Goal: Information Seeking & Learning: Learn about a topic

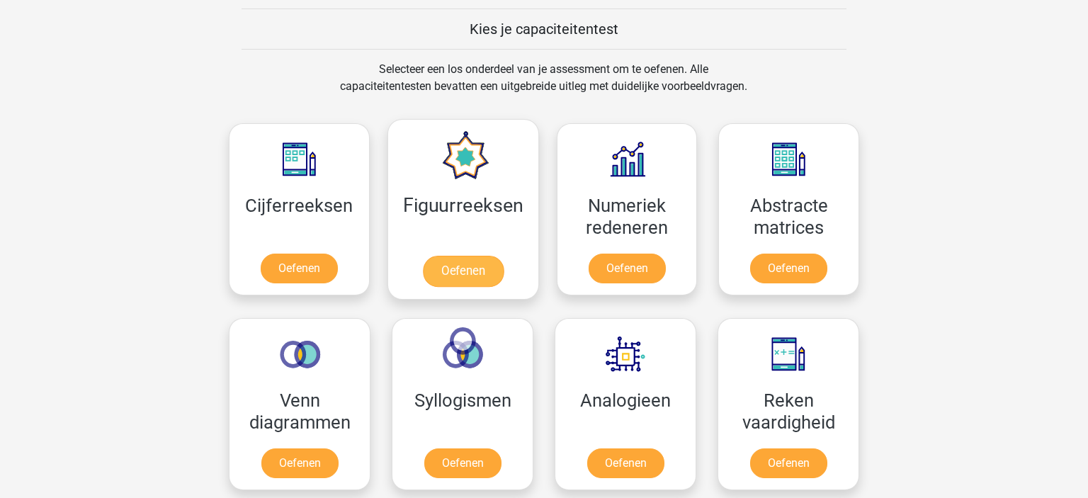
scroll to position [549, 0]
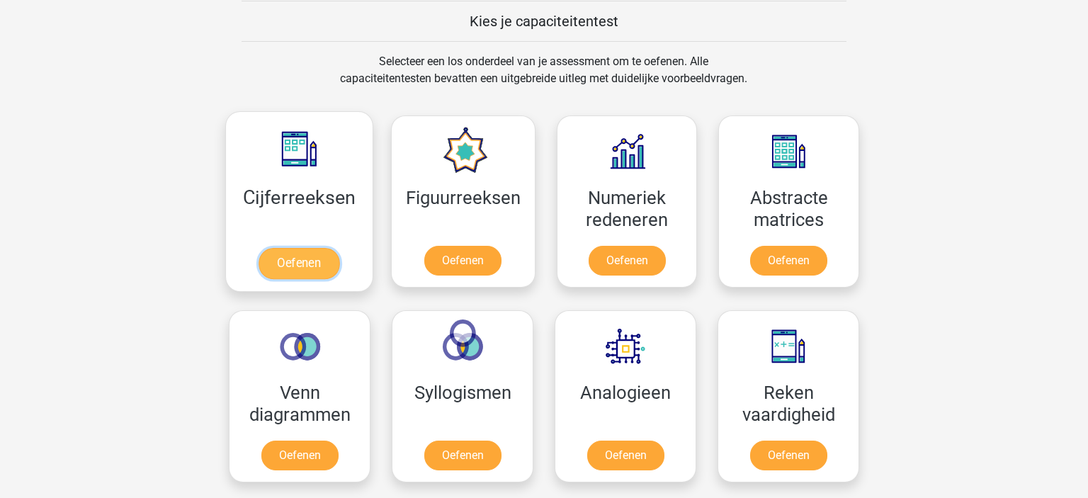
click at [322, 268] on link "Oefenen" at bounding box center [299, 263] width 81 height 31
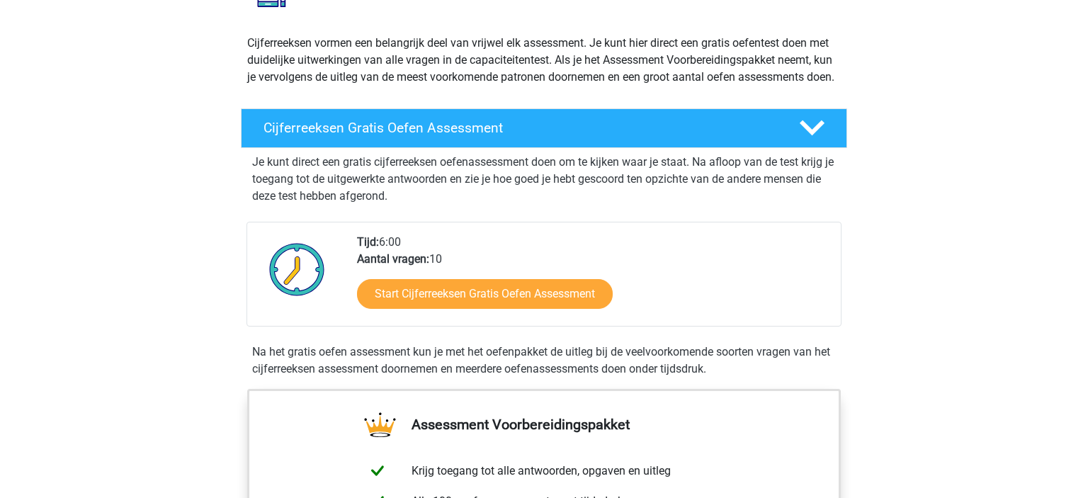
scroll to position [249, 0]
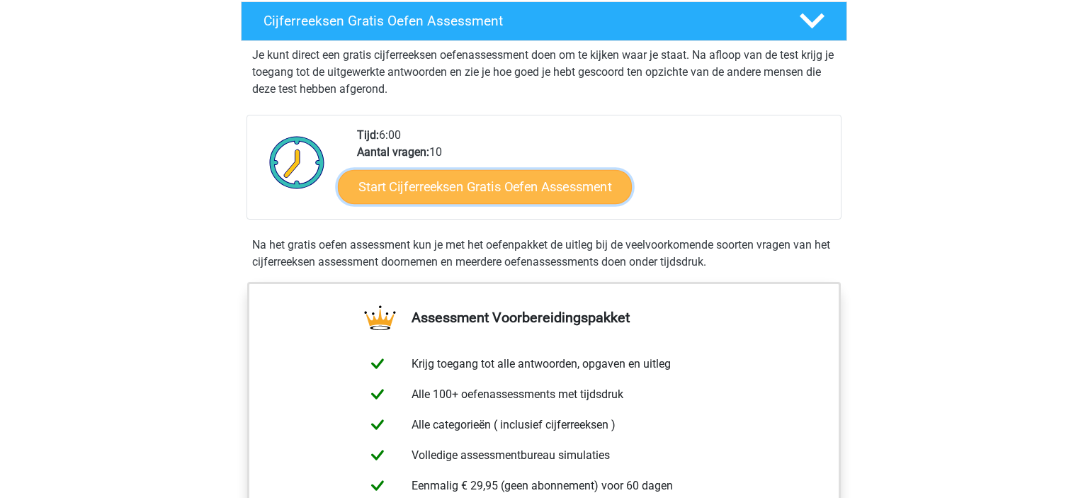
click at [589, 203] on link "Start Cijferreeksen Gratis Oefen Assessment" at bounding box center [485, 186] width 294 height 34
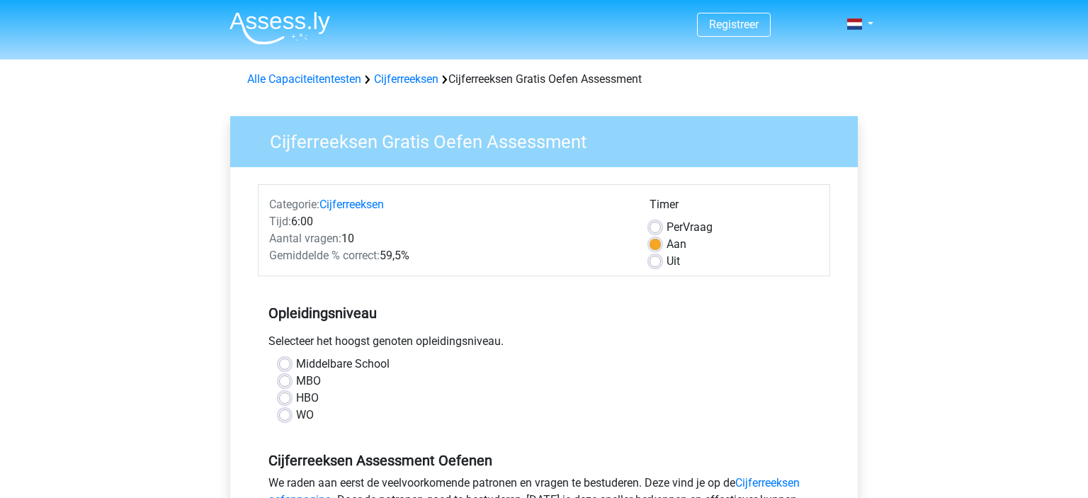
click at [296, 364] on label "Middelbare School" at bounding box center [343, 364] width 94 height 17
click at [285, 364] on input "Middelbare School" at bounding box center [284, 363] width 11 height 14
radio input "true"
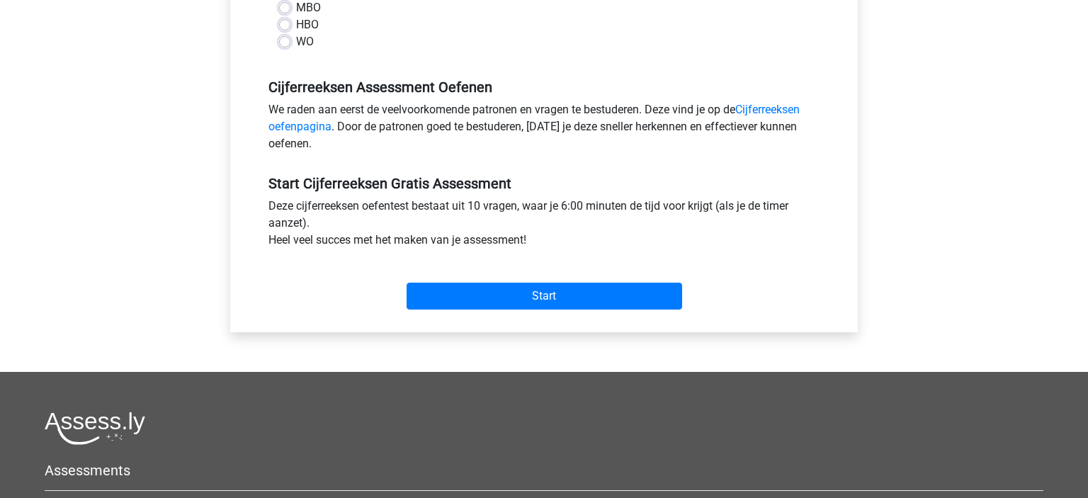
scroll to position [249, 0]
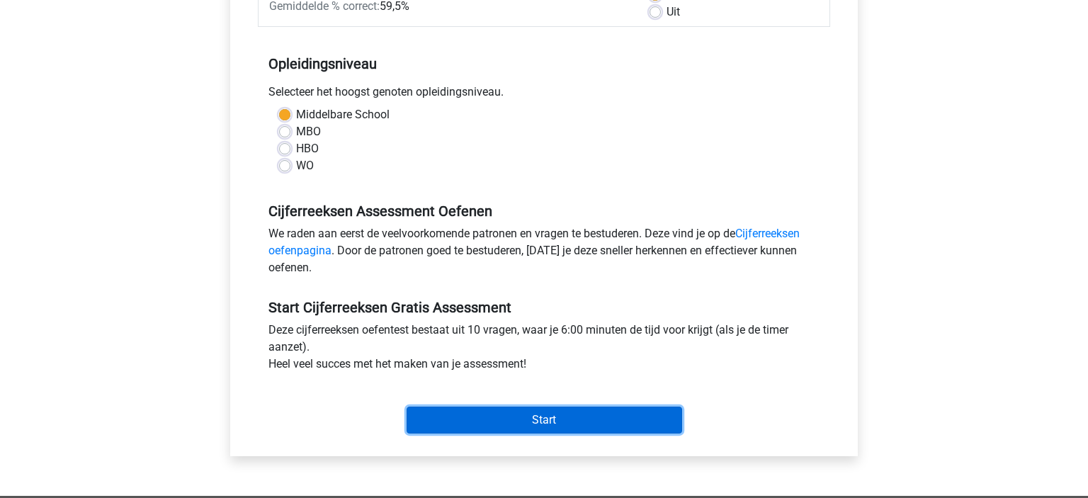
click at [578, 418] on input "Start" at bounding box center [545, 420] width 276 height 27
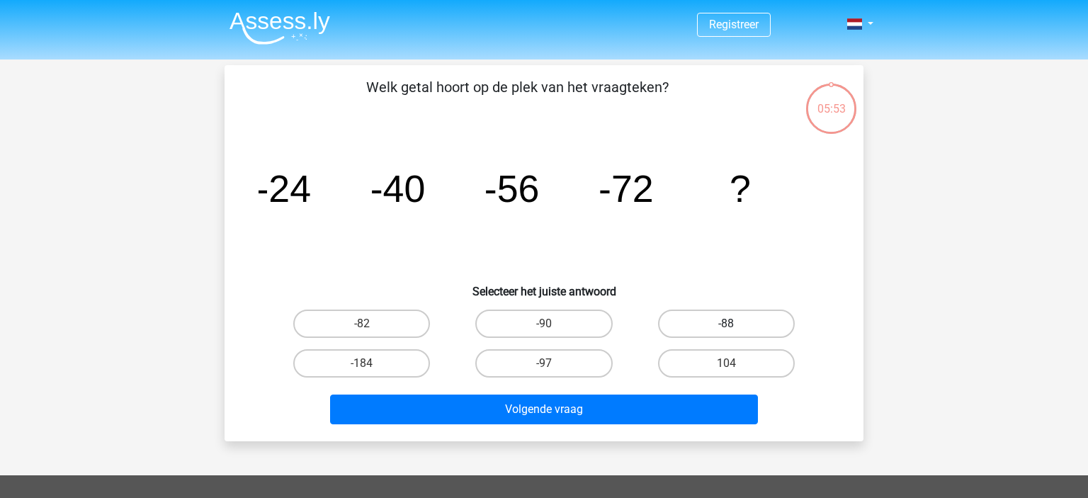
click at [708, 323] on label "-88" at bounding box center [726, 324] width 137 height 28
click at [726, 324] on input "-88" at bounding box center [730, 328] width 9 height 9
radio input "true"
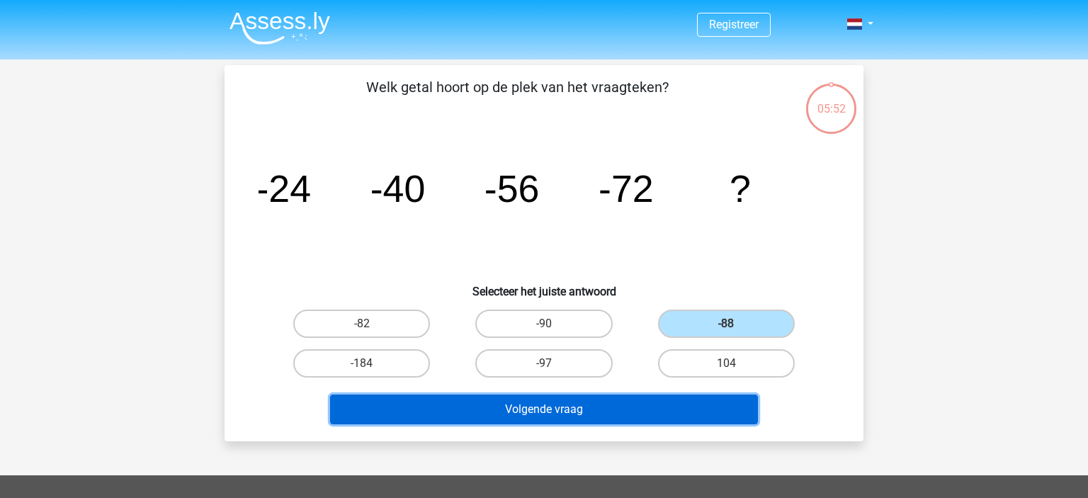
click at [664, 409] on button "Volgende vraag" at bounding box center [544, 410] width 429 height 30
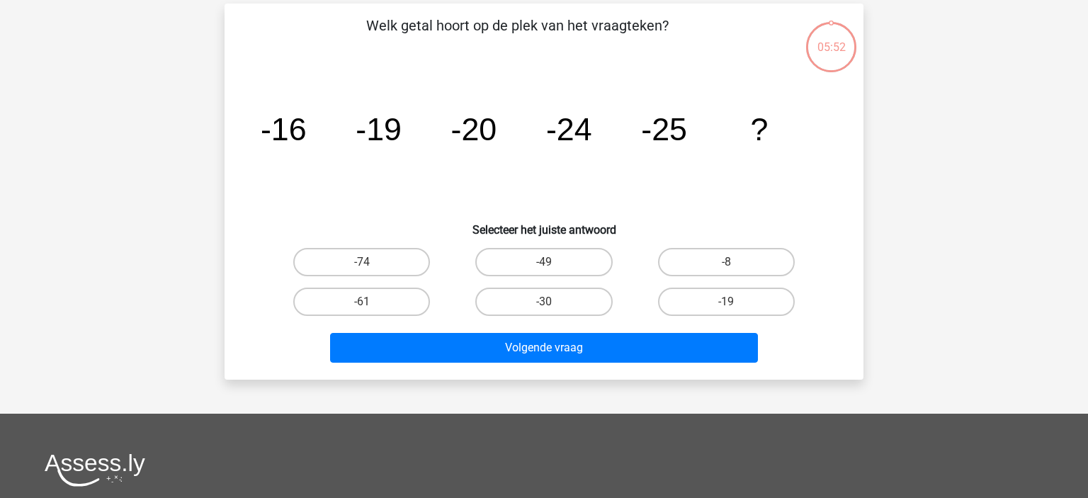
scroll to position [65, 0]
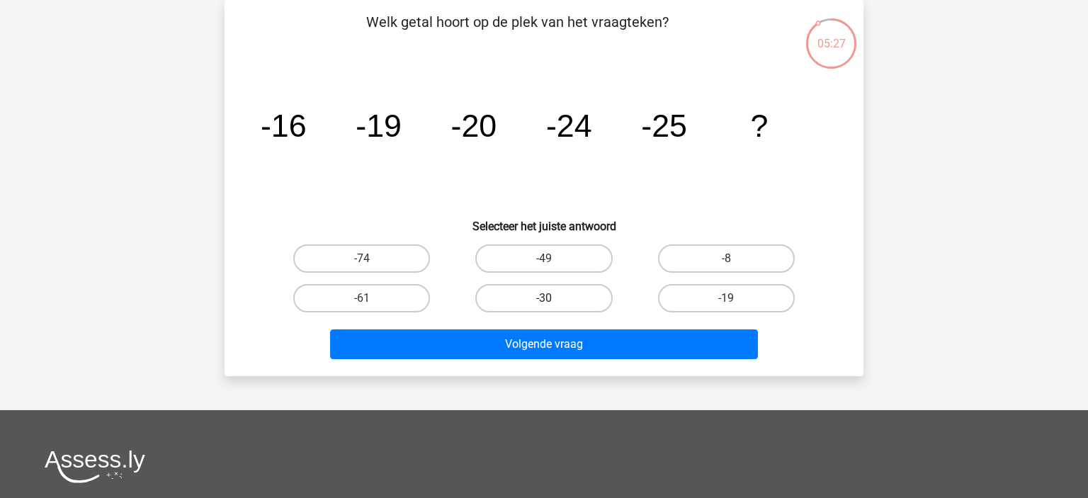
click at [577, 302] on label "-30" at bounding box center [543, 298] width 137 height 28
click at [553, 302] on input "-30" at bounding box center [548, 302] width 9 height 9
radio input "true"
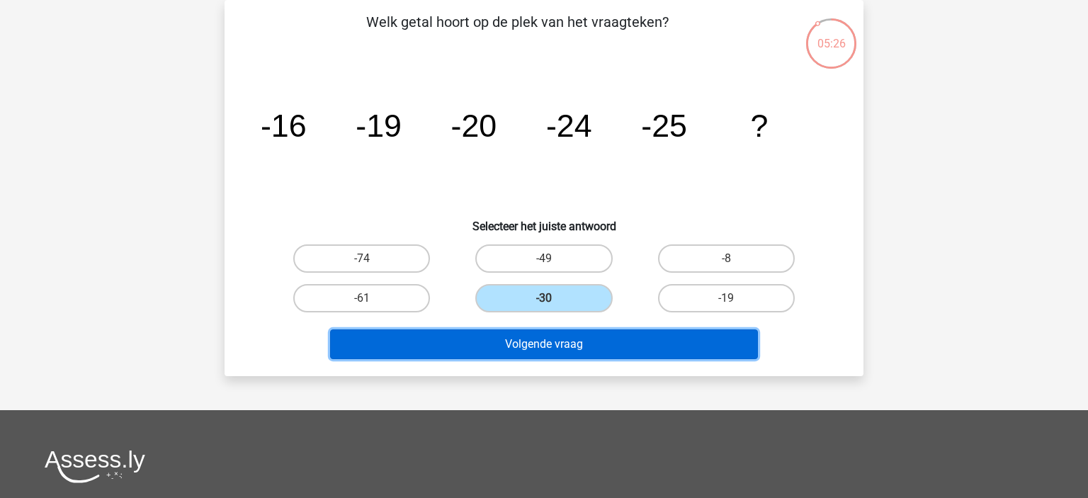
click at [659, 348] on button "Volgende vraag" at bounding box center [544, 344] width 429 height 30
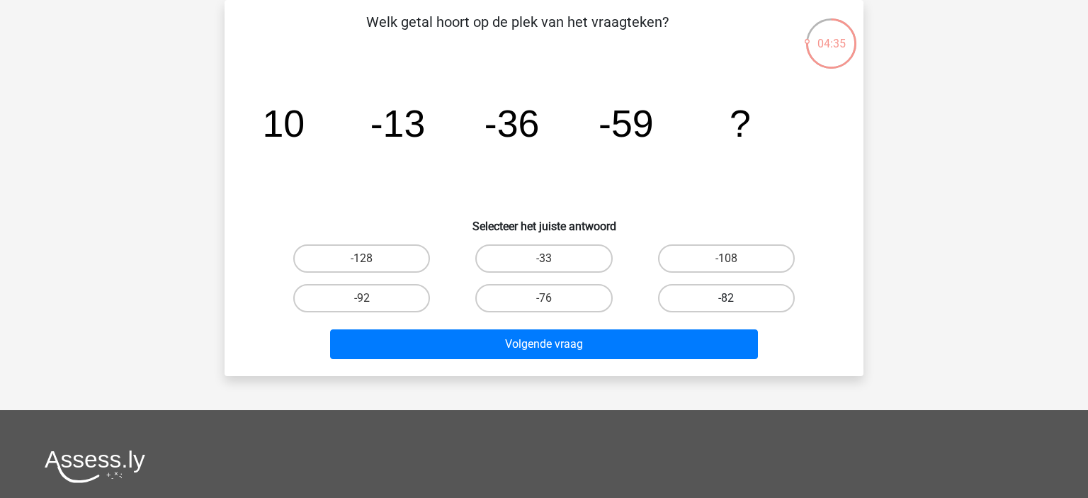
click at [764, 302] on label "-82" at bounding box center [726, 298] width 137 height 28
click at [735, 302] on input "-82" at bounding box center [730, 302] width 9 height 9
radio input "true"
click at [616, 378] on div "Registreer Nederlands English" at bounding box center [544, 359] width 1088 height 849
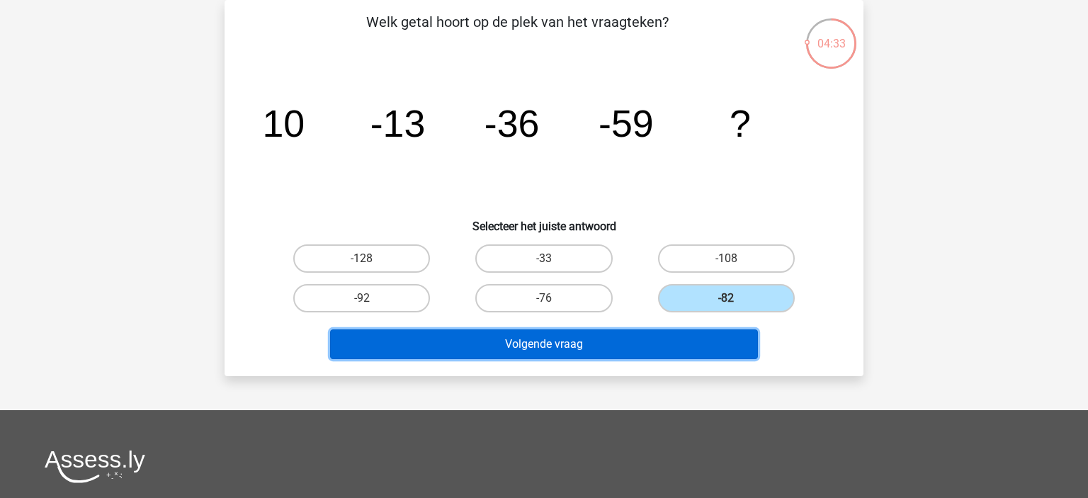
click at [662, 342] on button "Volgende vraag" at bounding box center [544, 344] width 429 height 30
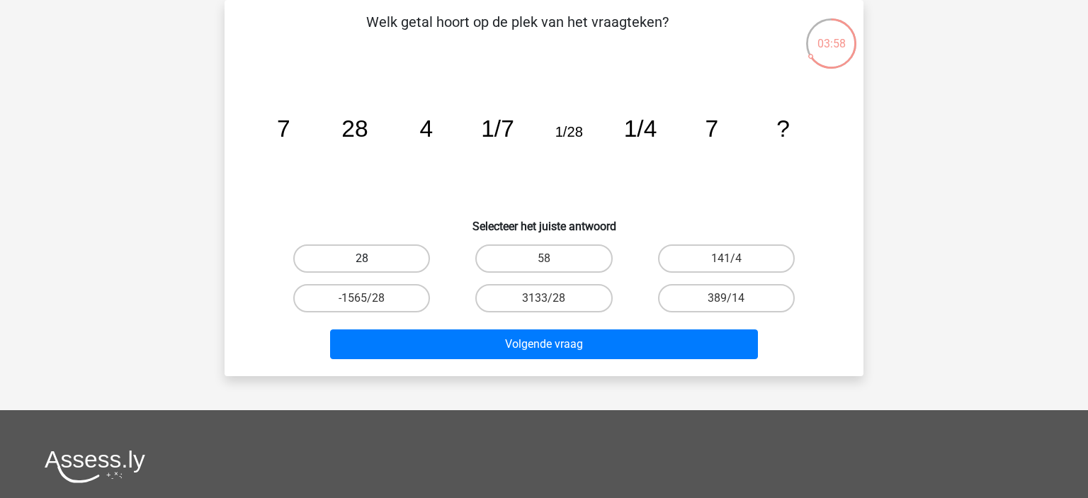
click at [382, 270] on label "28" at bounding box center [361, 258] width 137 height 28
click at [371, 268] on input "28" at bounding box center [366, 263] width 9 height 9
radio input "true"
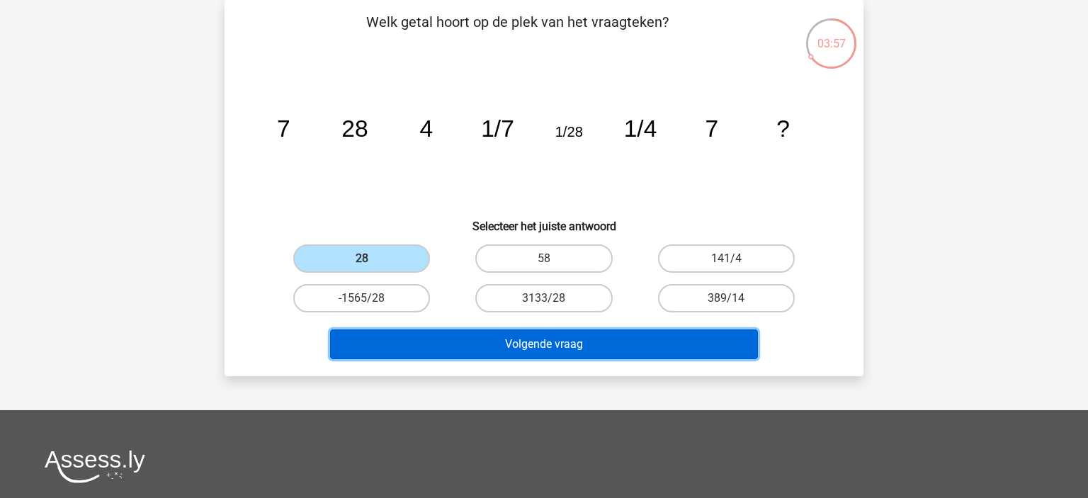
click at [531, 333] on button "Volgende vraag" at bounding box center [544, 344] width 429 height 30
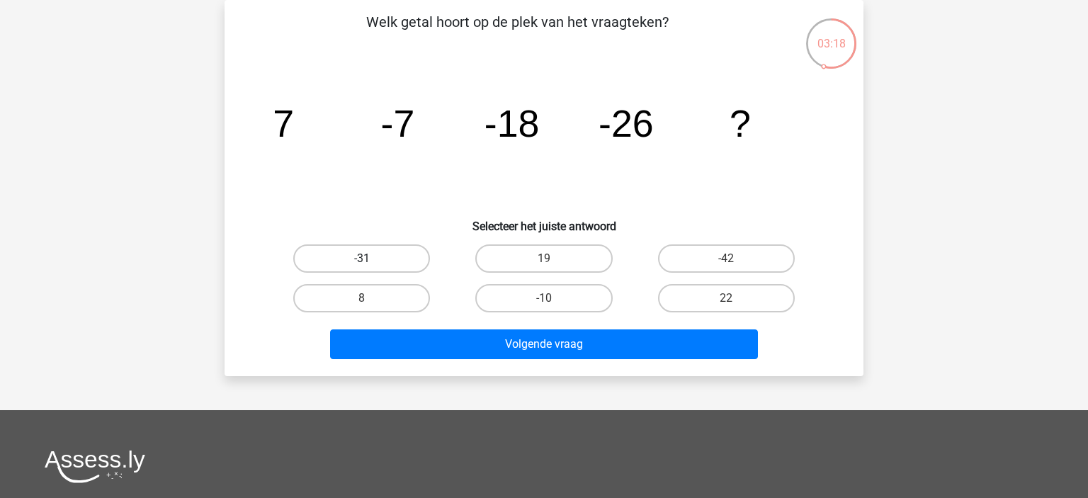
click at [400, 257] on label "-31" at bounding box center [361, 258] width 137 height 28
click at [371, 259] on input "-31" at bounding box center [366, 263] width 9 height 9
radio input "true"
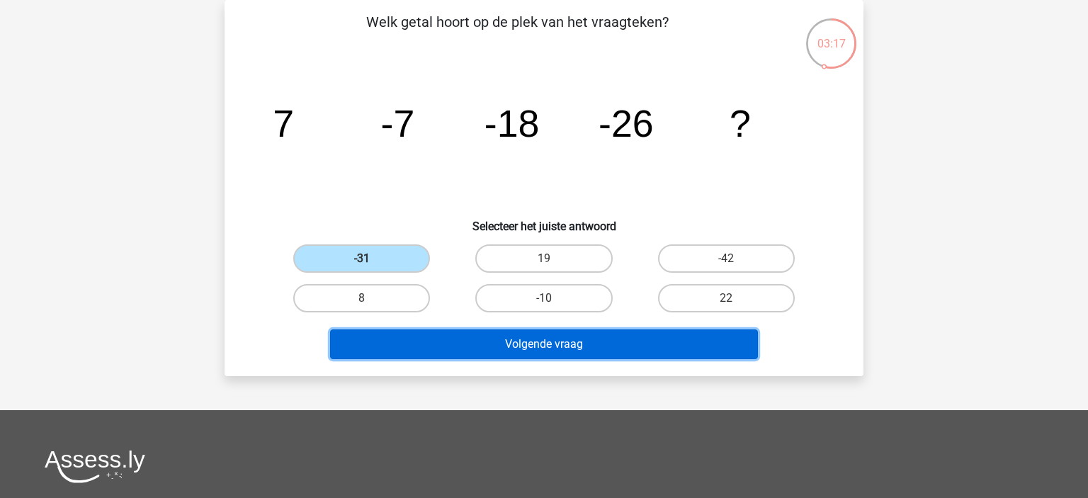
click at [543, 353] on button "Volgende vraag" at bounding box center [544, 344] width 429 height 30
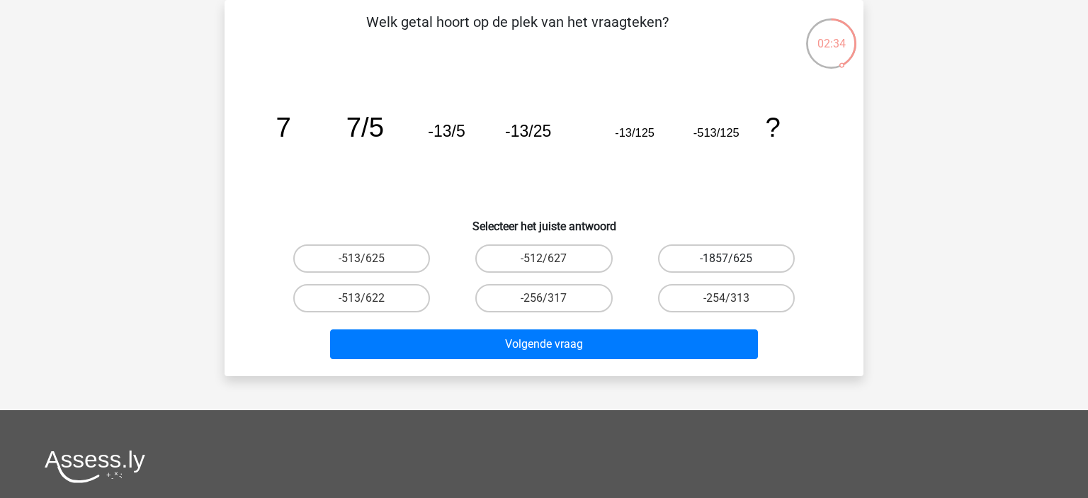
click at [740, 260] on label "-1857/625" at bounding box center [726, 258] width 137 height 28
click at [735, 260] on input "-1857/625" at bounding box center [730, 263] width 9 height 9
radio input "true"
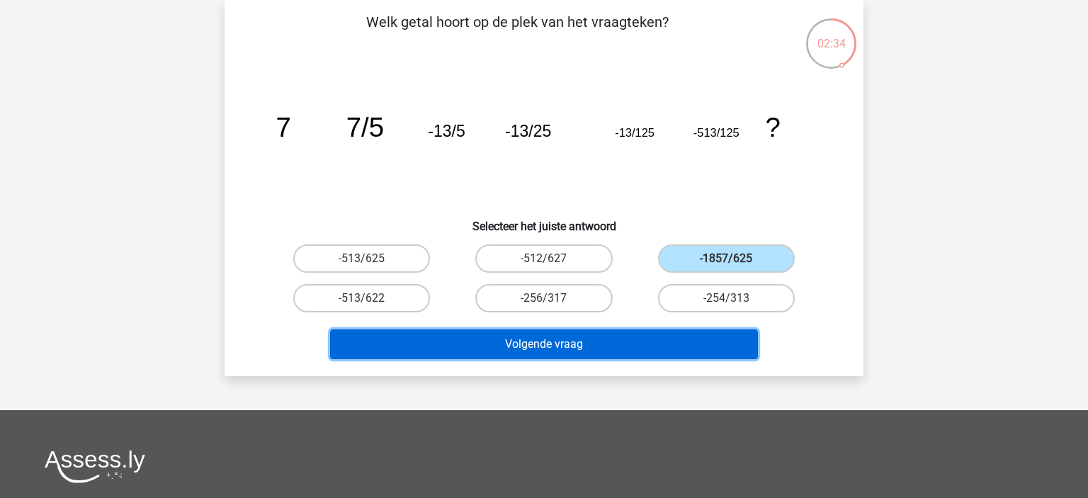
click at [667, 339] on button "Volgende vraag" at bounding box center [544, 344] width 429 height 30
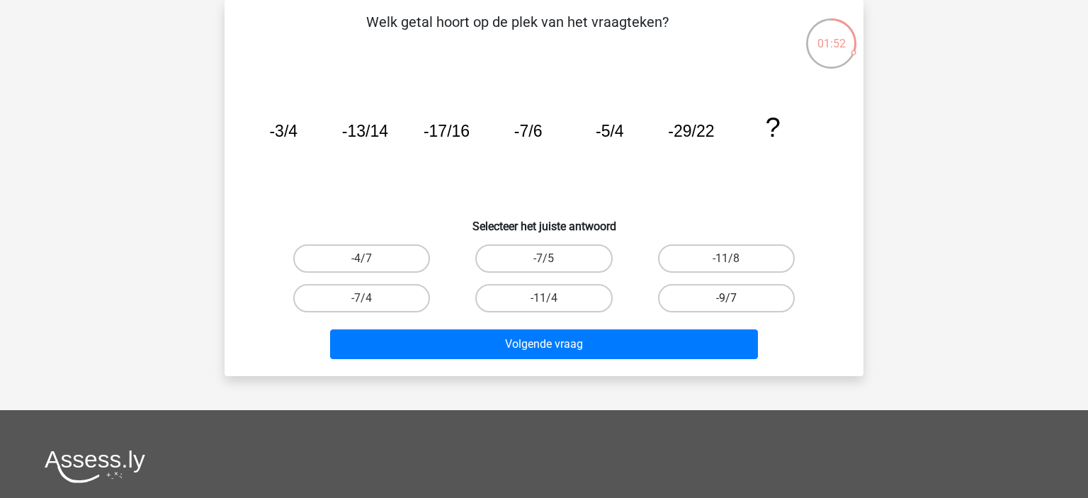
click at [744, 302] on label "-9/7" at bounding box center [726, 298] width 137 height 28
click at [735, 302] on input "-9/7" at bounding box center [730, 302] width 9 height 9
radio input "true"
click at [744, 302] on label "-9/7" at bounding box center [726, 298] width 137 height 28
click at [735, 302] on input "-9/7" at bounding box center [730, 302] width 9 height 9
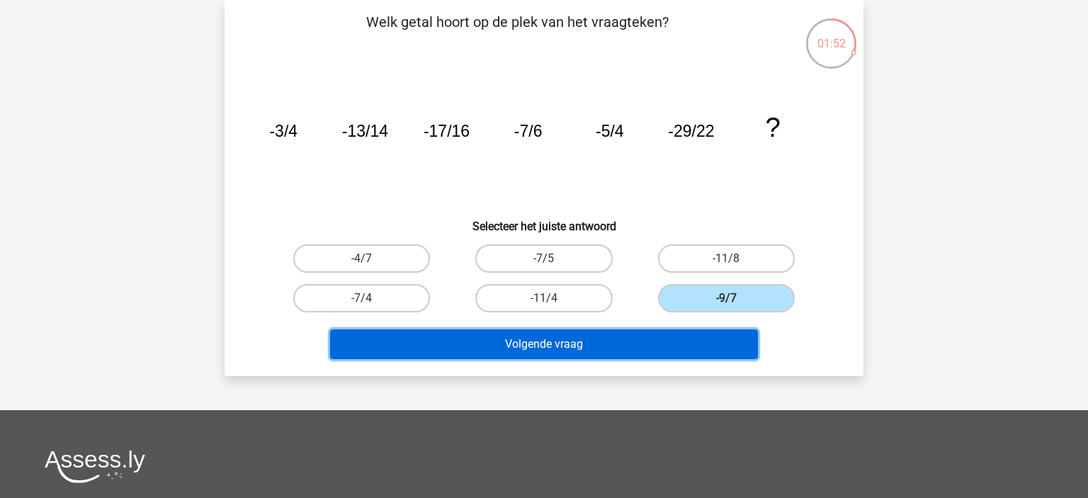
click at [669, 357] on button "Volgende vraag" at bounding box center [544, 344] width 429 height 30
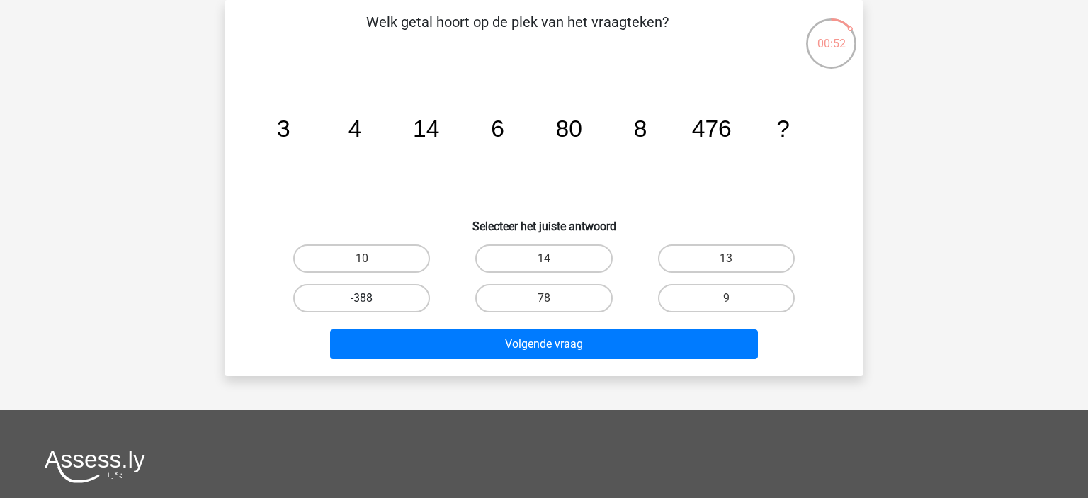
click at [417, 298] on label "-388" at bounding box center [361, 298] width 137 height 28
click at [371, 298] on input "-388" at bounding box center [366, 302] width 9 height 9
radio input "true"
click at [659, 368] on div "Welk getal hoort op de plek van het vraagteken? image/svg+xml 3 4 14 6 80 8 476…" at bounding box center [544, 188] width 639 height 376
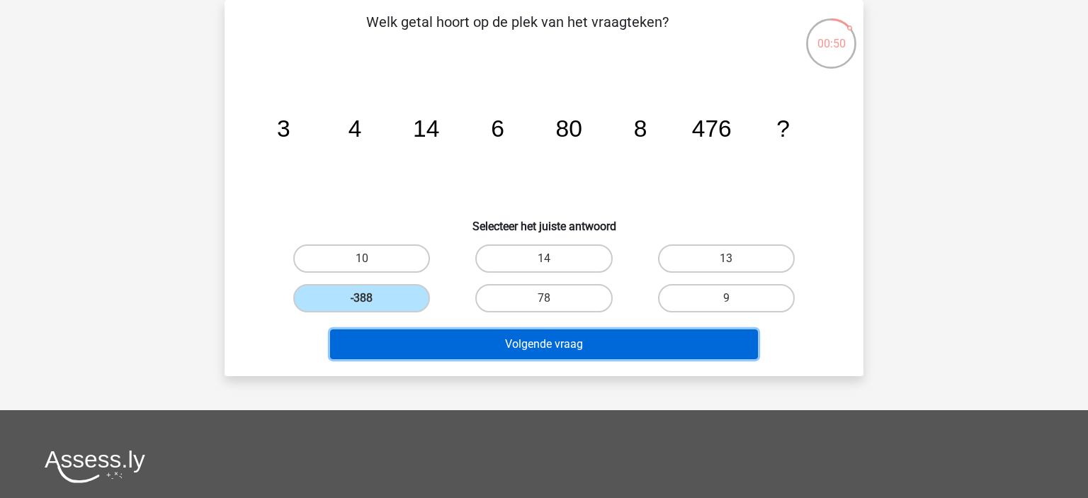
click at [665, 345] on button "Volgende vraag" at bounding box center [544, 344] width 429 height 30
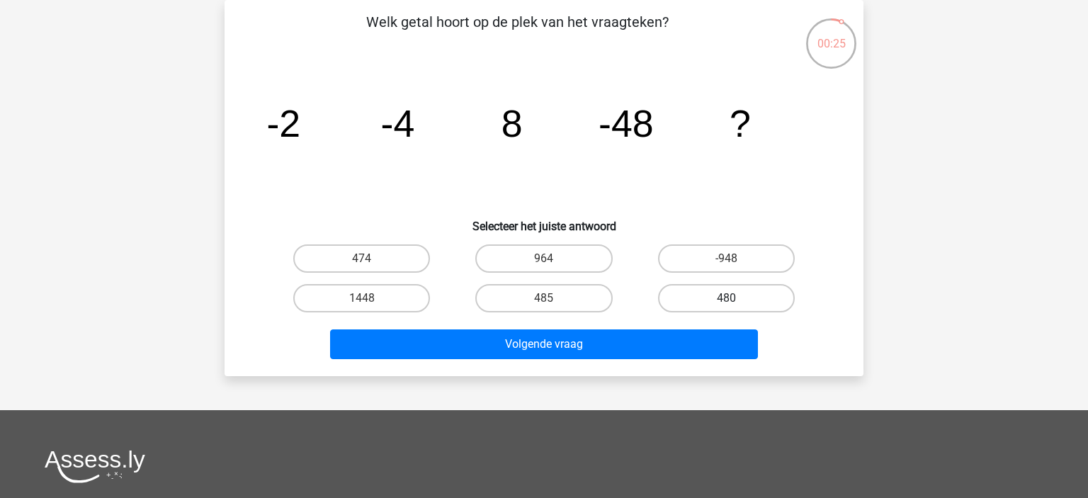
click at [721, 305] on label "480" at bounding box center [726, 298] width 137 height 28
click at [726, 305] on input "480" at bounding box center [730, 302] width 9 height 9
radio input "true"
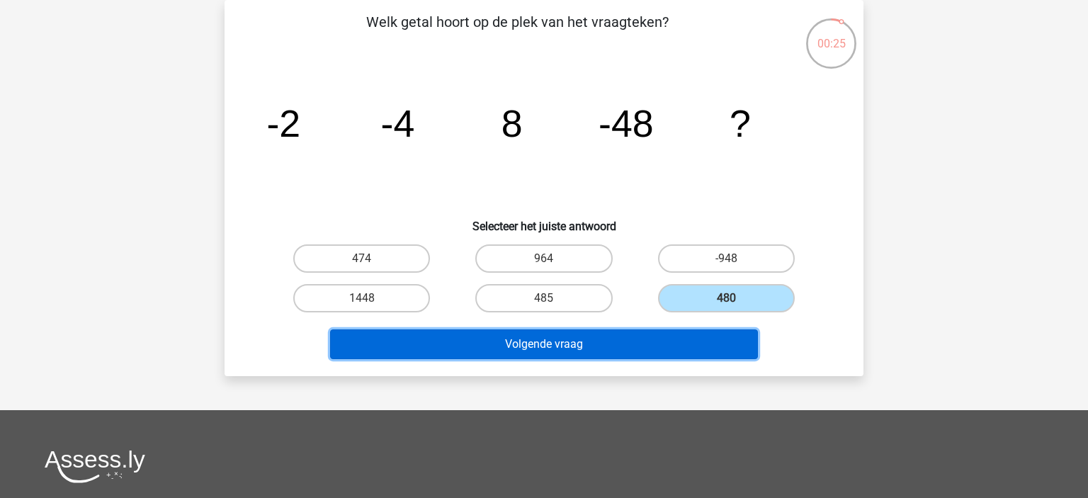
click at [691, 355] on button "Volgende vraag" at bounding box center [544, 344] width 429 height 30
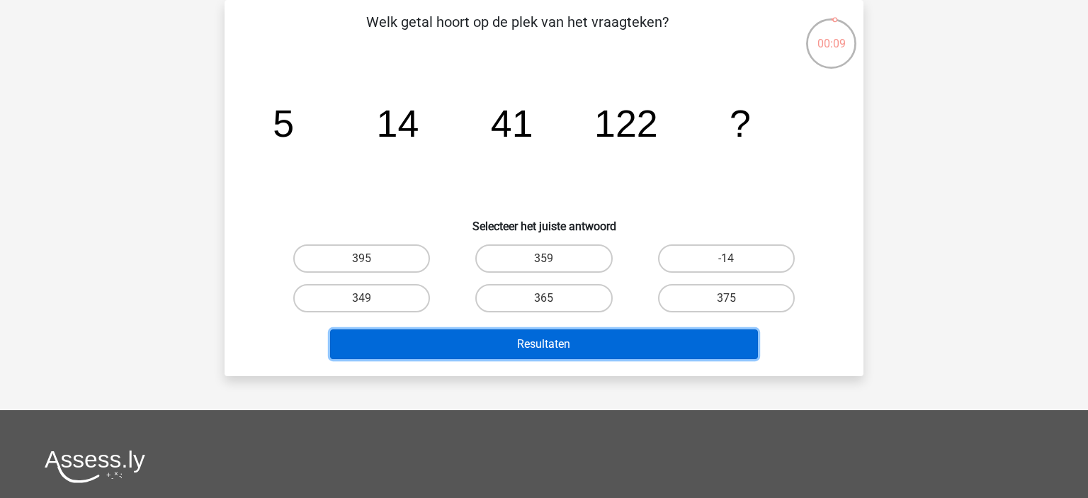
click at [676, 350] on button "Resultaten" at bounding box center [544, 344] width 429 height 30
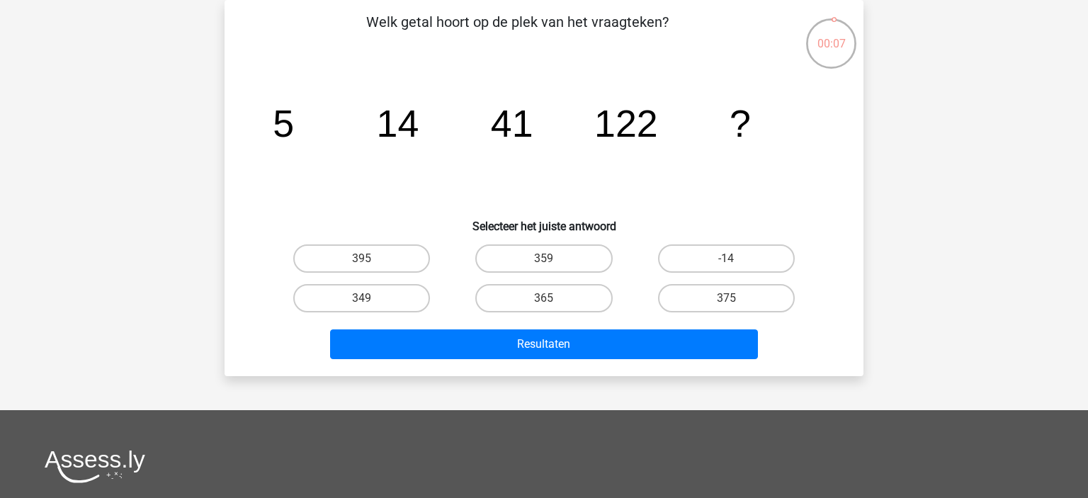
click at [760, 229] on h6 "Selecteer het juiste antwoord" at bounding box center [544, 220] width 594 height 25
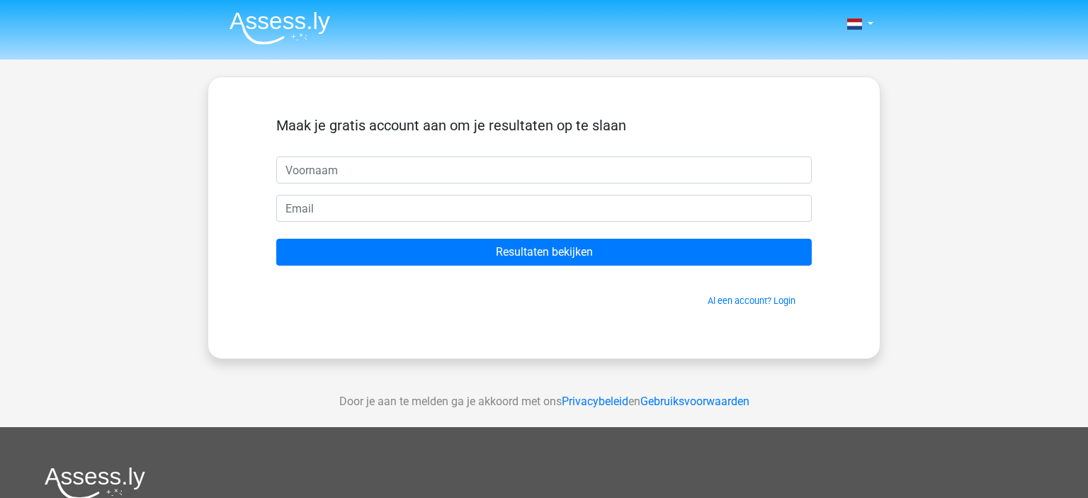
click at [652, 185] on form "Maak je gratis account aan om je resultaten op te slaan Resultaten bekijken Al …" at bounding box center [544, 212] width 536 height 191
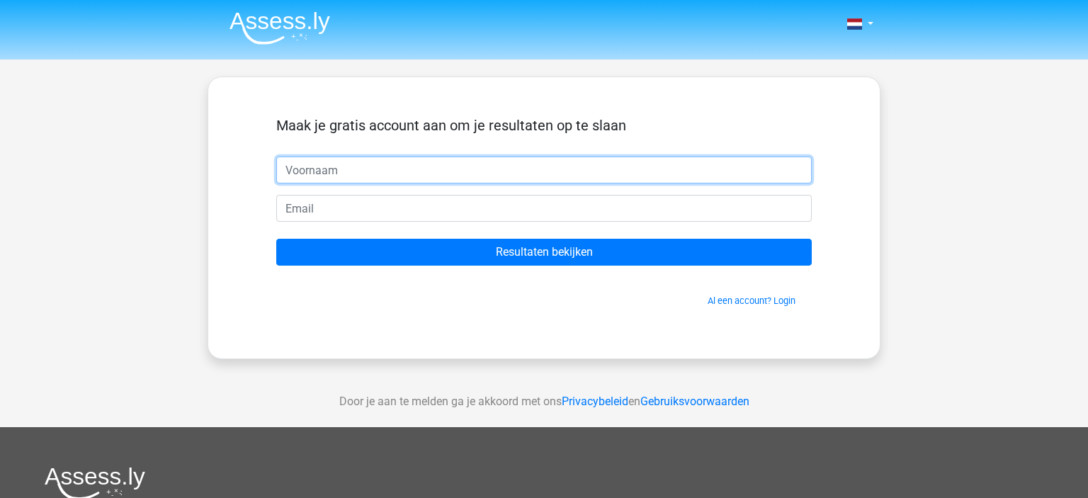
click at [526, 174] on input "text" at bounding box center [544, 170] width 536 height 27
type input "Jort"
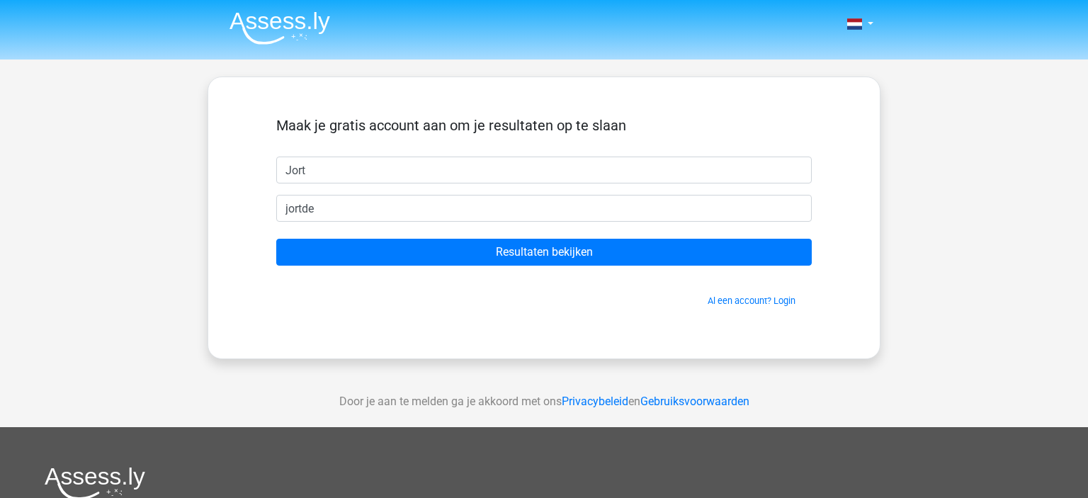
click at [515, 237] on form "Maak je gratis account aan om je resultaten op te slaan Jort jortde Resultaten …" at bounding box center [544, 212] width 536 height 191
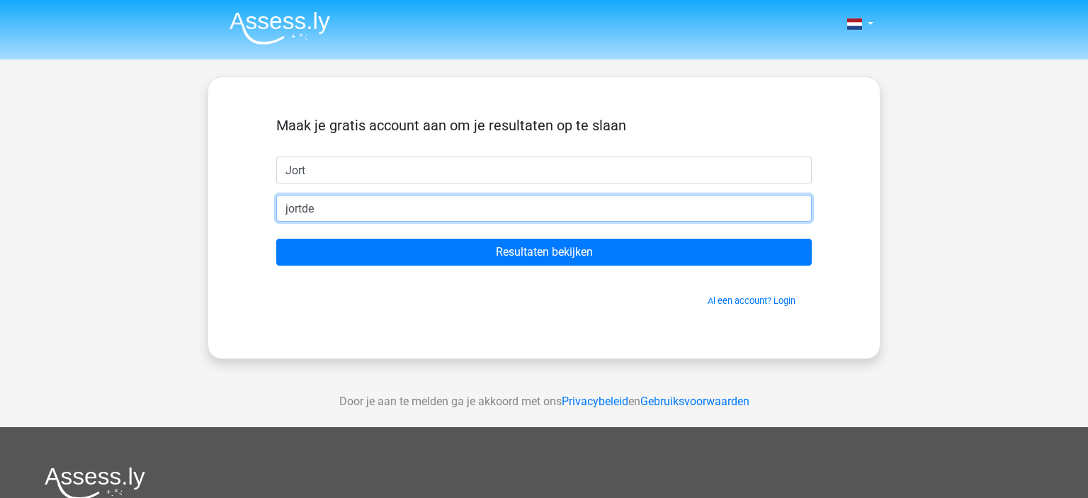
click at [531, 212] on input "jortde" at bounding box center [544, 208] width 536 height 27
click at [519, 213] on input "jortde" at bounding box center [544, 208] width 536 height 27
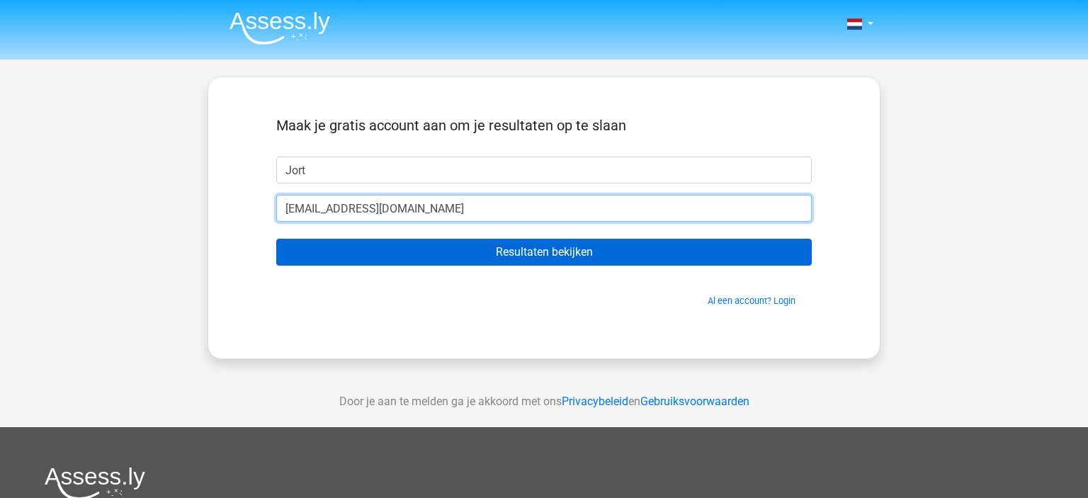
type input "jortdewitte@gmail.com"
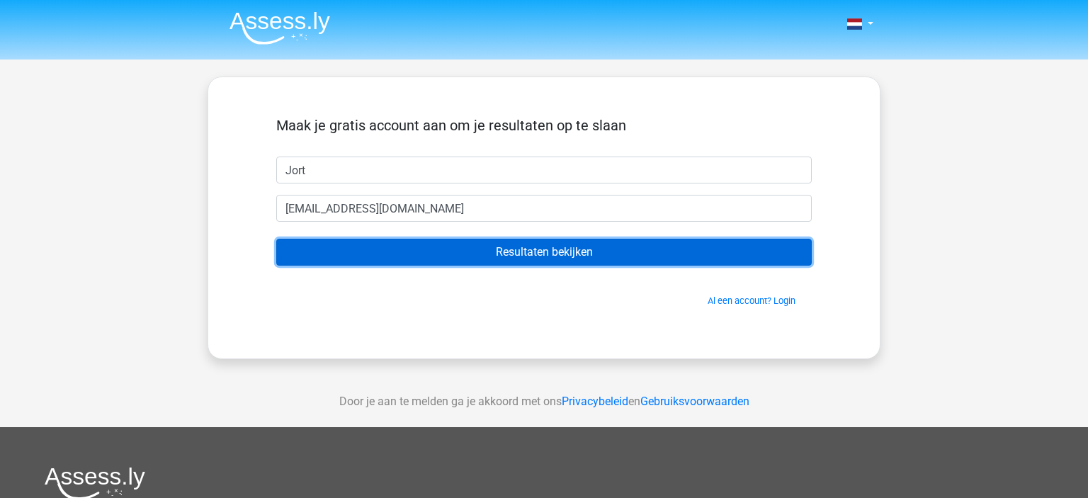
click at [512, 245] on input "Resultaten bekijken" at bounding box center [544, 252] width 536 height 27
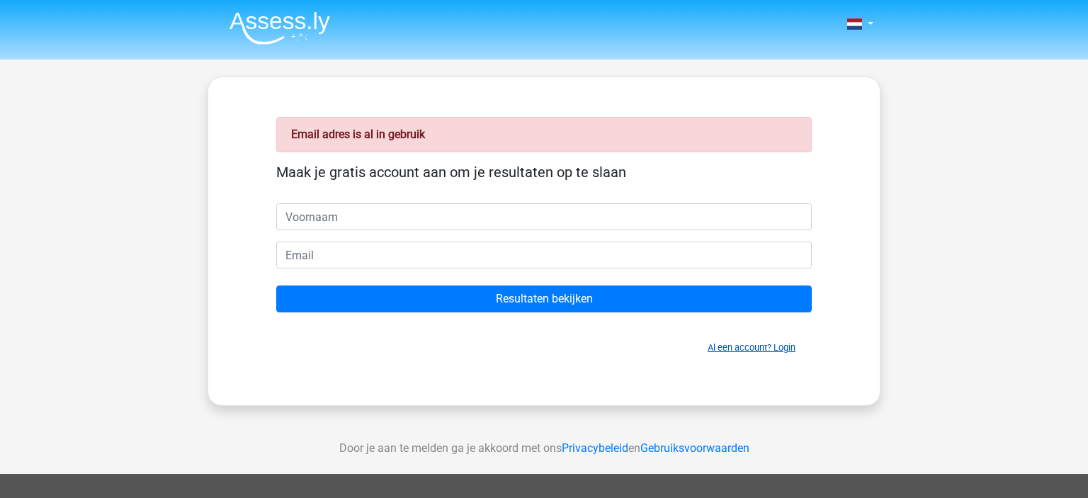
click at [781, 352] on link "Al een account? Login" at bounding box center [752, 347] width 88 height 11
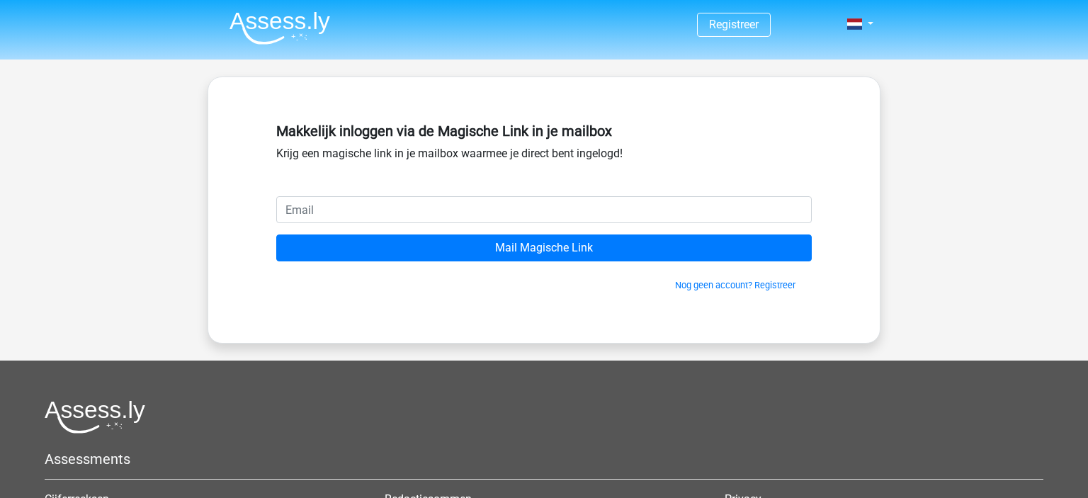
click at [438, 196] on div "Makkelijk inloggen via de Magische Link in je mailbox Krijg een magische link i…" at bounding box center [544, 156] width 536 height 79
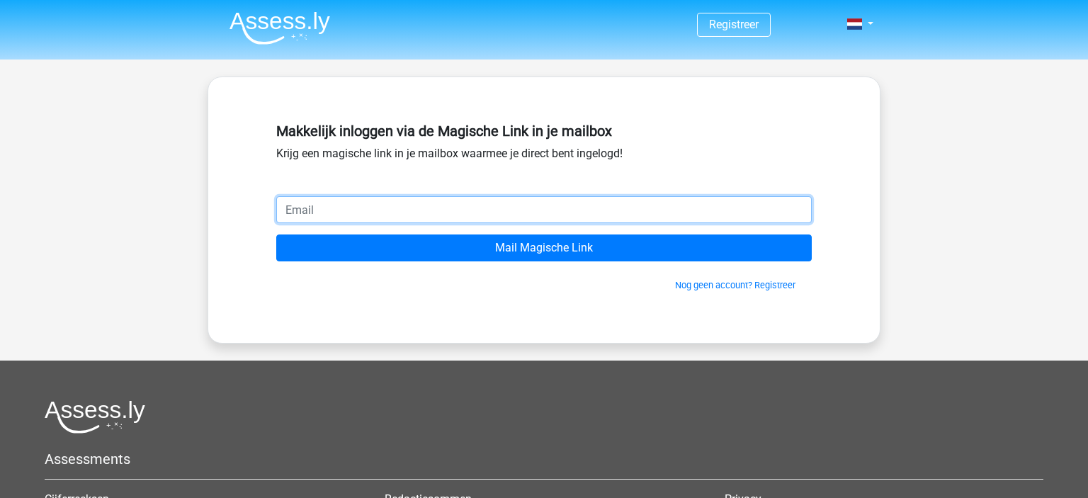
click at [439, 197] on input "email" at bounding box center [544, 209] width 536 height 27
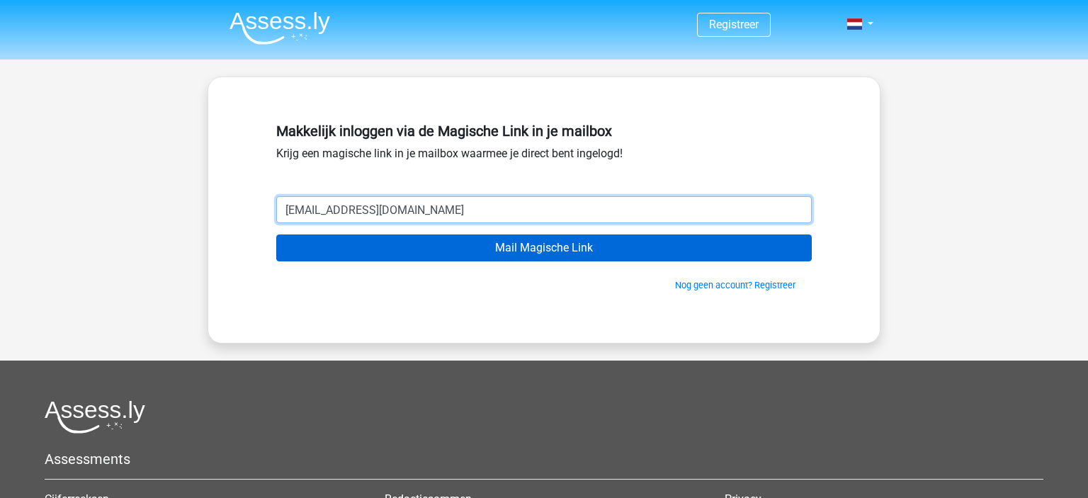
type input "[EMAIL_ADDRESS][DOMAIN_NAME]"
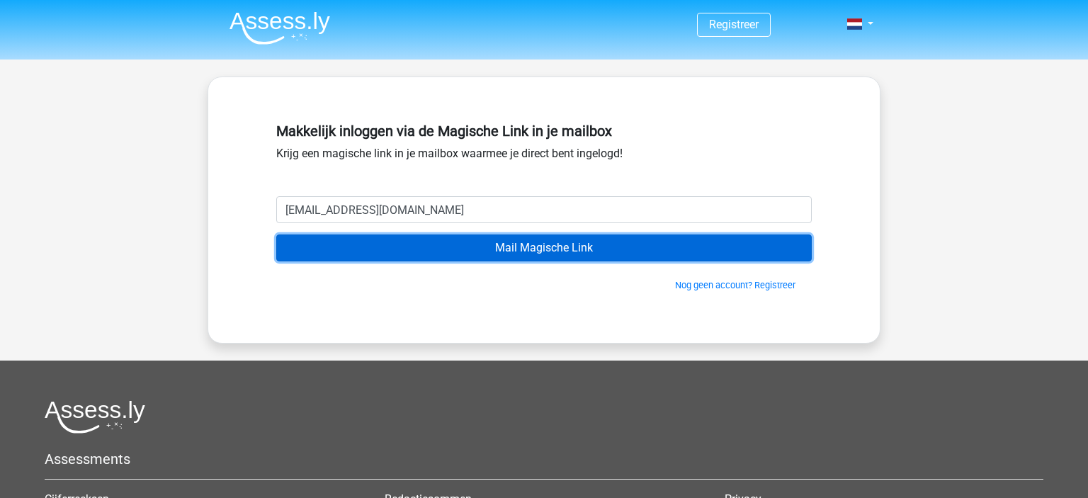
click at [497, 248] on input "Mail Magische Link" at bounding box center [544, 247] width 536 height 27
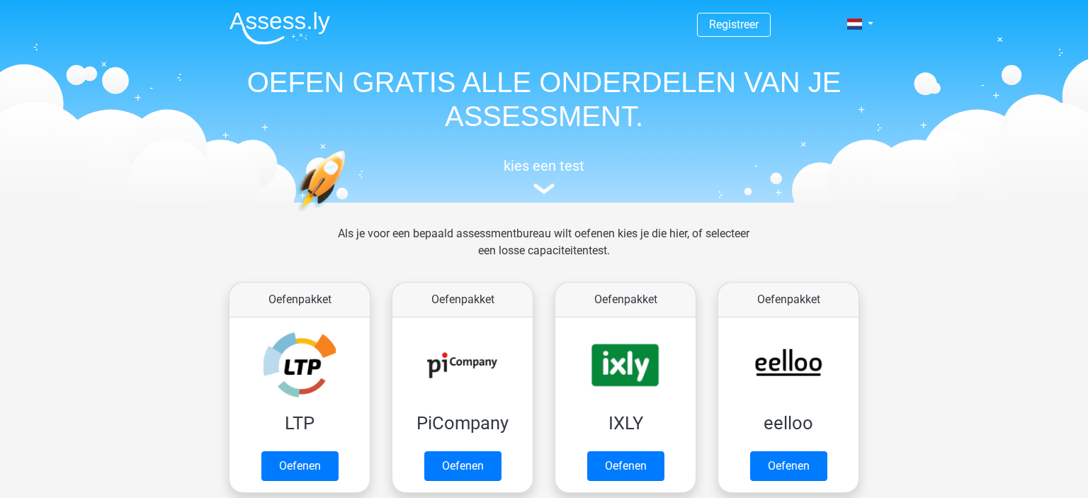
scroll to position [549, 0]
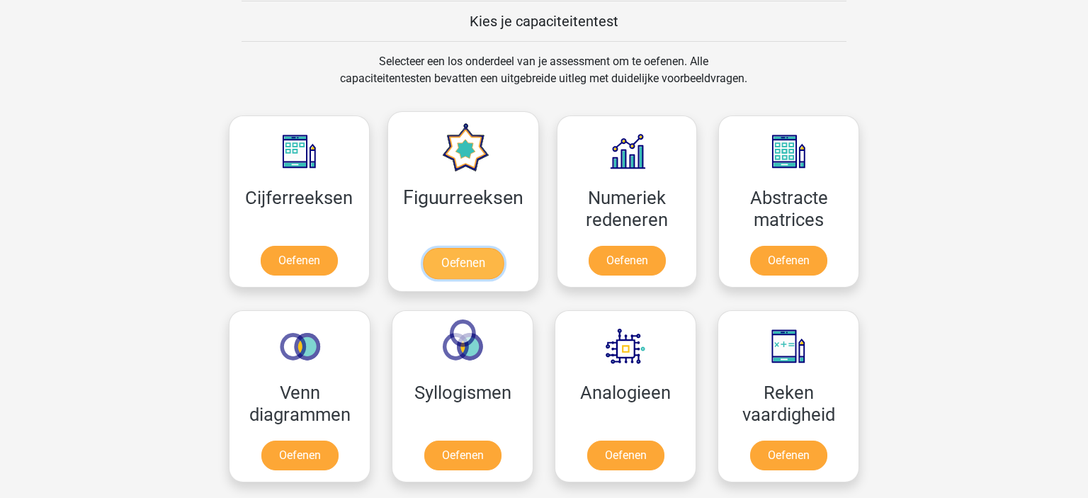
click at [493, 263] on link "Oefenen" at bounding box center [462, 263] width 81 height 31
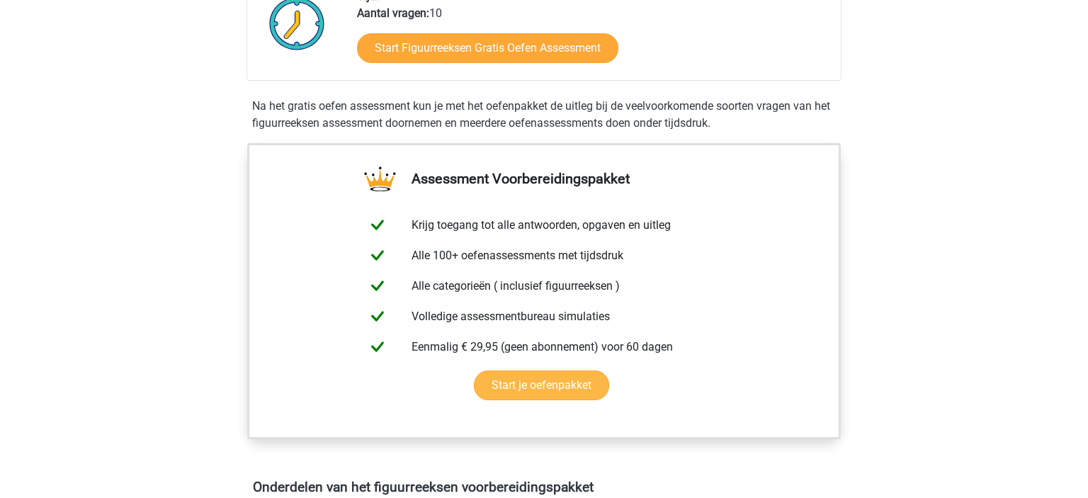
scroll to position [499, 0]
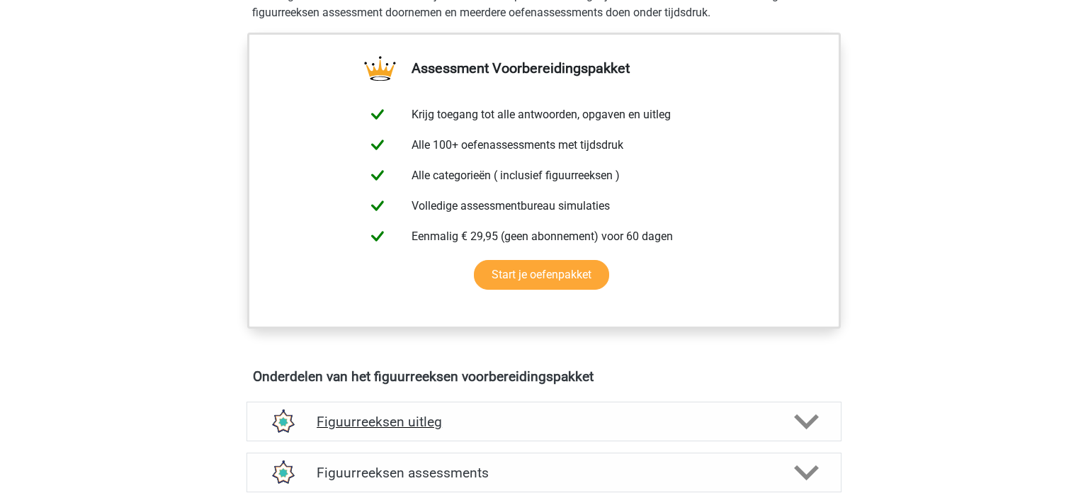
click at [634, 409] on div "Figuurreeksen uitleg" at bounding box center [544, 422] width 595 height 40
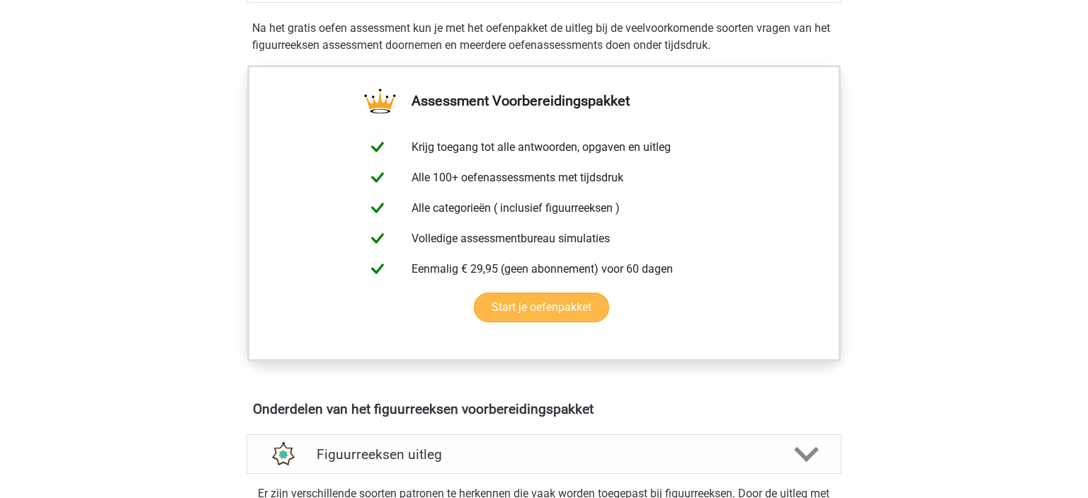
scroll to position [0, 0]
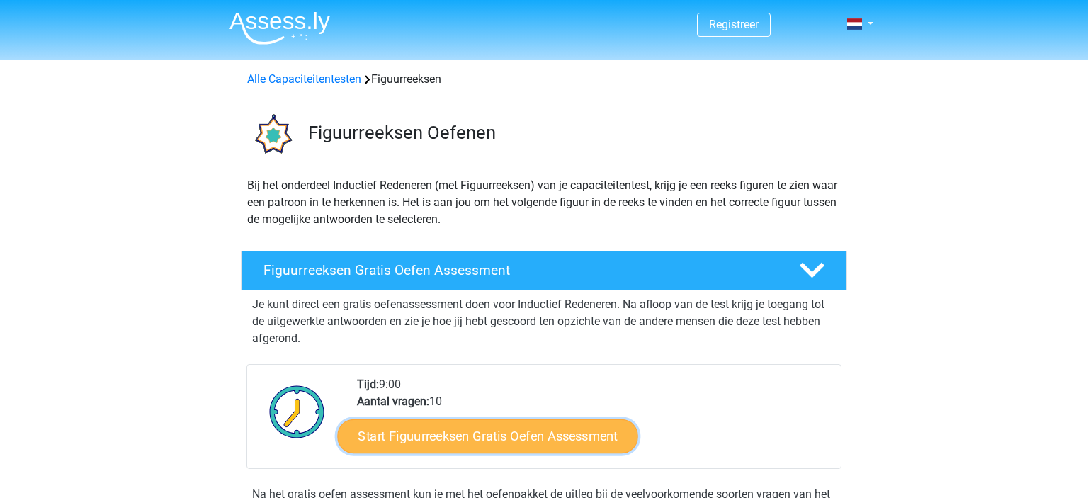
click at [521, 446] on link "Start Figuurreeksen Gratis Oefen Assessment" at bounding box center [488, 436] width 300 height 34
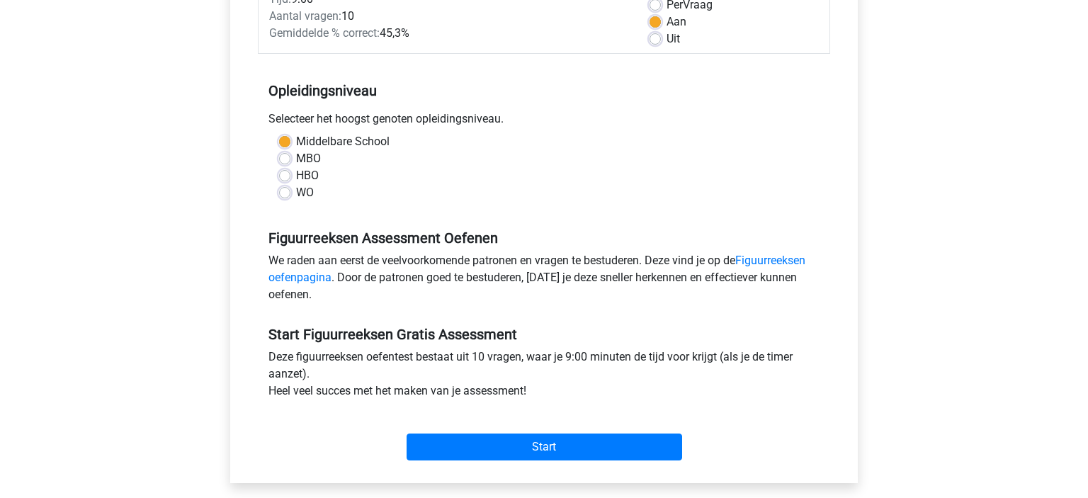
scroll to position [249, 0]
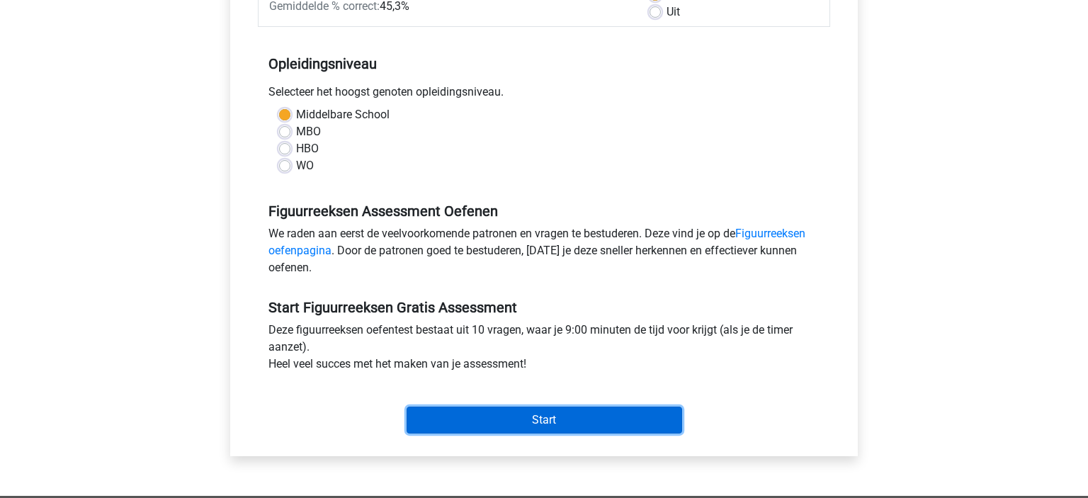
click at [591, 418] on input "Start" at bounding box center [545, 420] width 276 height 27
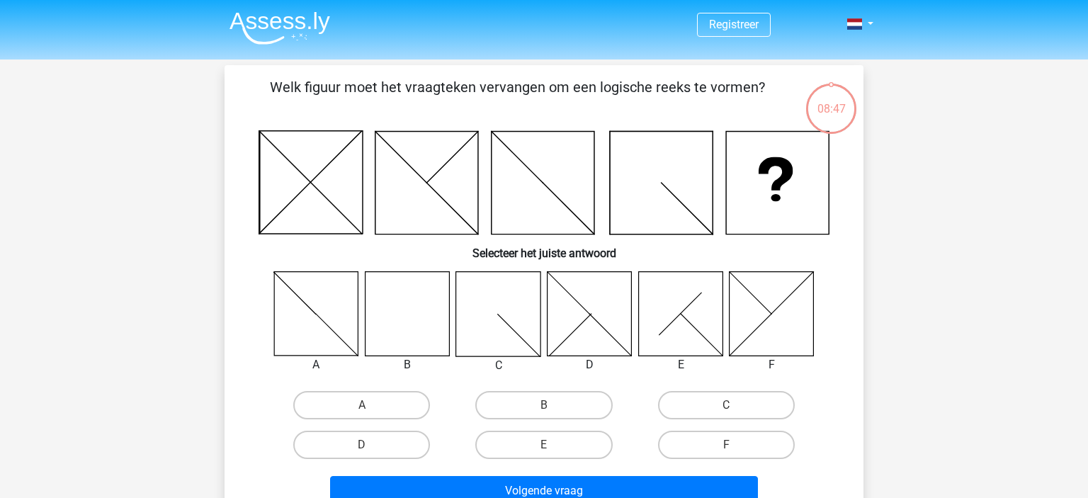
click at [395, 327] on icon at bounding box center [407, 313] width 84 height 84
click at [552, 401] on label "B" at bounding box center [543, 405] width 137 height 28
click at [552, 405] on input "B" at bounding box center [548, 409] width 9 height 9
radio input "true"
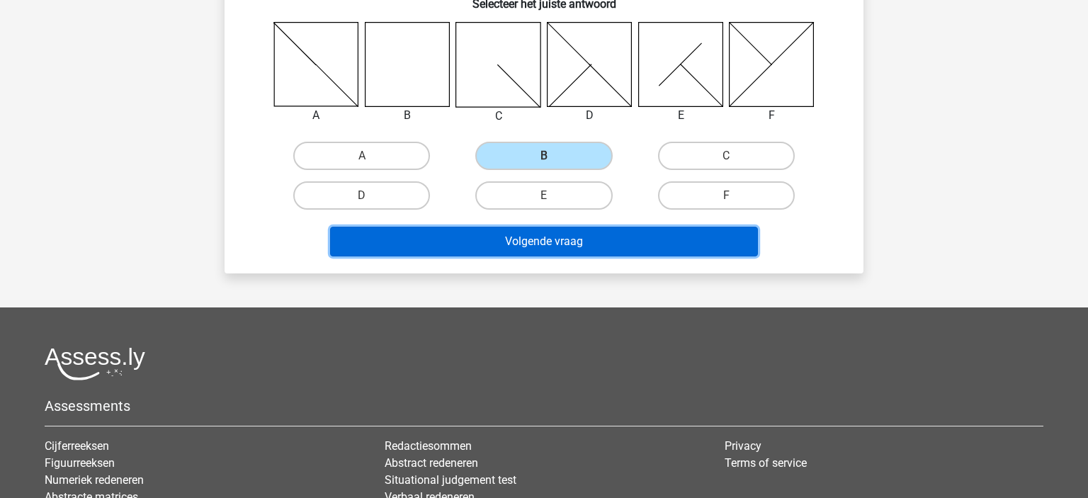
click at [585, 239] on button "Volgende vraag" at bounding box center [544, 242] width 429 height 30
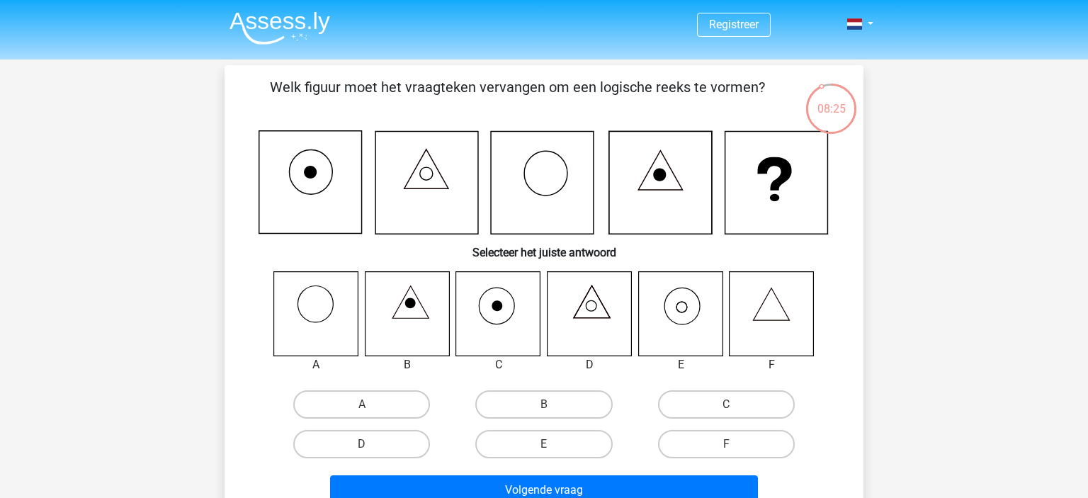
click at [785, 320] on icon at bounding box center [772, 304] width 36 height 33
click at [780, 313] on icon at bounding box center [772, 313] width 84 height 84
click at [731, 447] on input "F" at bounding box center [730, 448] width 9 height 9
radio input "true"
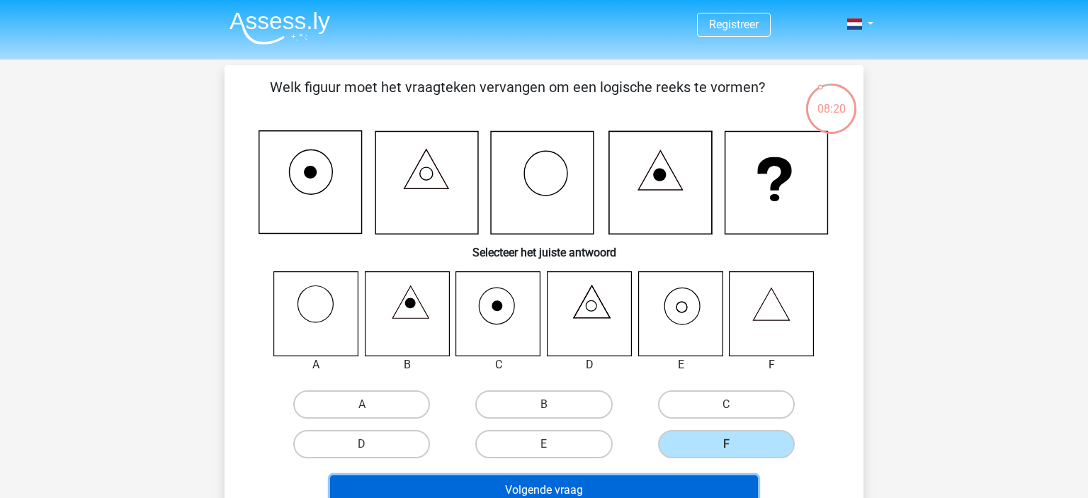
click at [674, 483] on button "Volgende vraag" at bounding box center [544, 490] width 429 height 30
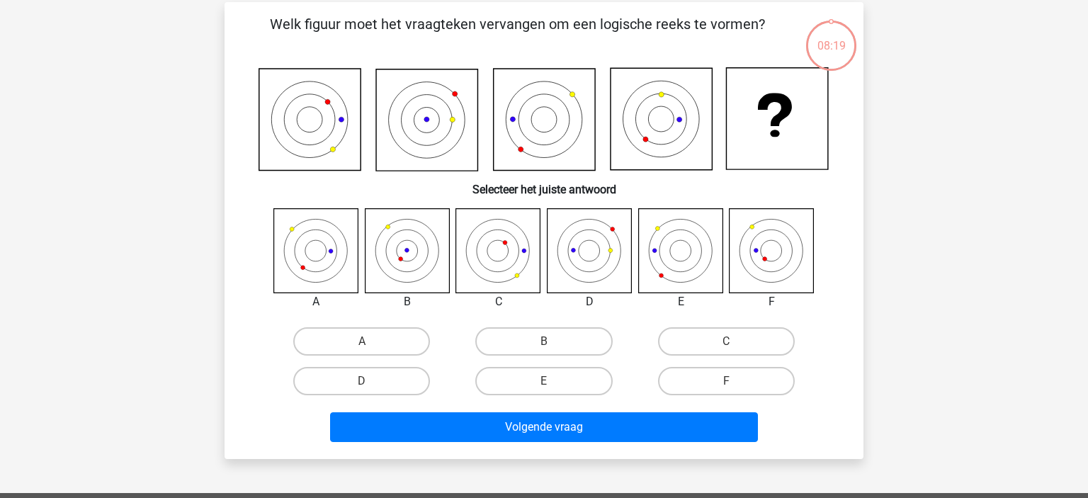
scroll to position [65, 0]
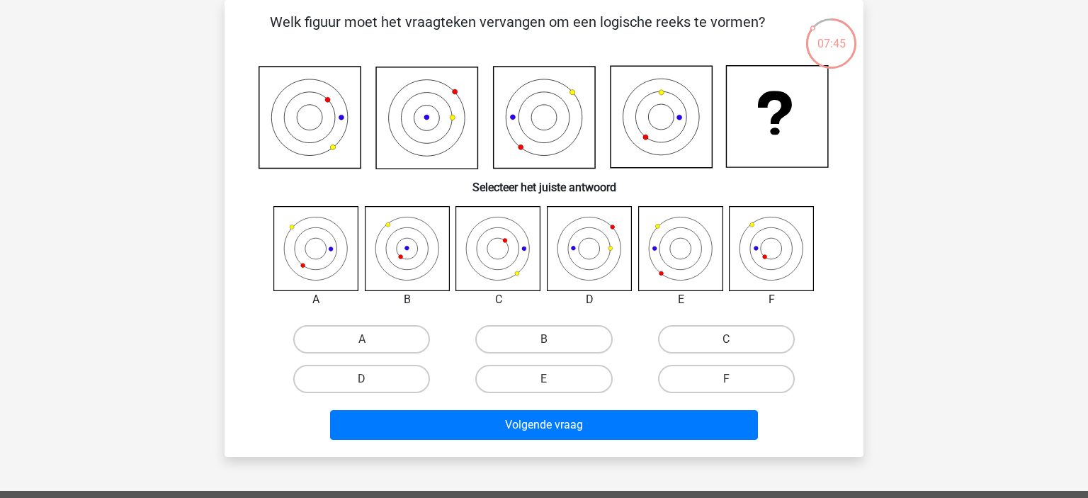
click at [506, 251] on icon at bounding box center [498, 248] width 84 height 84
click at [528, 336] on label "B" at bounding box center [543, 339] width 137 height 28
click at [544, 339] on input "B" at bounding box center [548, 343] width 9 height 9
radio input "true"
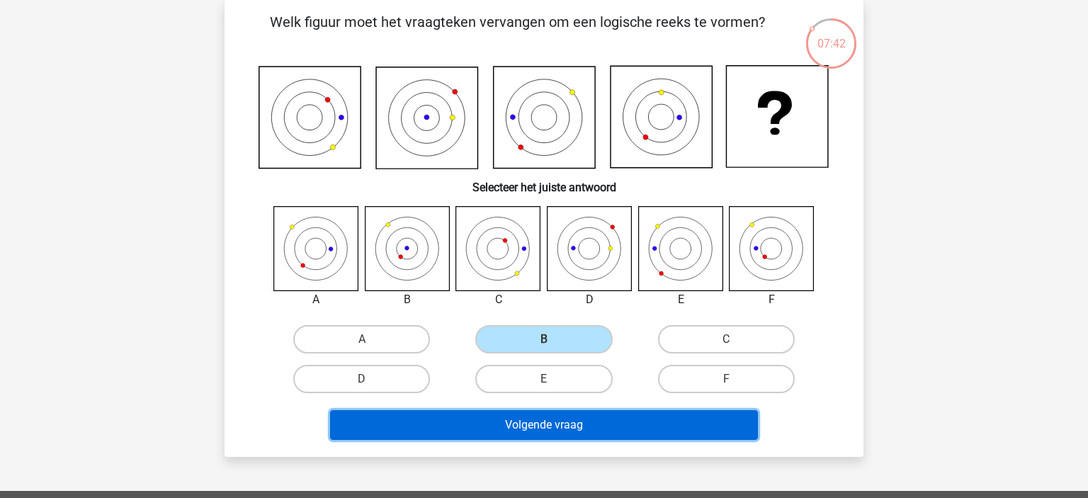
click at [676, 430] on button "Volgende vraag" at bounding box center [544, 425] width 429 height 30
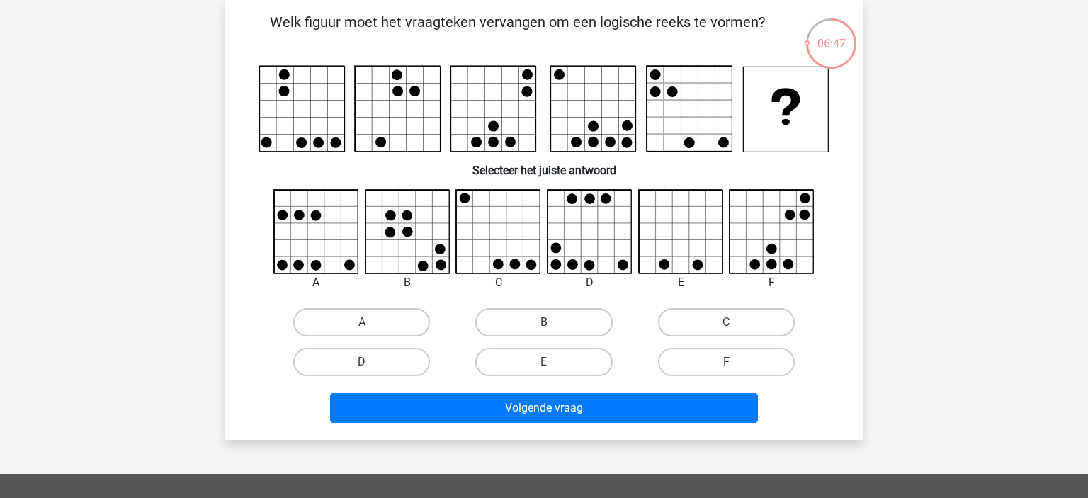
click at [788, 253] on icon at bounding box center [772, 232] width 84 height 84
drag, startPoint x: 539, startPoint y: 325, endPoint x: 547, endPoint y: 328, distance: 8.3
click at [538, 325] on label "B" at bounding box center [543, 322] width 137 height 28
click at [544, 325] on input "B" at bounding box center [548, 326] width 9 height 9
radio input "true"
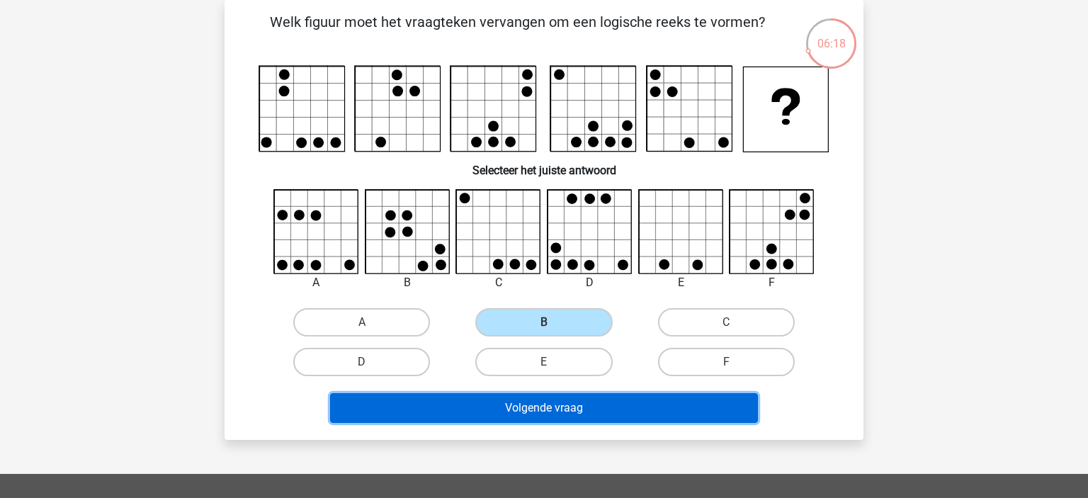
click at [626, 402] on button "Volgende vraag" at bounding box center [544, 408] width 429 height 30
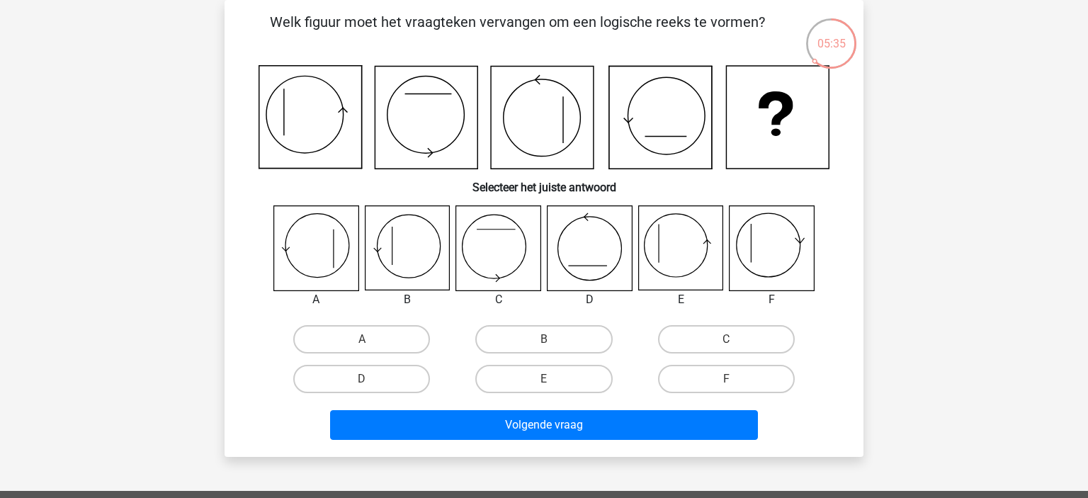
click at [877, 195] on div "05:35 Vraag 5 van de 10 Categorie: figuurreeksen set 1 Welk figuur moet het vra…" at bounding box center [544, 228] width 673 height 457
click at [691, 249] on icon at bounding box center [680, 248] width 84 height 84
click at [539, 380] on label "E" at bounding box center [543, 379] width 137 height 28
click at [544, 380] on input "E" at bounding box center [548, 383] width 9 height 9
radio input "true"
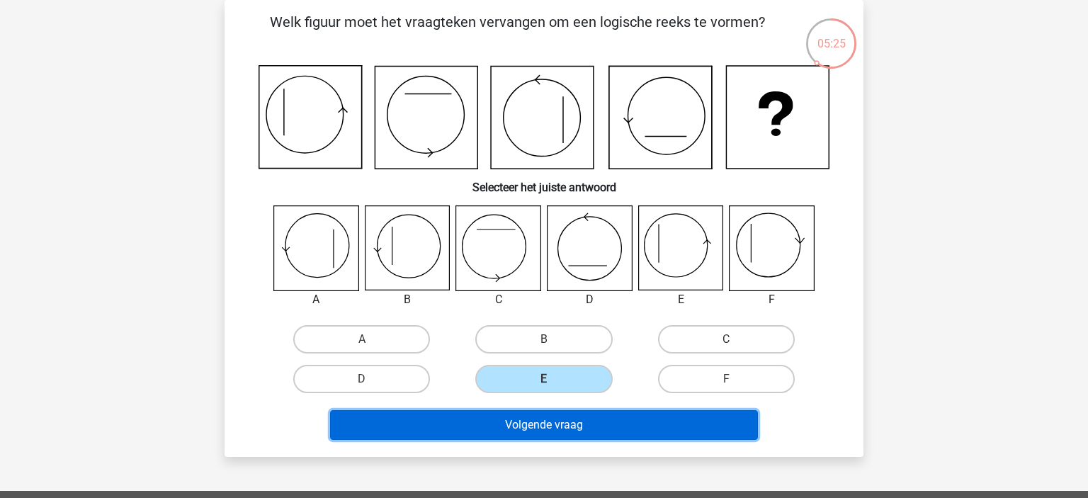
click at [585, 424] on button "Volgende vraag" at bounding box center [544, 425] width 429 height 30
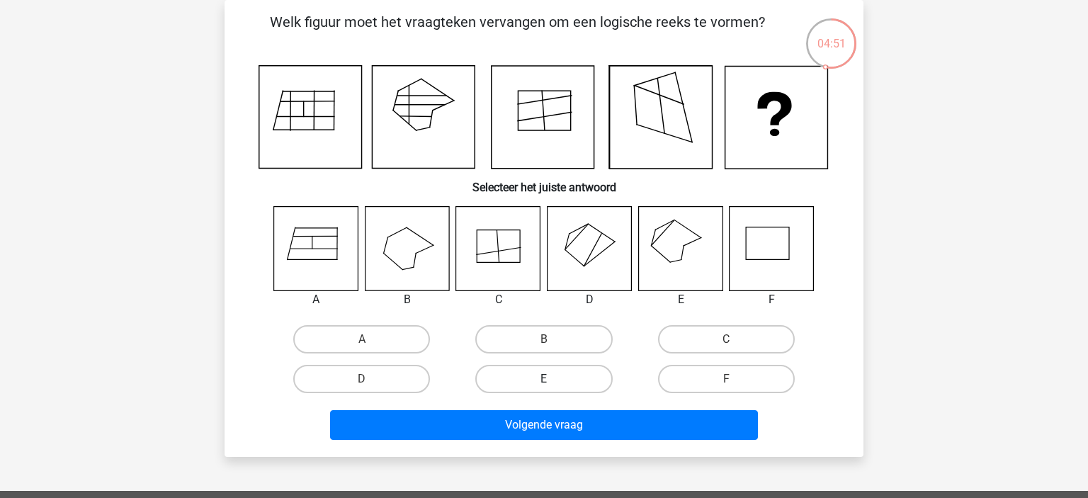
click at [554, 384] on label "E" at bounding box center [543, 379] width 137 height 28
click at [553, 384] on input "E" at bounding box center [548, 383] width 9 height 9
radio input "true"
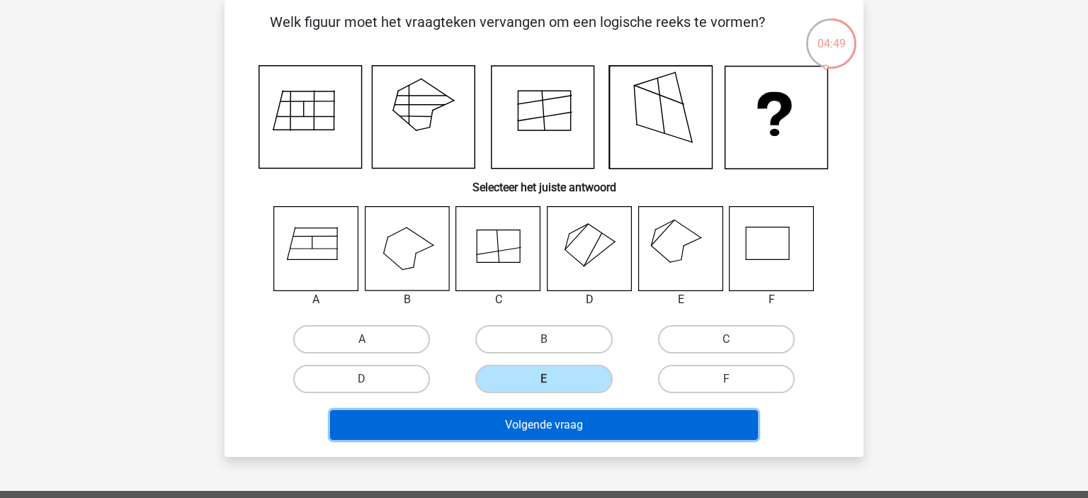
click at [636, 421] on button "Volgende vraag" at bounding box center [544, 425] width 429 height 30
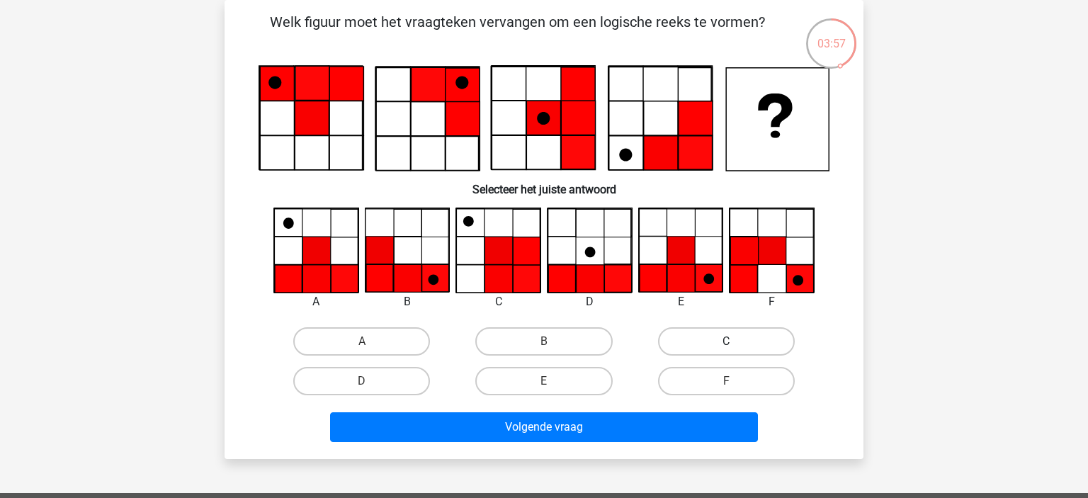
click at [775, 341] on label "C" at bounding box center [726, 341] width 137 height 28
click at [735, 341] on input "C" at bounding box center [730, 345] width 9 height 9
radio input "true"
click at [672, 442] on div "Volgende vraag" at bounding box center [544, 429] width 547 height 35
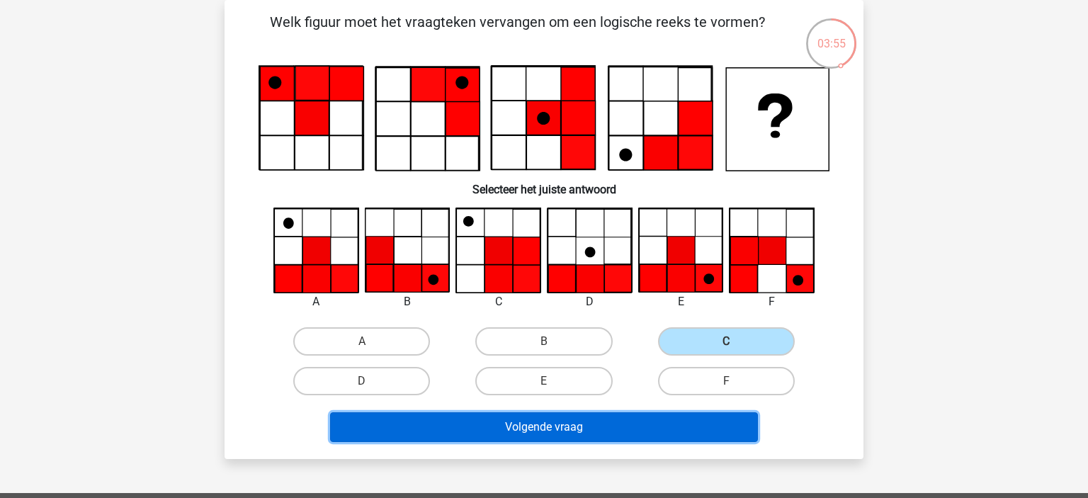
click at [673, 426] on button "Volgende vraag" at bounding box center [544, 427] width 429 height 30
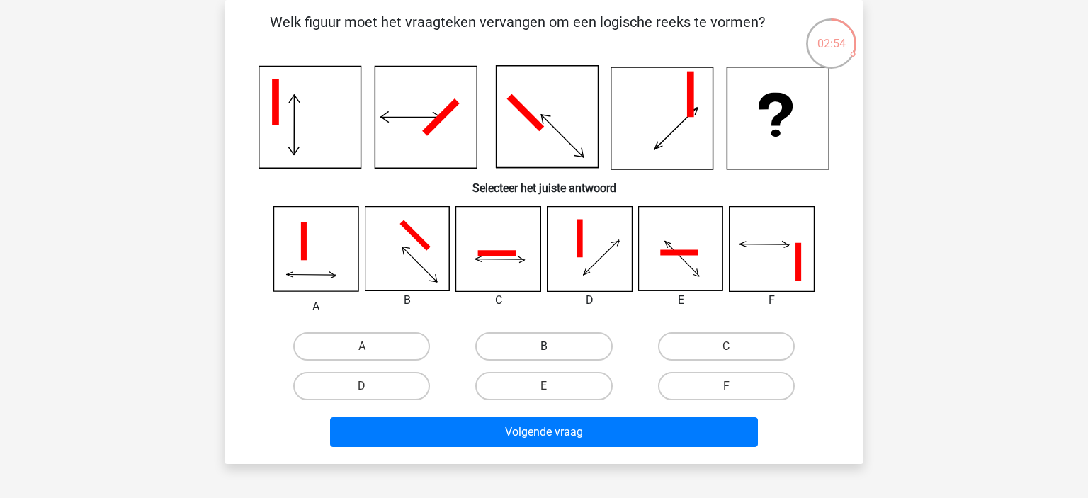
click at [563, 347] on label "B" at bounding box center [543, 346] width 137 height 28
click at [553, 347] on input "B" at bounding box center [548, 350] width 9 height 9
radio input "true"
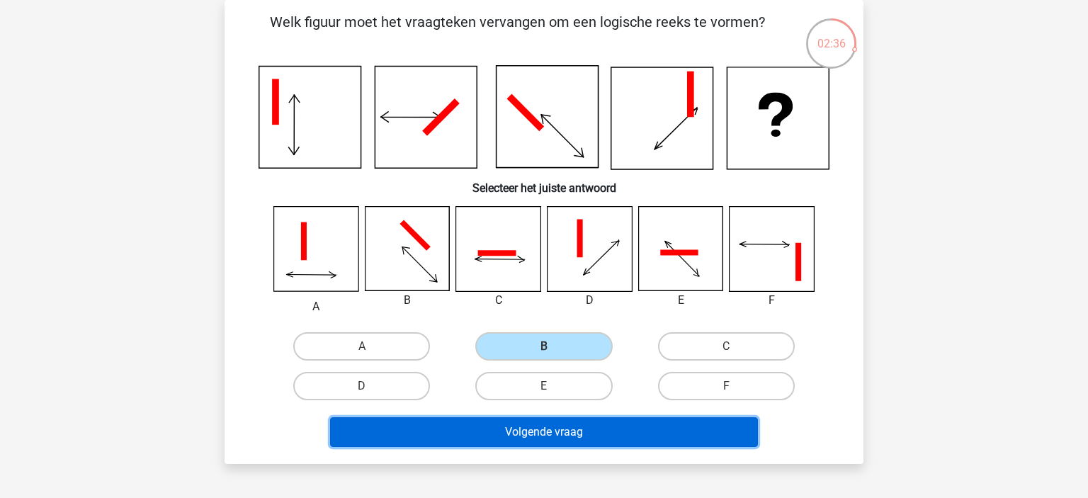
click at [593, 429] on button "Volgende vraag" at bounding box center [544, 432] width 429 height 30
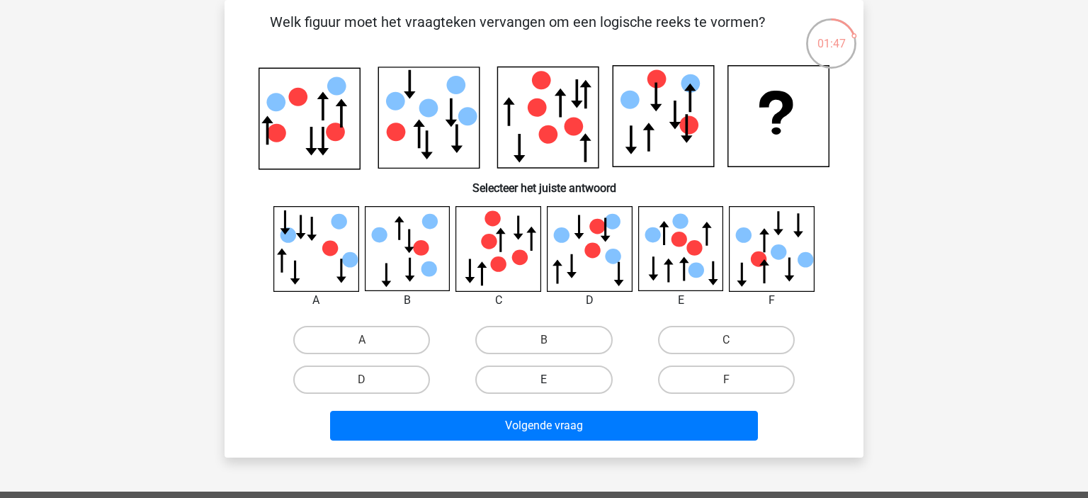
click at [539, 385] on label "E" at bounding box center [543, 380] width 137 height 28
click at [544, 385] on input "E" at bounding box center [548, 384] width 9 height 9
radio input "true"
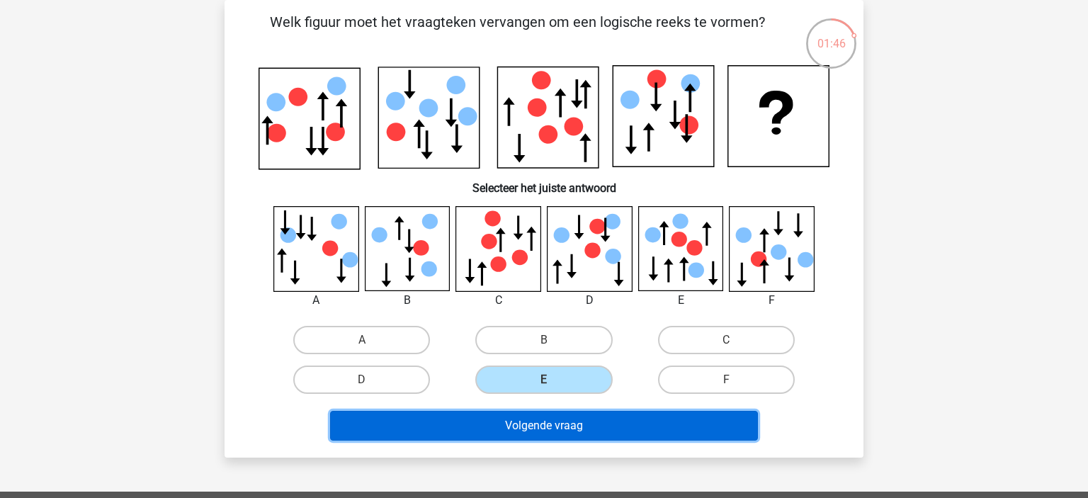
click at [603, 424] on button "Volgende vraag" at bounding box center [544, 426] width 429 height 30
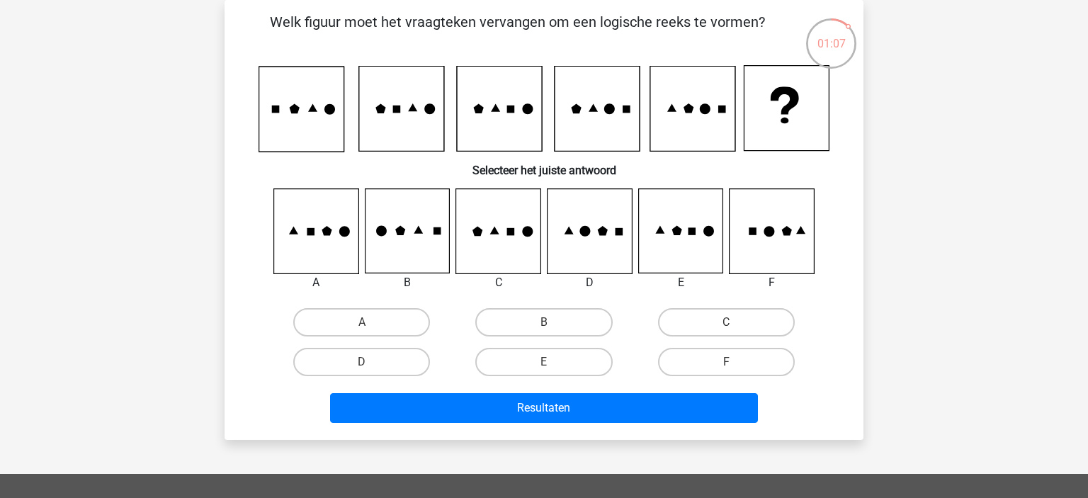
click at [604, 250] on icon at bounding box center [590, 231] width 84 height 84
click at [381, 362] on label "D" at bounding box center [361, 362] width 137 height 28
click at [371, 362] on input "D" at bounding box center [366, 366] width 9 height 9
radio input "true"
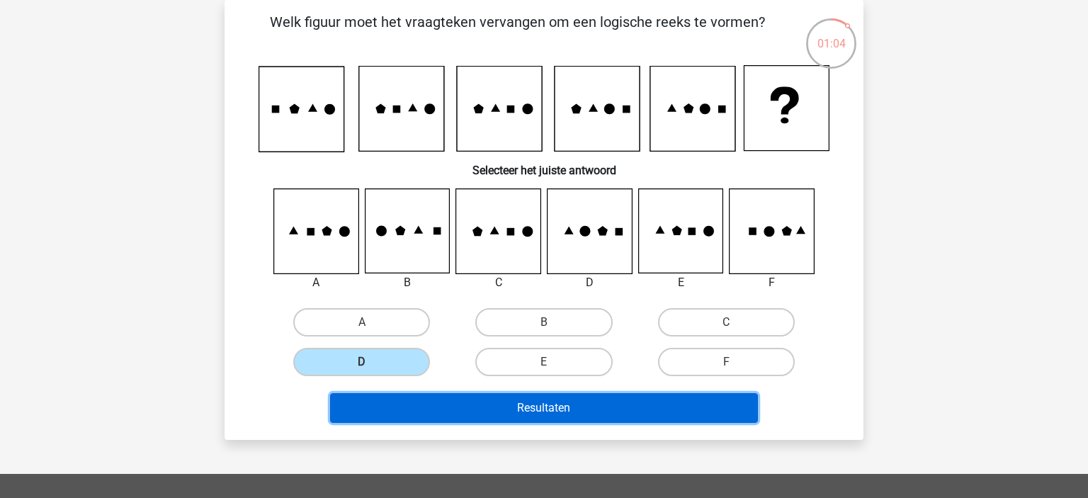
click at [714, 404] on button "Resultaten" at bounding box center [544, 408] width 429 height 30
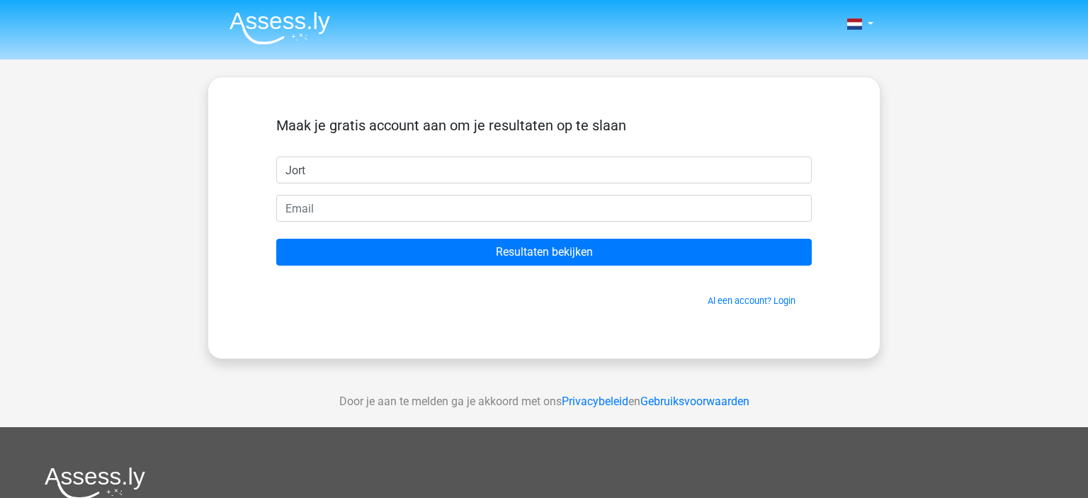
type input "Jort"
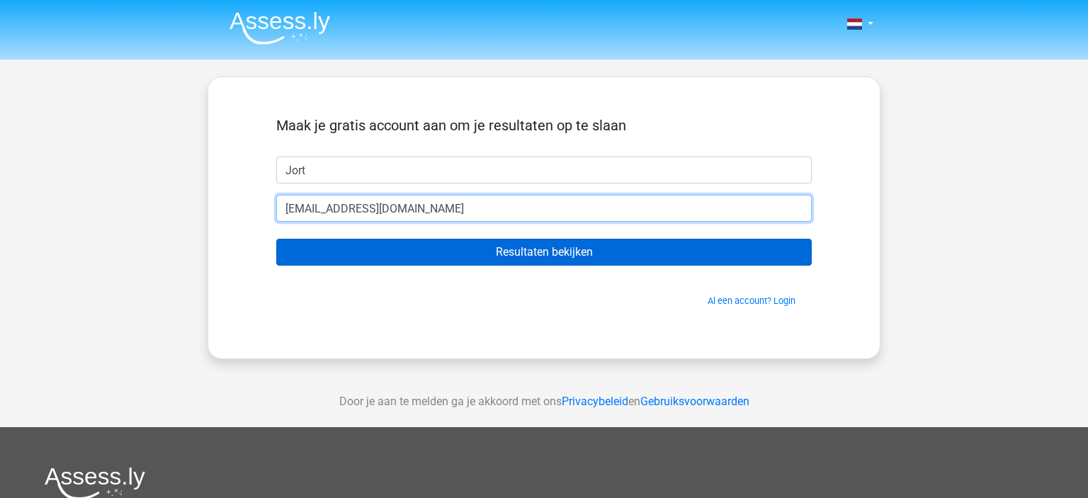
type input "[EMAIL_ADDRESS][DOMAIN_NAME]"
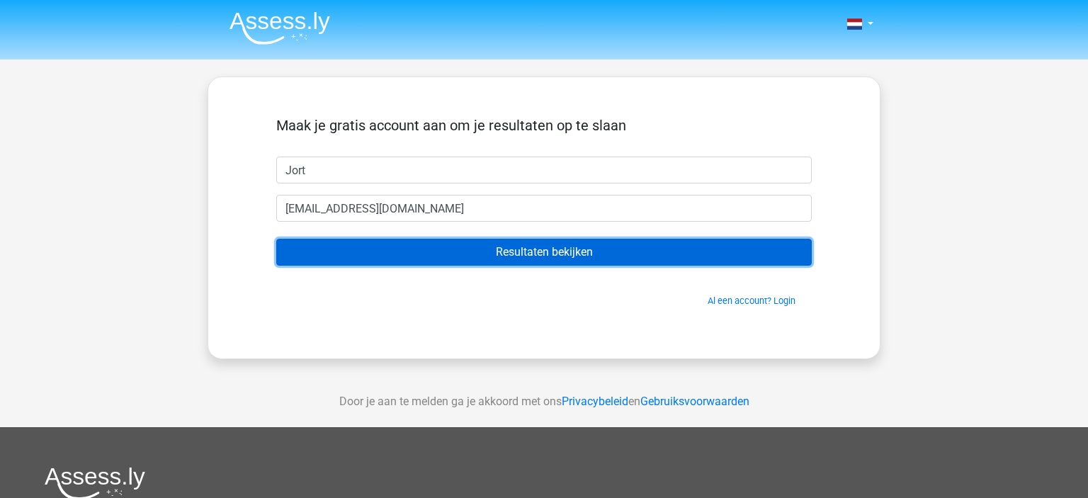
click at [477, 244] on input "Resultaten bekijken" at bounding box center [544, 252] width 536 height 27
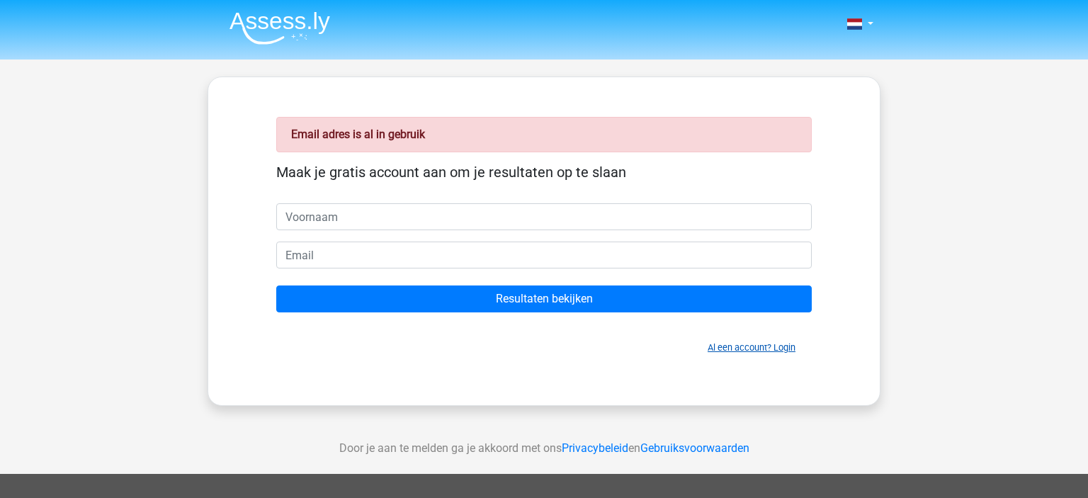
click at [784, 348] on link "Al een account? Login" at bounding box center [752, 347] width 88 height 11
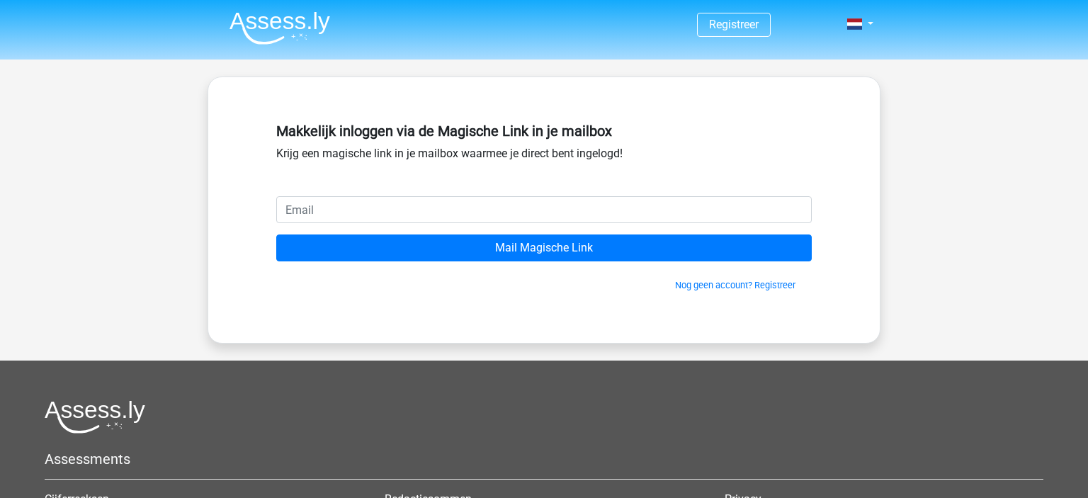
click at [599, 203] on input "email" at bounding box center [544, 209] width 536 height 27
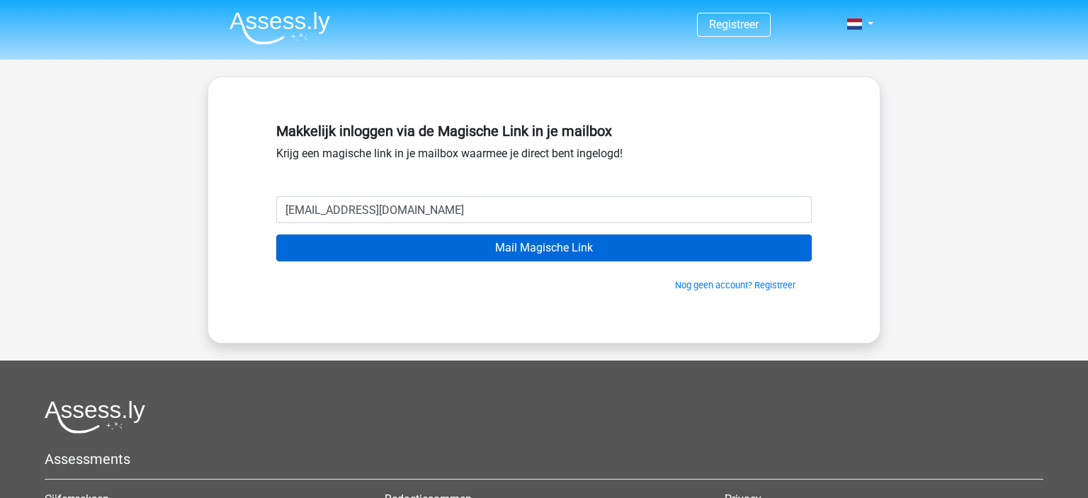
type input "[EMAIL_ADDRESS][DOMAIN_NAME]"
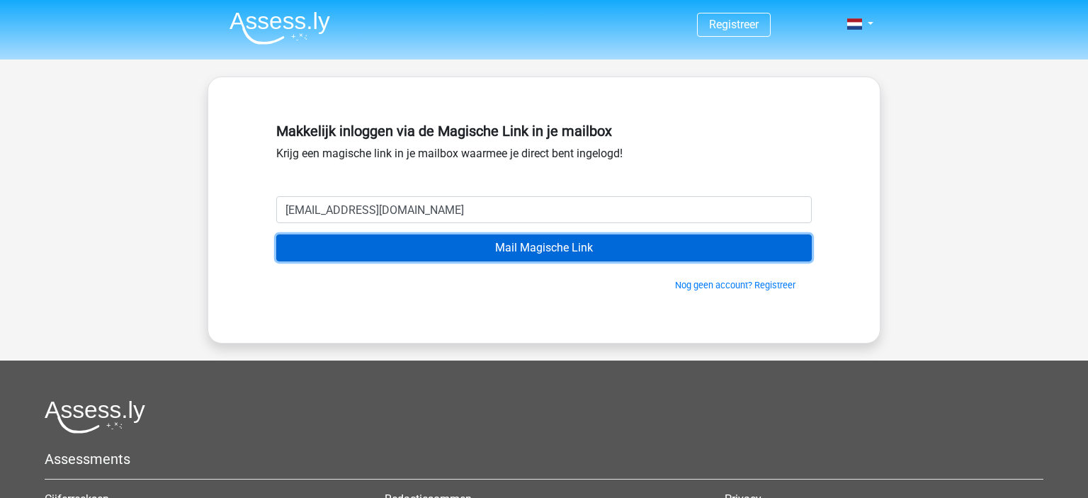
click at [465, 244] on input "Mail Magische Link" at bounding box center [544, 247] width 536 height 27
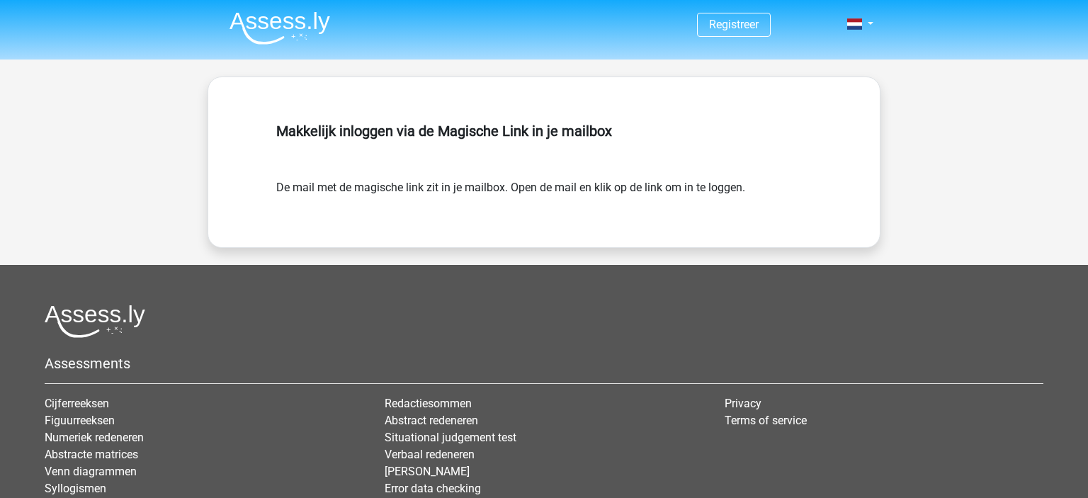
click at [299, 45] on nav "Registreer Login" at bounding box center [544, 25] width 652 height 46
click at [296, 38] on img at bounding box center [280, 27] width 101 height 33
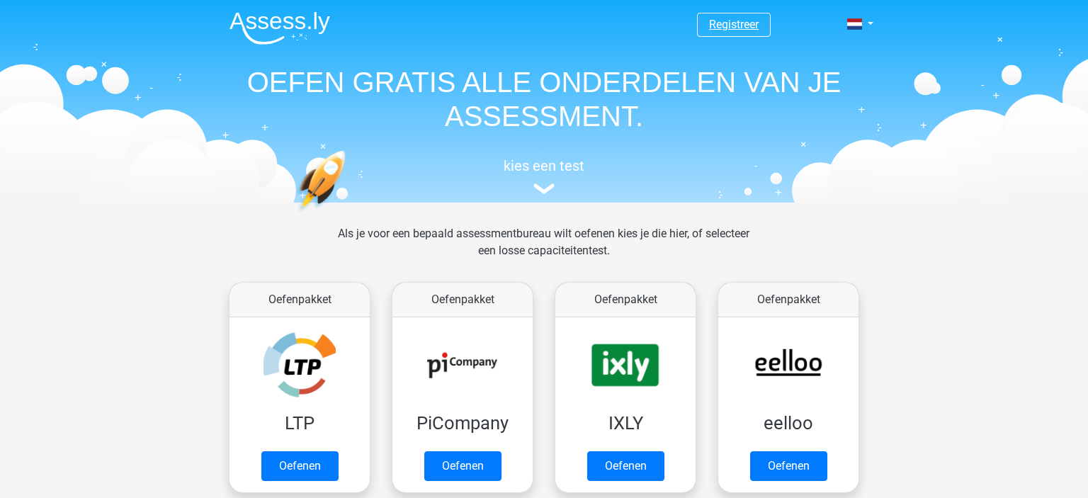
click at [745, 23] on link "Registreer" at bounding box center [734, 24] width 50 height 13
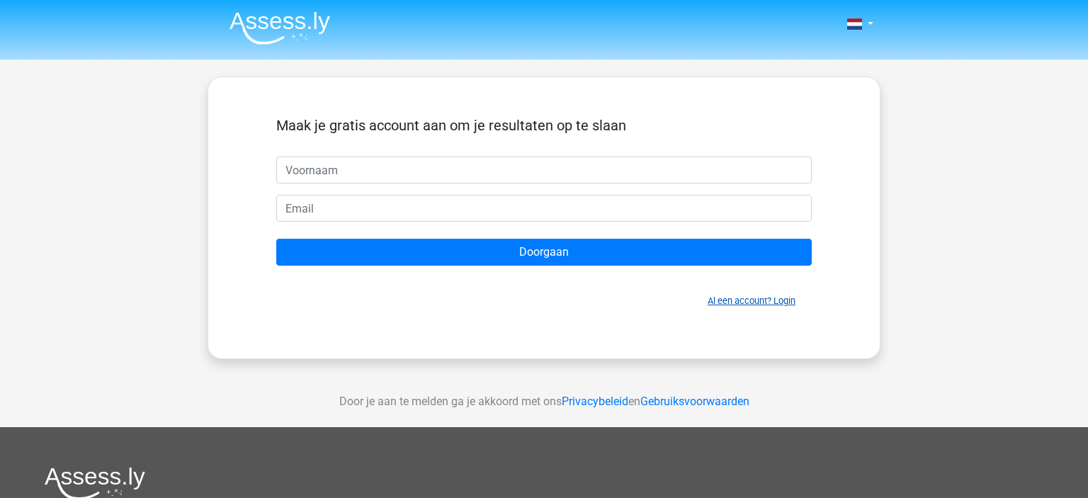
click at [752, 299] on link "Al een account? Login" at bounding box center [752, 300] width 88 height 11
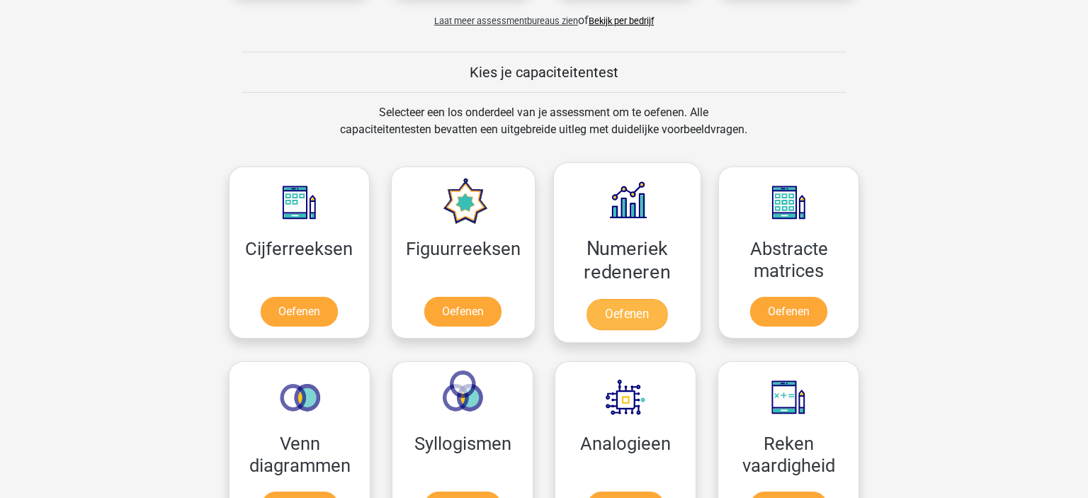
scroll to position [499, 0]
click at [645, 319] on link "Oefenen" at bounding box center [627, 313] width 81 height 31
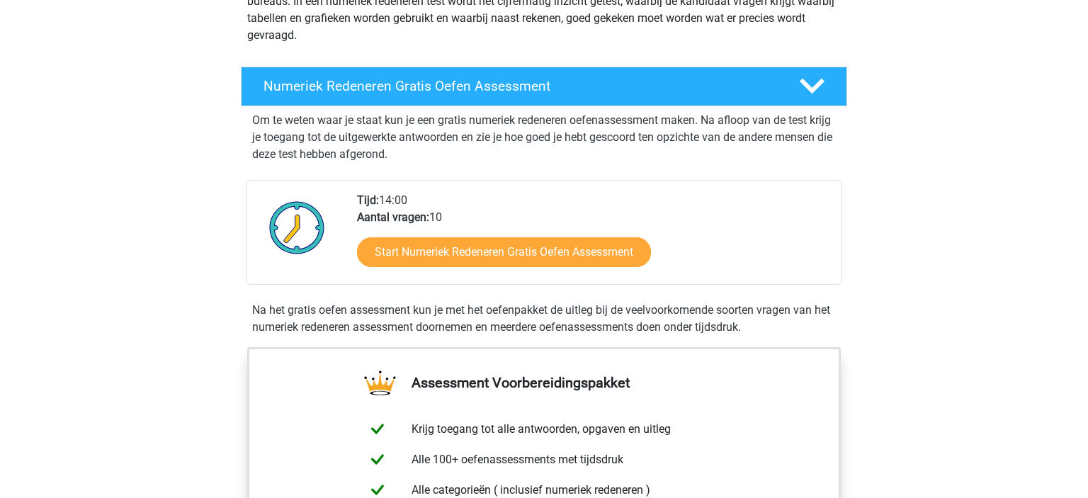
scroll to position [249, 0]
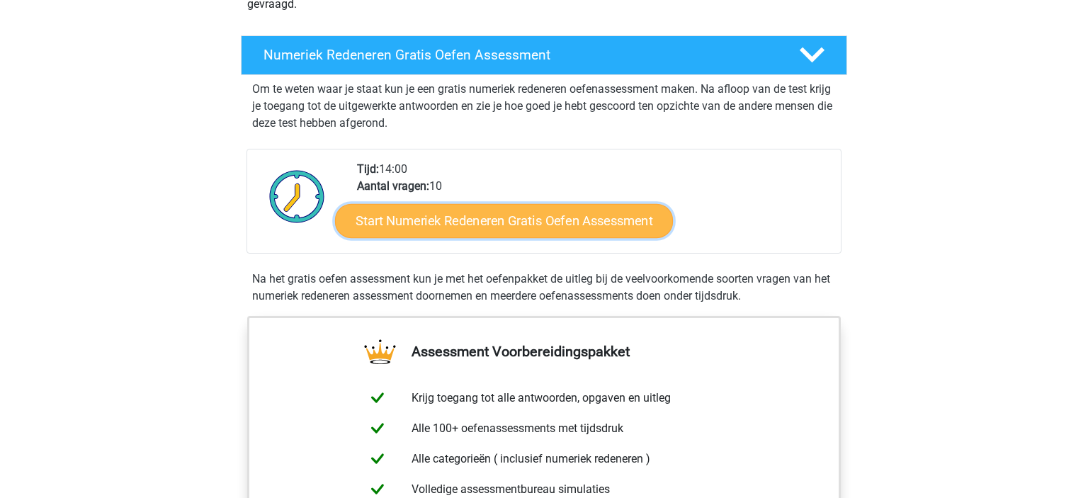
click at [554, 225] on link "Start Numeriek Redeneren Gratis Oefen Assessment" at bounding box center [504, 220] width 338 height 34
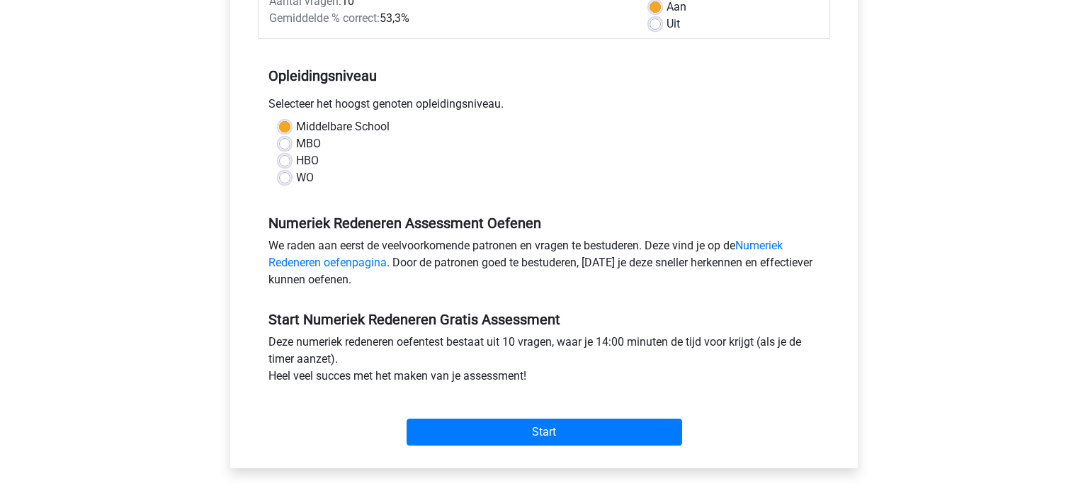
scroll to position [249, 0]
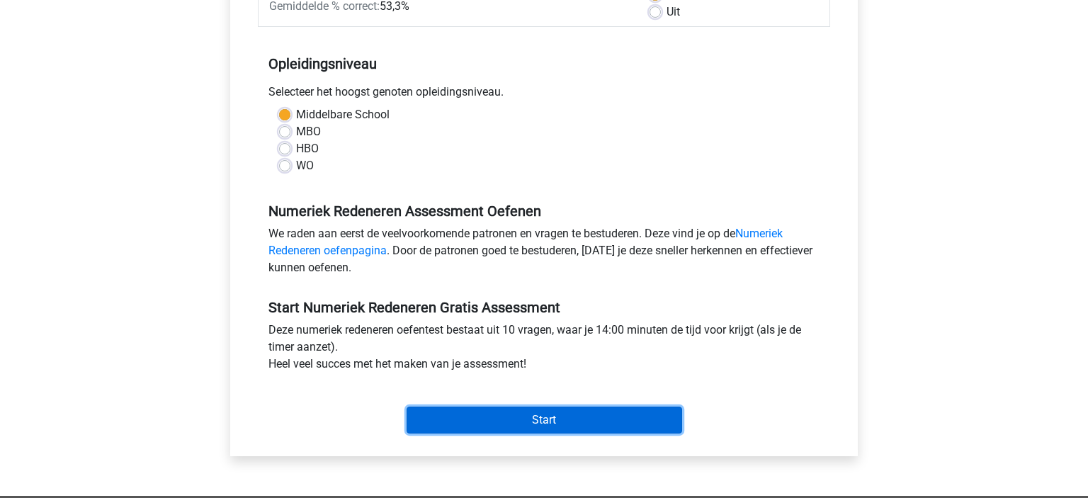
click at [581, 414] on input "Start" at bounding box center [545, 420] width 276 height 27
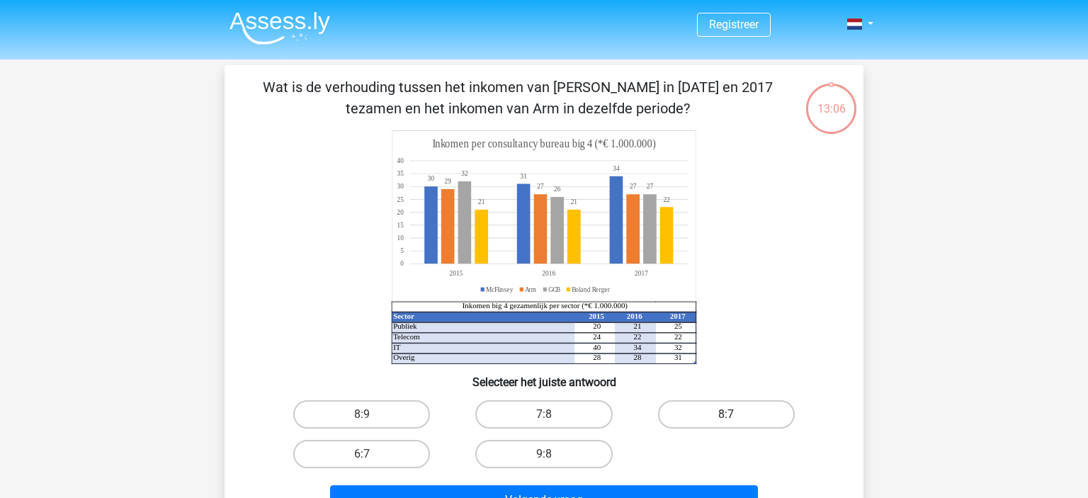
click at [708, 417] on label "8:7" at bounding box center [726, 414] width 137 height 28
click at [726, 417] on input "8:7" at bounding box center [730, 418] width 9 height 9
radio input "true"
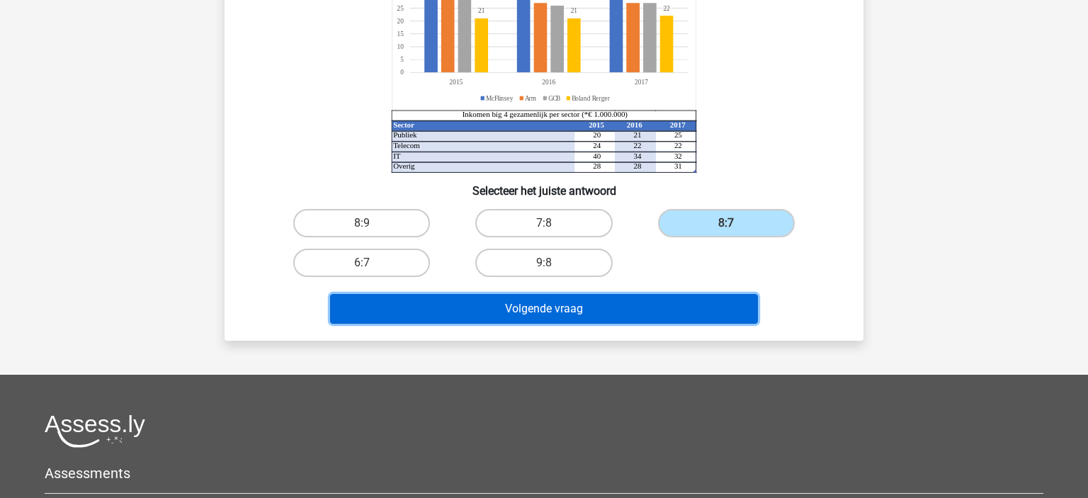
click at [579, 302] on button "Volgende vraag" at bounding box center [544, 309] width 429 height 30
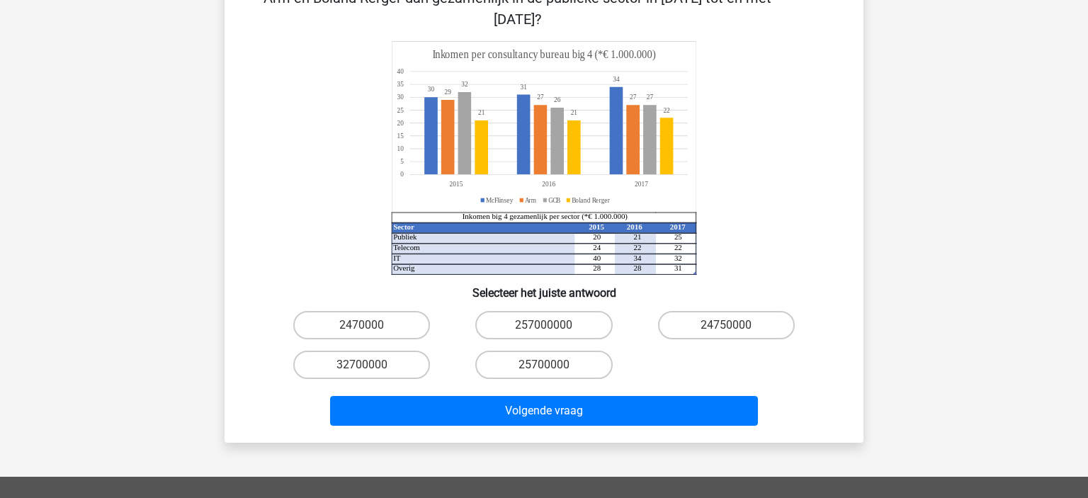
scroll to position [249, 0]
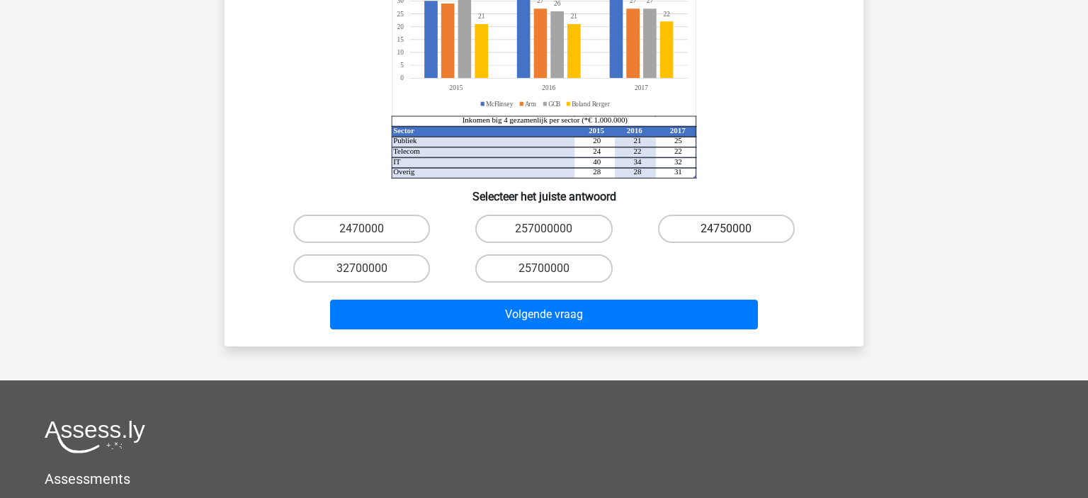
click at [744, 215] on label "24750000" at bounding box center [726, 229] width 137 height 28
click at [735, 229] on input "24750000" at bounding box center [730, 233] width 9 height 9
radio input "true"
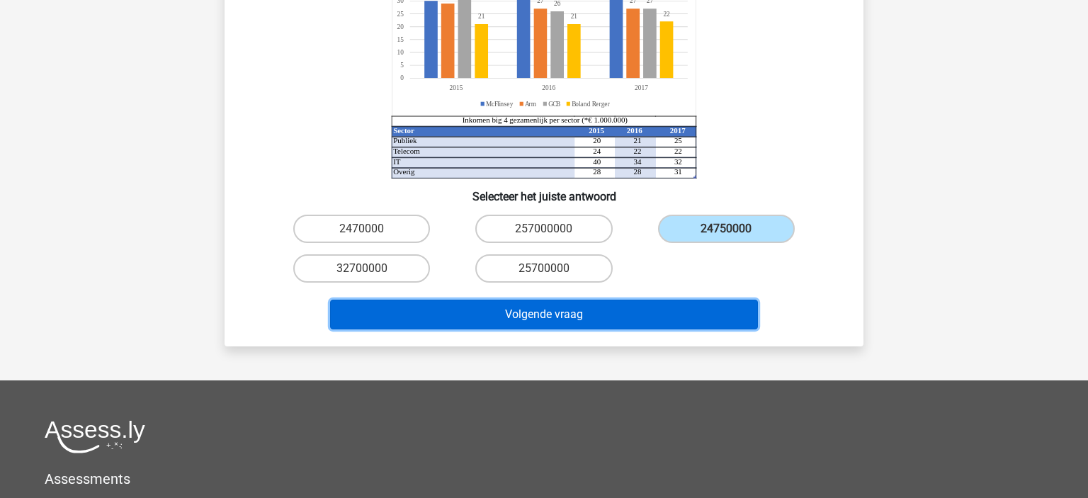
click at [649, 300] on button "Volgende vraag" at bounding box center [544, 315] width 429 height 30
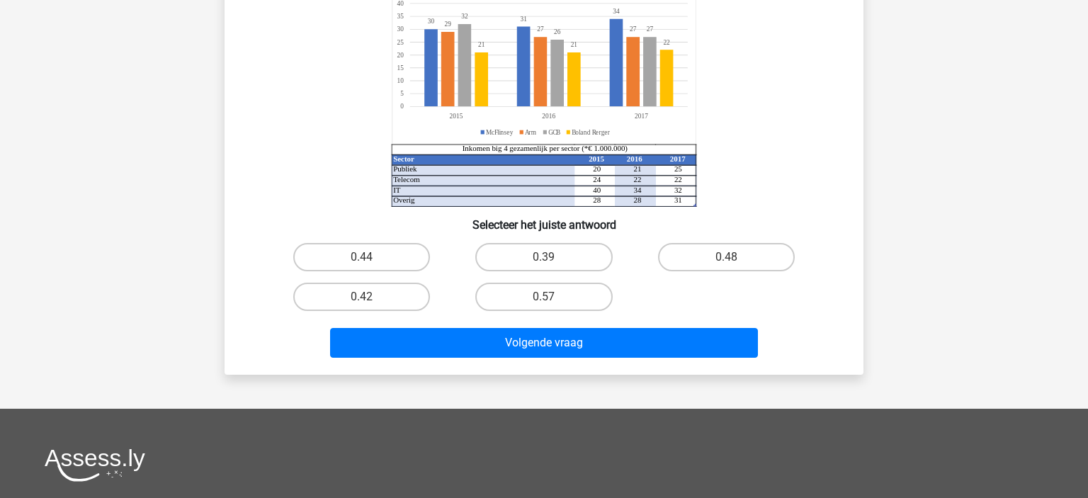
scroll to position [65, 0]
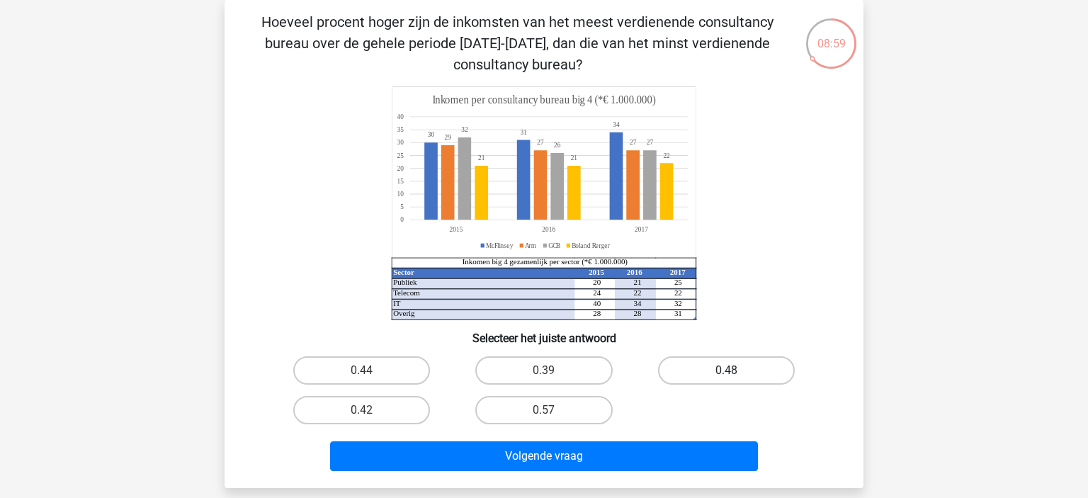
click at [693, 368] on label "0.48" at bounding box center [726, 370] width 137 height 28
click at [726, 370] on input "0.48" at bounding box center [730, 374] width 9 height 9
radio input "true"
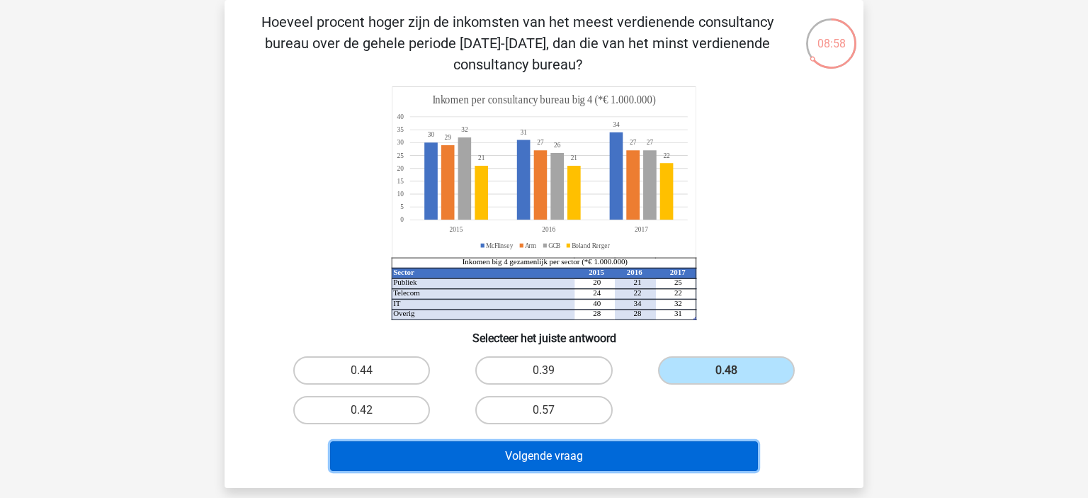
click at [655, 448] on button "Volgende vraag" at bounding box center [544, 456] width 429 height 30
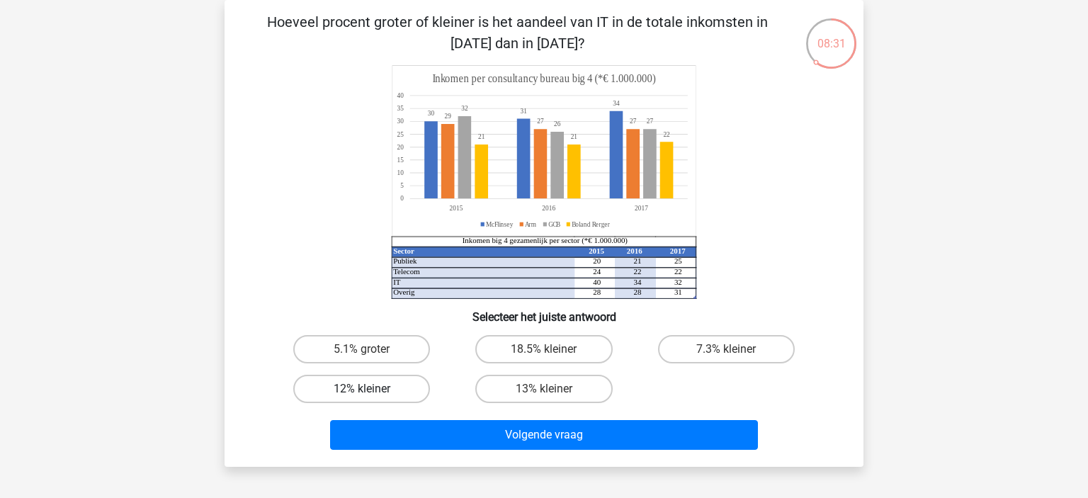
click at [395, 392] on label "12% kleiner" at bounding box center [361, 389] width 137 height 28
click at [371, 392] on input "12% kleiner" at bounding box center [366, 393] width 9 height 9
radio input "true"
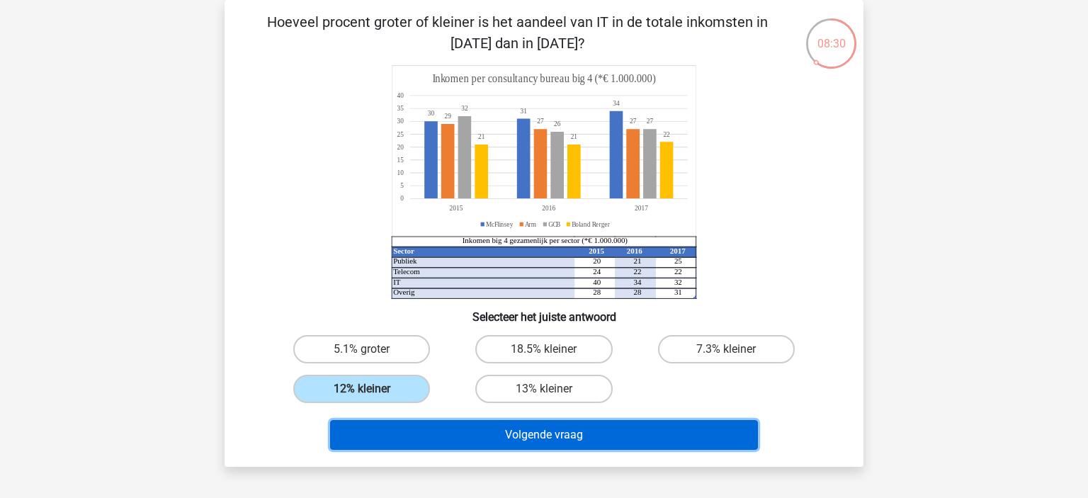
click at [689, 431] on button "Volgende vraag" at bounding box center [544, 435] width 429 height 30
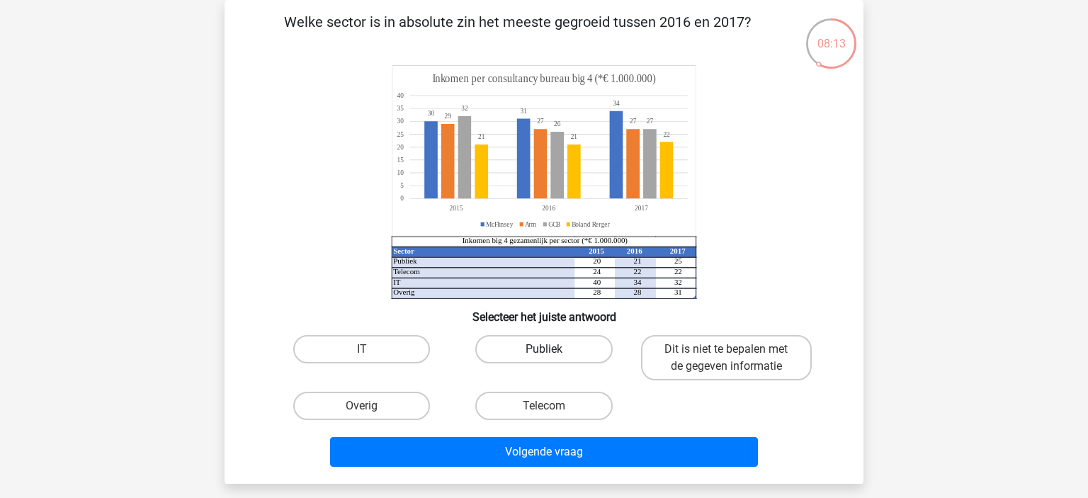
click at [534, 343] on label "Publiek" at bounding box center [543, 349] width 137 height 28
click at [544, 349] on input "Publiek" at bounding box center [548, 353] width 9 height 9
radio input "true"
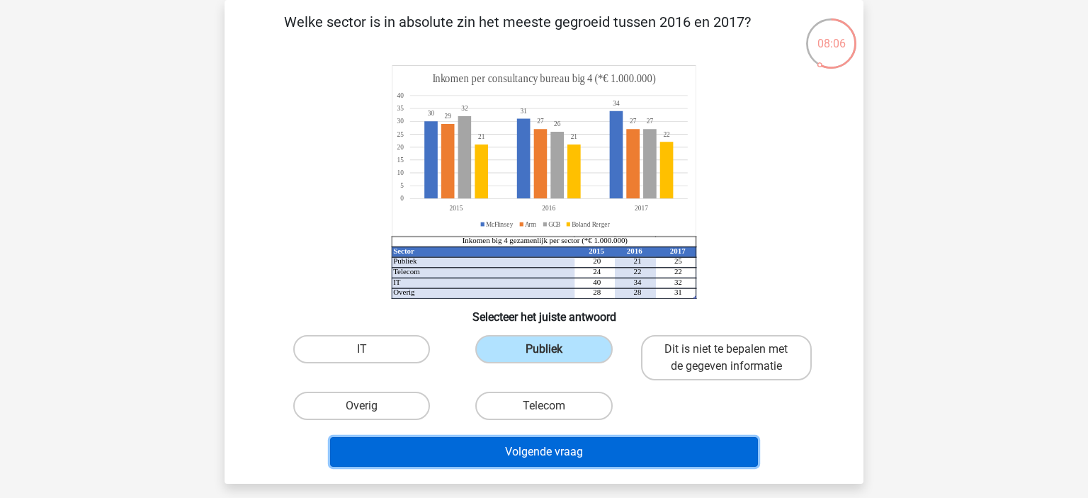
click at [670, 453] on button "Volgende vraag" at bounding box center [544, 452] width 429 height 30
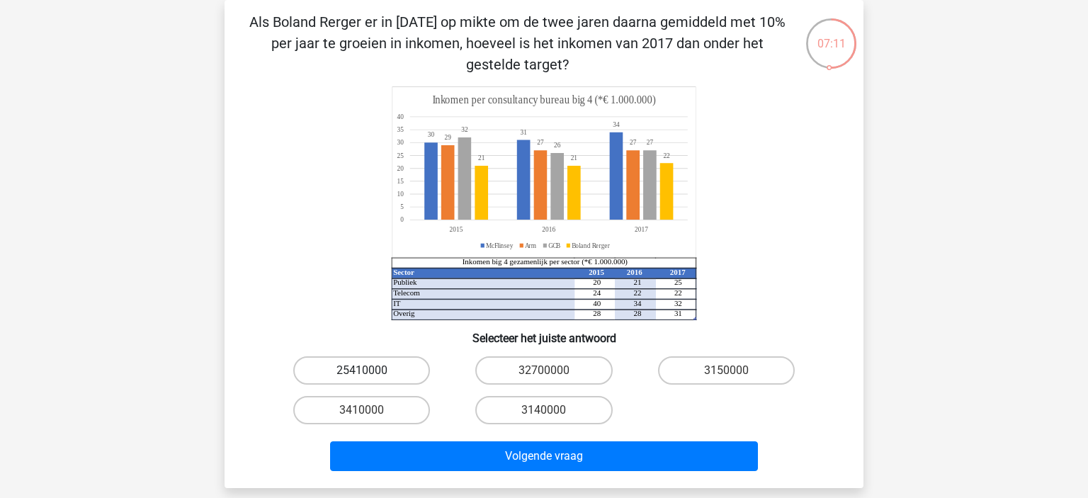
click at [383, 368] on label "25410000" at bounding box center [361, 370] width 137 height 28
click at [371, 370] on input "25410000" at bounding box center [366, 374] width 9 height 9
radio input "true"
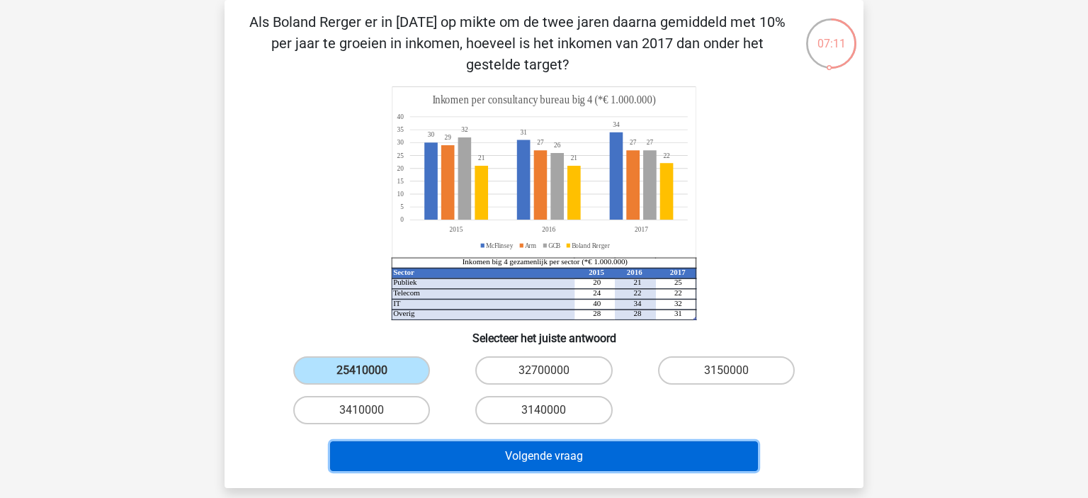
click at [628, 448] on button "Volgende vraag" at bounding box center [544, 456] width 429 height 30
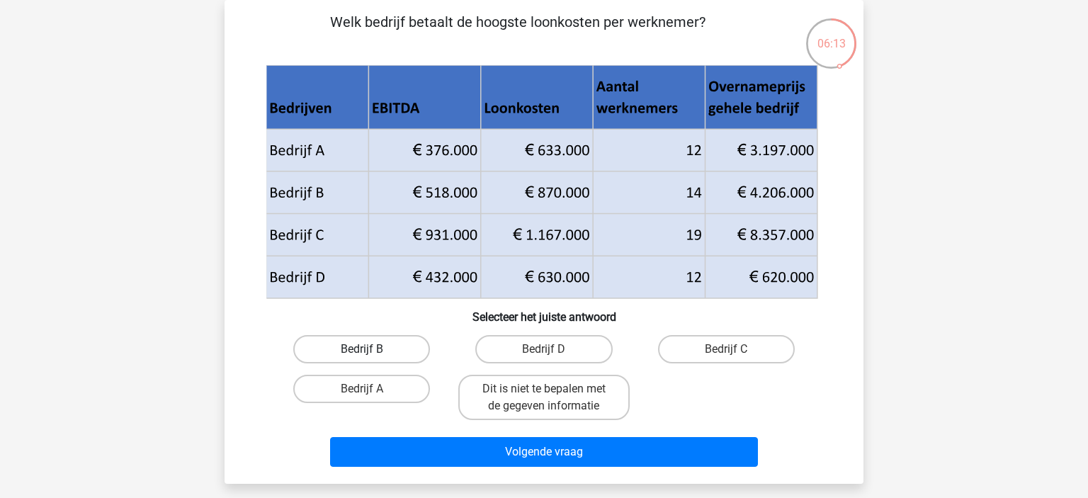
click at [395, 351] on label "Bedrijf B" at bounding box center [361, 349] width 137 height 28
click at [371, 351] on input "Bedrijf B" at bounding box center [366, 353] width 9 height 9
radio input "true"
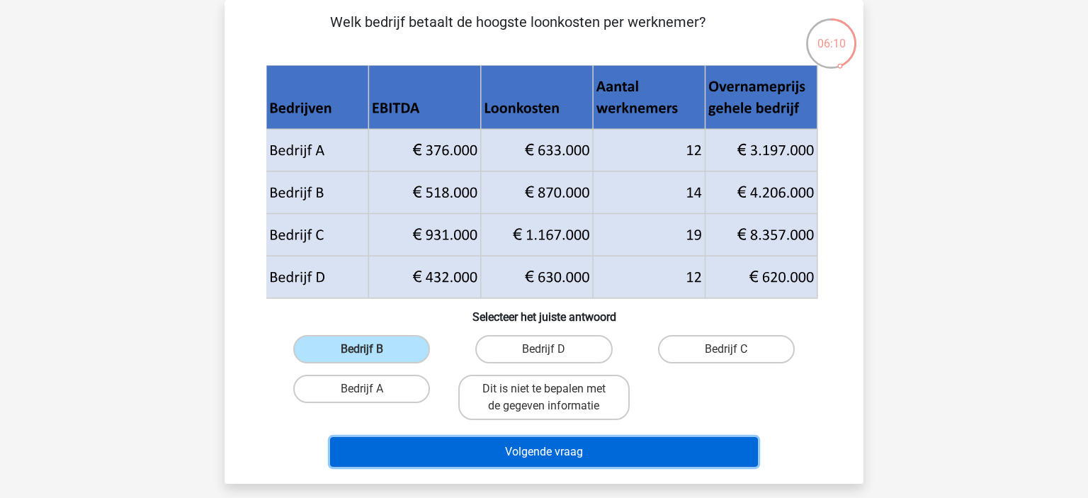
click at [582, 458] on button "Volgende vraag" at bounding box center [544, 452] width 429 height 30
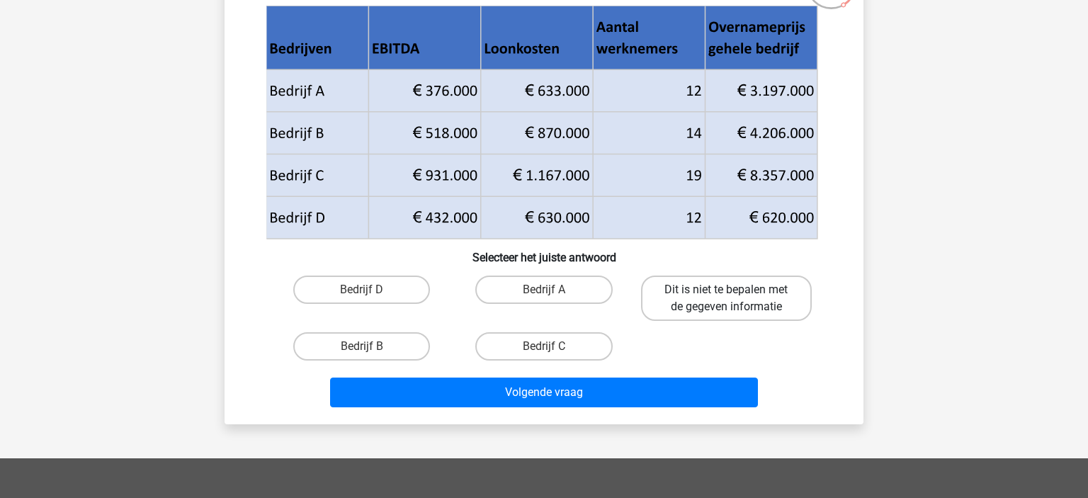
scroll to position [0, 0]
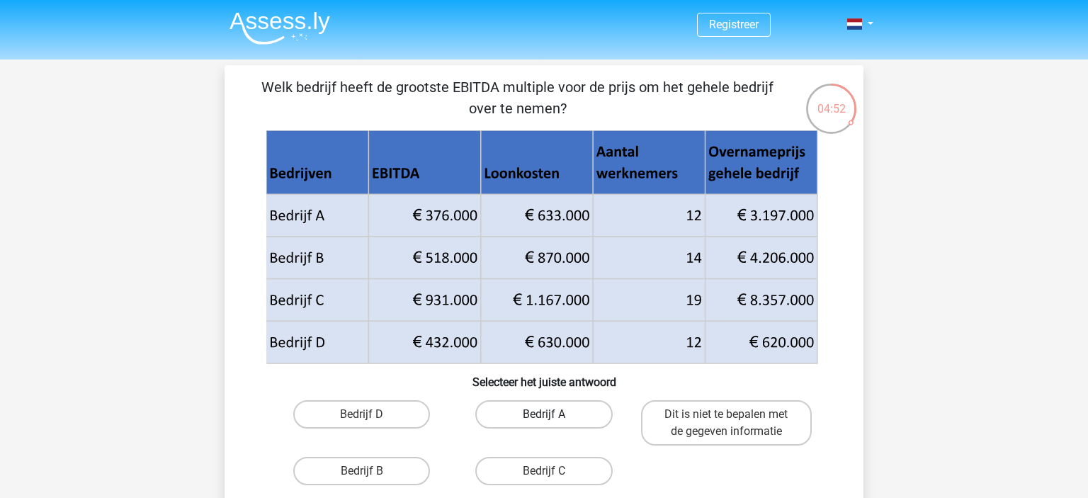
click at [558, 420] on label "Bedrijf A" at bounding box center [543, 414] width 137 height 28
click at [553, 420] on input "Bedrijf A" at bounding box center [548, 418] width 9 height 9
radio input "true"
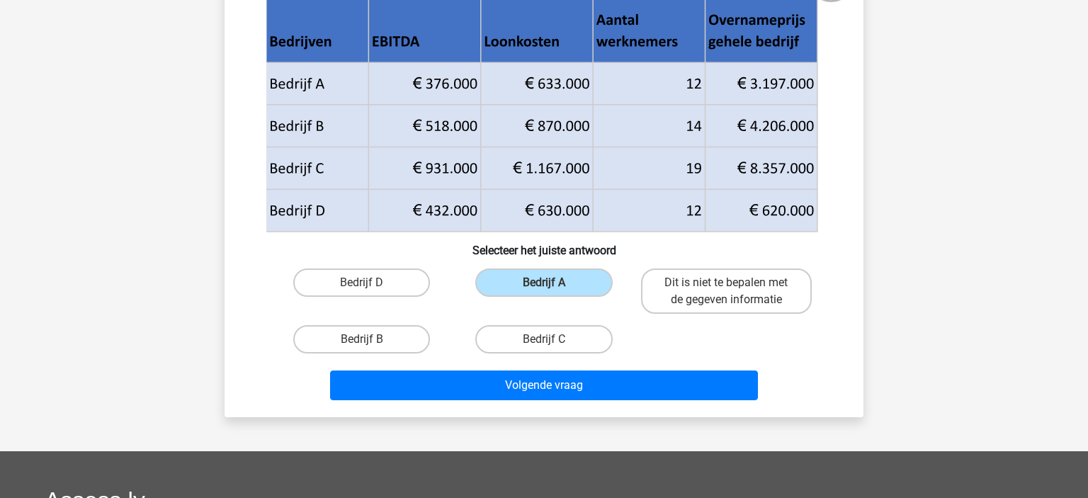
click at [730, 358] on div "Welk bedrijf heeft de grootste EBITDA multiple voor de prijs om het gehele bedr…" at bounding box center [544, 175] width 628 height 461
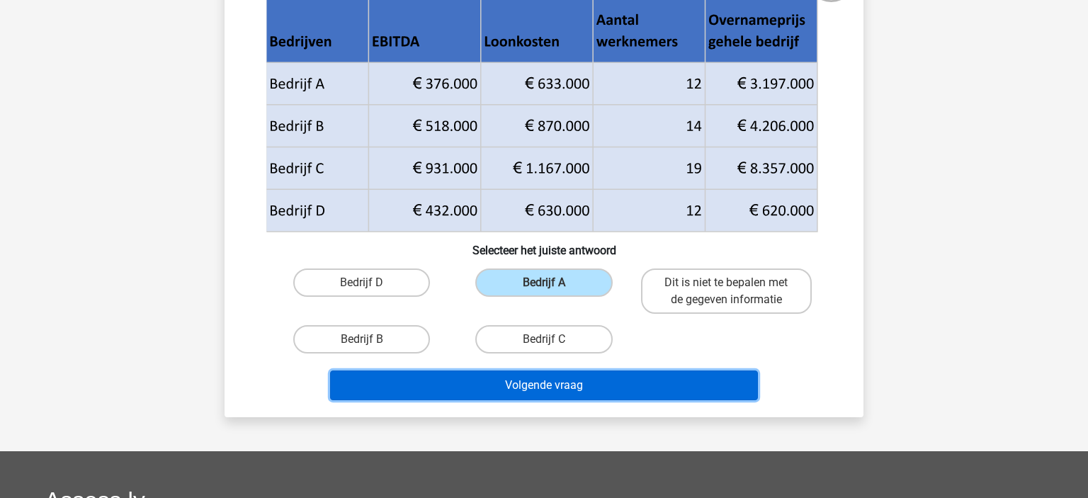
click at [630, 391] on button "Volgende vraag" at bounding box center [544, 385] width 429 height 30
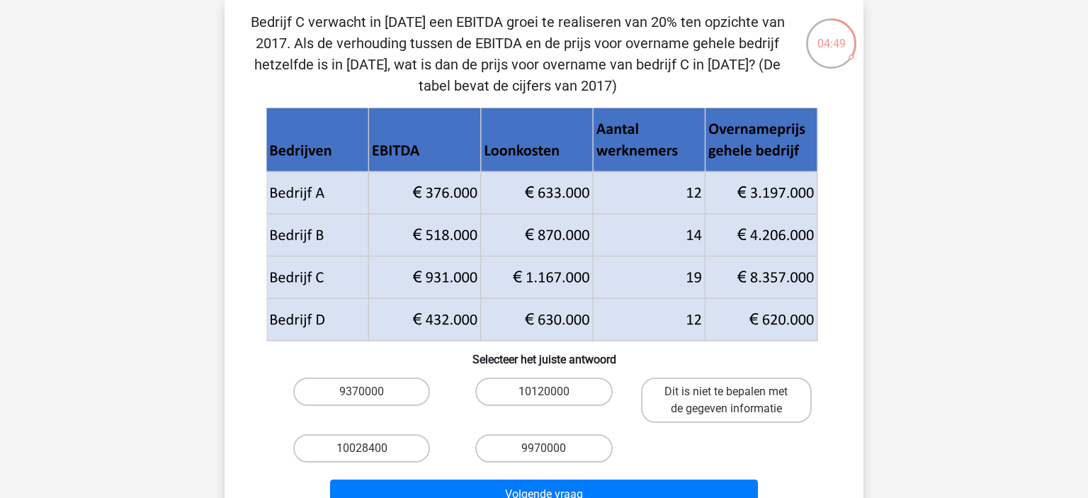
scroll to position [0, 0]
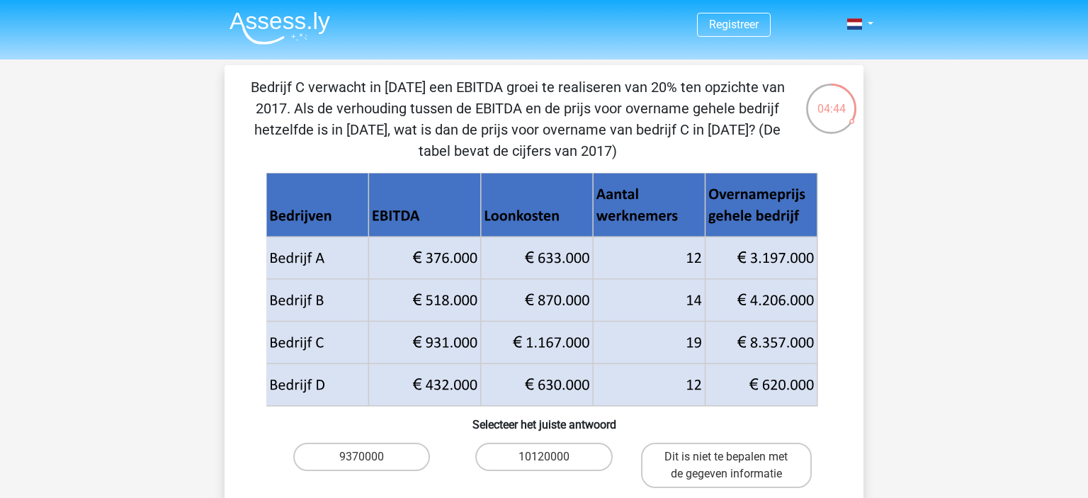
drag, startPoint x: 429, startPoint y: 347, endPoint x: 458, endPoint y: 339, distance: 29.4
click at [462, 340] on icon at bounding box center [541, 364] width 551 height 84
click at [717, 448] on label "Dit is niet te bepalen met de gegeven informatie" at bounding box center [726, 465] width 171 height 45
click at [726, 457] on input "Dit is niet te bepalen met de gegeven informatie" at bounding box center [730, 461] width 9 height 9
radio input "true"
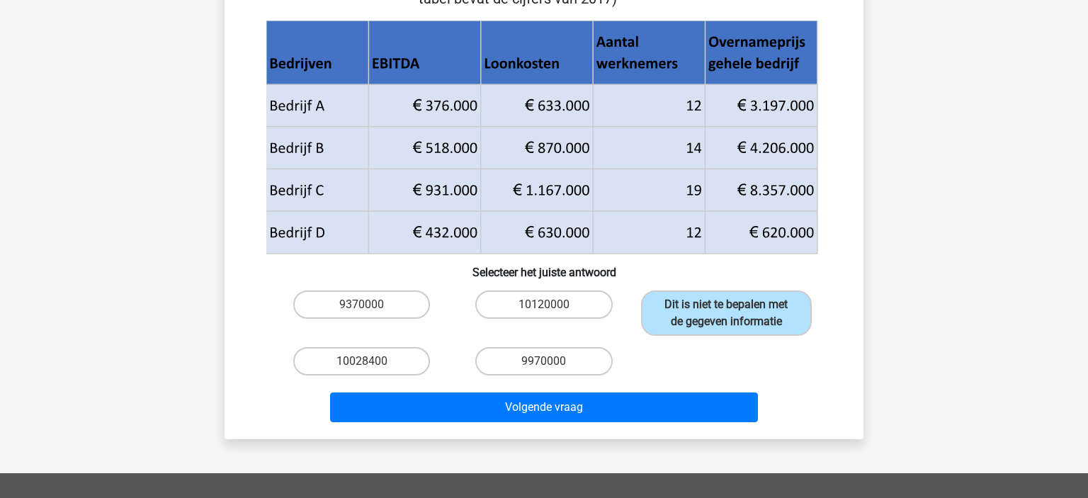
scroll to position [249, 0]
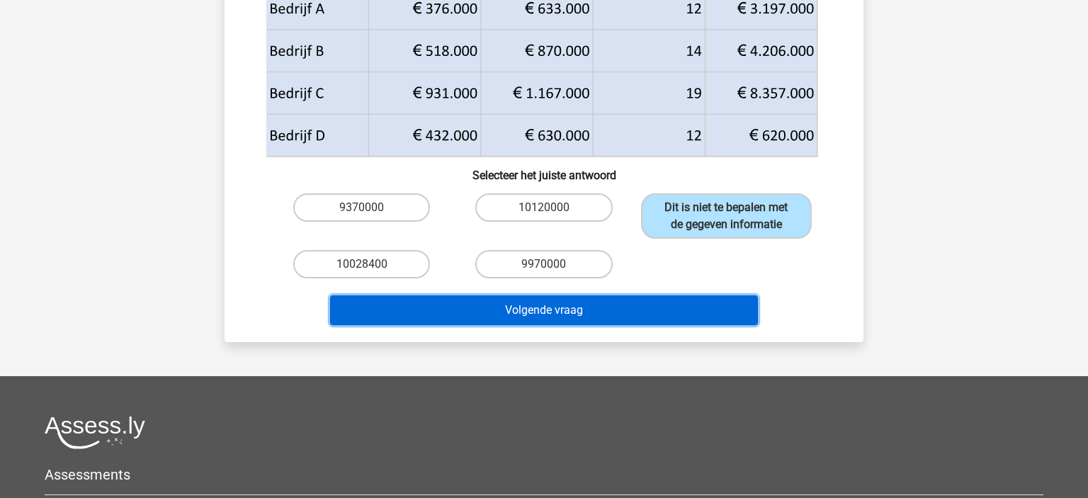
click at [659, 307] on button "Volgende vraag" at bounding box center [544, 310] width 429 height 30
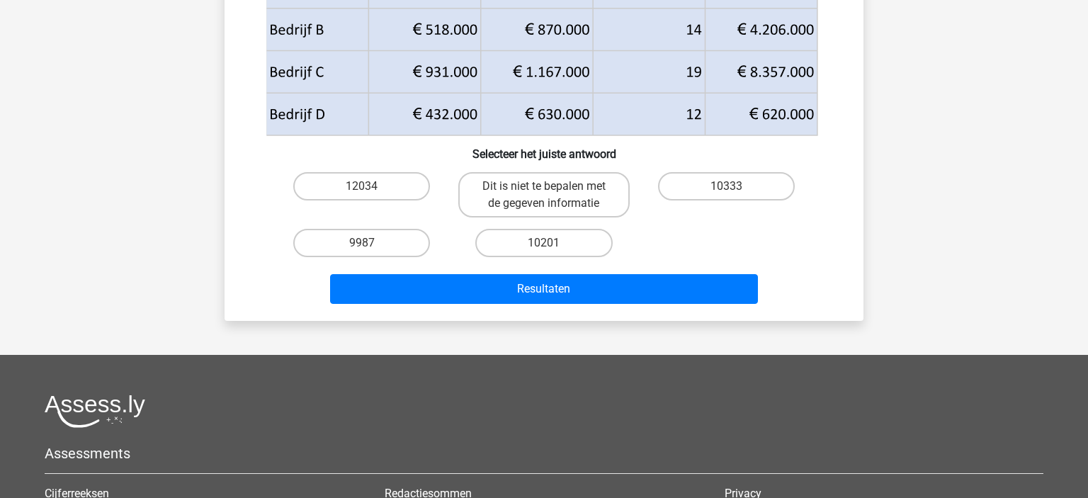
click at [803, 239] on div "12034 Dit is niet te bepalen met de gegeven informatie 10333 9987 10201" at bounding box center [544, 214] width 547 height 96
click at [721, 189] on label "10333" at bounding box center [726, 186] width 137 height 28
click at [726, 189] on input "10333" at bounding box center [730, 190] width 9 height 9
radio input "true"
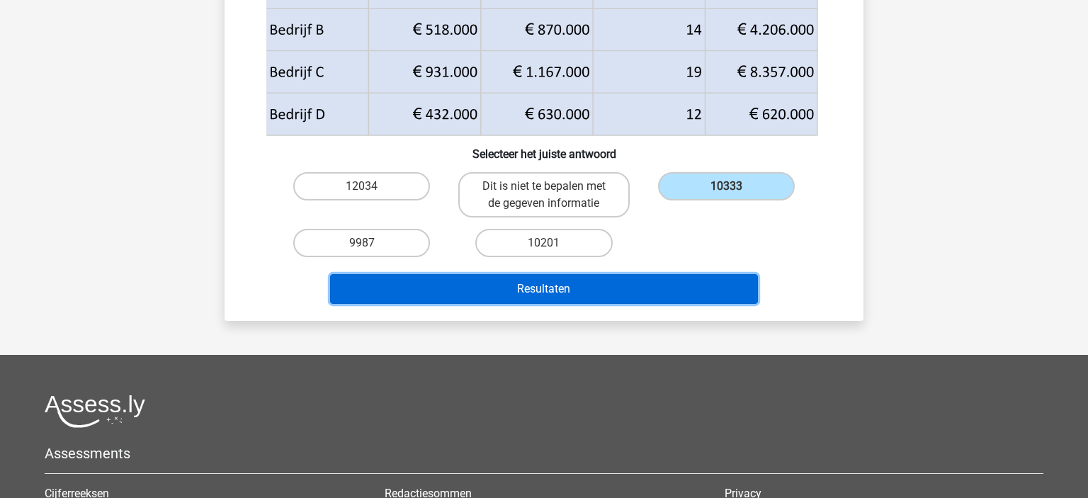
click at [664, 295] on button "Resultaten" at bounding box center [544, 289] width 429 height 30
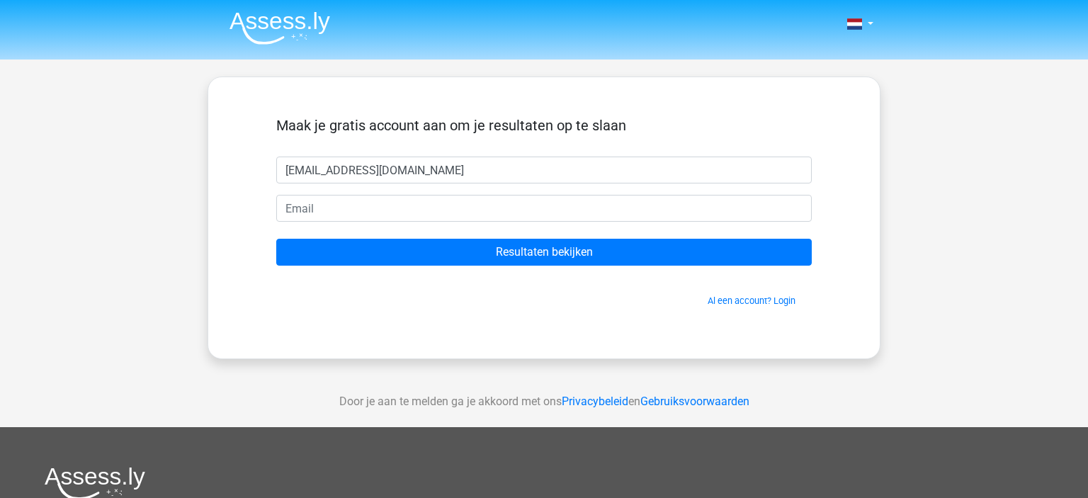
type input "[EMAIL_ADDRESS][DOMAIN_NAME]"
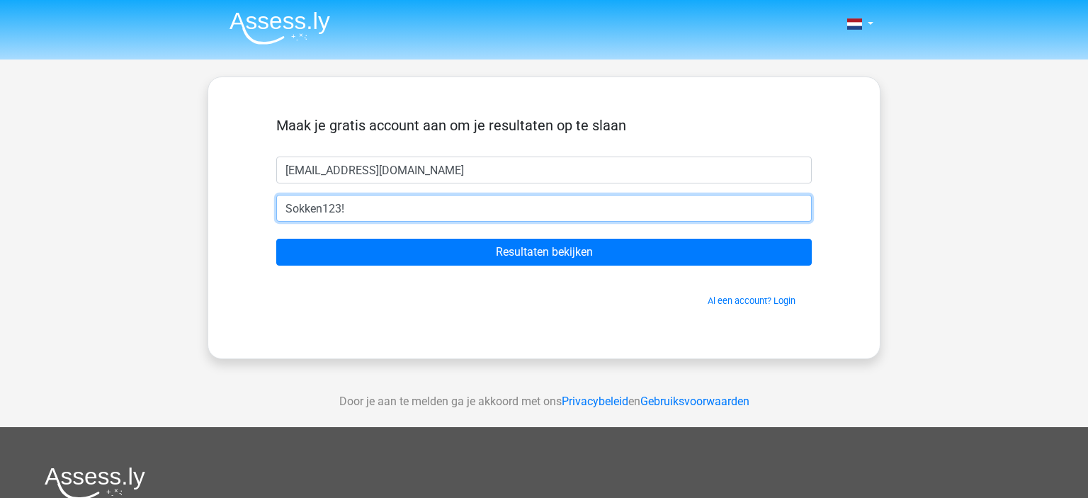
type input "Sokken123!"
click at [276, 239] on input "Resultaten bekijken" at bounding box center [544, 252] width 536 height 27
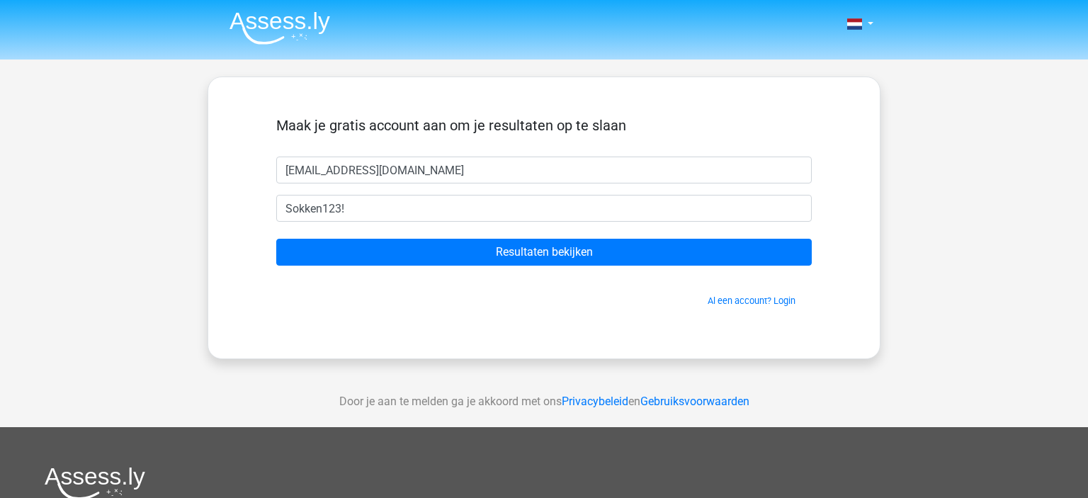
click at [565, 266] on form "Maak je gratis account aan om je resultaten op te slaan [EMAIL_ADDRESS][DOMAIN_…" at bounding box center [544, 212] width 536 height 191
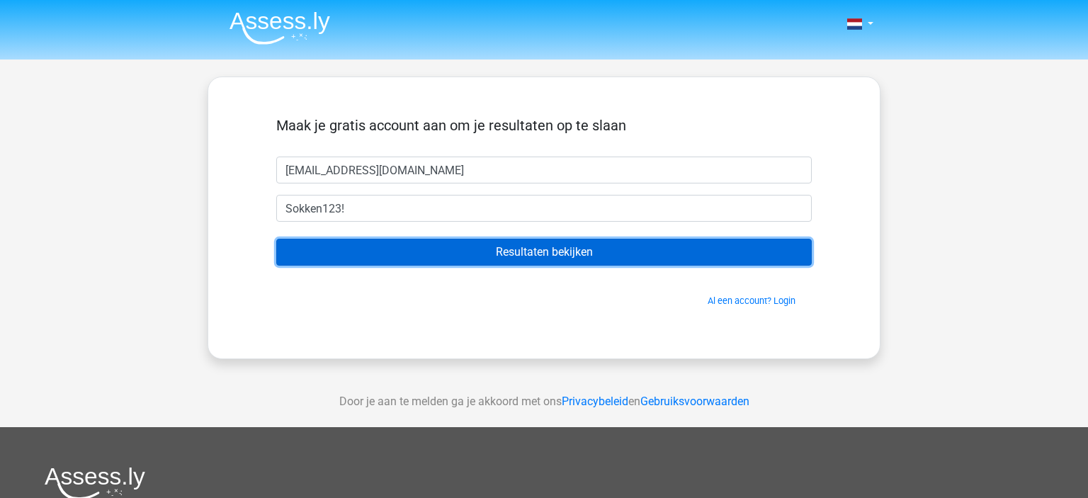
click at [571, 259] on input "Resultaten bekijken" at bounding box center [544, 252] width 536 height 27
click at [574, 250] on input "Resultaten bekijken" at bounding box center [544, 252] width 536 height 27
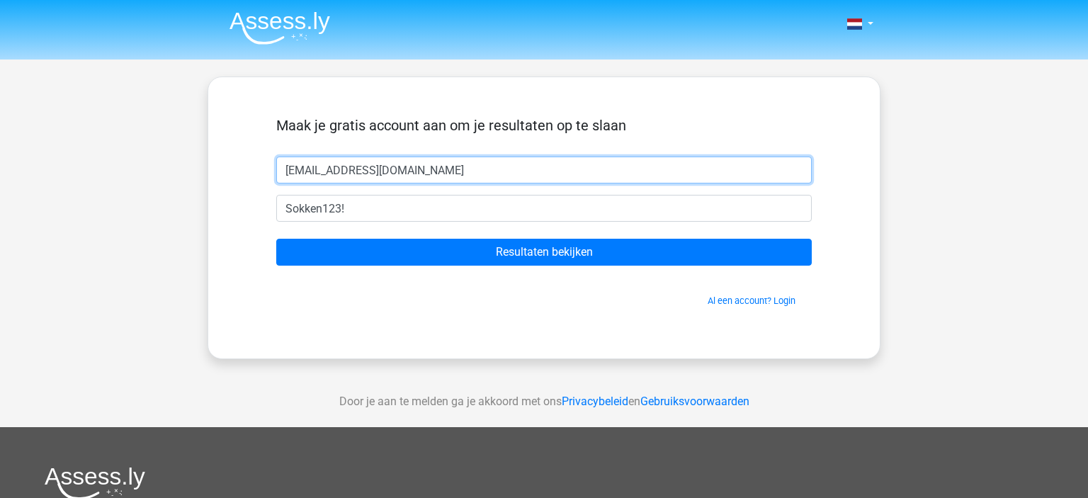
click at [456, 175] on input "[EMAIL_ADDRESS][DOMAIN_NAME]" at bounding box center [544, 170] width 536 height 27
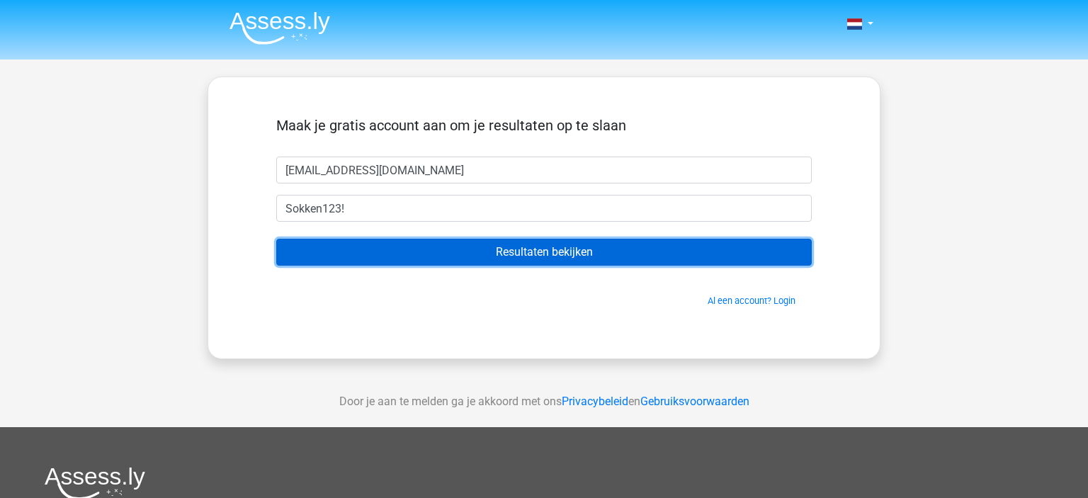
click at [600, 256] on input "Resultaten bekijken" at bounding box center [544, 252] width 536 height 27
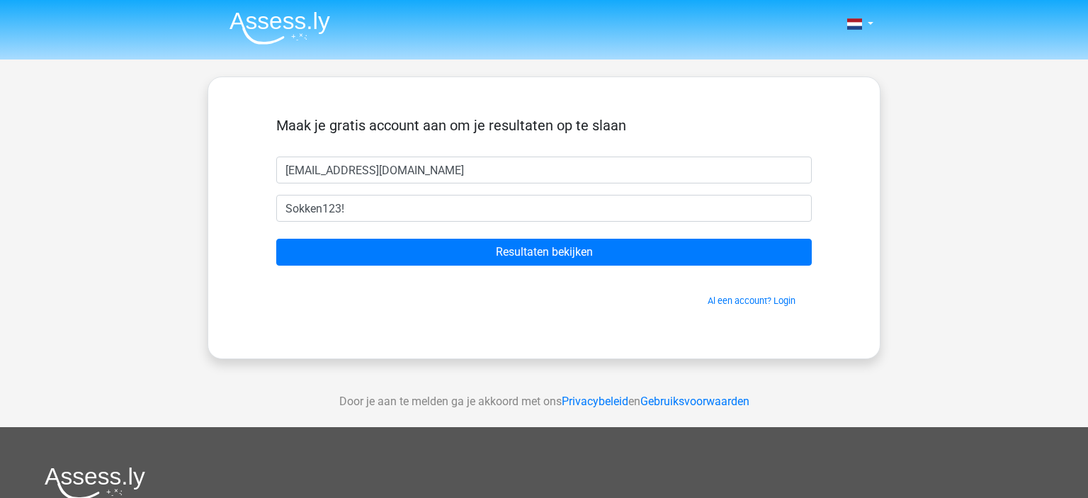
drag, startPoint x: 424, startPoint y: 193, endPoint x: 140, endPoint y: 192, distance: 284.8
click at [140, 192] on div "Nederlands English" at bounding box center [544, 400] width 1088 height 801
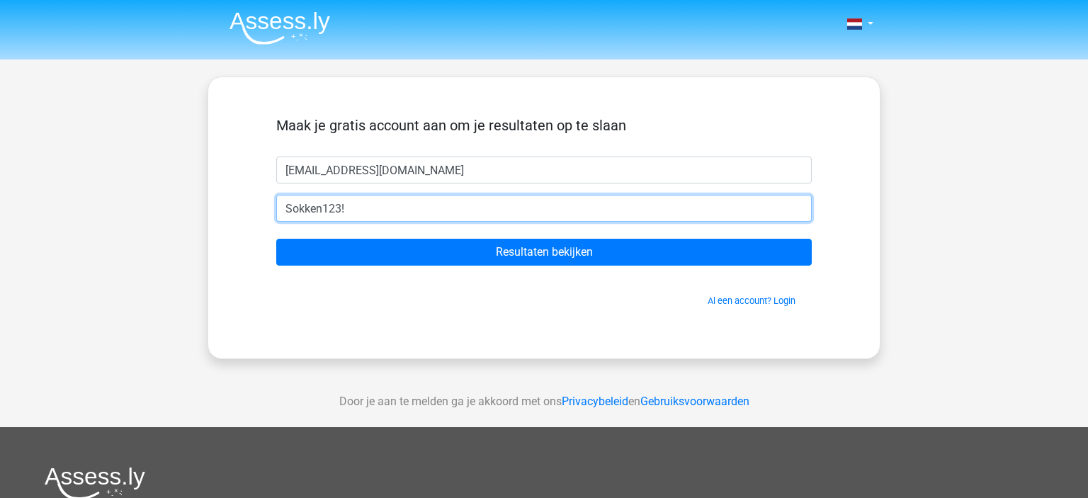
drag, startPoint x: 392, startPoint y: 217, endPoint x: 65, endPoint y: 242, distance: 327.5
click at [276, 222] on input "Sokken123!" at bounding box center [544, 208] width 536 height 27
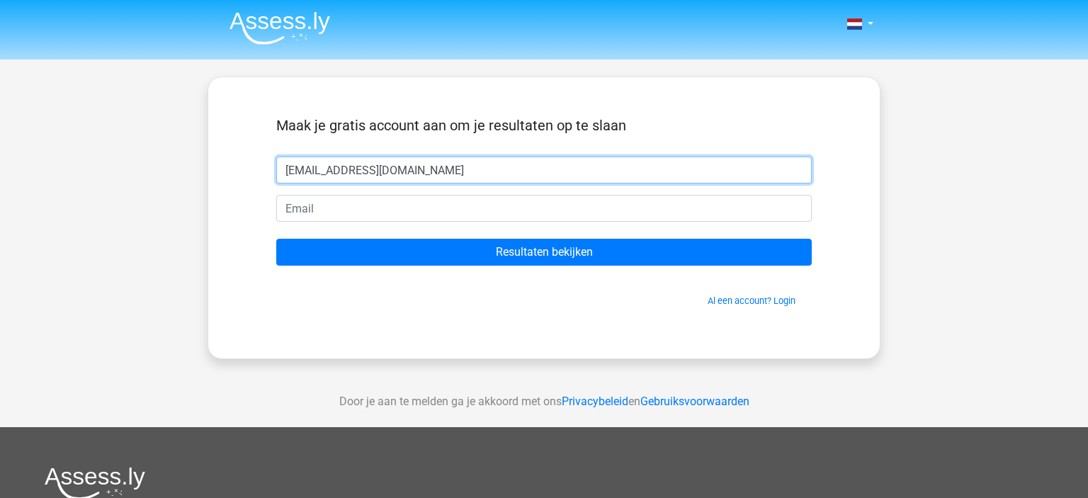
drag, startPoint x: 447, startPoint y: 180, endPoint x: 38, endPoint y: 163, distance: 409.1
click at [276, 163] on input "[EMAIL_ADDRESS][DOMAIN_NAME]" at bounding box center [544, 170] width 536 height 27
click at [414, 160] on input "Jory" at bounding box center [544, 170] width 536 height 27
type input "Jort"
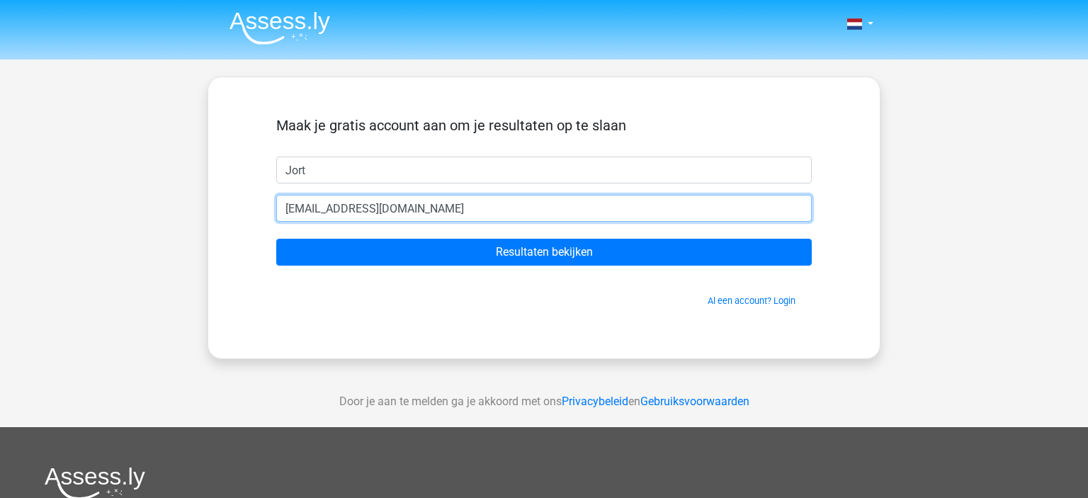
type input "[EMAIL_ADDRESS][DOMAIN_NAME]"
click at [276, 239] on input "Resultaten bekijken" at bounding box center [544, 252] width 536 height 27
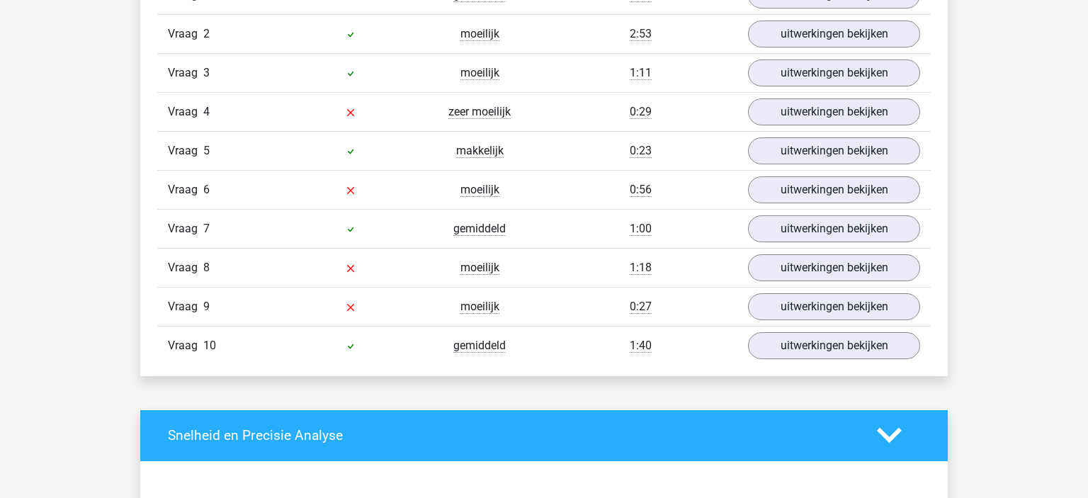
scroll to position [997, 0]
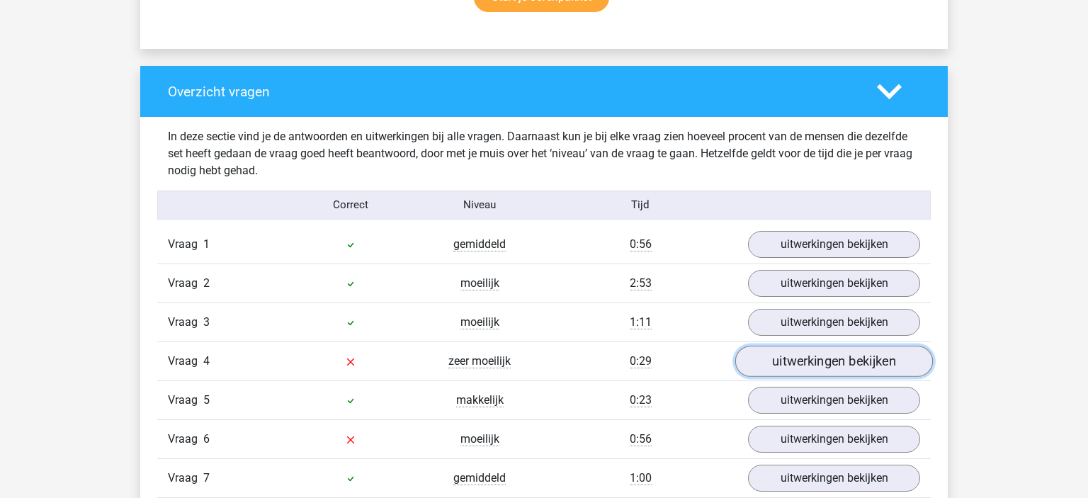
click at [878, 356] on link "uitwerkingen bekijken" at bounding box center [834, 361] width 198 height 31
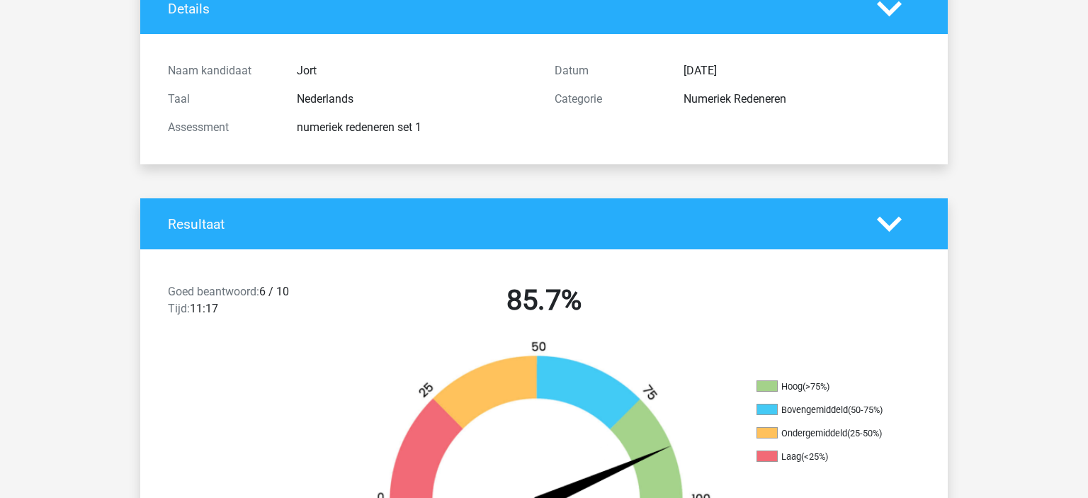
scroll to position [0, 0]
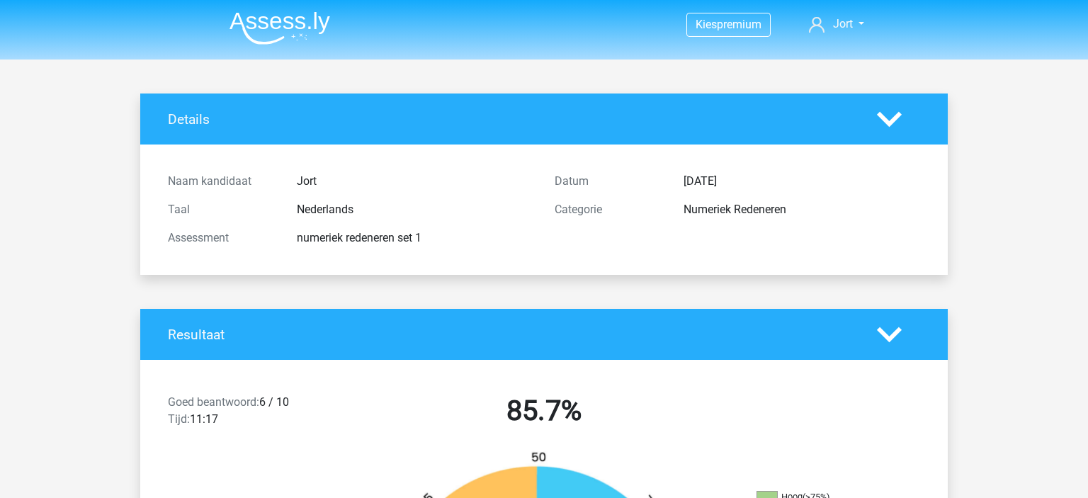
click at [302, 31] on img at bounding box center [280, 27] width 101 height 33
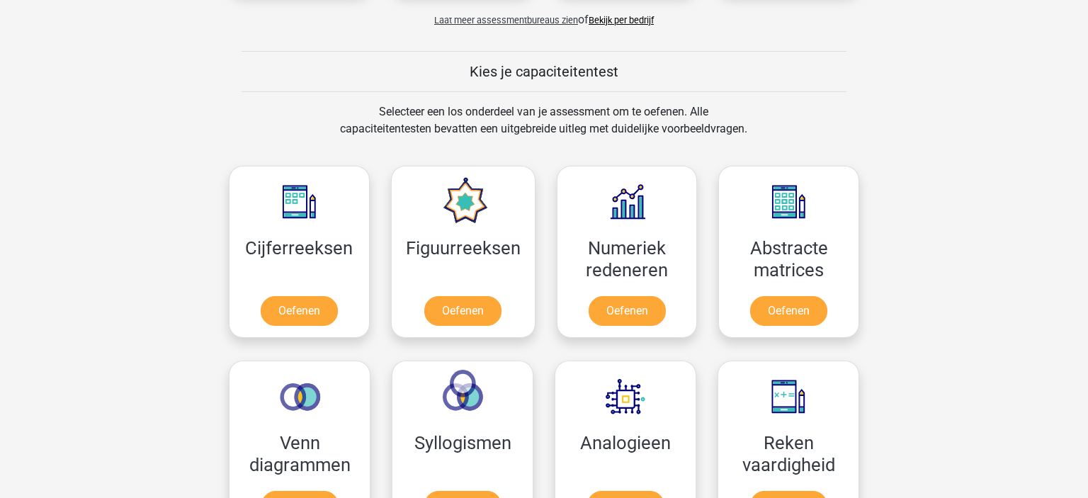
scroll to position [499, 0]
click at [805, 314] on link "Oefenen" at bounding box center [788, 313] width 81 height 31
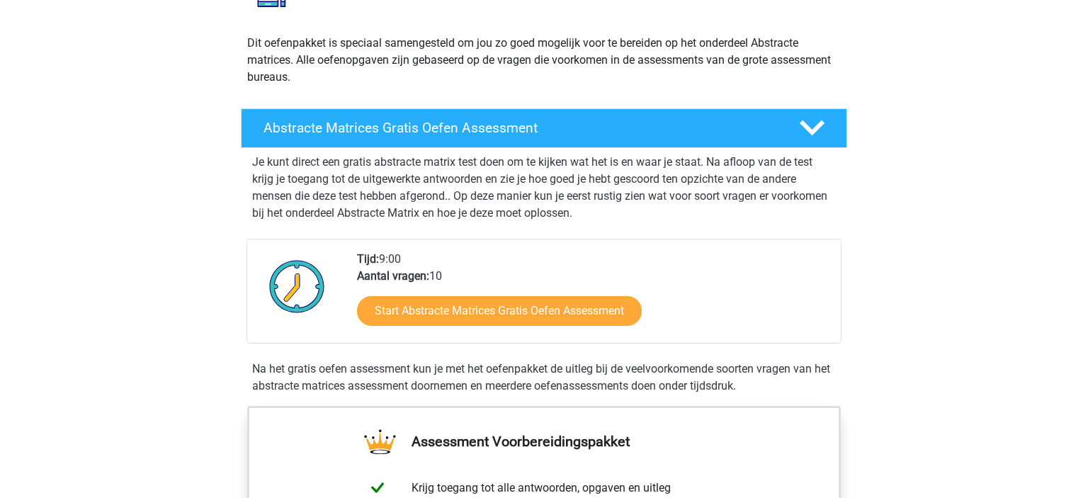
scroll to position [249, 0]
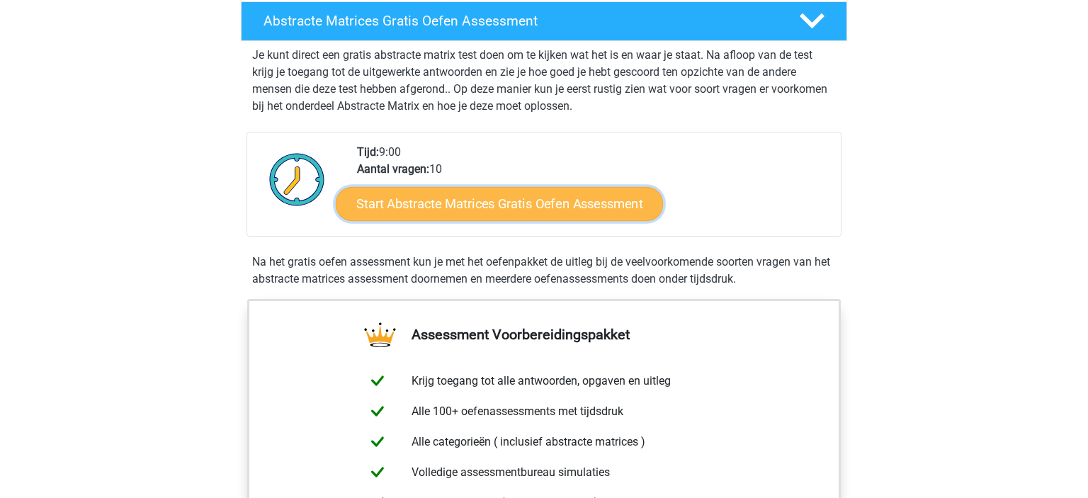
click at [601, 208] on link "Start Abstracte Matrices Gratis Oefen Assessment" at bounding box center [499, 203] width 327 height 34
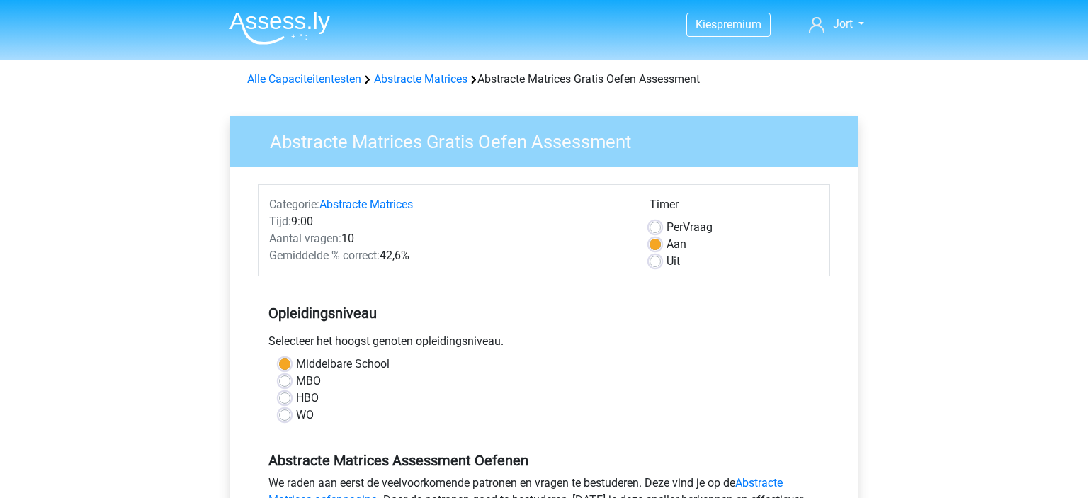
scroll to position [249, 0]
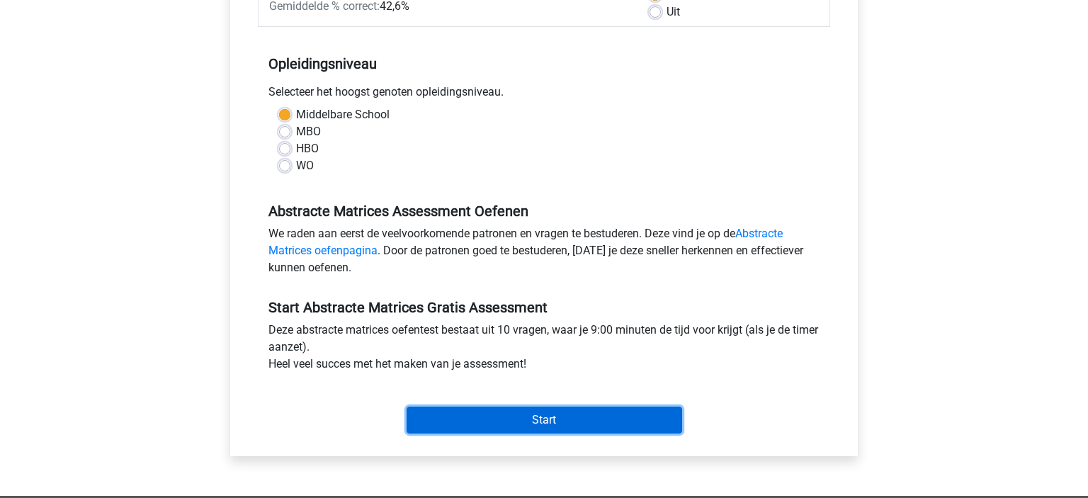
click at [633, 424] on input "Start" at bounding box center [545, 420] width 276 height 27
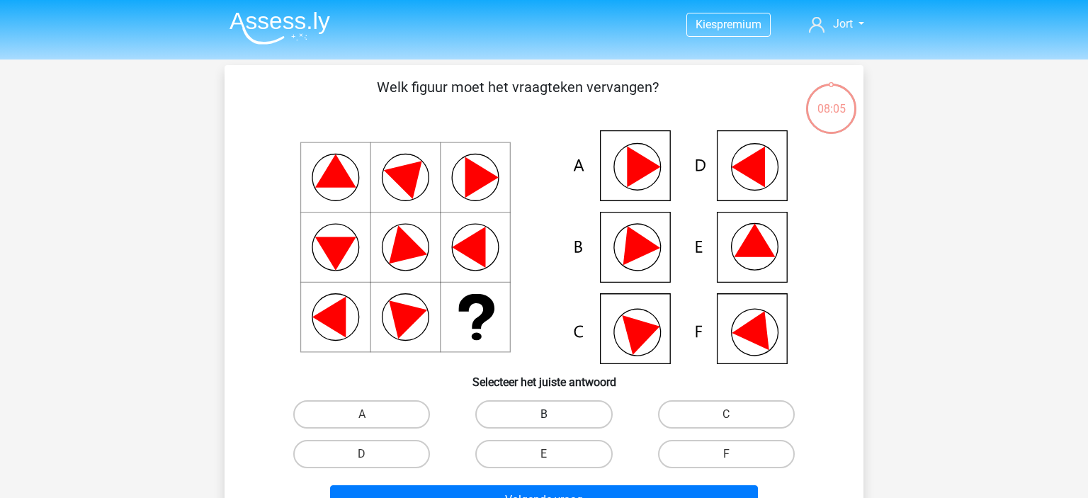
click at [571, 412] on label "B" at bounding box center [543, 414] width 137 height 28
click at [553, 414] on input "B" at bounding box center [548, 418] width 9 height 9
radio input "true"
drag, startPoint x: 401, startPoint y: 468, endPoint x: 400, endPoint y: 449, distance: 19.2
click at [400, 455] on div "D" at bounding box center [362, 454] width 182 height 40
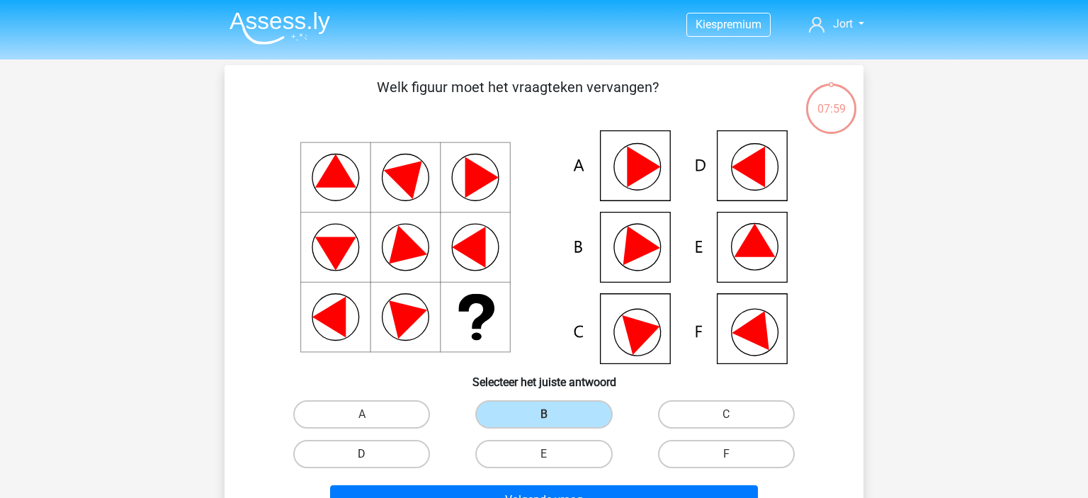
click at [400, 449] on label "D" at bounding box center [361, 454] width 137 height 28
click at [371, 454] on input "D" at bounding box center [366, 458] width 9 height 9
radio input "true"
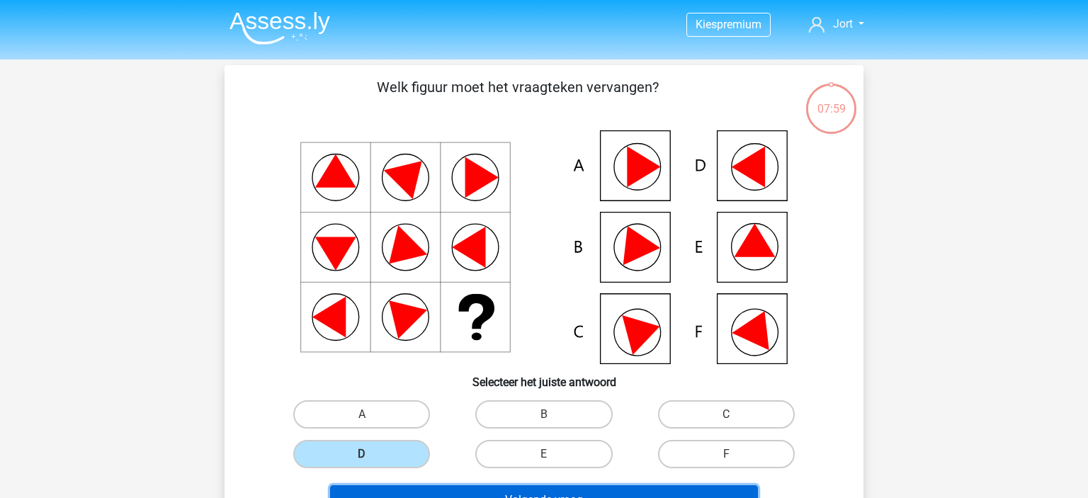
click at [572, 489] on button "Volgende vraag" at bounding box center [544, 500] width 429 height 30
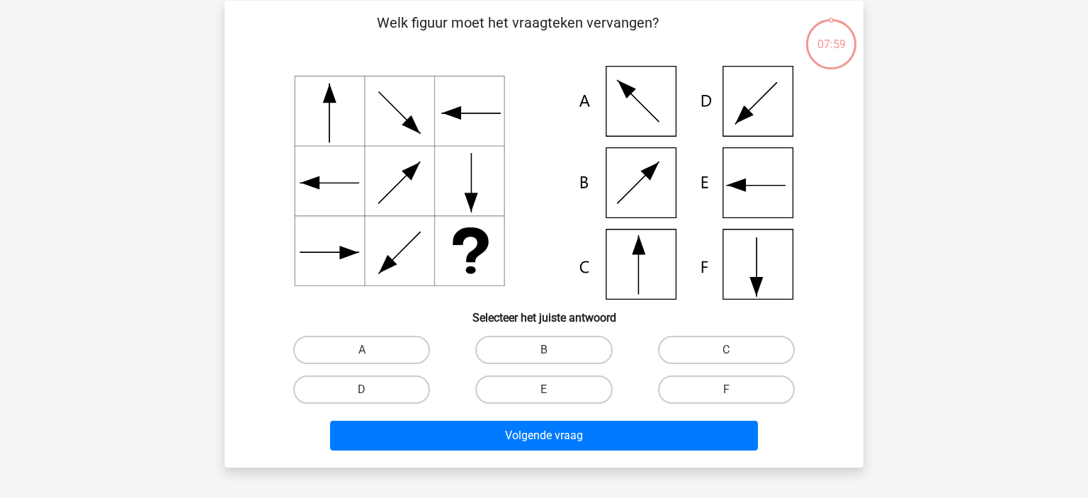
scroll to position [65, 0]
click at [704, 339] on label "C" at bounding box center [726, 349] width 137 height 28
click at [726, 349] on input "C" at bounding box center [730, 353] width 9 height 9
radio input "true"
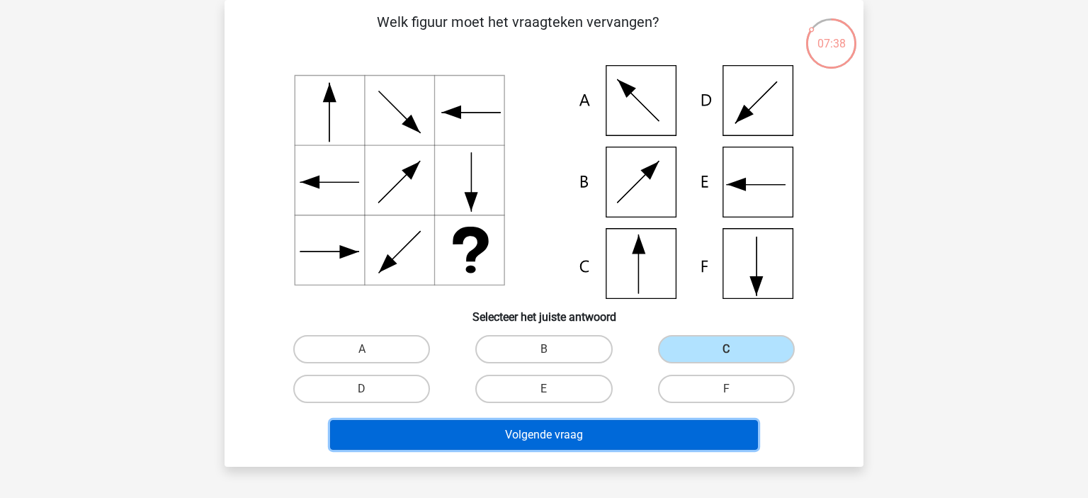
click at [673, 441] on button "Volgende vraag" at bounding box center [544, 435] width 429 height 30
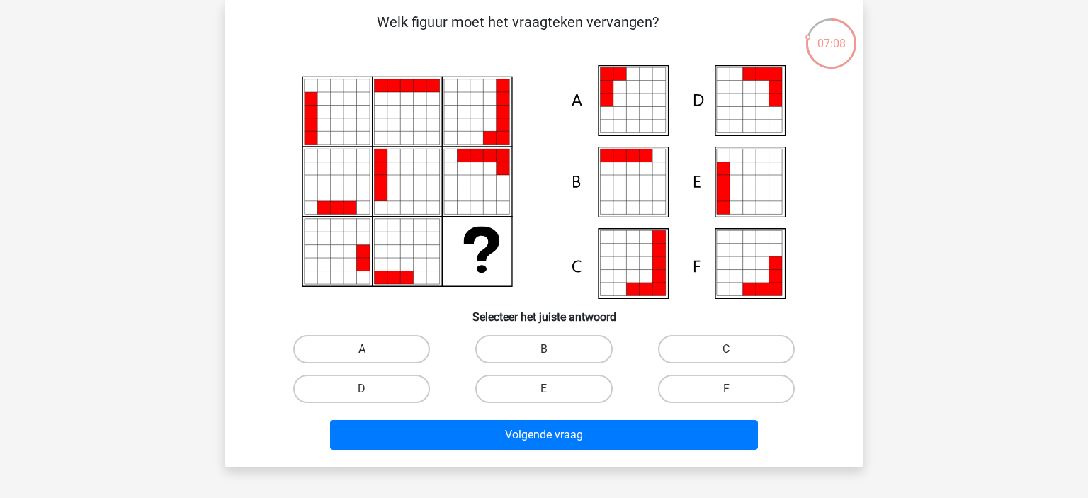
click at [387, 356] on label "A" at bounding box center [361, 349] width 137 height 28
click at [371, 356] on input "A" at bounding box center [366, 353] width 9 height 9
radio input "true"
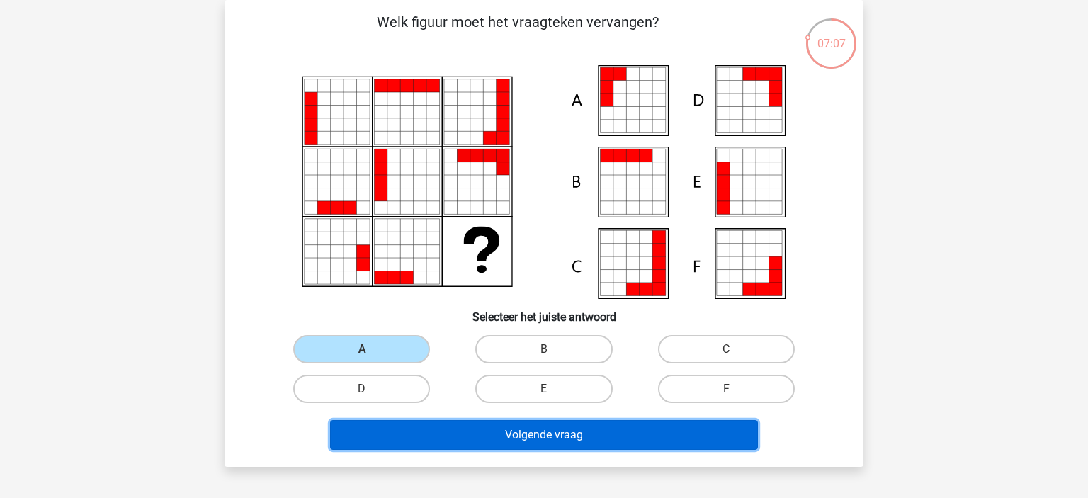
click at [550, 428] on button "Volgende vraag" at bounding box center [544, 435] width 429 height 30
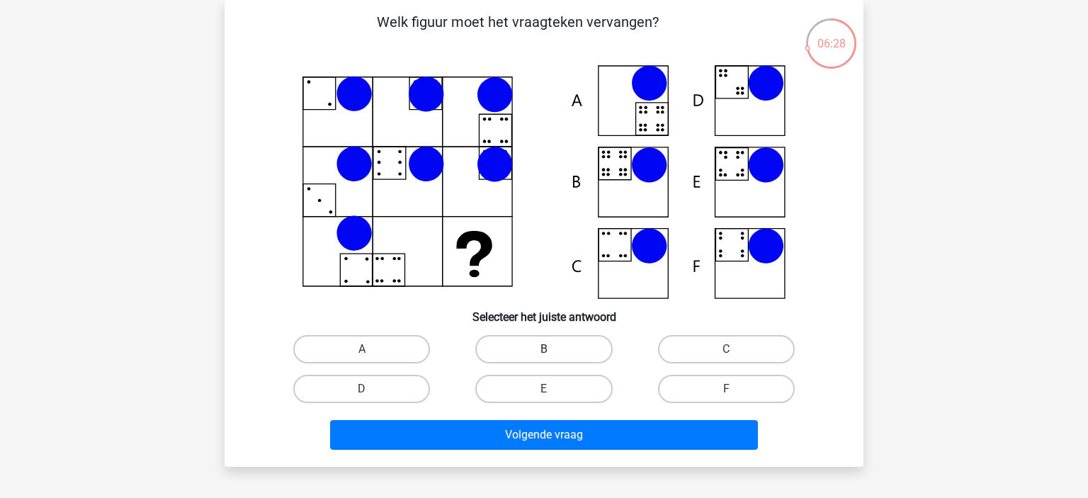
drag, startPoint x: 579, startPoint y: 341, endPoint x: 587, endPoint y: 341, distance: 8.5
click at [584, 341] on label "B" at bounding box center [543, 349] width 137 height 28
click at [577, 351] on label "B" at bounding box center [543, 349] width 137 height 28
click at [553, 351] on input "B" at bounding box center [548, 353] width 9 height 9
radio input "true"
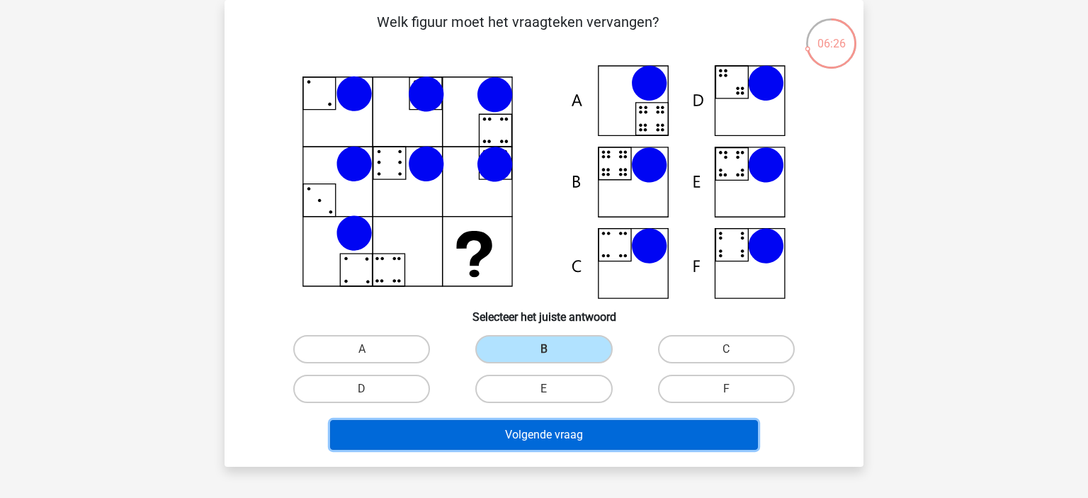
click at [625, 424] on button "Volgende vraag" at bounding box center [544, 435] width 429 height 30
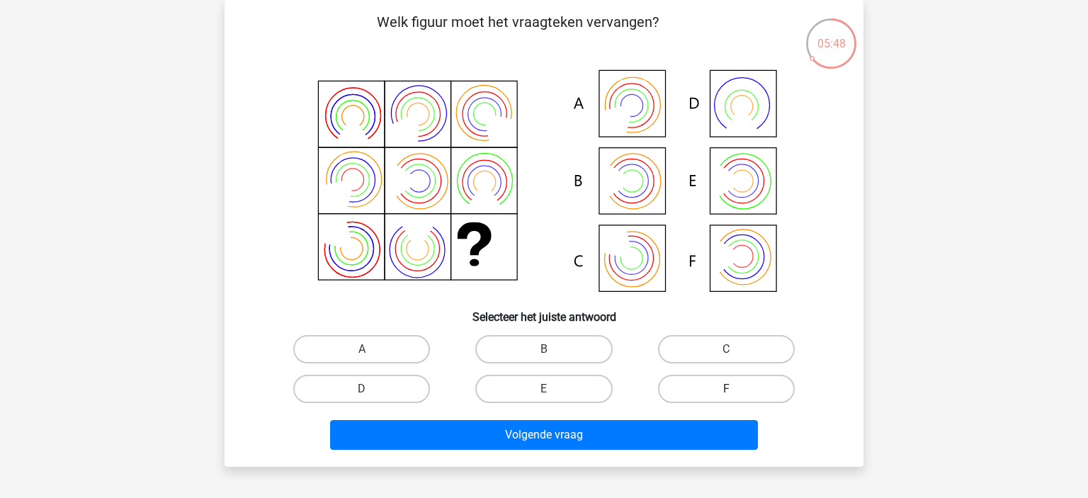
click at [723, 385] on label "F" at bounding box center [726, 389] width 137 height 28
click at [726, 389] on input "F" at bounding box center [730, 393] width 9 height 9
radio input "true"
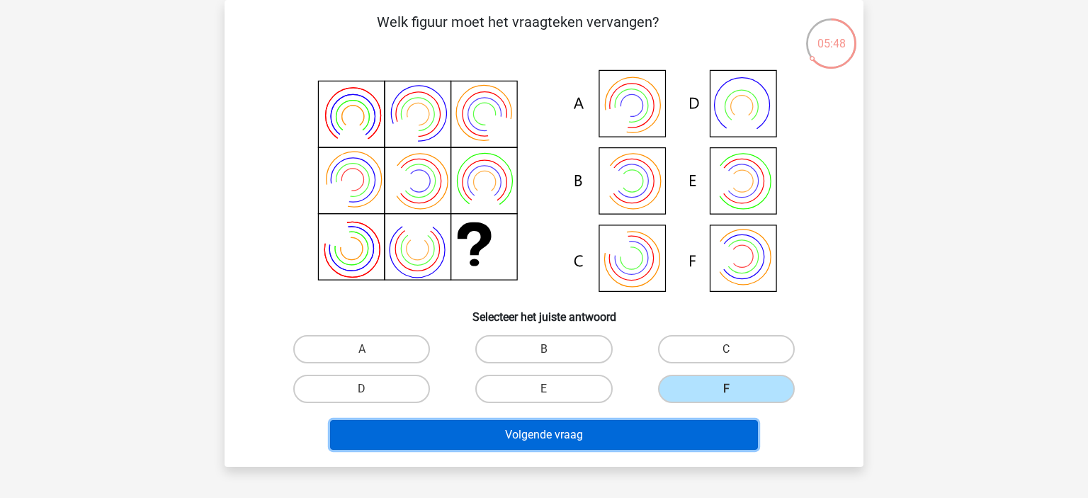
click at [693, 430] on button "Volgende vraag" at bounding box center [544, 435] width 429 height 30
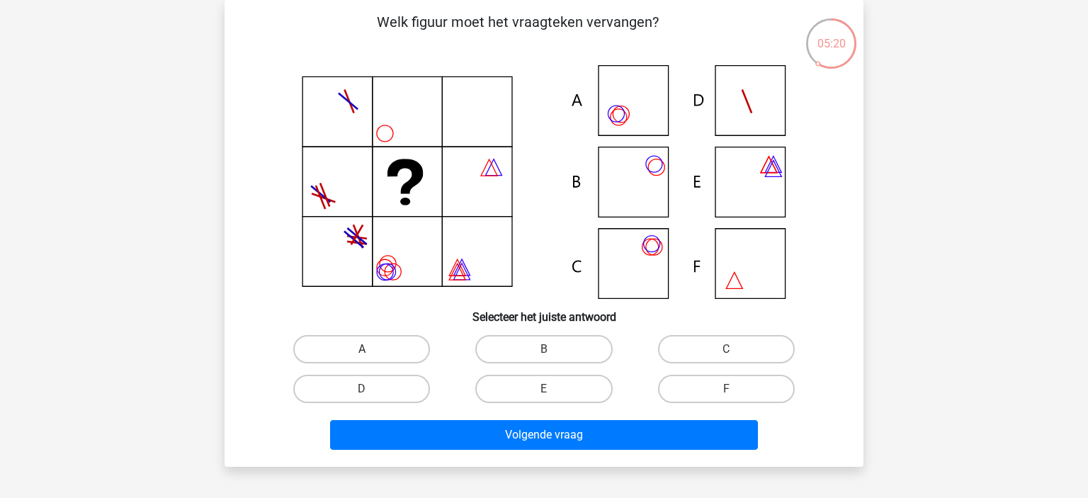
drag, startPoint x: 390, startPoint y: 349, endPoint x: 387, endPoint y: 356, distance: 8.3
click at [388, 356] on label "A" at bounding box center [361, 349] width 137 height 28
click at [398, 356] on label "A" at bounding box center [361, 349] width 137 height 28
click at [371, 356] on input "A" at bounding box center [366, 353] width 9 height 9
radio input "true"
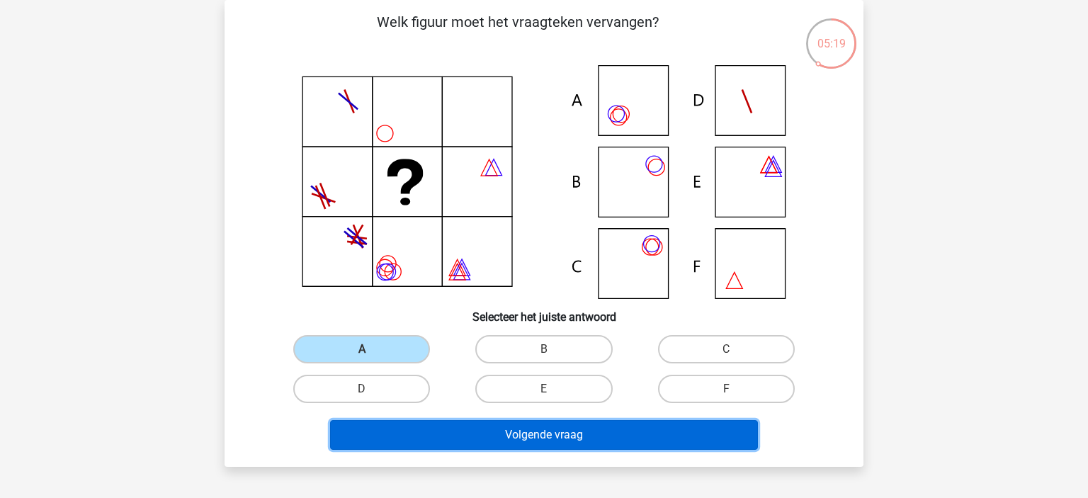
click at [512, 427] on button "Volgende vraag" at bounding box center [544, 435] width 429 height 30
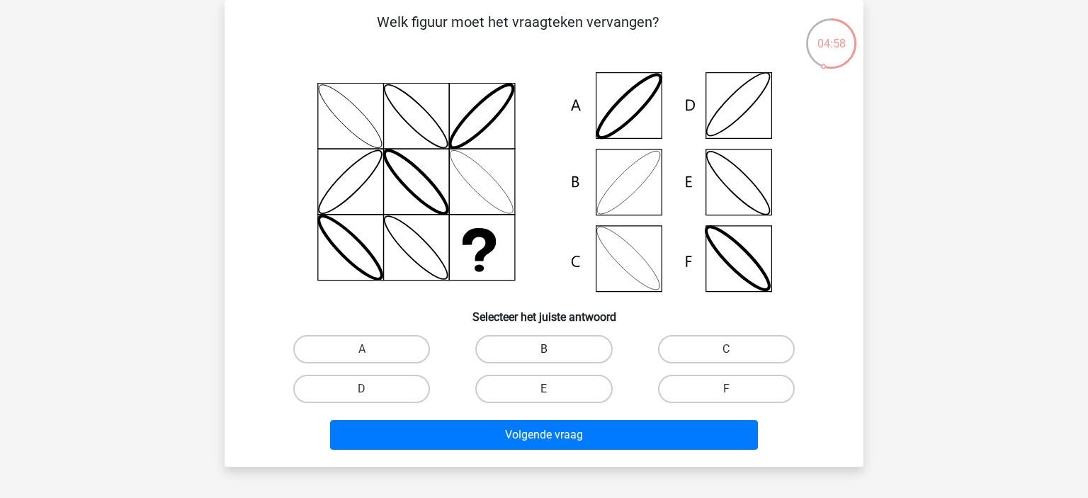
click at [576, 349] on label "B" at bounding box center [543, 349] width 137 height 28
click at [553, 349] on input "B" at bounding box center [548, 353] width 9 height 9
radio input "true"
click at [667, 455] on div "Welk figuur moet het vraagteken vervangen?" at bounding box center [544, 233] width 639 height 467
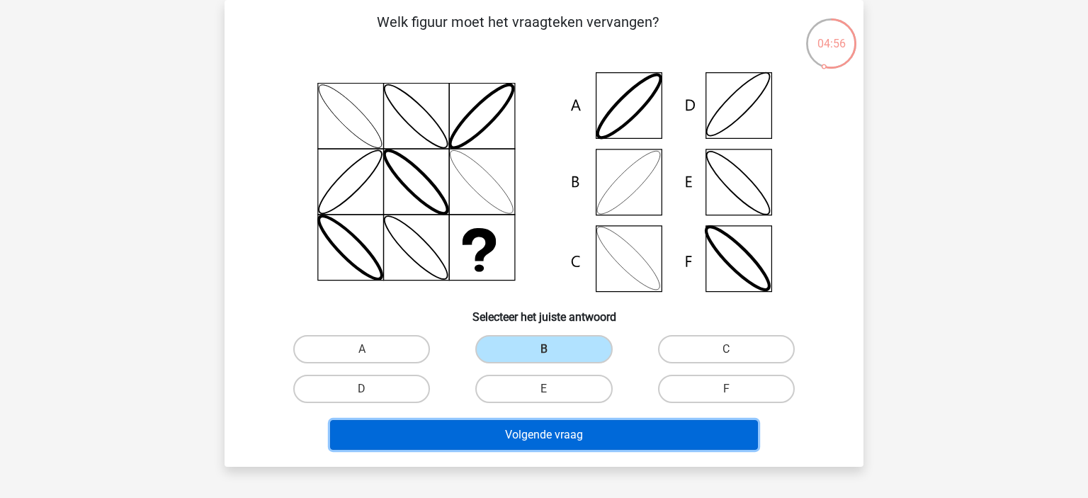
click at [665, 441] on button "Volgende vraag" at bounding box center [544, 435] width 429 height 30
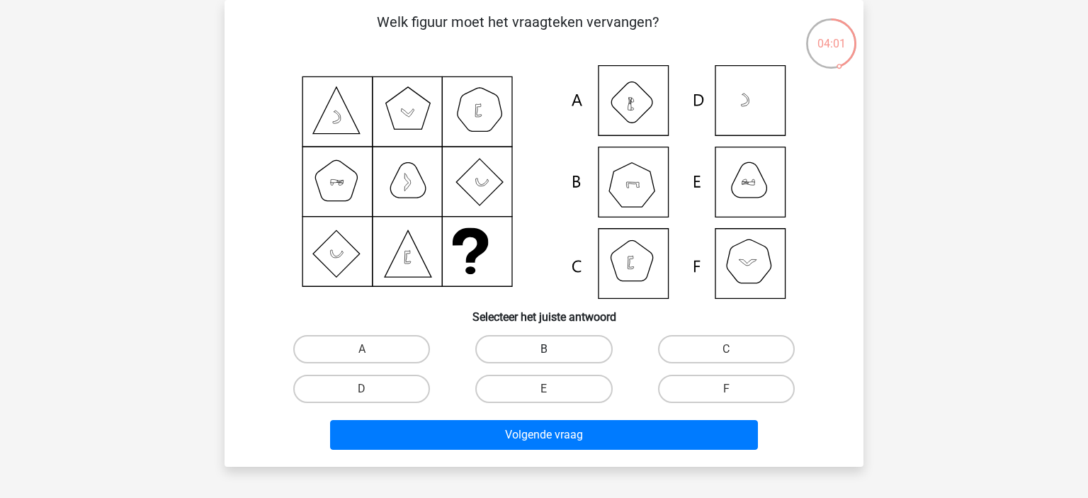
click at [532, 353] on label "B" at bounding box center [543, 349] width 137 height 28
click at [544, 353] on input "B" at bounding box center [548, 353] width 9 height 9
radio input "true"
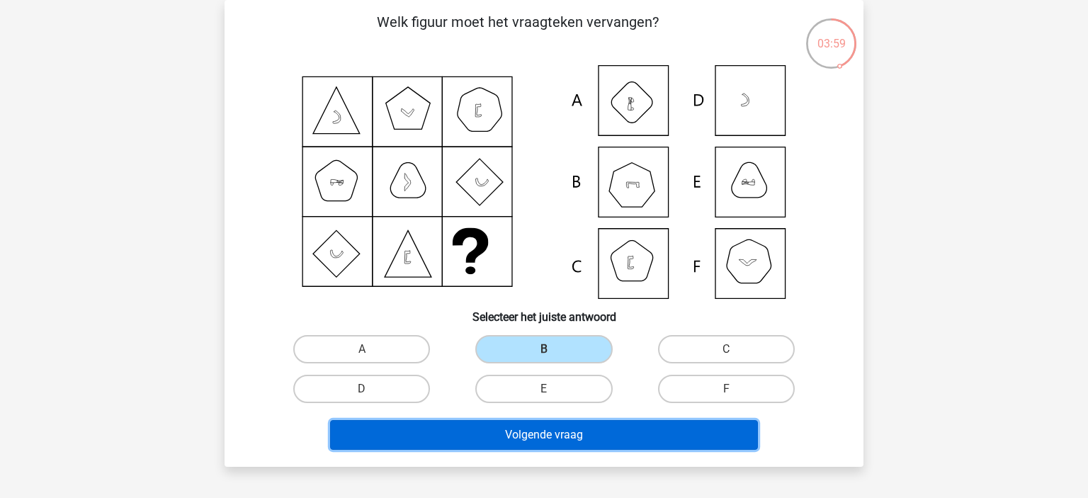
click at [598, 441] on button "Volgende vraag" at bounding box center [544, 435] width 429 height 30
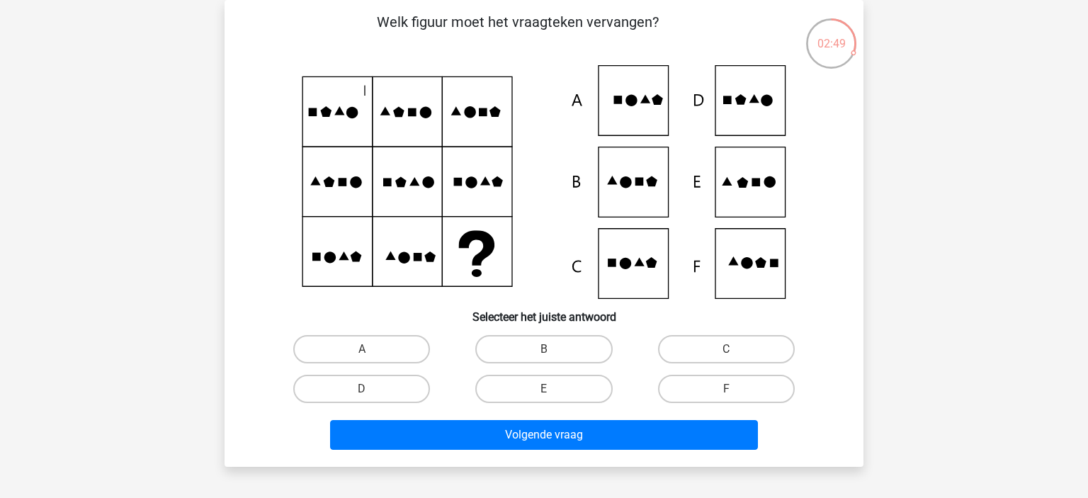
click at [368, 392] on input "D" at bounding box center [366, 393] width 9 height 9
radio input "true"
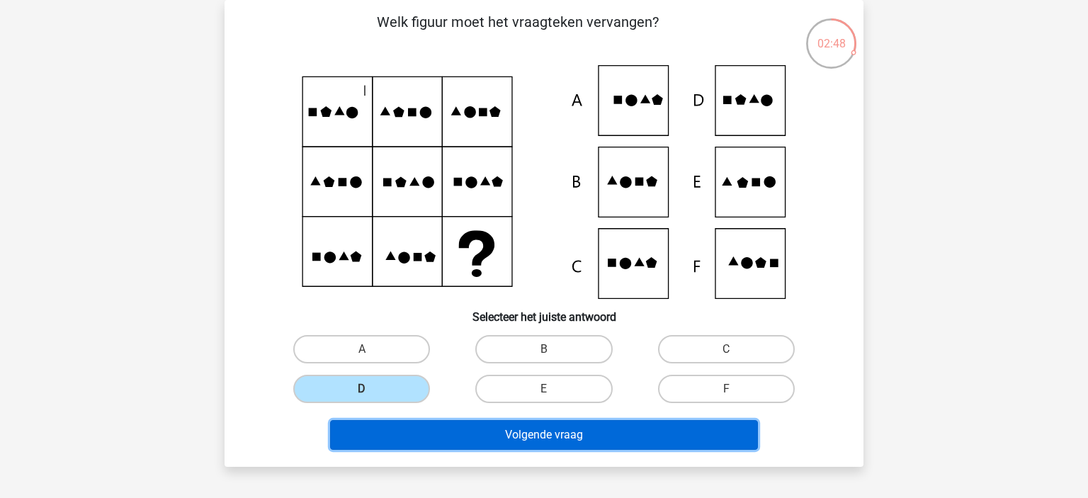
click at [707, 431] on button "Volgende vraag" at bounding box center [544, 435] width 429 height 30
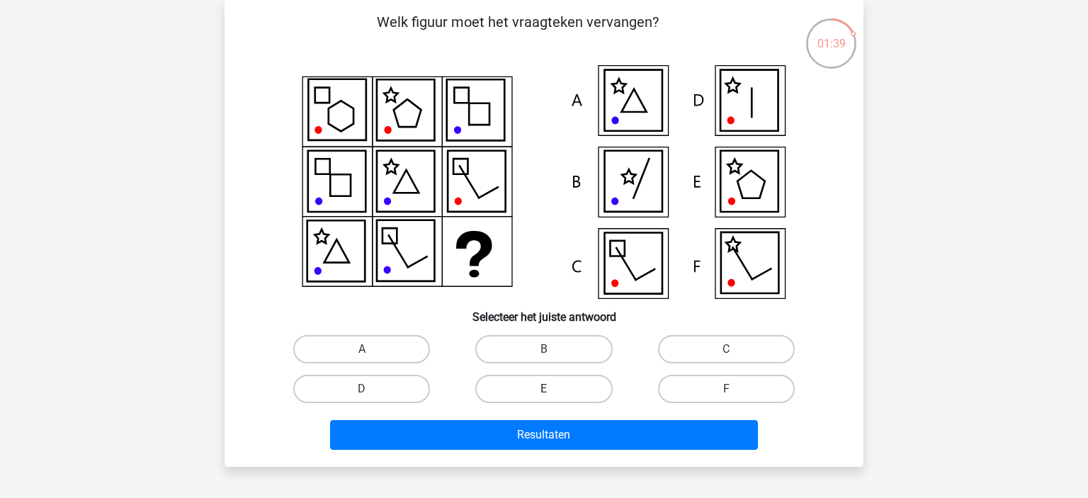
click at [503, 387] on label "E" at bounding box center [543, 389] width 137 height 28
click at [544, 389] on input "E" at bounding box center [548, 393] width 9 height 9
radio input "true"
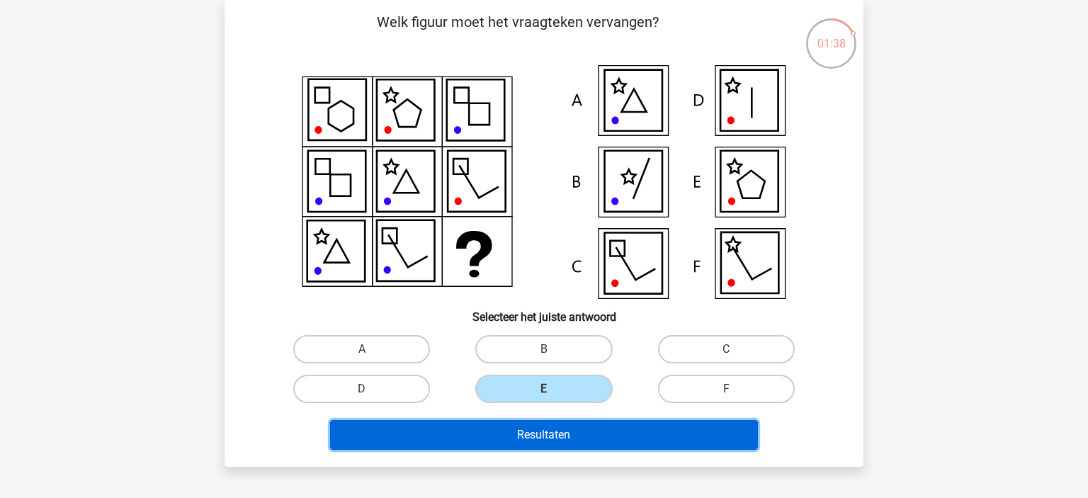
click at [584, 426] on button "Resultaten" at bounding box center [544, 435] width 429 height 30
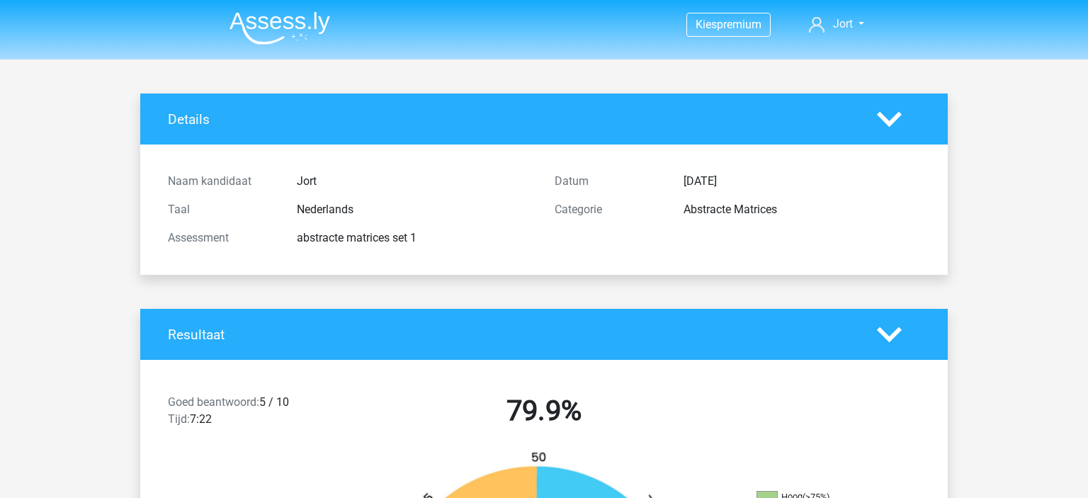
click at [295, 28] on img at bounding box center [280, 27] width 101 height 33
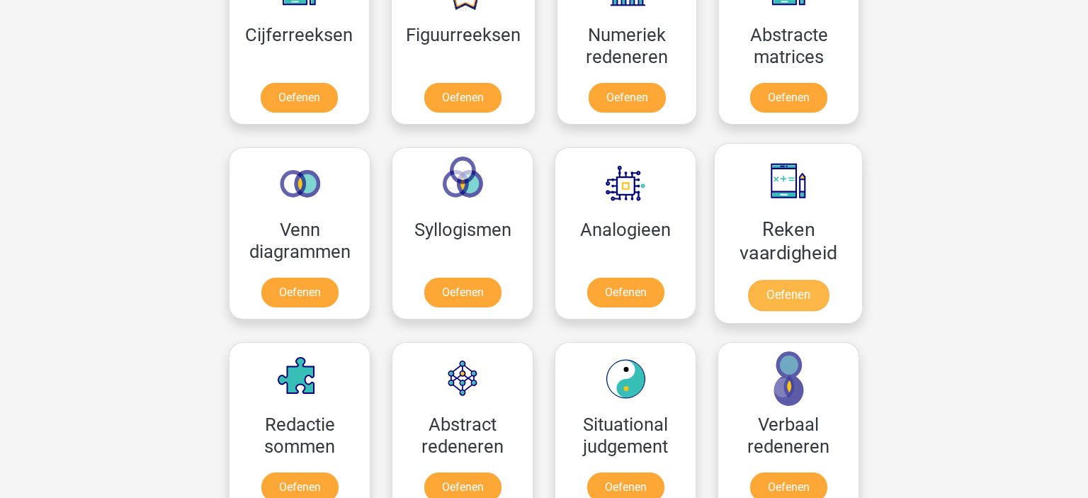
scroll to position [748, 0]
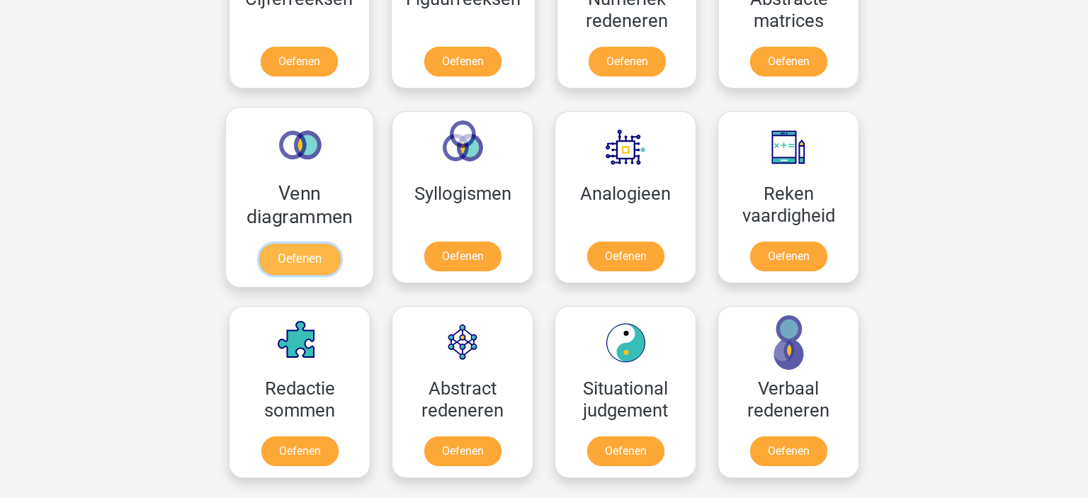
click at [322, 265] on link "Oefenen" at bounding box center [299, 259] width 81 height 31
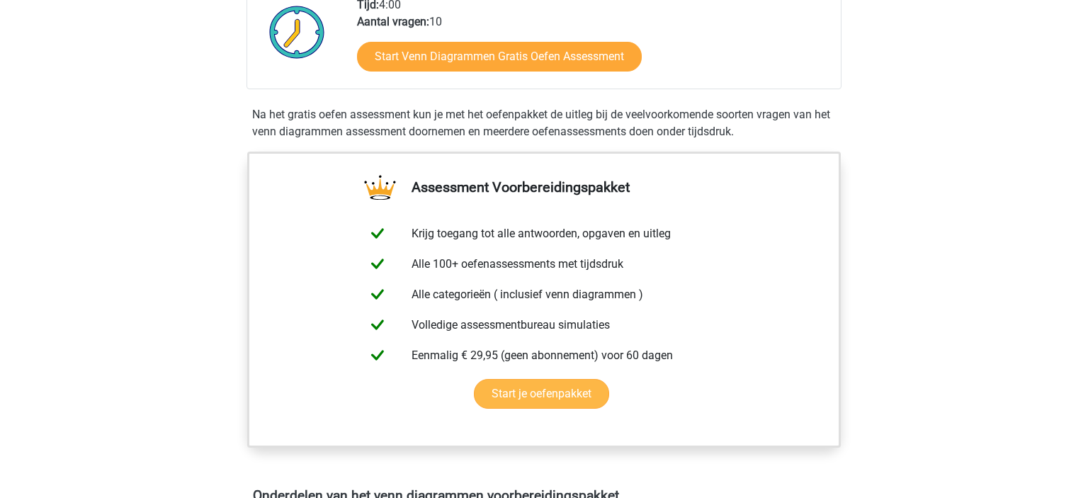
scroll to position [249, 0]
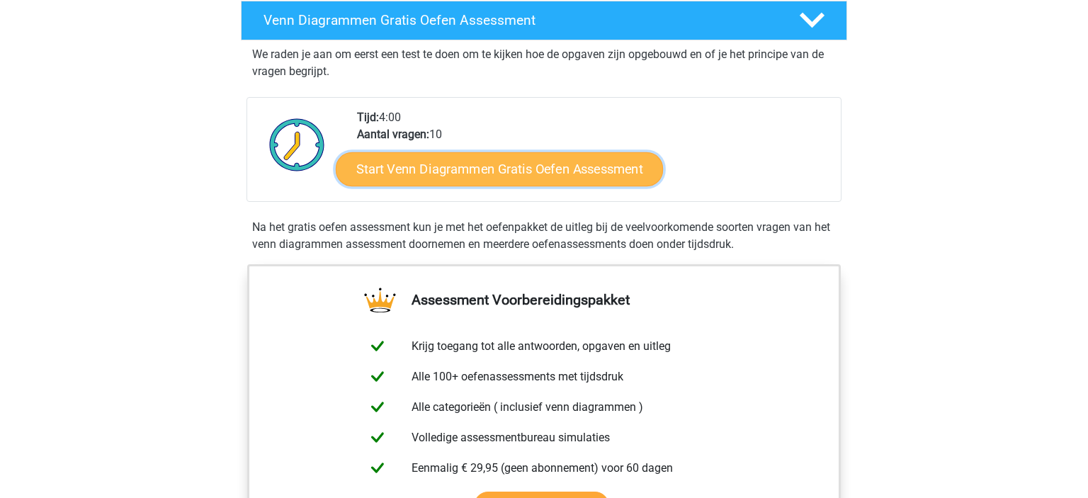
click at [553, 163] on link "Start Venn Diagrammen Gratis Oefen Assessment" at bounding box center [499, 169] width 327 height 34
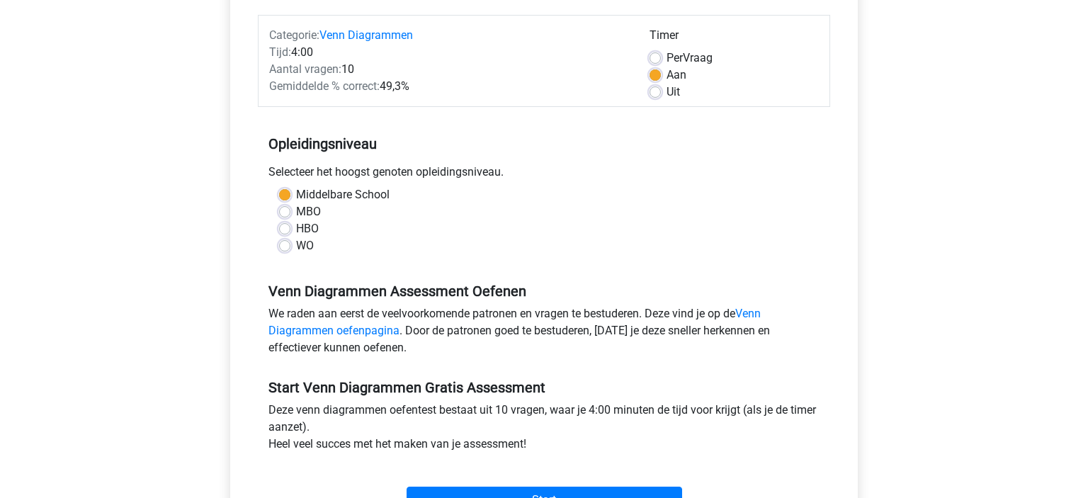
scroll to position [249, 0]
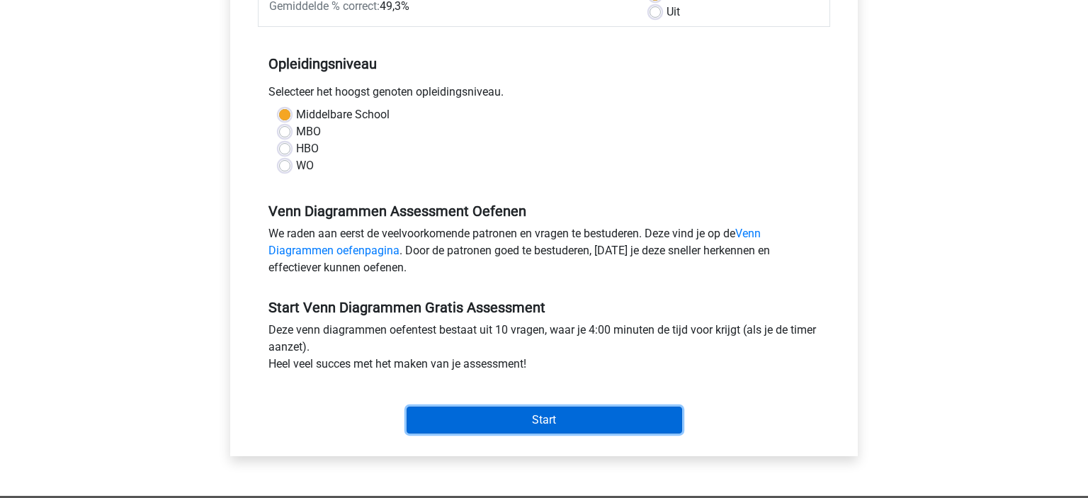
click at [647, 420] on input "Start" at bounding box center [545, 420] width 276 height 27
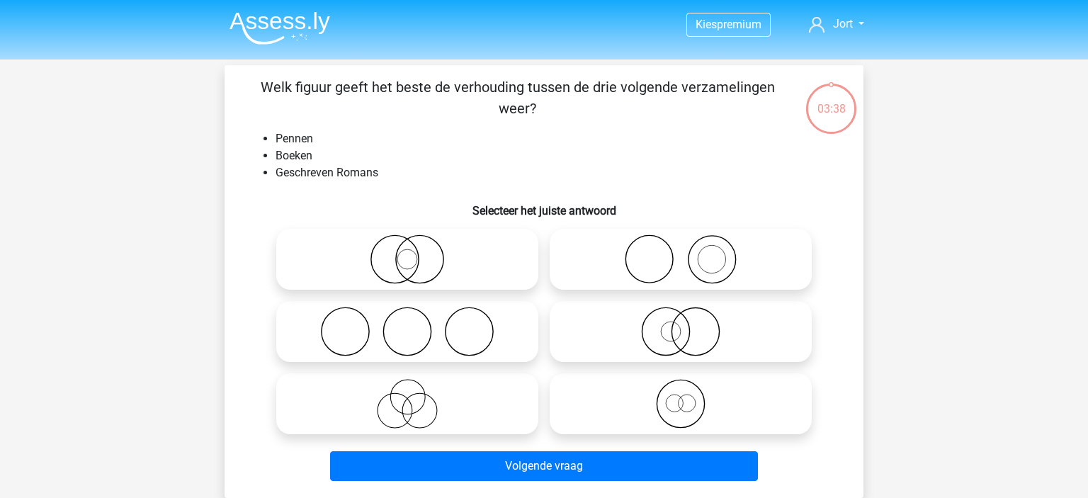
click at [704, 266] on icon at bounding box center [680, 259] width 251 height 50
click at [690, 252] on input "radio" at bounding box center [685, 247] width 9 height 9
radio input "true"
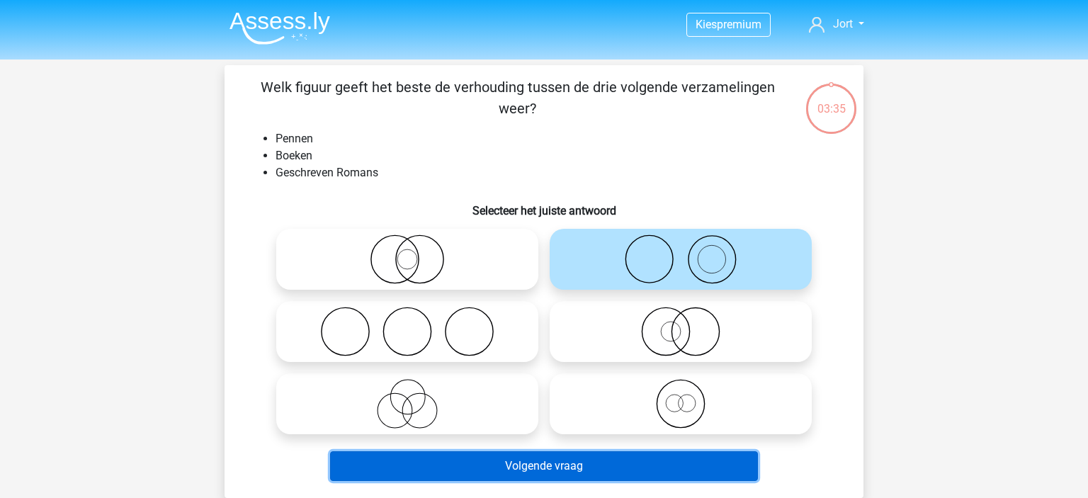
click at [647, 468] on button "Volgende vraag" at bounding box center [544, 466] width 429 height 30
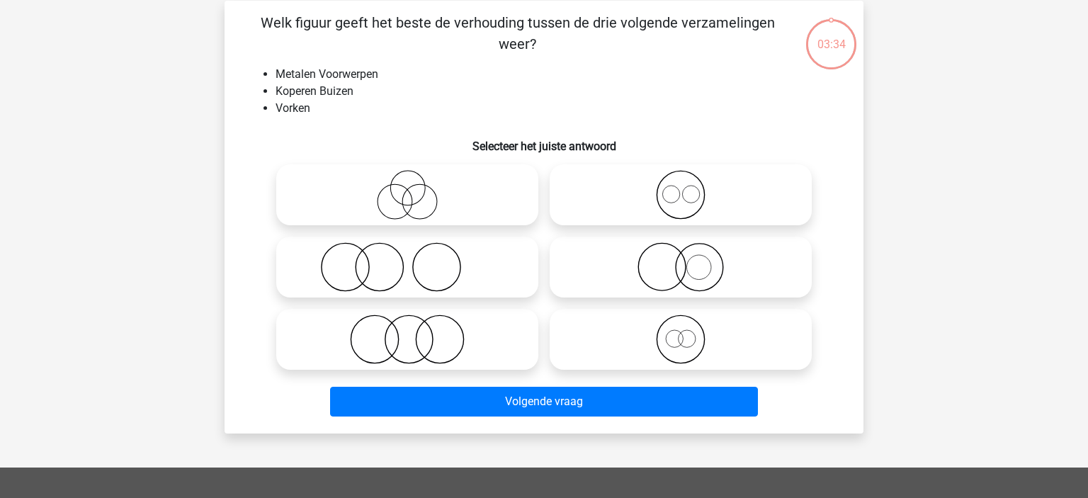
scroll to position [65, 0]
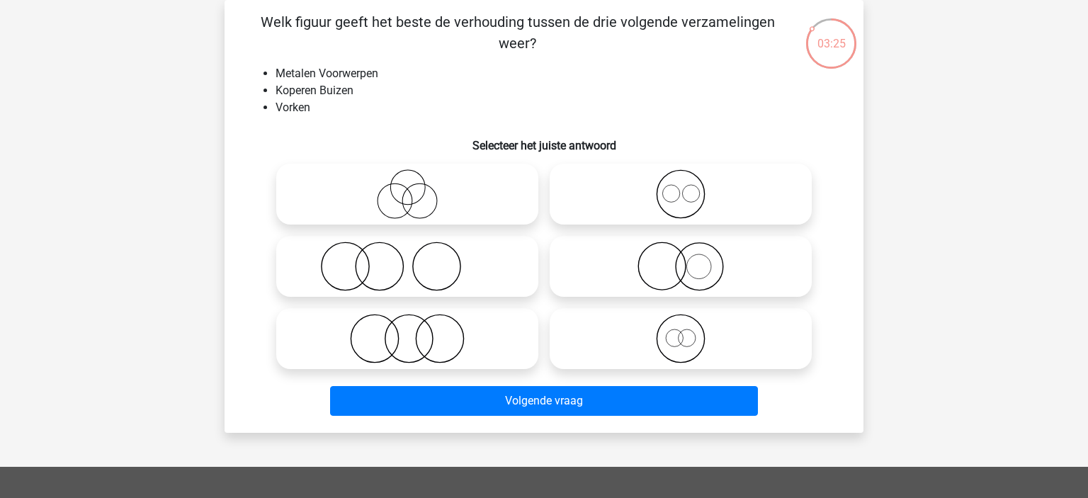
click at [429, 192] on icon at bounding box center [407, 194] width 251 height 50
click at [417, 187] on input "radio" at bounding box center [411, 182] width 9 height 9
radio input "true"
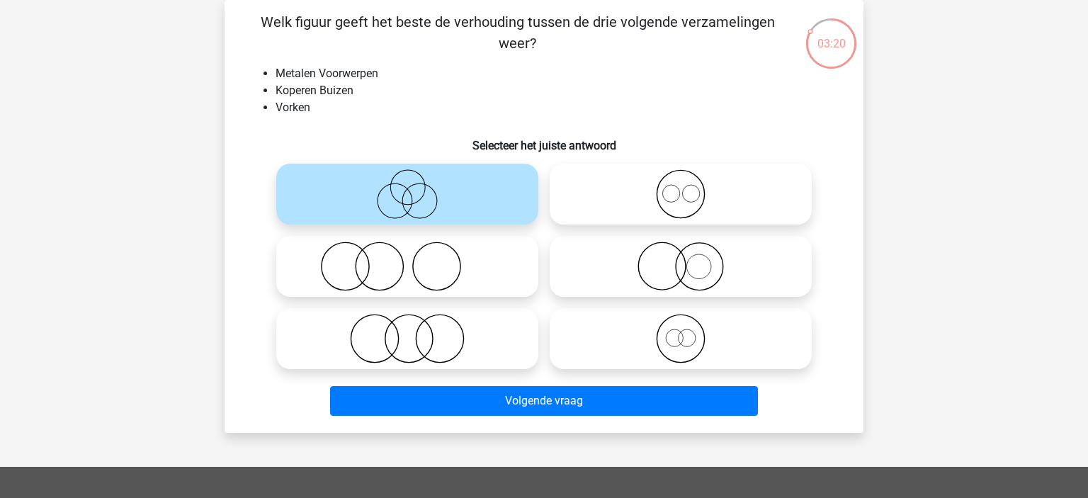
click at [434, 334] on icon at bounding box center [407, 339] width 251 height 50
click at [417, 332] on input "radio" at bounding box center [411, 326] width 9 height 9
radio input "true"
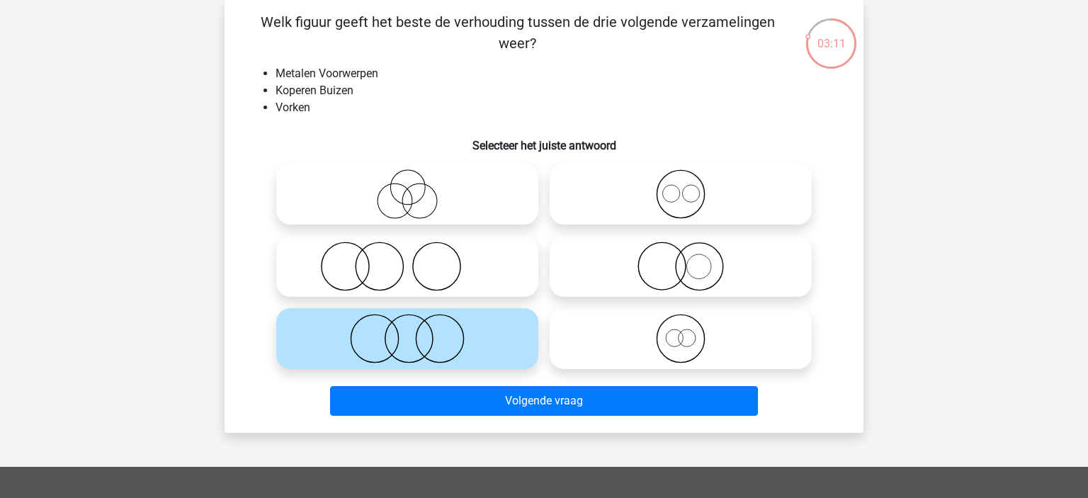
click at [696, 269] on icon at bounding box center [680, 267] width 251 height 50
click at [690, 259] on input "radio" at bounding box center [685, 254] width 9 height 9
radio input "true"
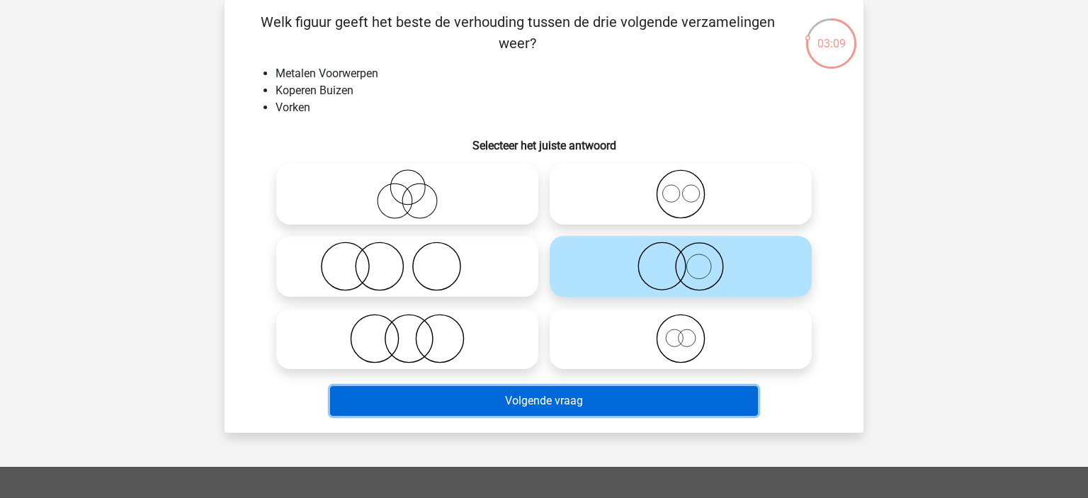
click at [659, 391] on button "Volgende vraag" at bounding box center [544, 401] width 429 height 30
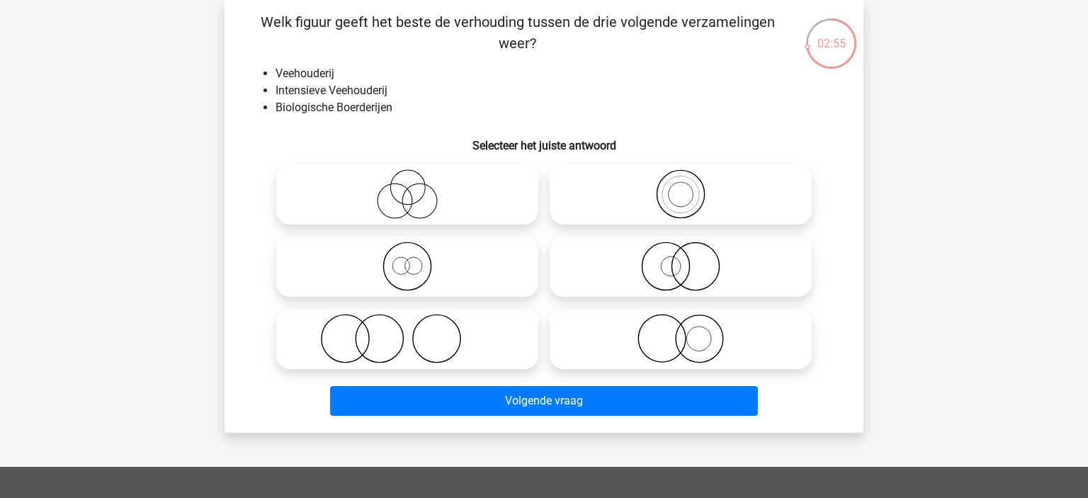
click at [429, 200] on icon at bounding box center [407, 194] width 251 height 50
click at [417, 187] on input "radio" at bounding box center [411, 182] width 9 height 9
radio input "true"
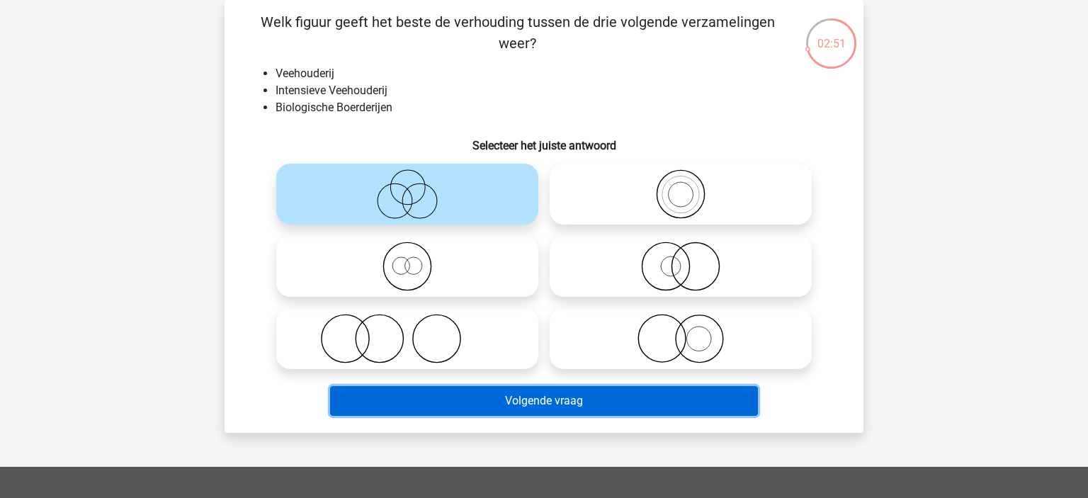
click at [589, 399] on button "Volgende vraag" at bounding box center [544, 401] width 429 height 30
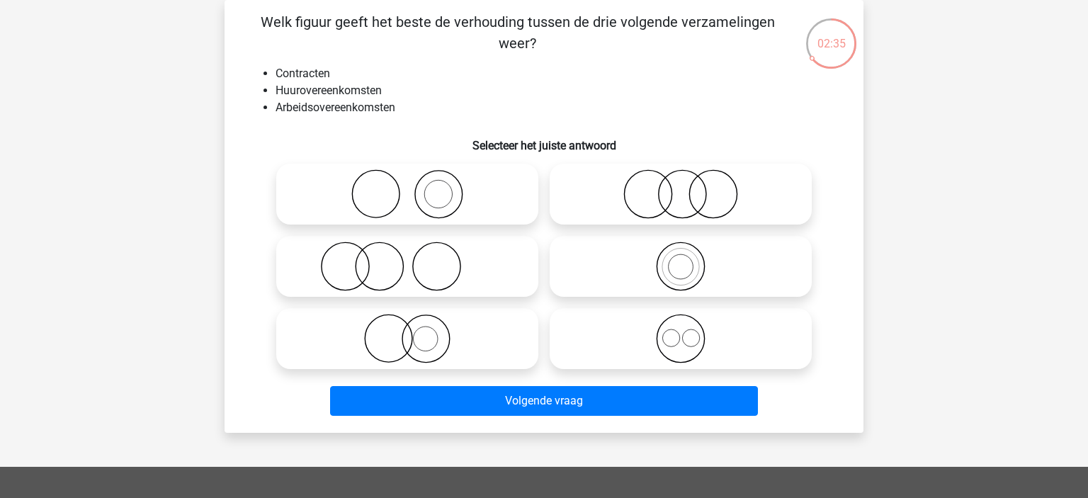
click at [696, 276] on icon at bounding box center [680, 267] width 251 height 50
click at [690, 259] on input "radio" at bounding box center [685, 254] width 9 height 9
radio input "true"
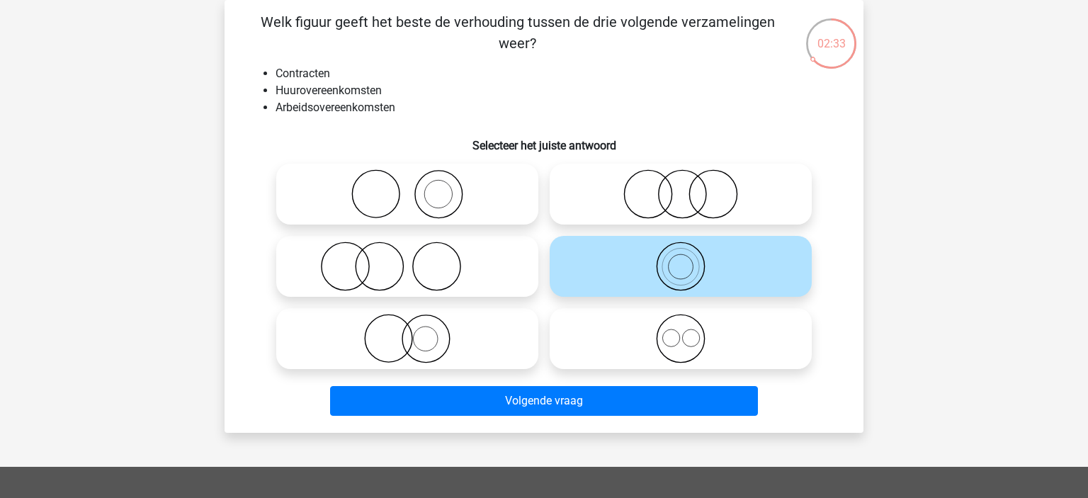
click at [696, 187] on icon at bounding box center [680, 194] width 251 height 50
click at [690, 187] on input "radio" at bounding box center [685, 182] width 9 height 9
radio input "true"
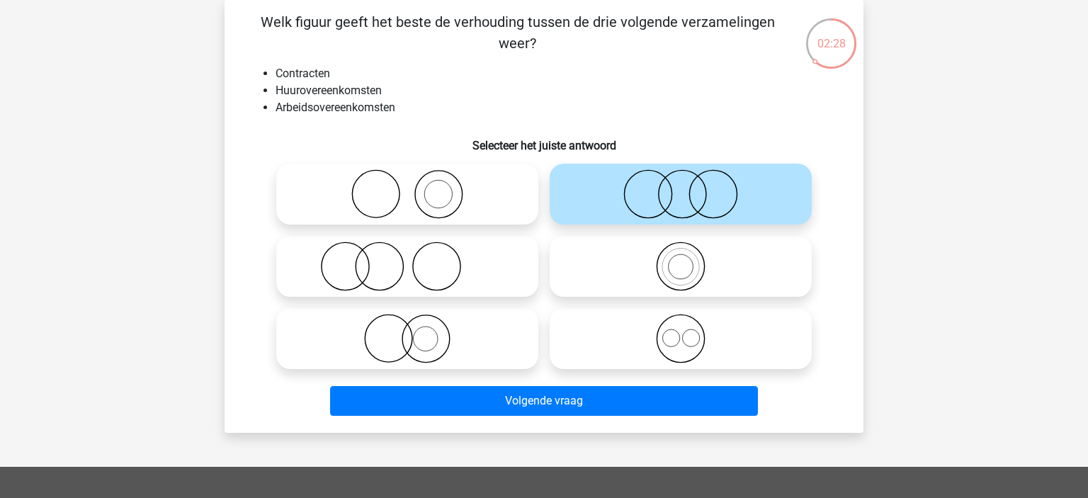
click at [684, 342] on icon at bounding box center [680, 339] width 251 height 50
click at [684, 332] on input "radio" at bounding box center [685, 326] width 9 height 9
radio input "true"
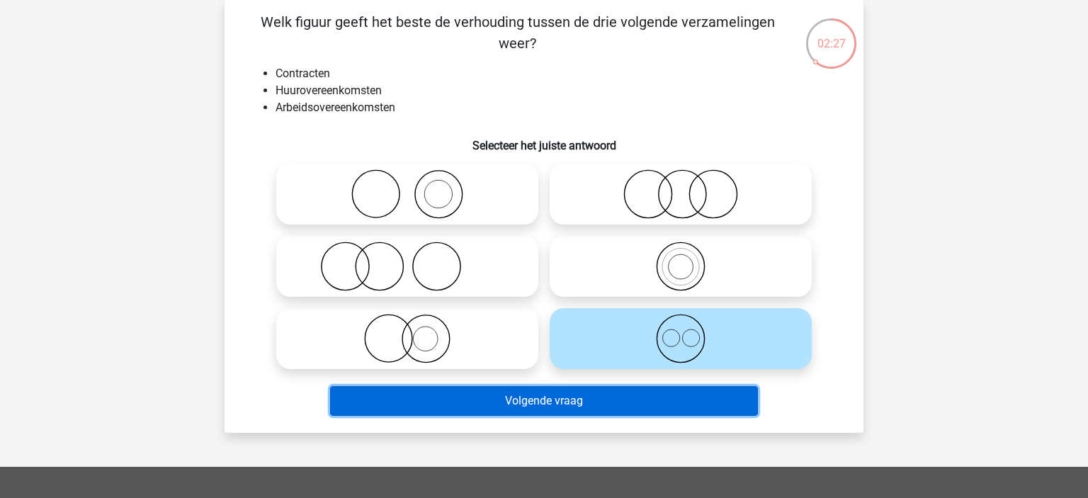
click at [663, 392] on button "Volgende vraag" at bounding box center [544, 401] width 429 height 30
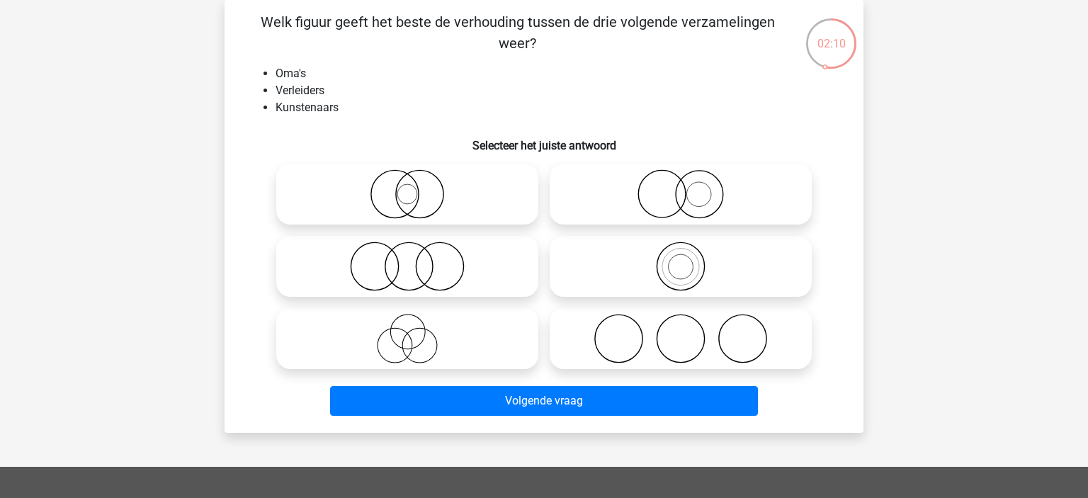
click at [432, 280] on icon at bounding box center [407, 267] width 251 height 50
click at [417, 259] on input "radio" at bounding box center [411, 254] width 9 height 9
radio input "true"
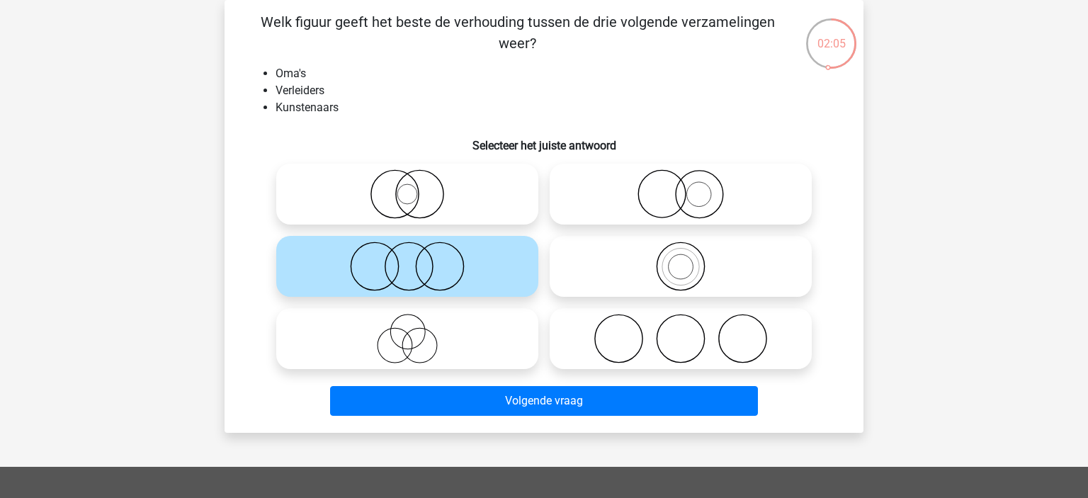
click at [407, 342] on icon at bounding box center [407, 339] width 251 height 50
click at [407, 332] on input "radio" at bounding box center [411, 326] width 9 height 9
radio input "true"
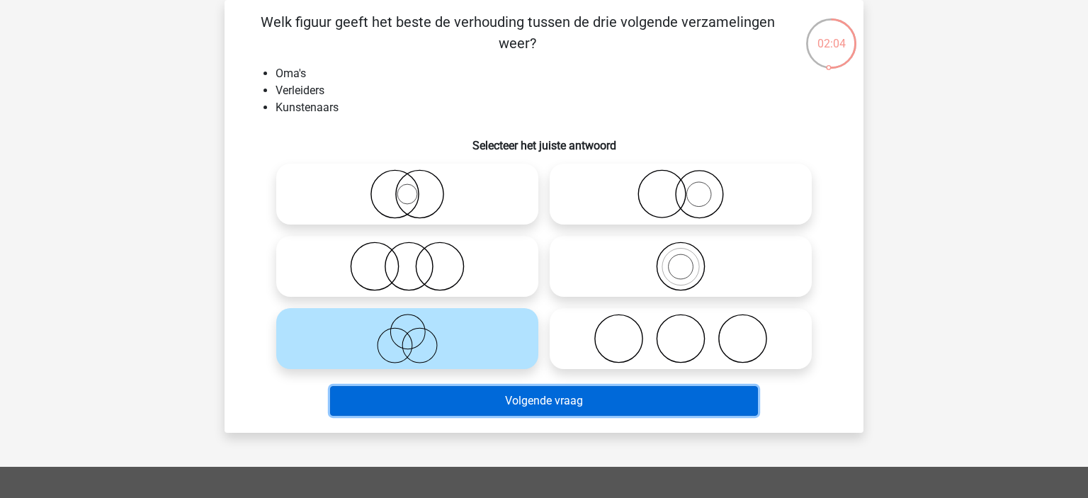
click at [679, 404] on button "Volgende vraag" at bounding box center [544, 401] width 429 height 30
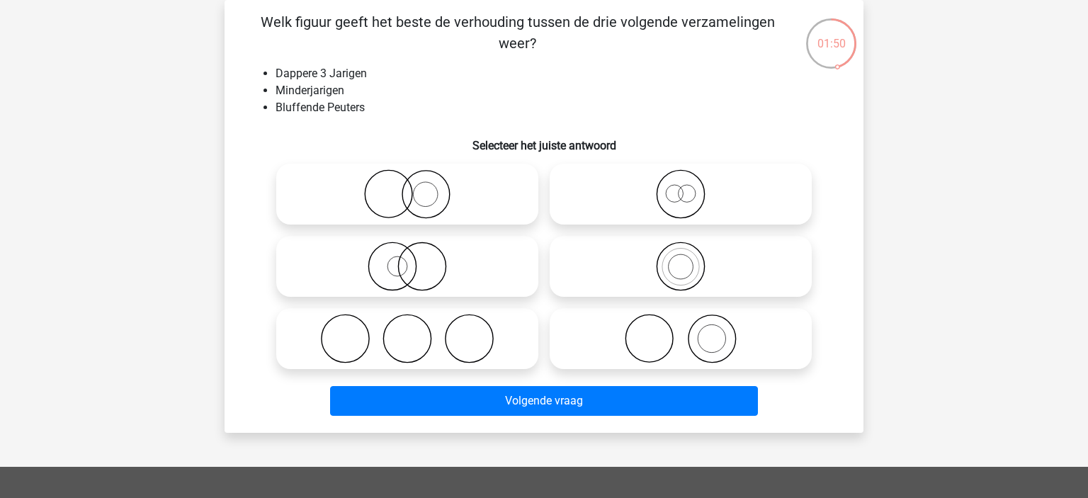
click at [438, 278] on icon at bounding box center [407, 267] width 251 height 50
click at [417, 259] on input "radio" at bounding box center [411, 254] width 9 height 9
radio input "true"
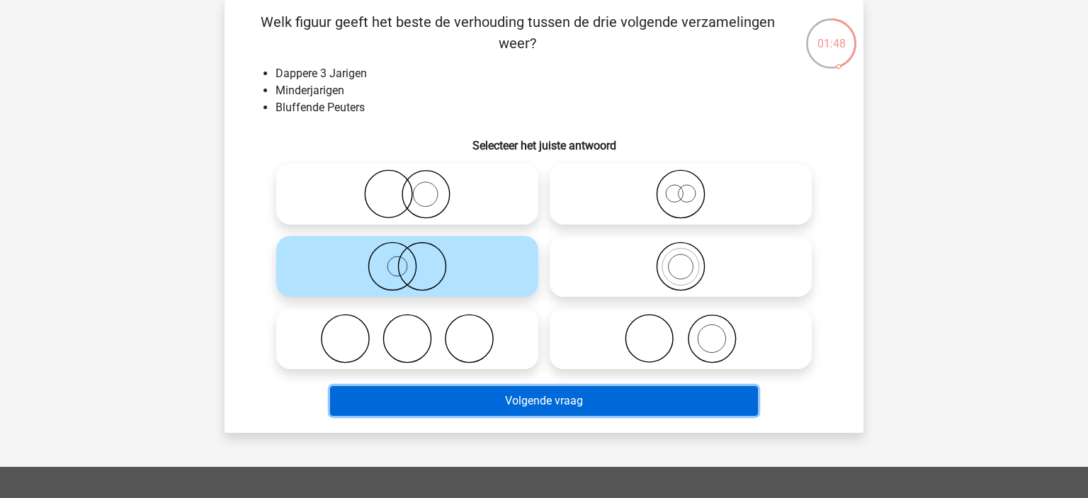
click at [623, 407] on button "Volgende vraag" at bounding box center [544, 401] width 429 height 30
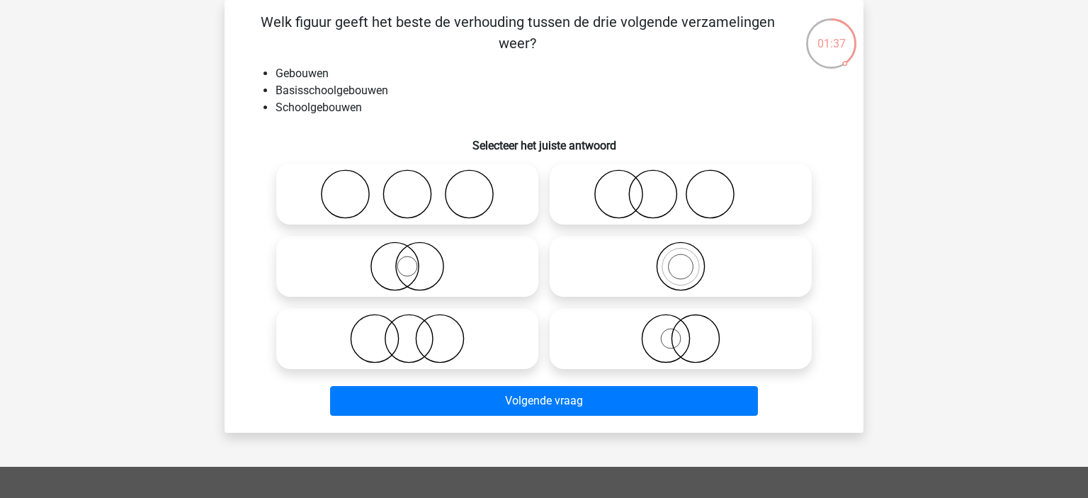
click at [684, 276] on icon at bounding box center [680, 267] width 251 height 50
click at [684, 259] on input "radio" at bounding box center [685, 254] width 9 height 9
radio input "true"
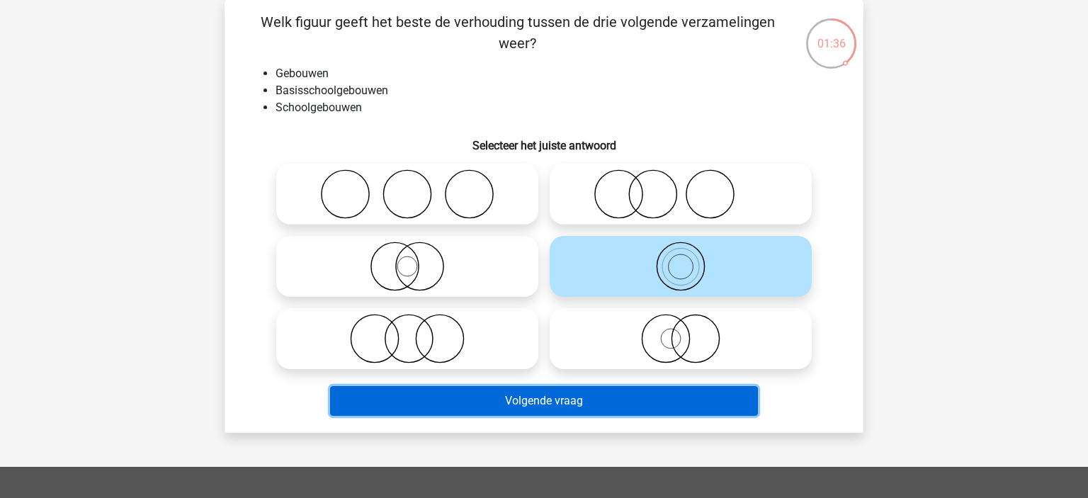
click at [703, 401] on button "Volgende vraag" at bounding box center [544, 401] width 429 height 30
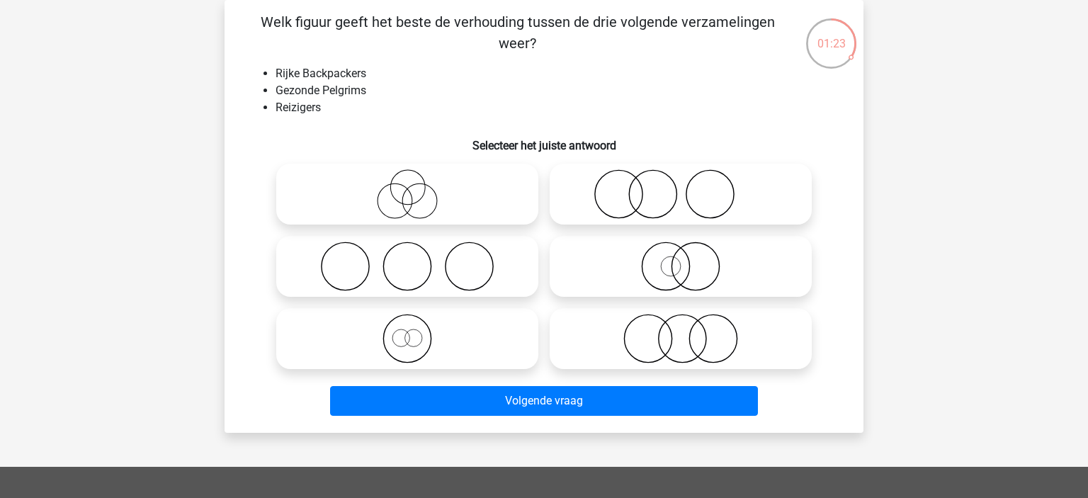
click at [653, 331] on icon at bounding box center [680, 339] width 251 height 50
click at [681, 331] on input "radio" at bounding box center [685, 326] width 9 height 9
radio input "true"
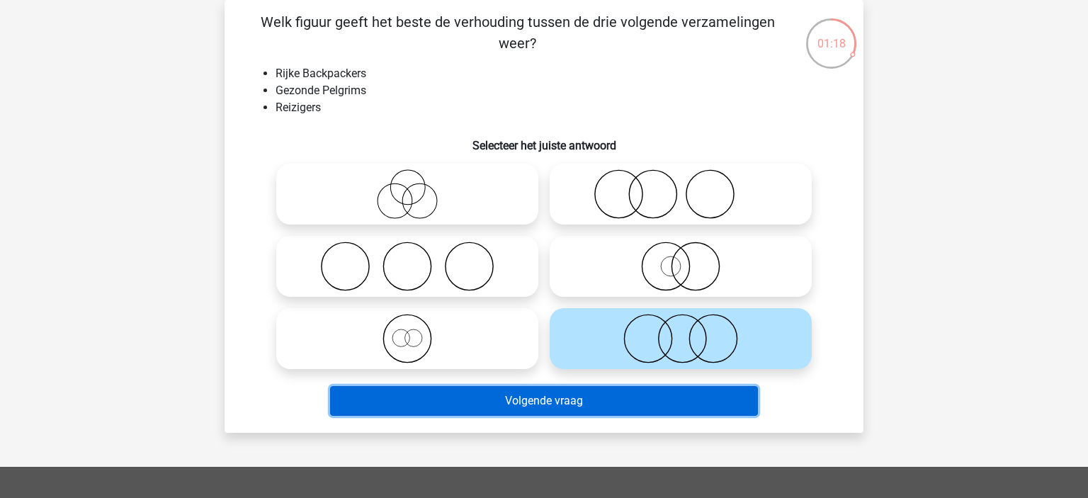
click at [696, 402] on button "Volgende vraag" at bounding box center [544, 401] width 429 height 30
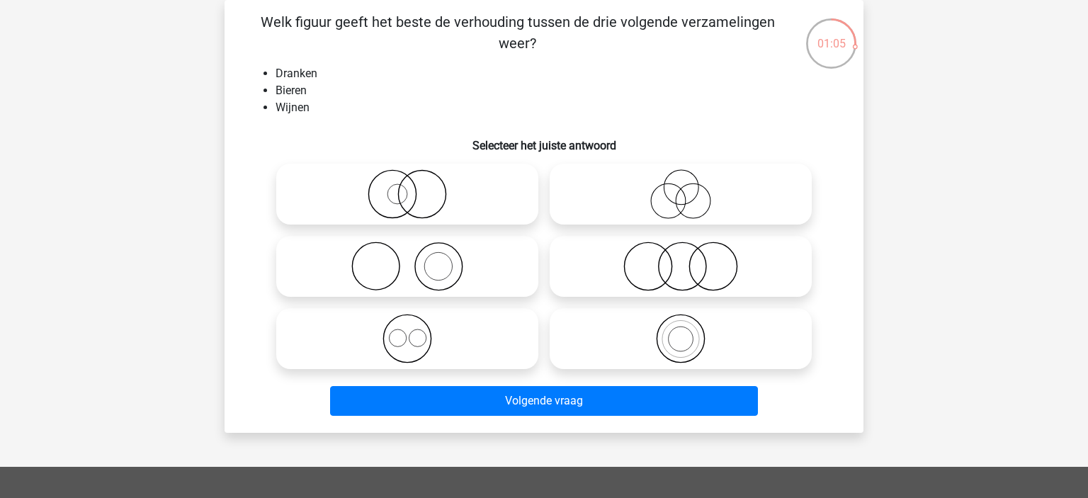
click at [424, 349] on icon at bounding box center [407, 339] width 251 height 50
click at [417, 332] on input "radio" at bounding box center [411, 326] width 9 height 9
radio input "true"
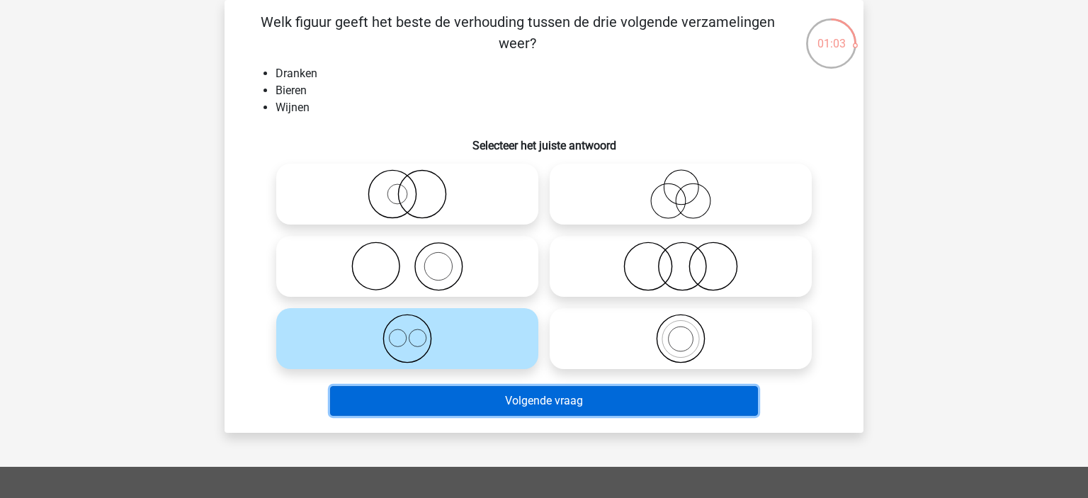
click at [698, 402] on button "Volgende vraag" at bounding box center [544, 401] width 429 height 30
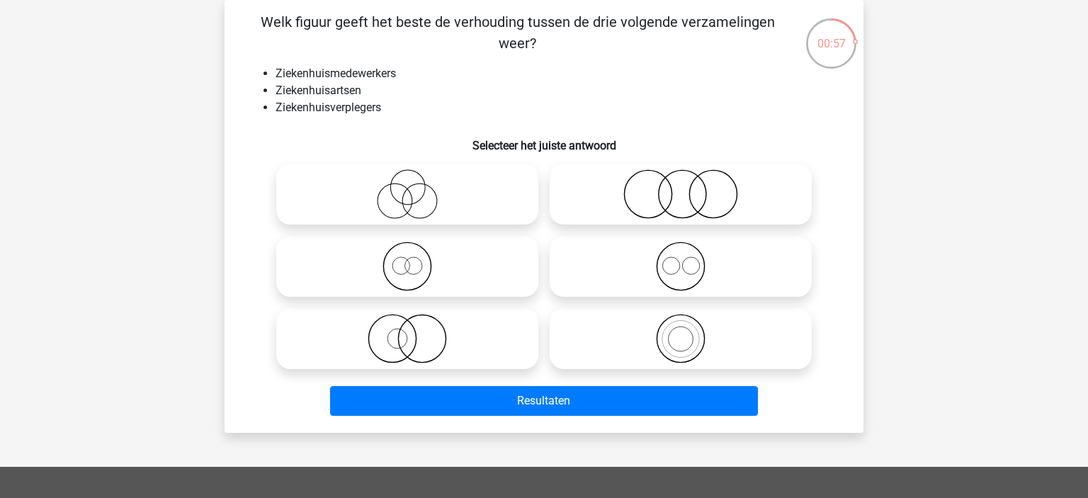
drag, startPoint x: 415, startPoint y: 215, endPoint x: 428, endPoint y: 260, distance: 46.4
click at [428, 260] on div at bounding box center [544, 266] width 547 height 217
click at [440, 222] on label at bounding box center [407, 194] width 262 height 61
click at [417, 187] on input "radio" at bounding box center [411, 182] width 9 height 9
radio input "true"
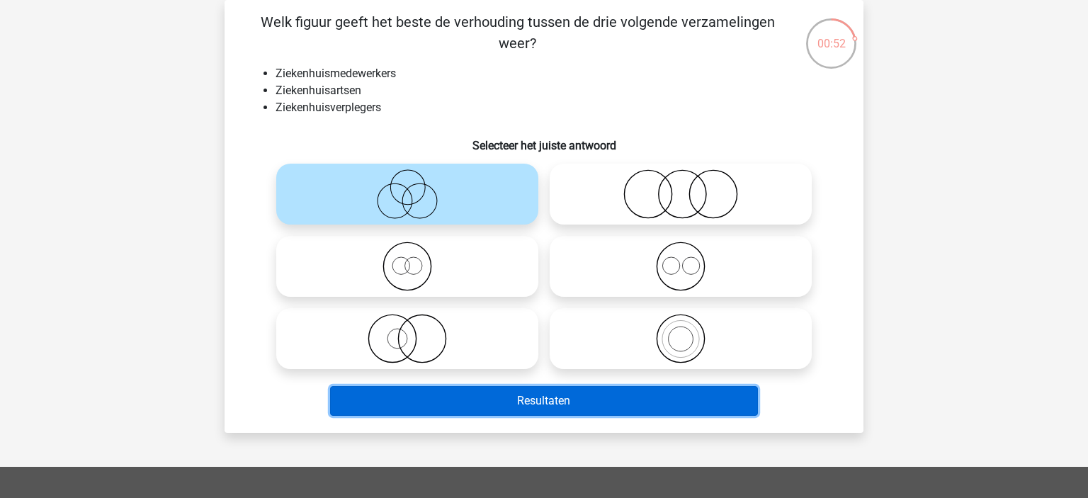
click at [652, 399] on button "Resultaten" at bounding box center [544, 401] width 429 height 30
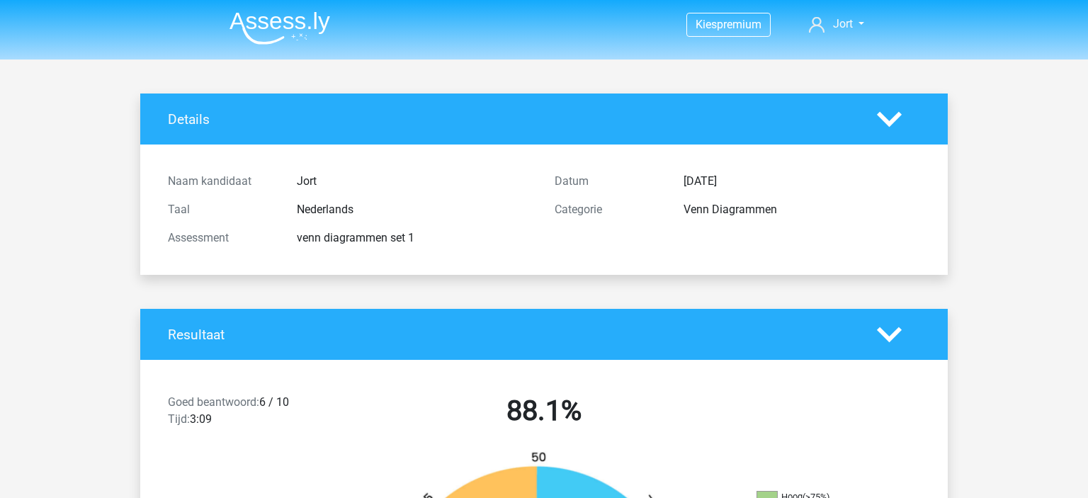
click at [298, 26] on img at bounding box center [280, 27] width 101 height 33
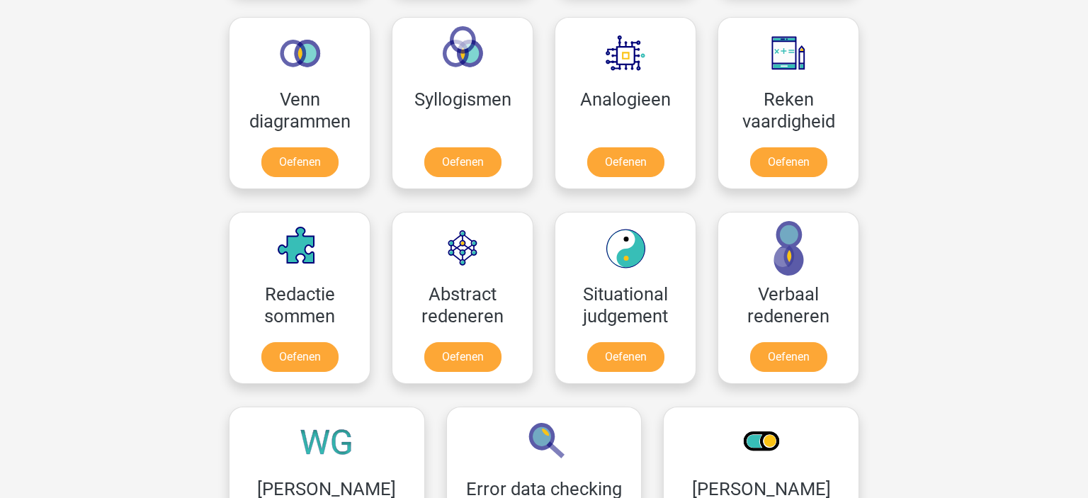
scroll to position [748, 0]
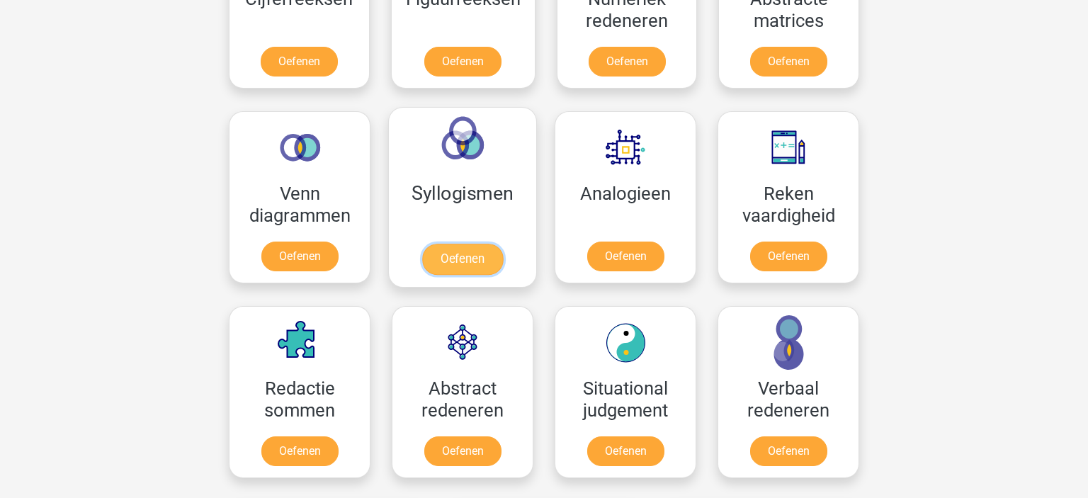
click at [485, 256] on link "Oefenen" at bounding box center [462, 259] width 81 height 31
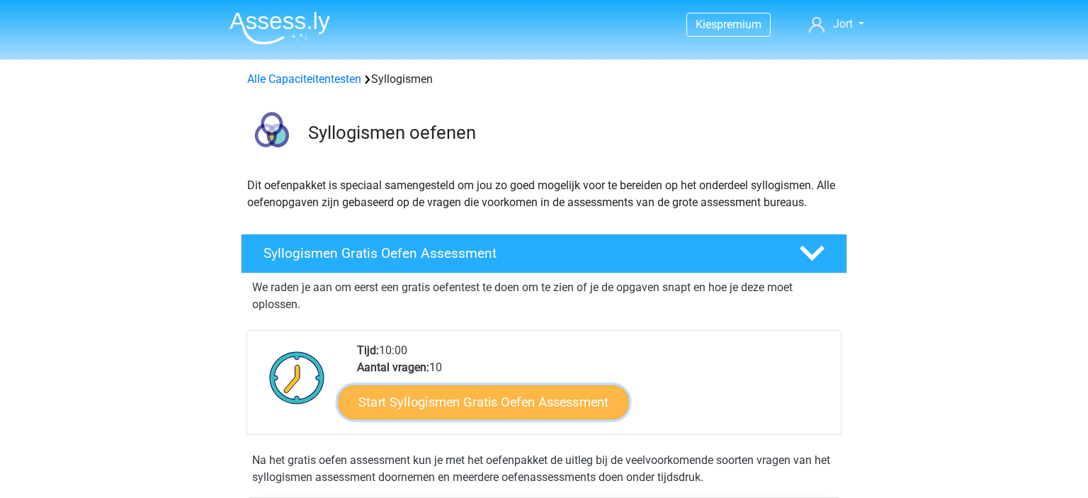
click at [580, 404] on link "Start Syllogismen Gratis Oefen Assessment" at bounding box center [484, 402] width 291 height 34
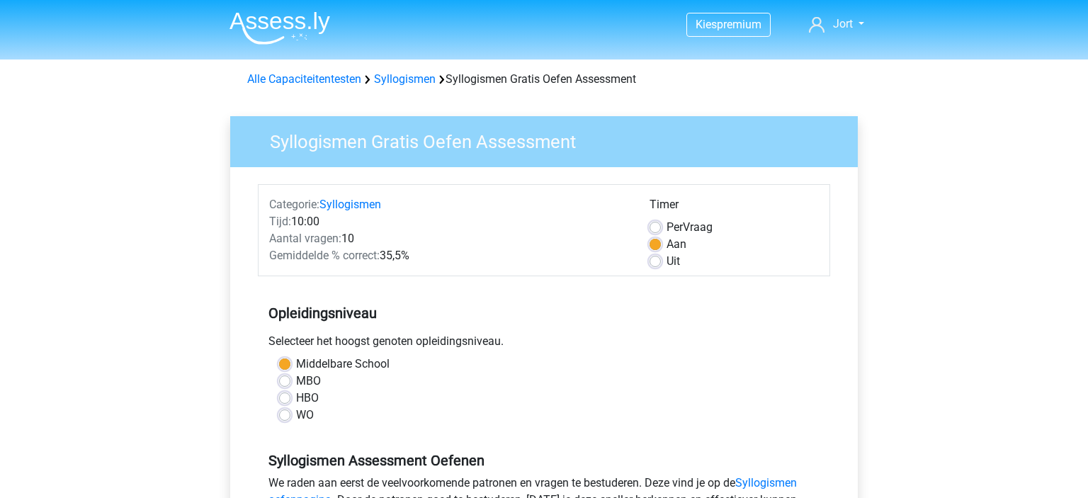
scroll to position [249, 0]
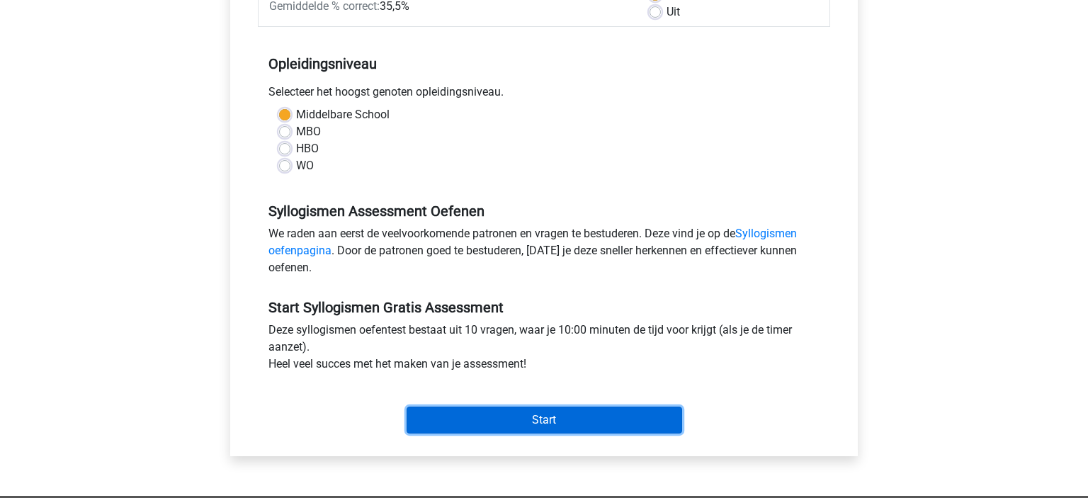
click at [615, 421] on input "Start" at bounding box center [545, 420] width 276 height 27
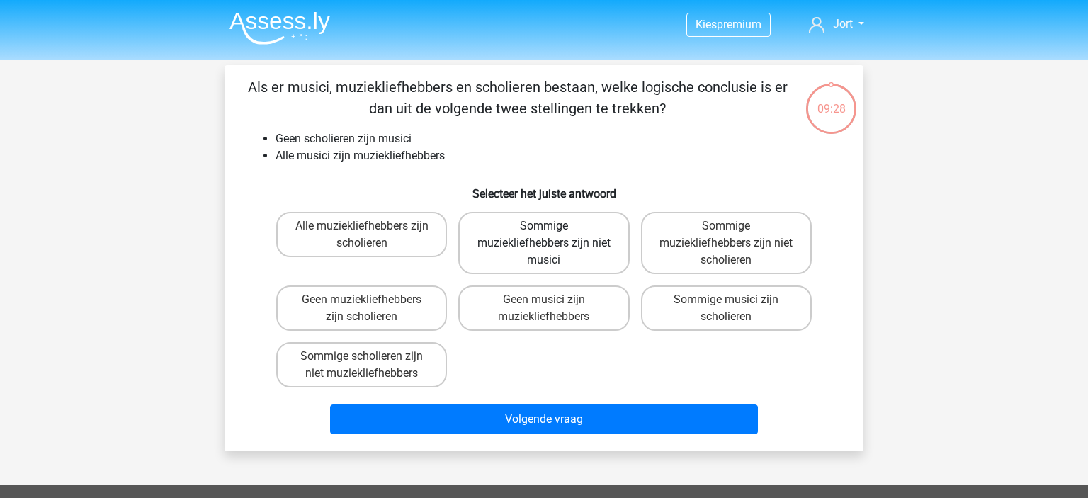
click at [585, 244] on label "Sommige muziekliefhebbers zijn niet musici" at bounding box center [543, 243] width 171 height 62
click at [553, 235] on input "Sommige muziekliefhebbers zijn niet musici" at bounding box center [548, 230] width 9 height 9
radio input "true"
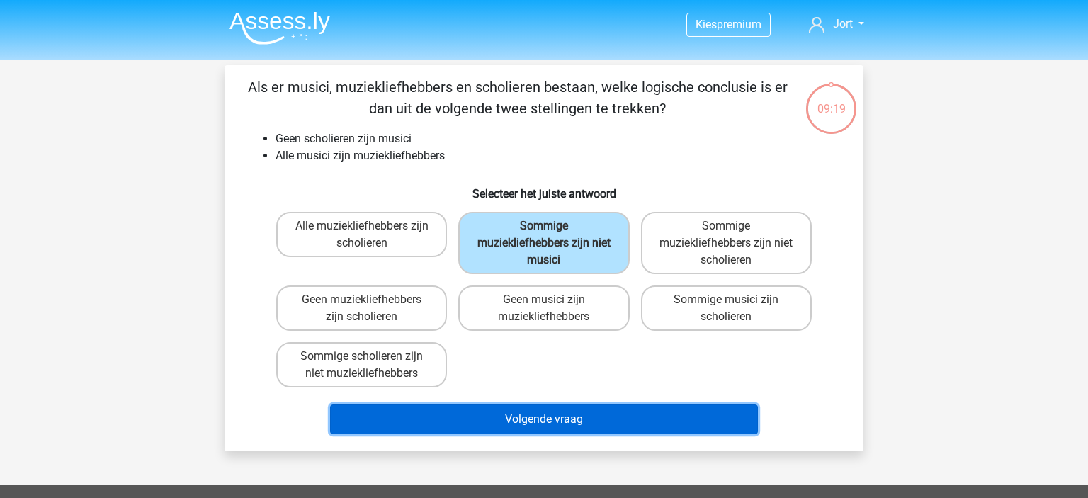
click at [709, 412] on button "Volgende vraag" at bounding box center [544, 419] width 429 height 30
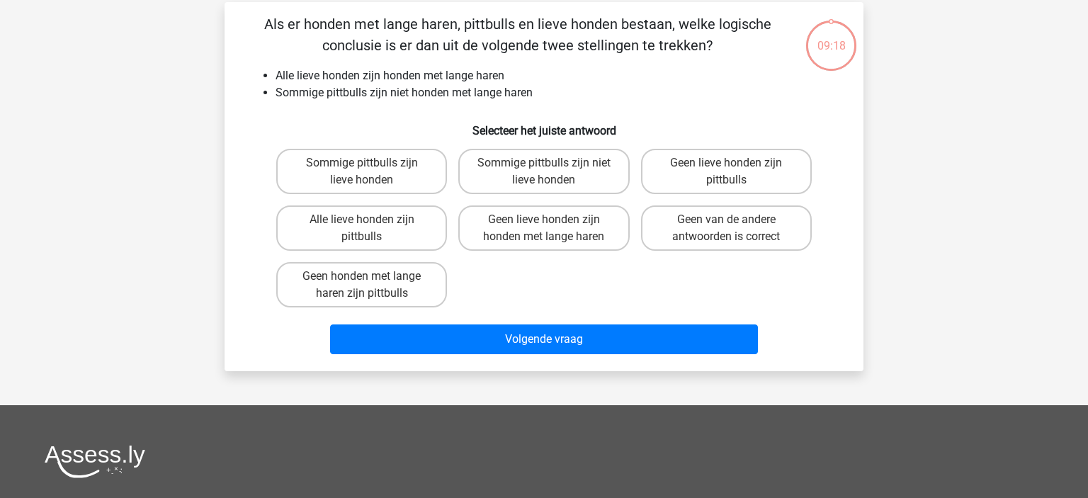
scroll to position [65, 0]
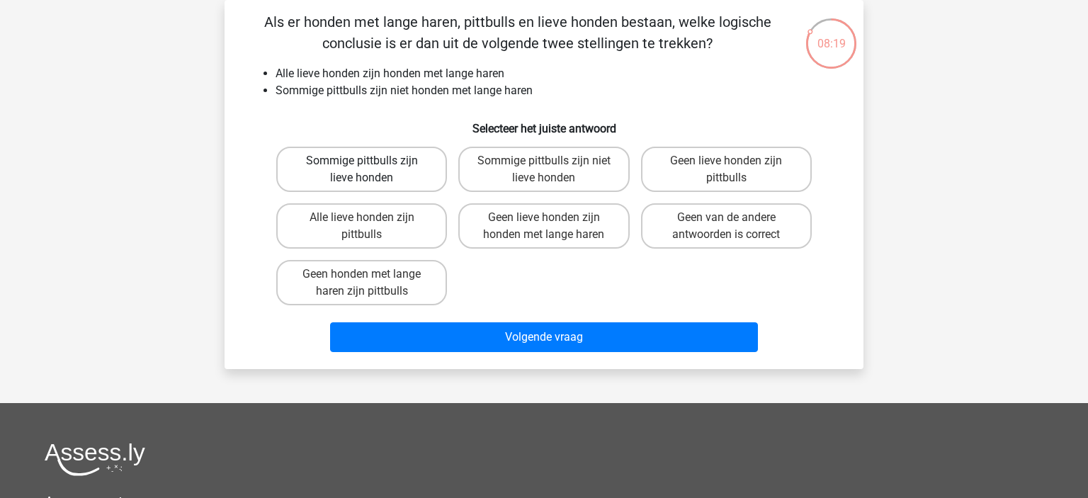
click at [400, 169] on label "Sommige pittbulls zijn lieve honden" at bounding box center [361, 169] width 171 height 45
click at [371, 169] on input "Sommige pittbulls zijn lieve honden" at bounding box center [366, 165] width 9 height 9
radio input "true"
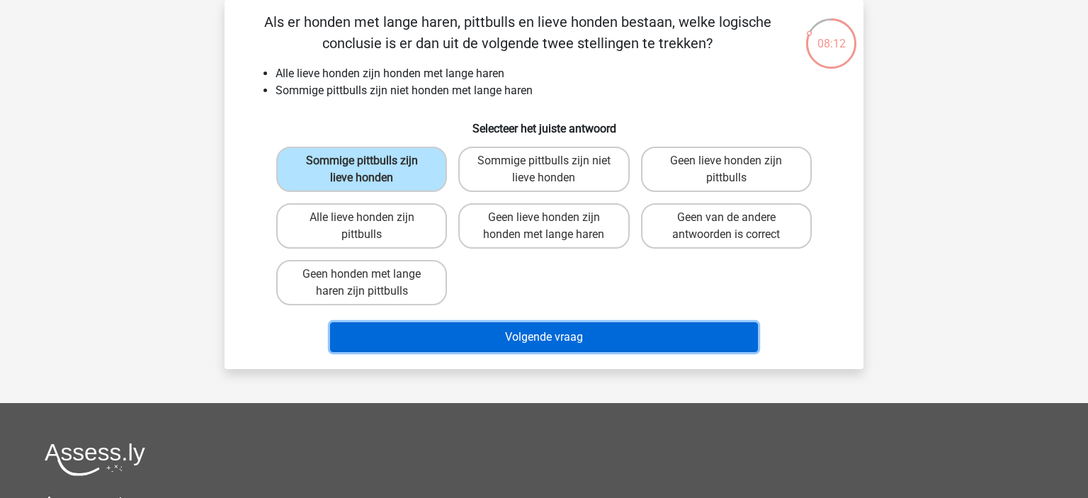
click at [630, 342] on button "Volgende vraag" at bounding box center [544, 337] width 429 height 30
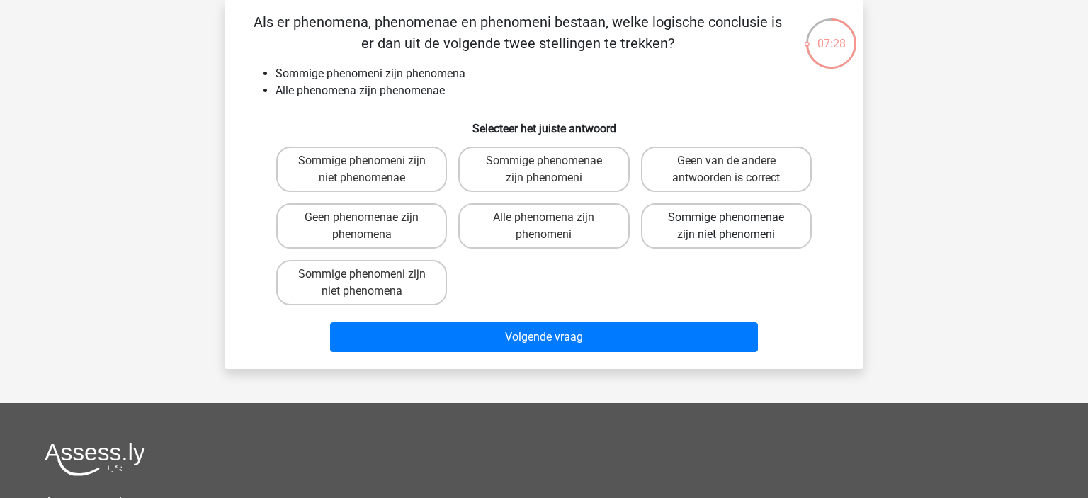
click at [763, 232] on label "Sommige phenomenae zijn niet phenomeni" at bounding box center [726, 225] width 171 height 45
click at [735, 227] on input "Sommige phenomenae zijn niet phenomeni" at bounding box center [730, 221] width 9 height 9
radio input "true"
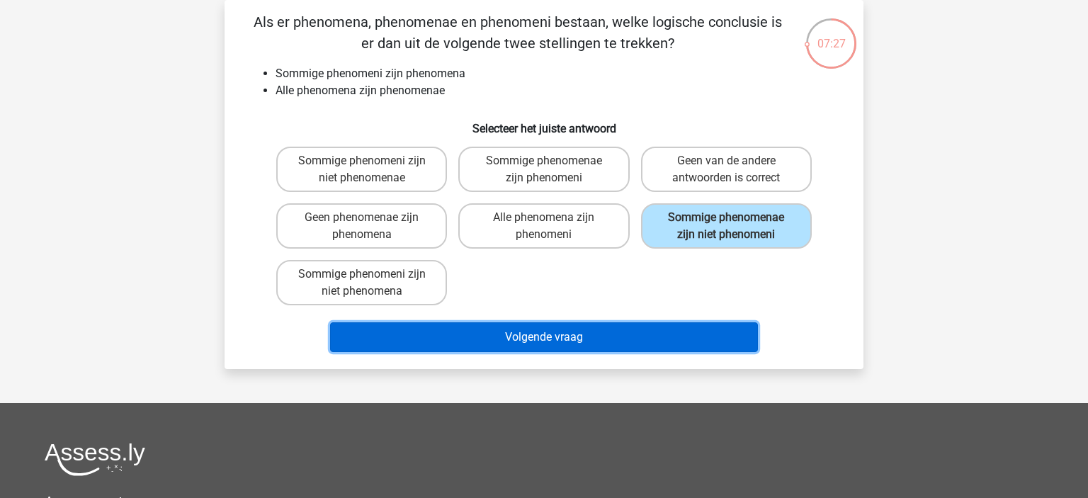
click at [633, 326] on button "Volgende vraag" at bounding box center [544, 337] width 429 height 30
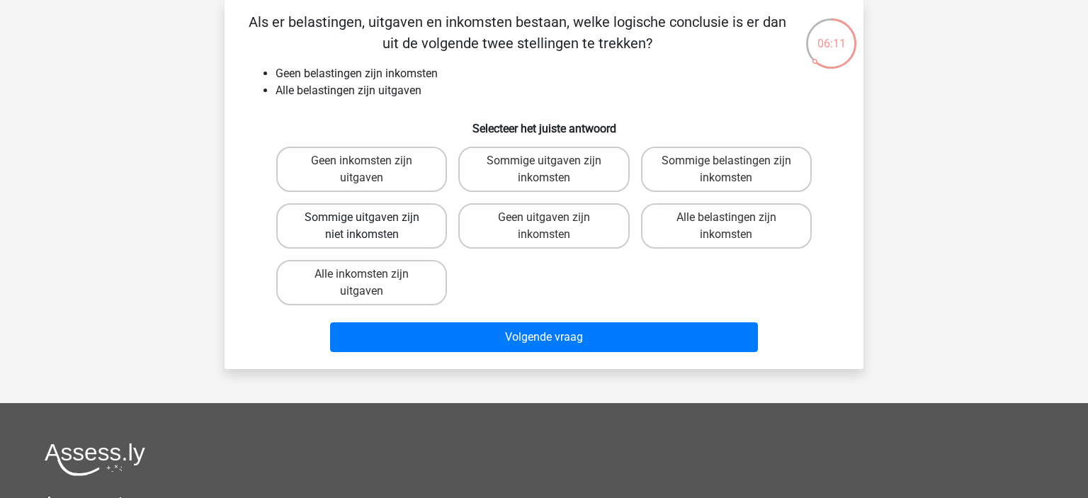
click at [341, 217] on label "Sommige uitgaven zijn niet inkomsten" at bounding box center [361, 225] width 171 height 45
click at [362, 217] on input "Sommige uitgaven zijn niet inkomsten" at bounding box center [366, 221] width 9 height 9
radio input "true"
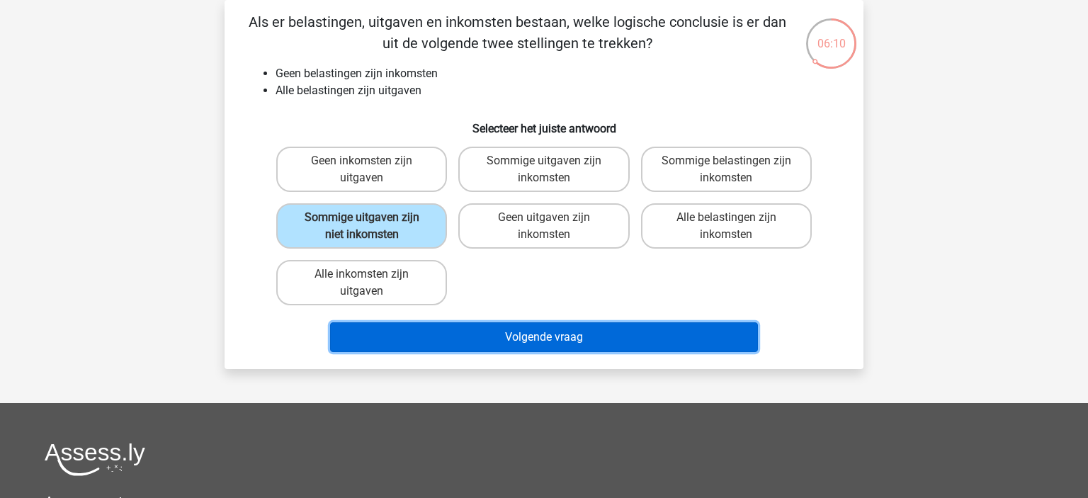
click at [627, 348] on button "Volgende vraag" at bounding box center [544, 337] width 429 height 30
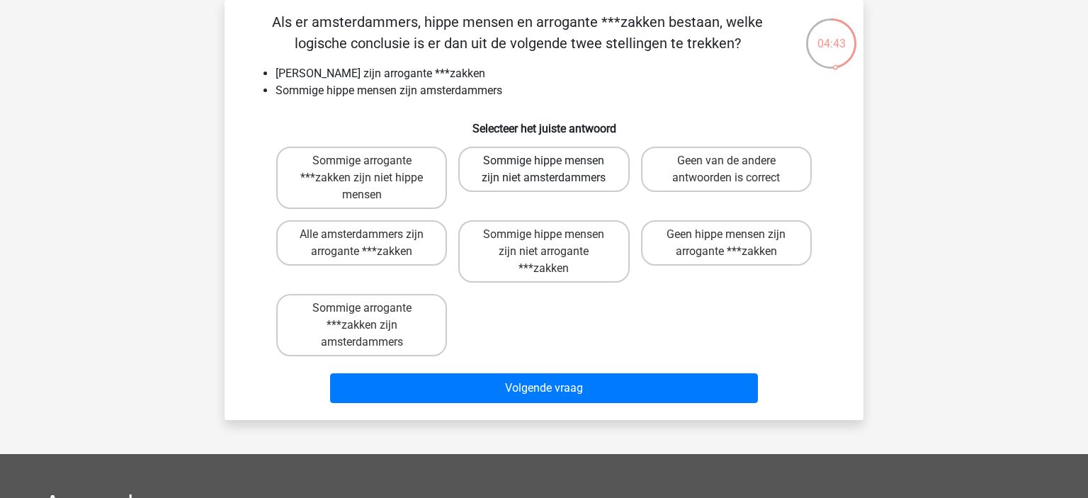
click at [560, 172] on label "Sommige hippe mensen zijn niet amsterdammers" at bounding box center [543, 169] width 171 height 45
click at [553, 170] on input "Sommige hippe mensen zijn niet amsterdammers" at bounding box center [548, 165] width 9 height 9
radio input "true"
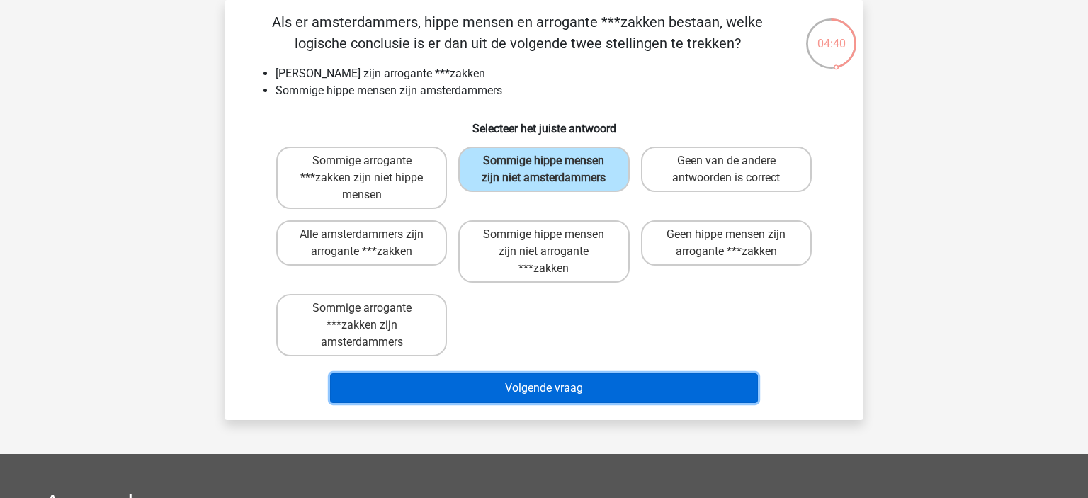
click at [621, 383] on button "Volgende vraag" at bounding box center [544, 388] width 429 height 30
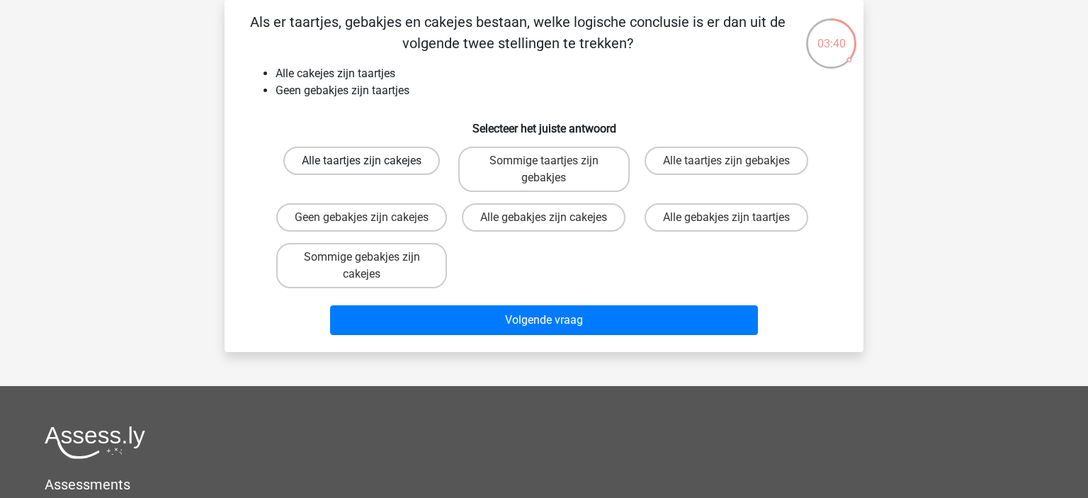
click at [397, 174] on label "Alle taartjes zijn cakejes" at bounding box center [361, 161] width 157 height 28
click at [371, 170] on input "Alle taartjes zijn cakejes" at bounding box center [366, 165] width 9 height 9
radio input "true"
click at [402, 232] on label "Geen gebakjes zijn cakejes" at bounding box center [361, 217] width 171 height 28
click at [371, 227] on input "Geen gebakjes zijn cakejes" at bounding box center [366, 221] width 9 height 9
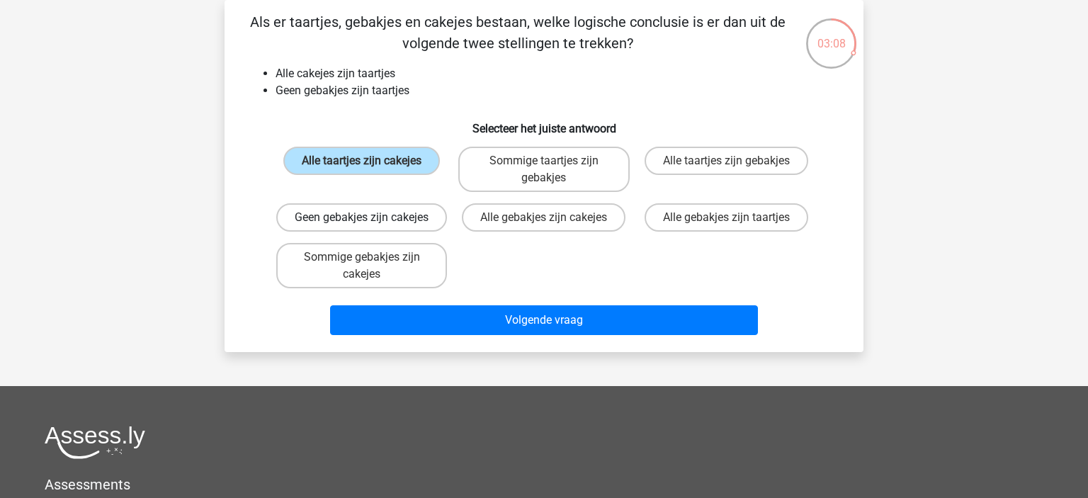
radio input "true"
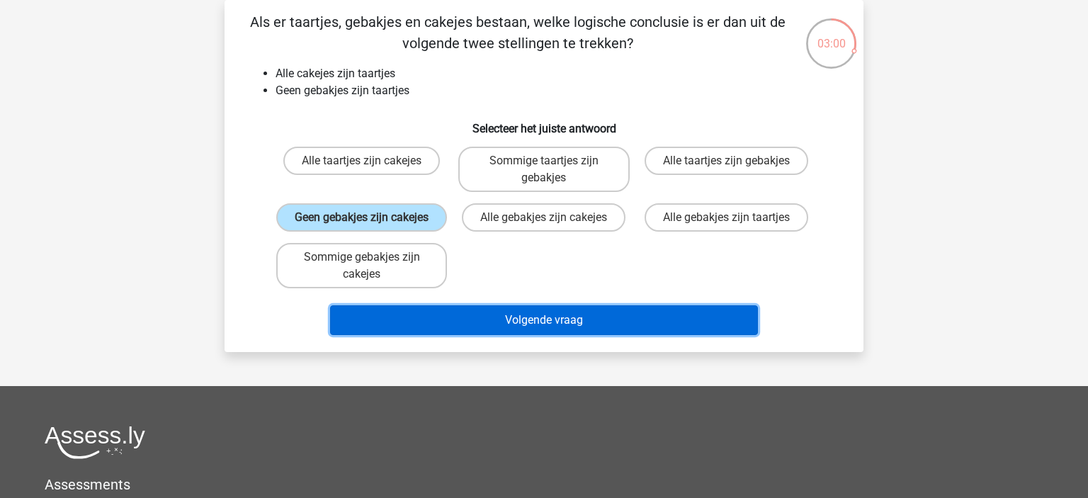
click at [579, 335] on button "Volgende vraag" at bounding box center [544, 320] width 429 height 30
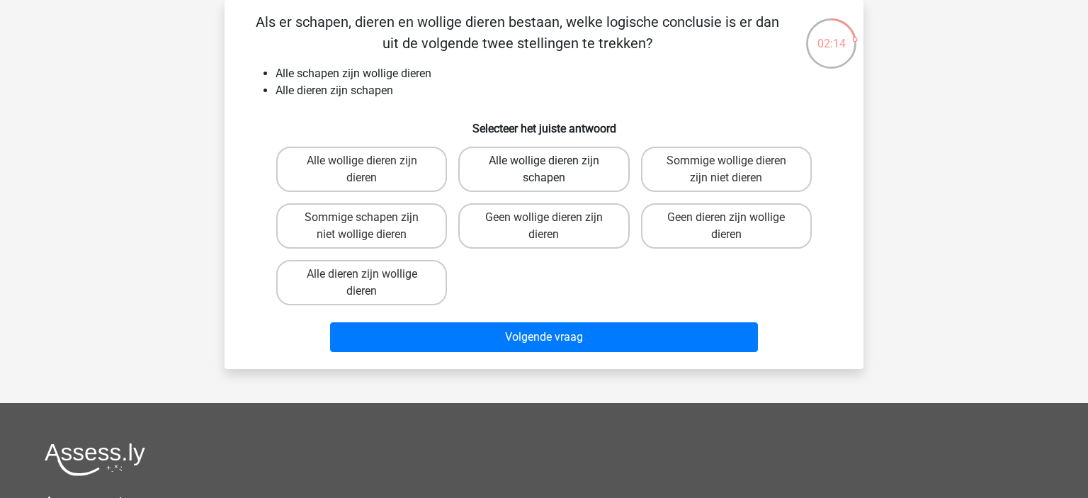
click at [568, 162] on label "Alle wollige dieren zijn schapen" at bounding box center [543, 169] width 171 height 45
click at [553, 162] on input "Alle wollige dieren zijn schapen" at bounding box center [548, 165] width 9 height 9
radio input "true"
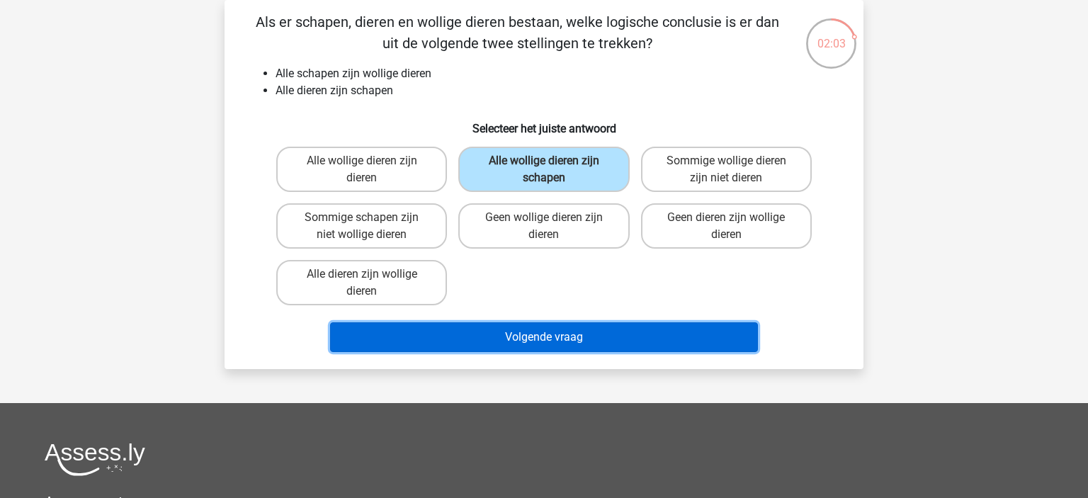
click at [641, 338] on button "Volgende vraag" at bounding box center [544, 337] width 429 height 30
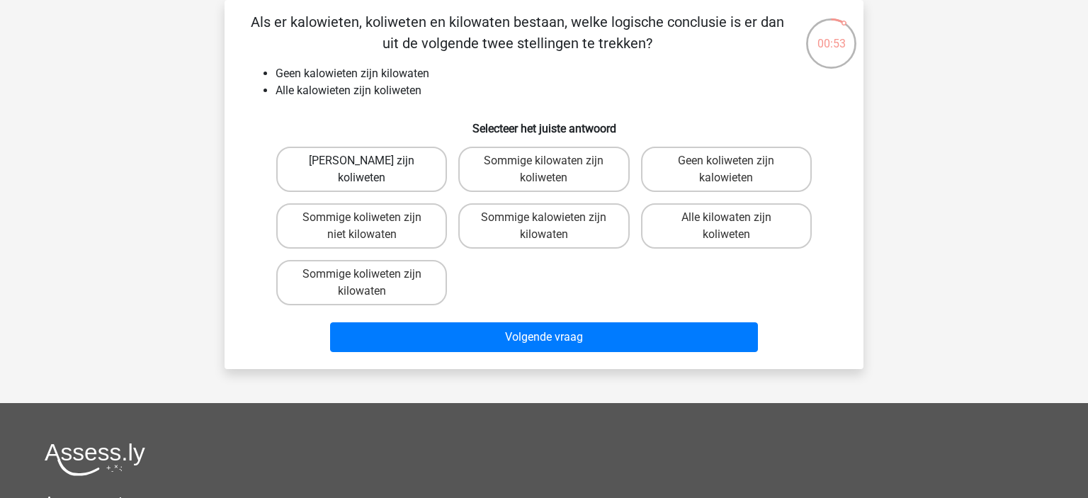
click at [407, 164] on label "Geen kilowaten zijn koliweten" at bounding box center [361, 169] width 171 height 45
click at [371, 164] on input "Geen kilowaten zijn koliweten" at bounding box center [366, 165] width 9 height 9
radio input "true"
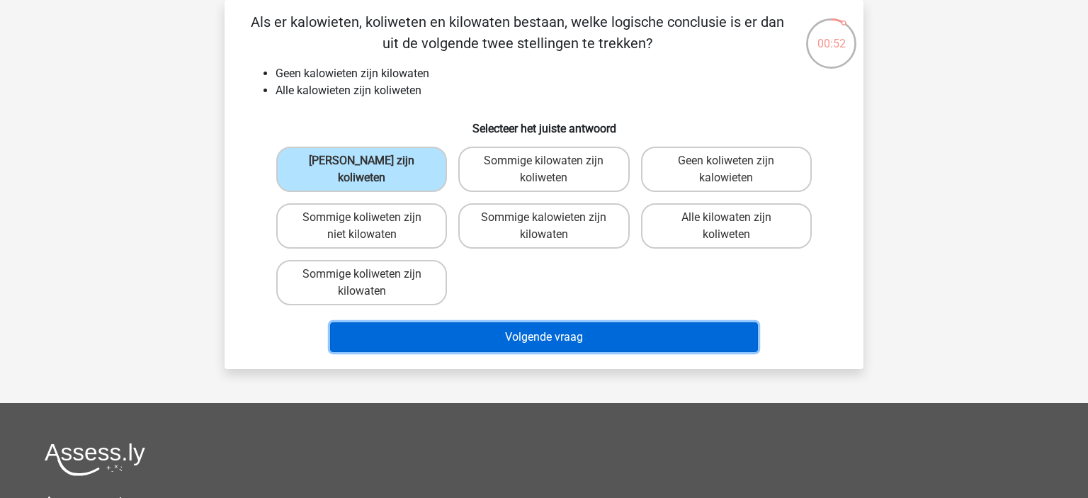
click at [645, 332] on button "Volgende vraag" at bounding box center [544, 337] width 429 height 30
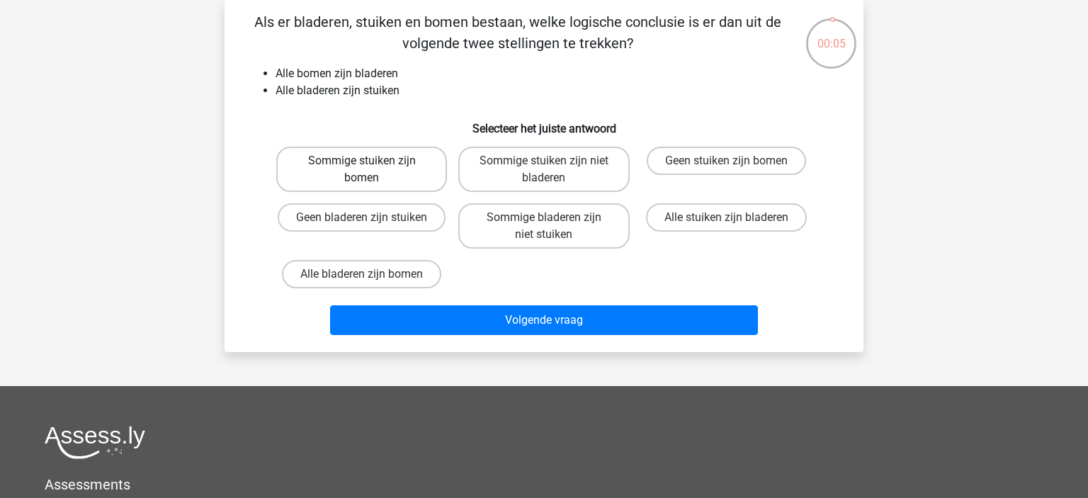
click at [391, 168] on label "Sommige stuiken zijn bomen" at bounding box center [361, 169] width 171 height 45
click at [371, 168] on input "Sommige stuiken zijn bomen" at bounding box center [366, 165] width 9 height 9
radio input "true"
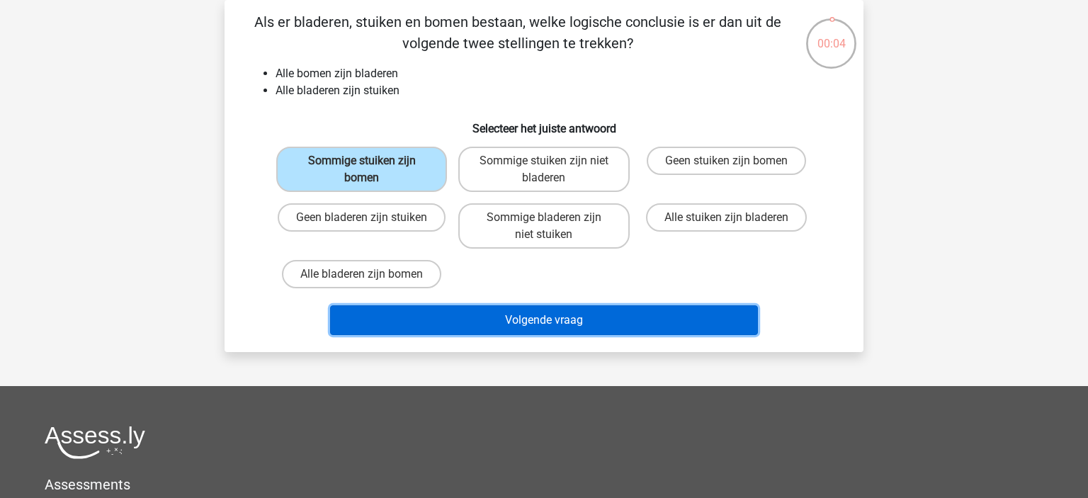
click at [599, 319] on button "Volgende vraag" at bounding box center [544, 320] width 429 height 30
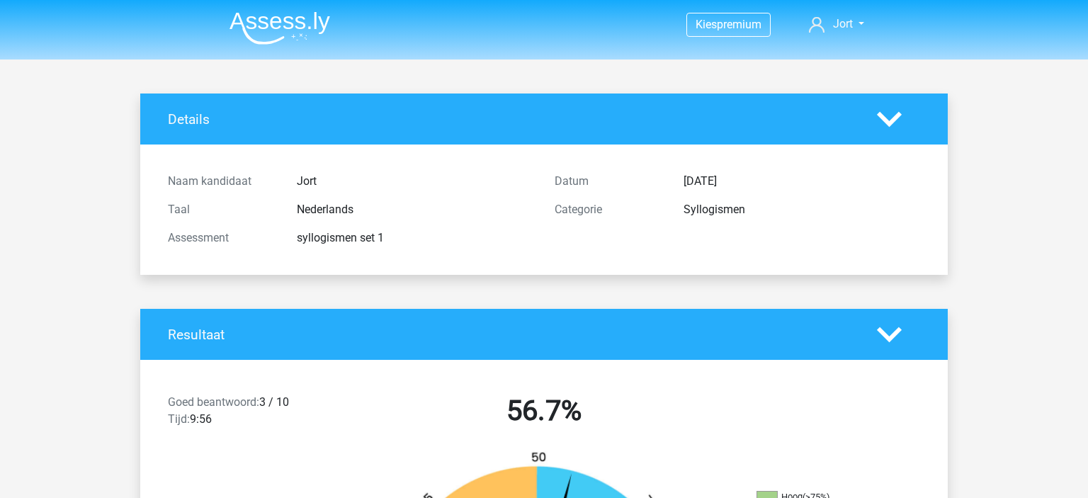
click at [274, 19] on img at bounding box center [280, 27] width 101 height 33
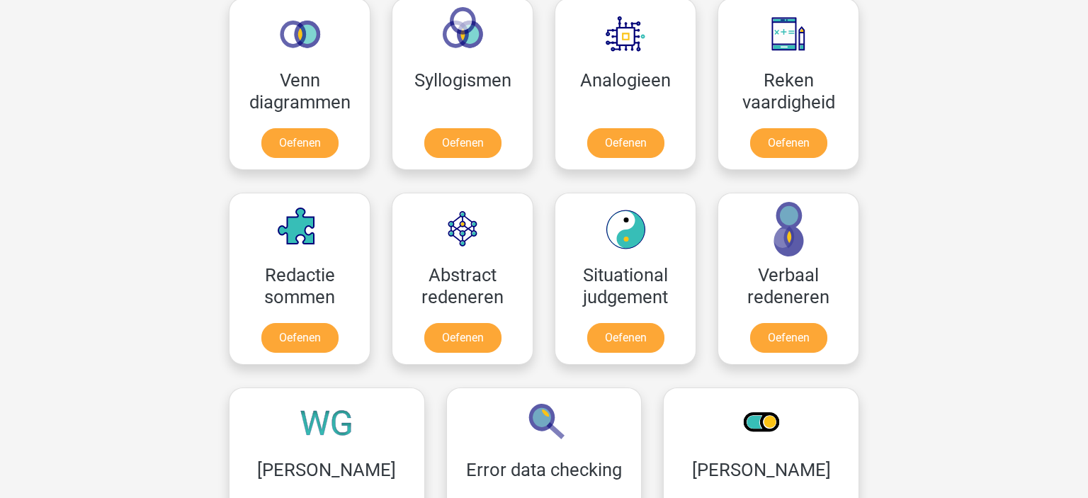
scroll to position [748, 0]
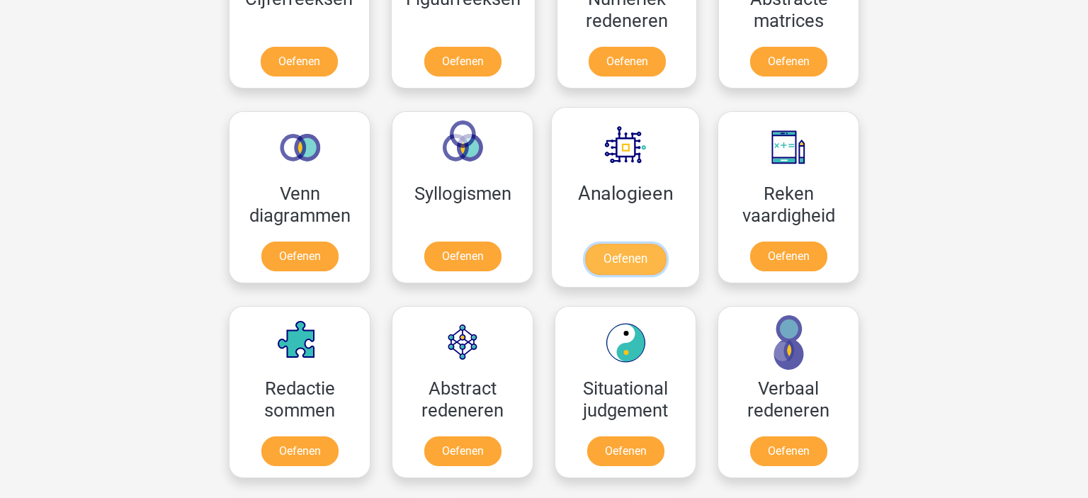
click at [645, 251] on link "Oefenen" at bounding box center [625, 259] width 81 height 31
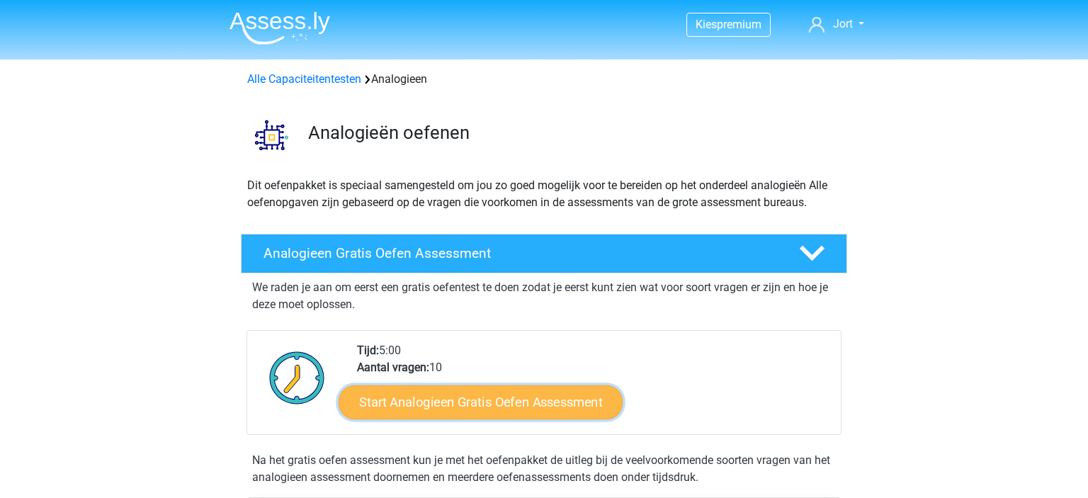
click at [511, 392] on link "Start Analogieen Gratis Oefen Assessment" at bounding box center [481, 402] width 284 height 34
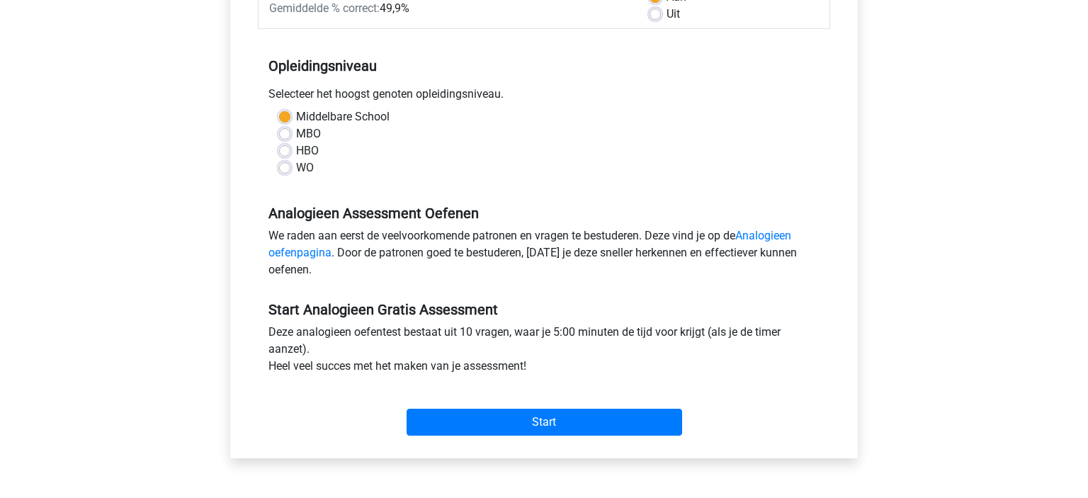
scroll to position [249, 0]
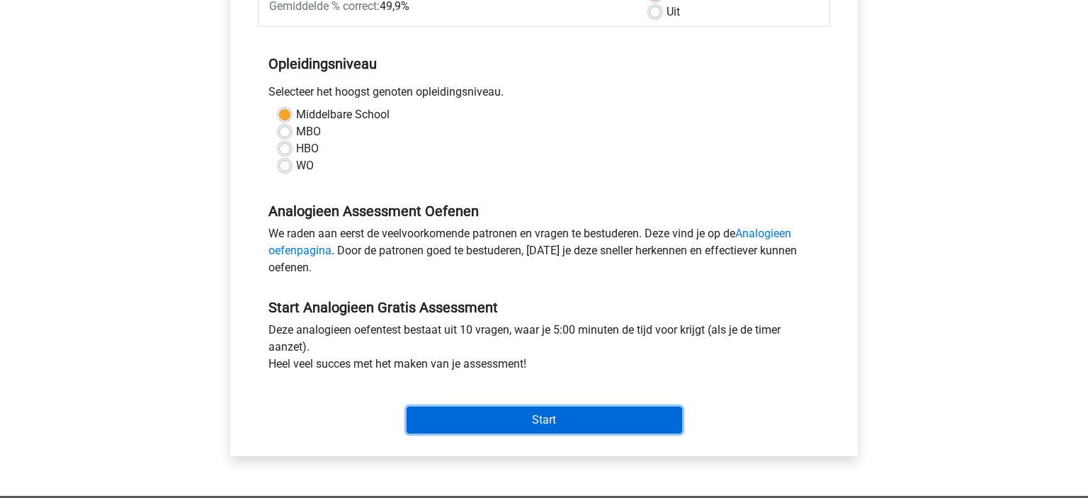
click at [585, 426] on input "Start" at bounding box center [545, 420] width 276 height 27
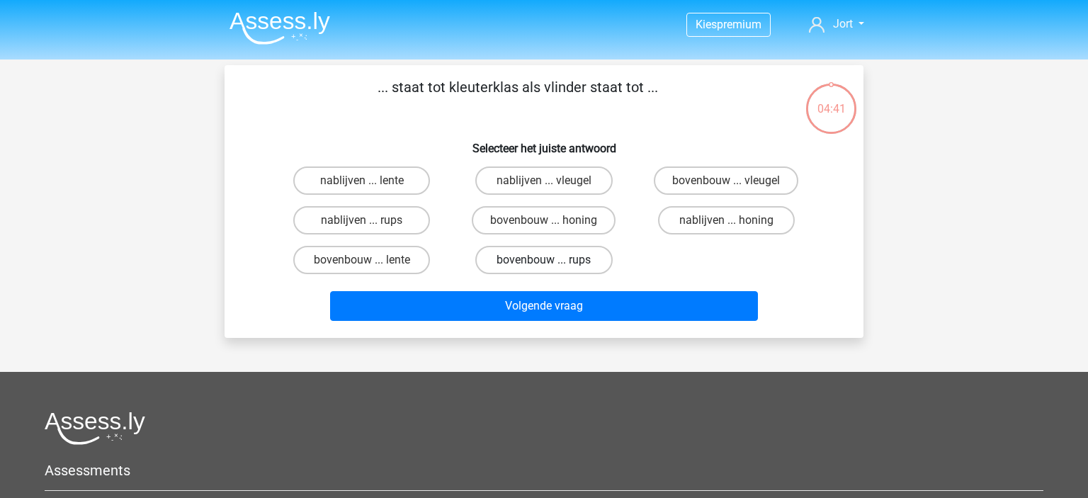
click at [565, 257] on label "bovenbouw ... rups" at bounding box center [543, 260] width 137 height 28
click at [553, 260] on input "bovenbouw ... rups" at bounding box center [548, 264] width 9 height 9
radio input "true"
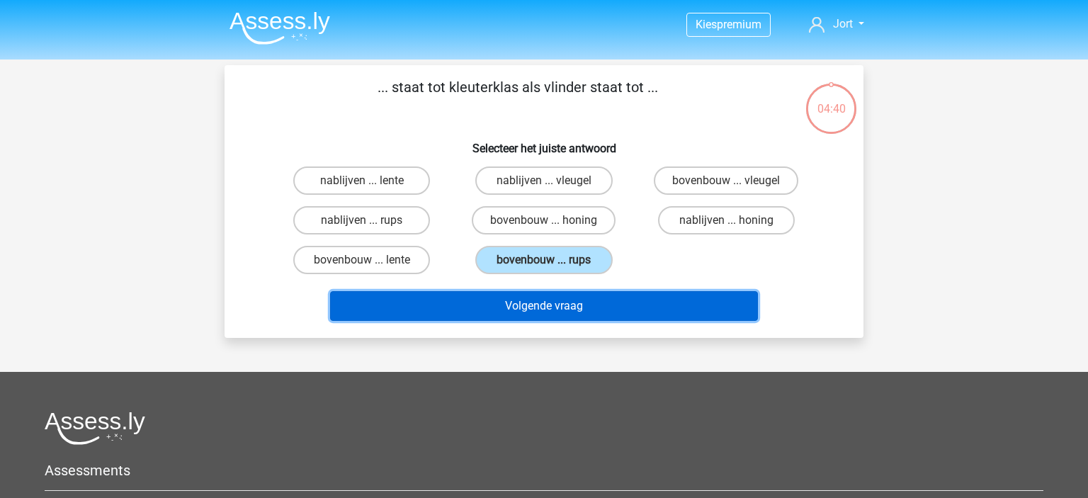
click at [631, 305] on button "Volgende vraag" at bounding box center [544, 306] width 429 height 30
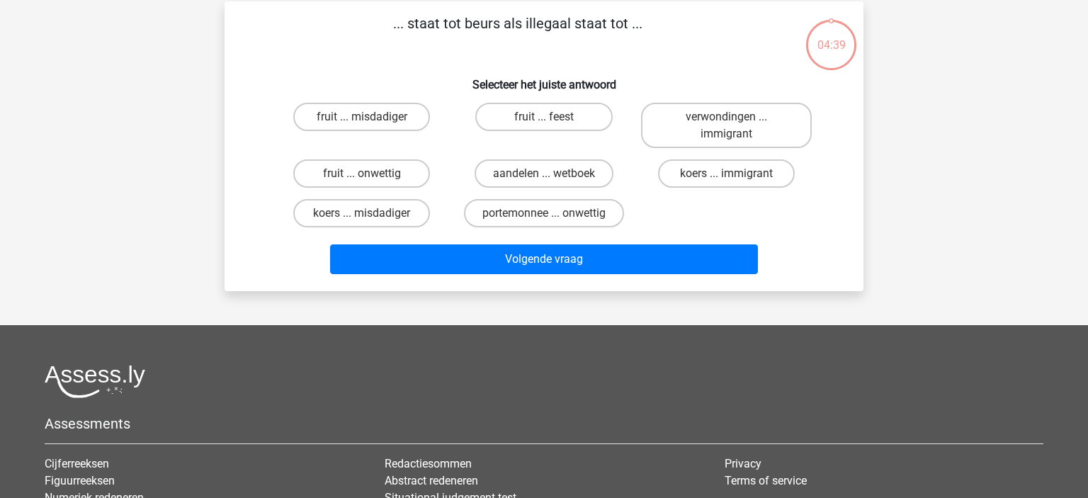
scroll to position [65, 0]
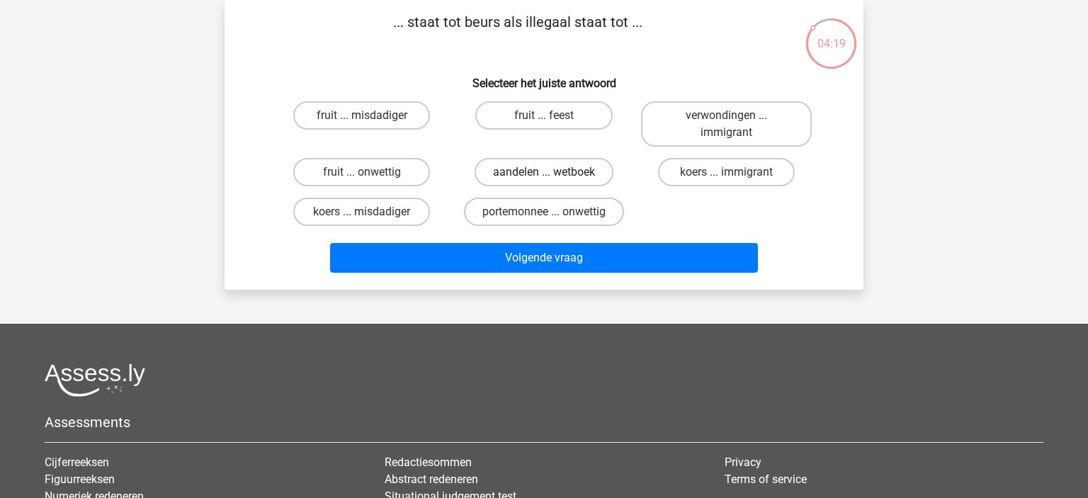
click at [585, 175] on label "aandelen ... wetboek" at bounding box center [544, 172] width 139 height 28
click at [553, 175] on input "aandelen ... wetboek" at bounding box center [548, 176] width 9 height 9
radio input "true"
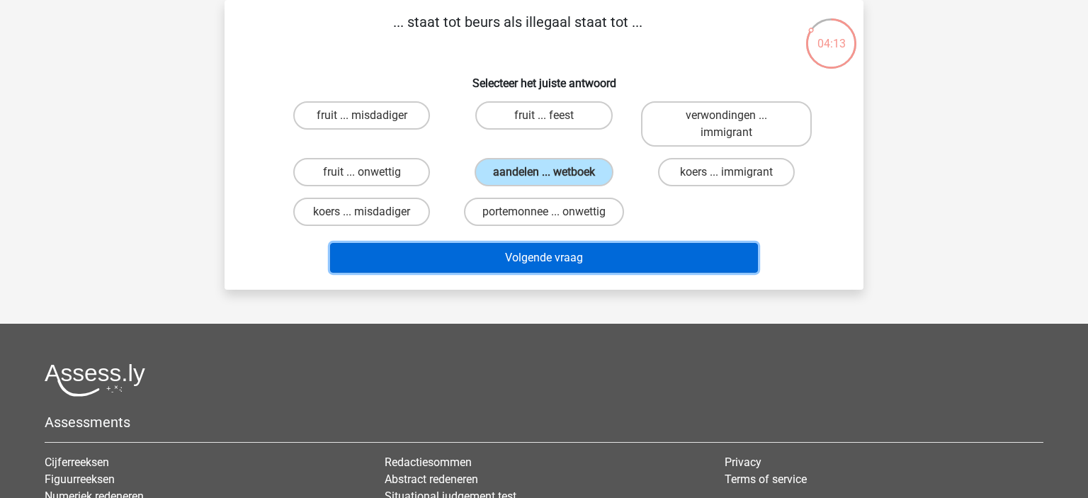
click at [613, 262] on button "Volgende vraag" at bounding box center [544, 258] width 429 height 30
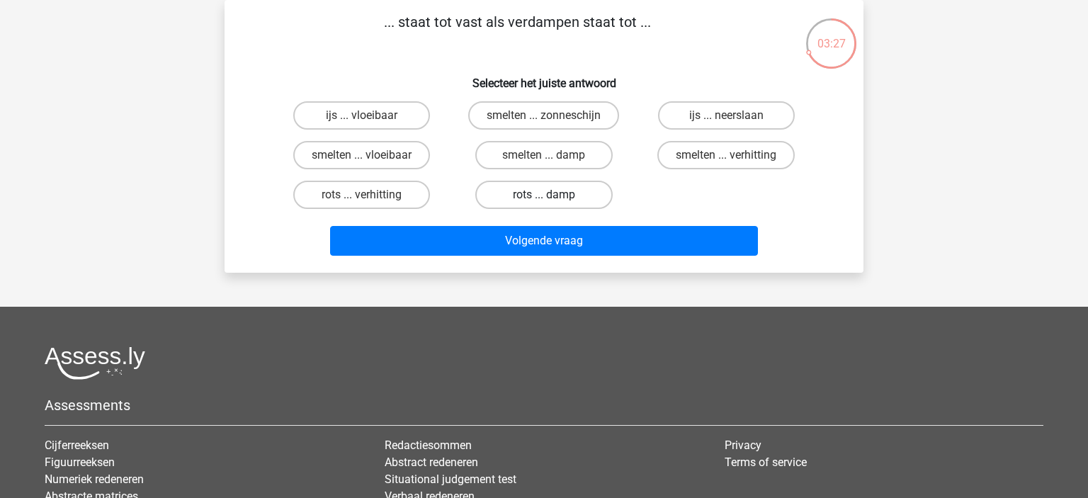
click at [535, 190] on label "rots ... damp" at bounding box center [543, 195] width 137 height 28
click at [544, 195] on input "rots ... damp" at bounding box center [548, 199] width 9 height 9
radio input "true"
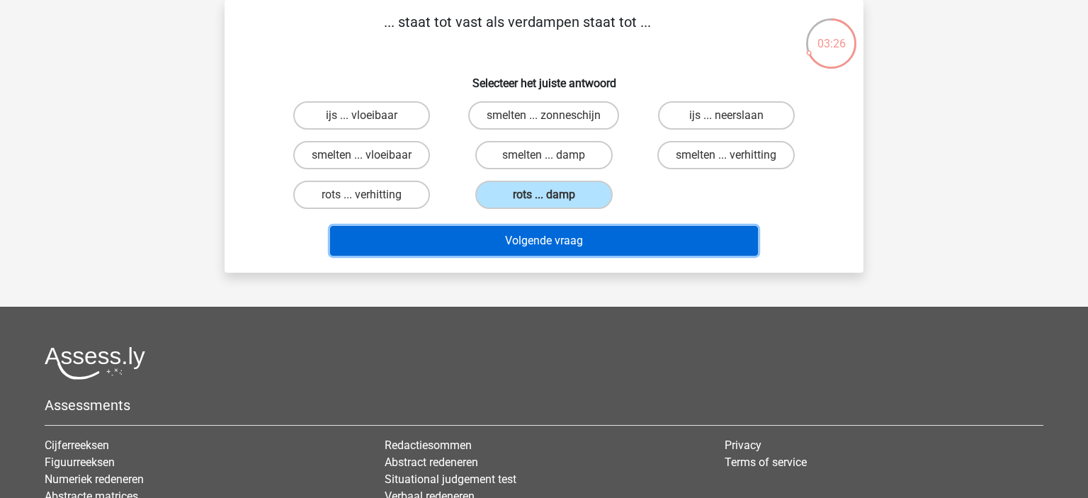
click at [604, 237] on button "Volgende vraag" at bounding box center [544, 241] width 429 height 30
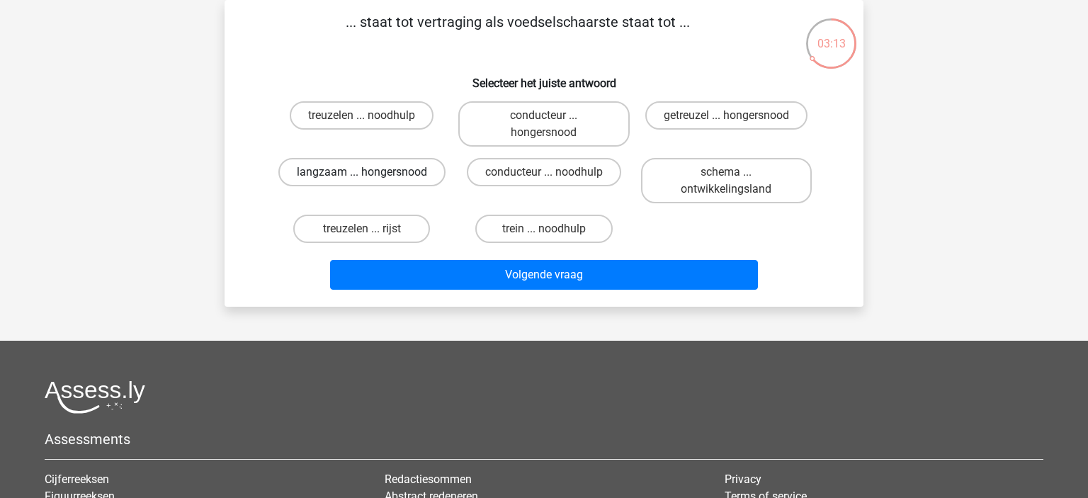
click at [393, 172] on label "langzaam ... hongersnood" at bounding box center [361, 172] width 167 height 28
click at [371, 172] on input "langzaam ... hongersnood" at bounding box center [366, 176] width 9 height 9
radio input "true"
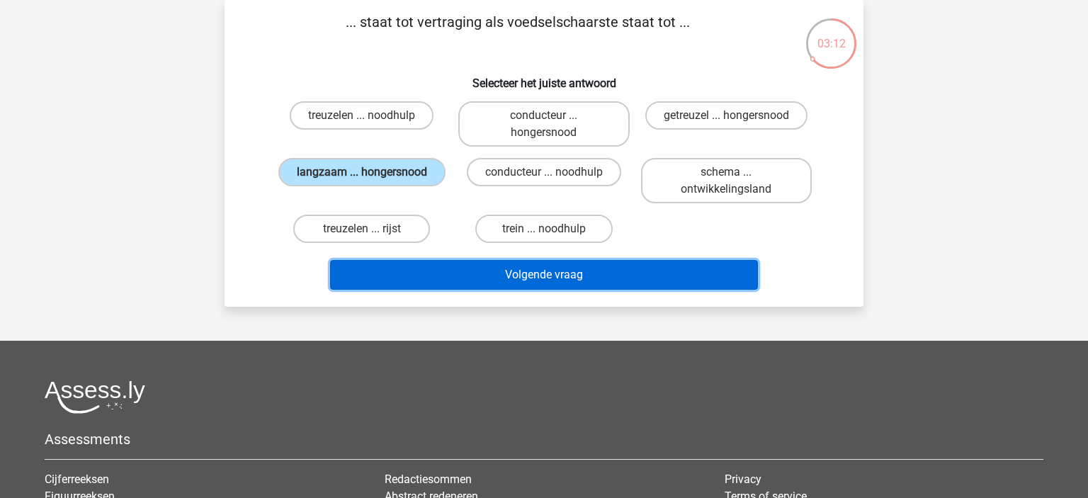
click at [659, 266] on button "Volgende vraag" at bounding box center [544, 275] width 429 height 30
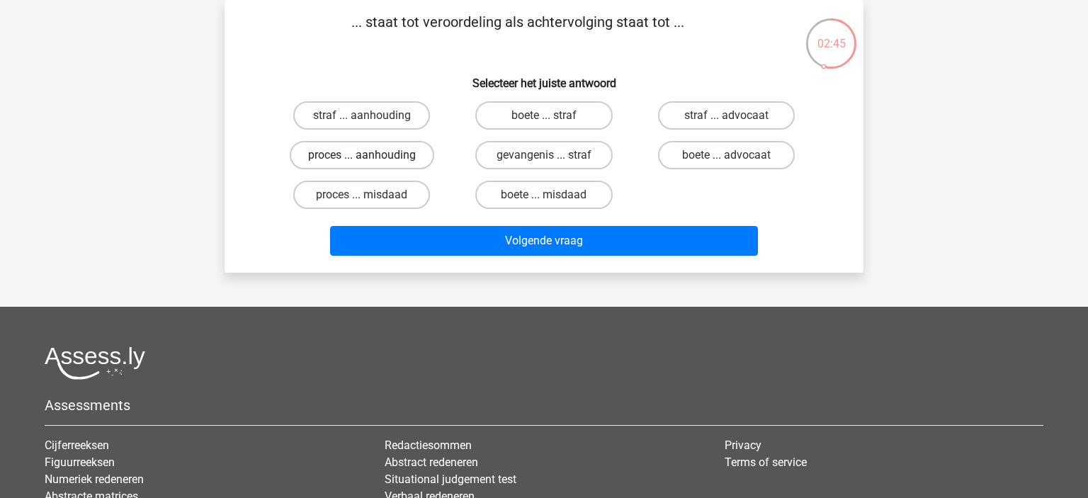
click at [408, 152] on label "proces ... aanhouding" at bounding box center [362, 155] width 145 height 28
click at [371, 155] on input "proces ... aanhouding" at bounding box center [366, 159] width 9 height 9
radio input "true"
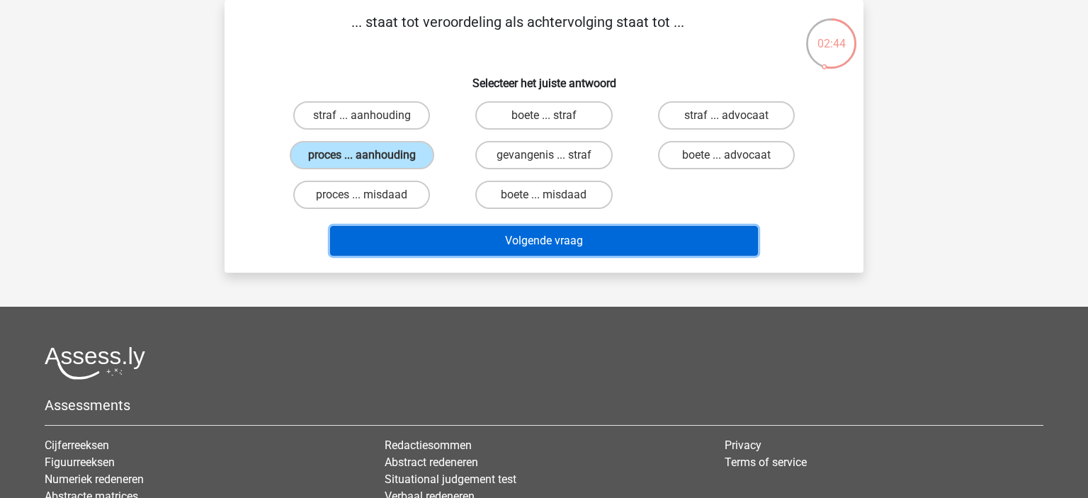
click at [619, 227] on button "Volgende vraag" at bounding box center [544, 241] width 429 height 30
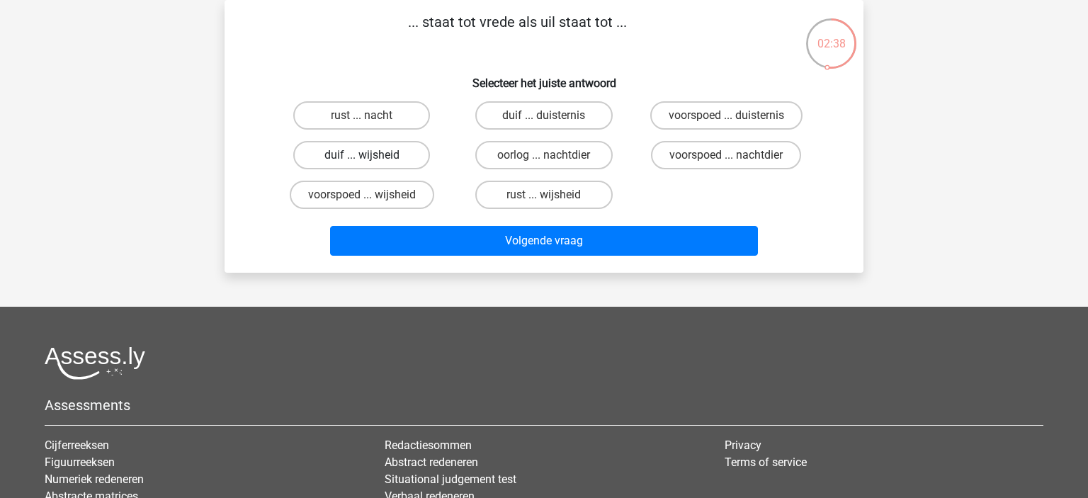
click at [390, 155] on label "duif ... wijsheid" at bounding box center [361, 155] width 137 height 28
click at [371, 155] on input "duif ... wijsheid" at bounding box center [366, 159] width 9 height 9
radio input "true"
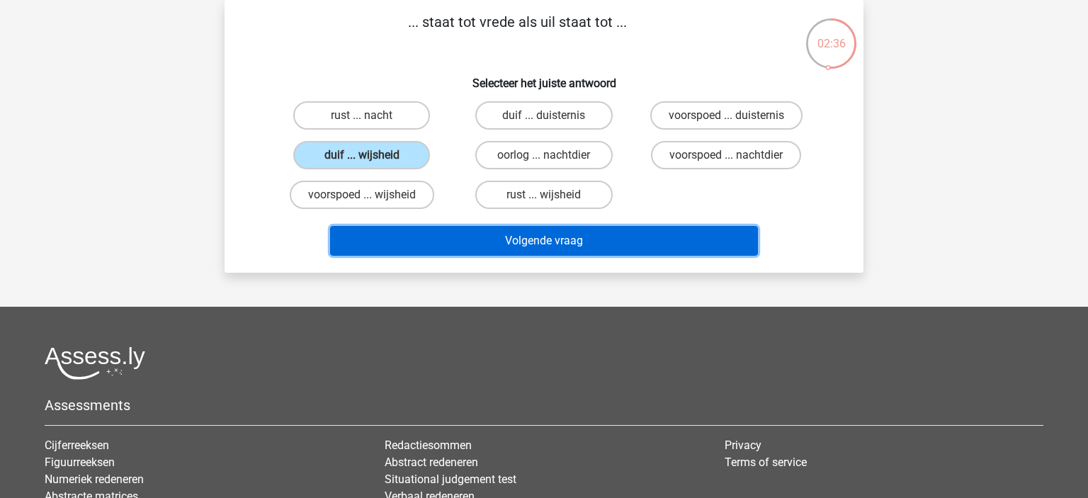
click at [625, 244] on button "Volgende vraag" at bounding box center [544, 241] width 429 height 30
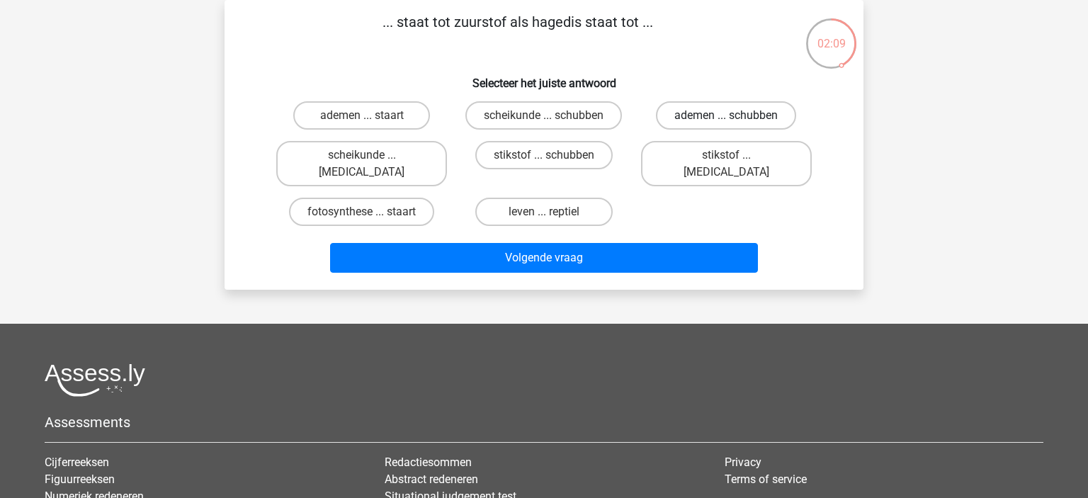
click at [712, 118] on label "ademen ... schubben" at bounding box center [726, 115] width 140 height 28
click at [726, 118] on input "ademen ... schubben" at bounding box center [730, 119] width 9 height 9
radio input "true"
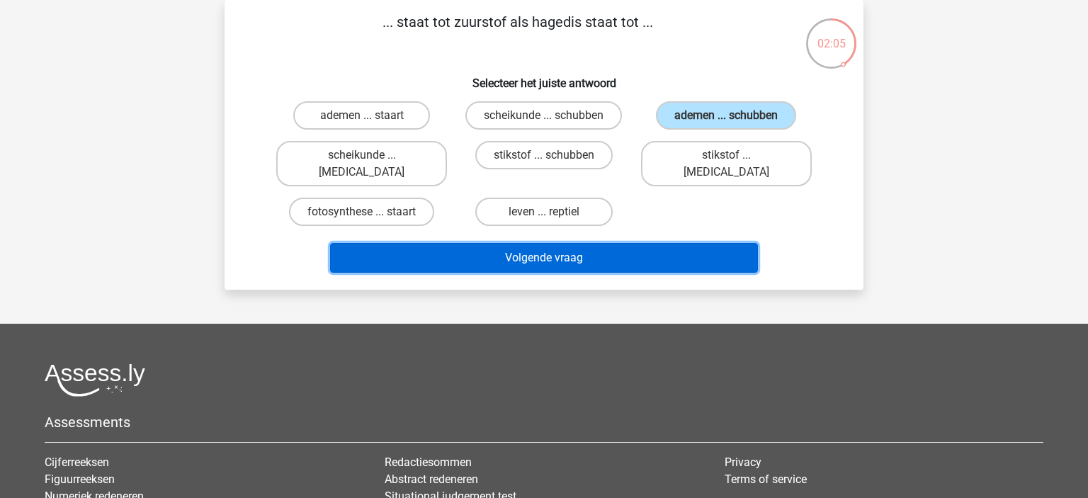
click at [595, 243] on button "Volgende vraag" at bounding box center [544, 258] width 429 height 30
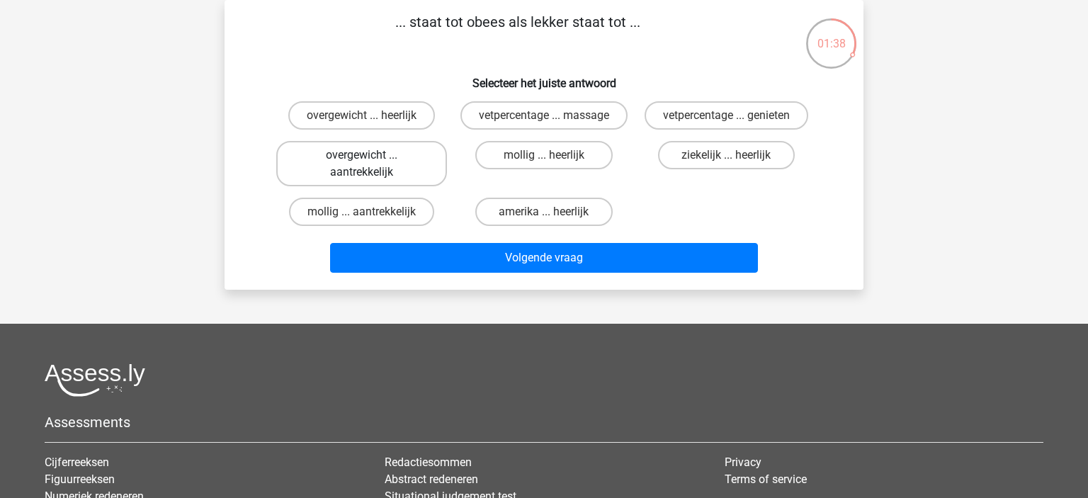
click at [395, 166] on label "overgewicht ... aantrekkelijk" at bounding box center [361, 163] width 171 height 45
click at [371, 164] on input "overgewicht ... aantrekkelijk" at bounding box center [366, 159] width 9 height 9
radio input "true"
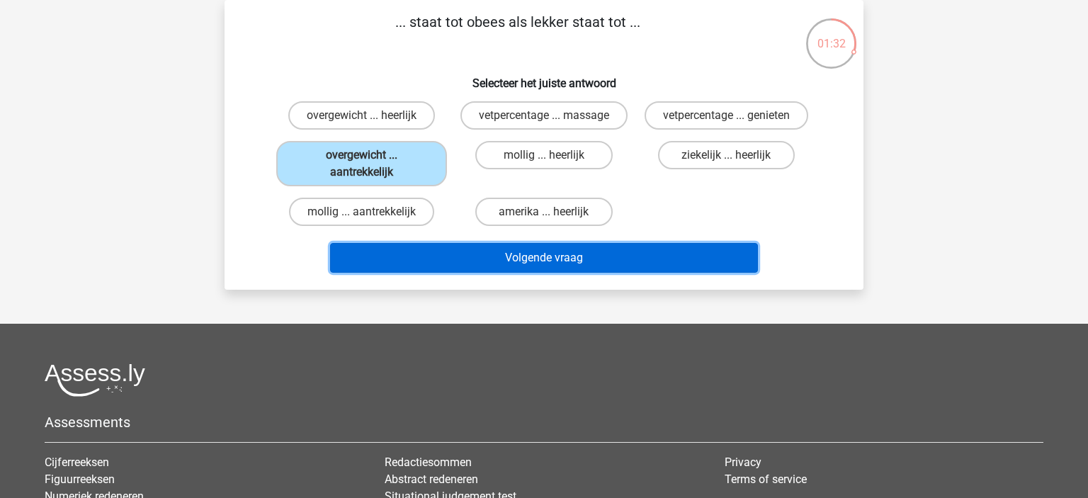
click at [596, 261] on button "Volgende vraag" at bounding box center [544, 258] width 429 height 30
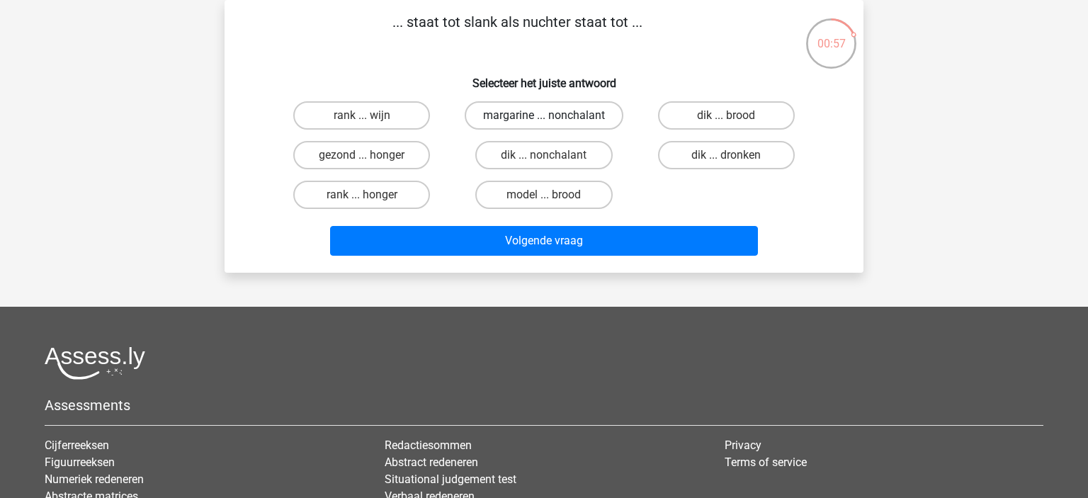
click at [570, 118] on label "margarine ... nonchalant" at bounding box center [544, 115] width 159 height 28
click at [553, 118] on input "margarine ... nonchalant" at bounding box center [548, 119] width 9 height 9
radio input "true"
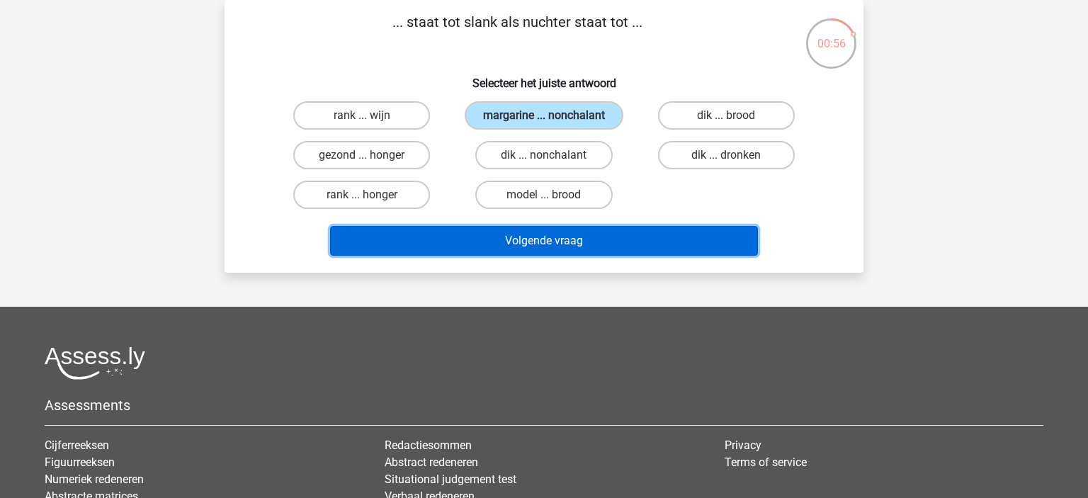
click at [662, 238] on button "Volgende vraag" at bounding box center [544, 241] width 429 height 30
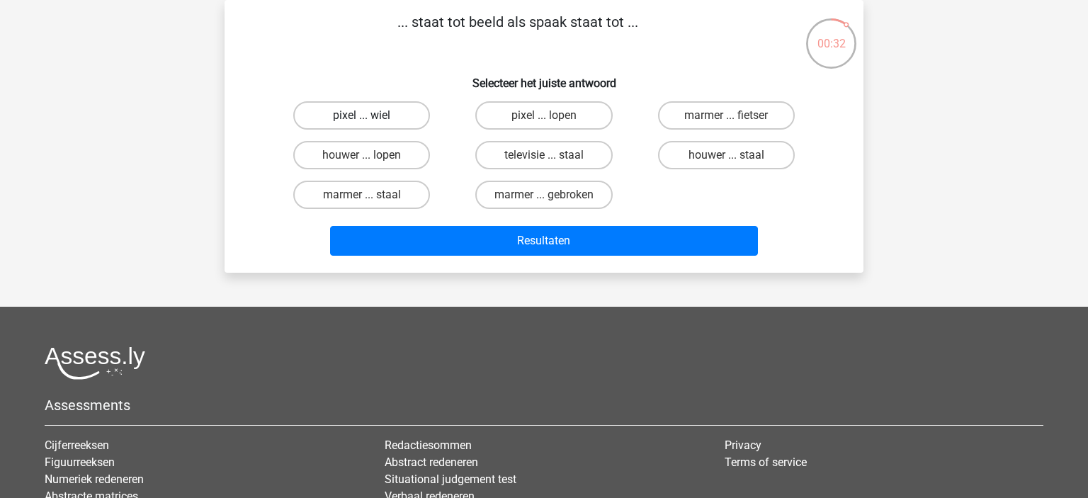
drag, startPoint x: 402, startPoint y: 115, endPoint x: 425, endPoint y: 124, distance: 25.1
click at [407, 113] on label "pixel ... wiel" at bounding box center [361, 115] width 137 height 28
click at [397, 117] on label "pixel ... wiel" at bounding box center [361, 115] width 137 height 28
click at [371, 117] on input "pixel ... wiel" at bounding box center [366, 119] width 9 height 9
radio input "true"
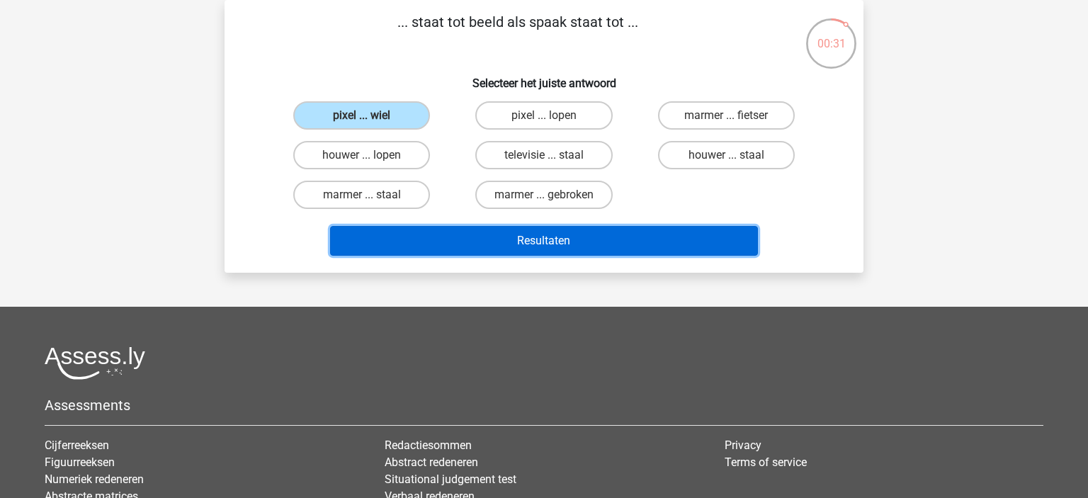
click at [607, 239] on button "Resultaten" at bounding box center [544, 241] width 429 height 30
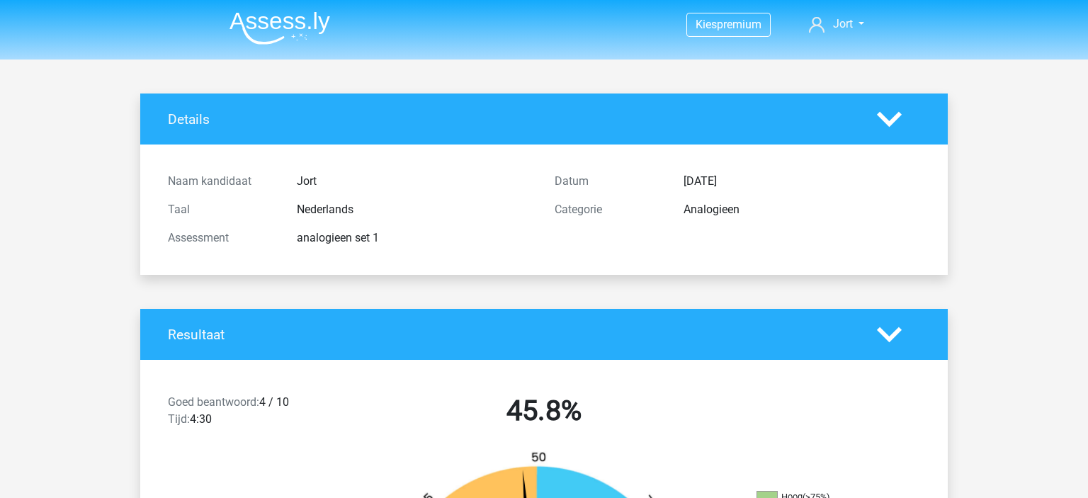
click at [283, 18] on img at bounding box center [280, 27] width 101 height 33
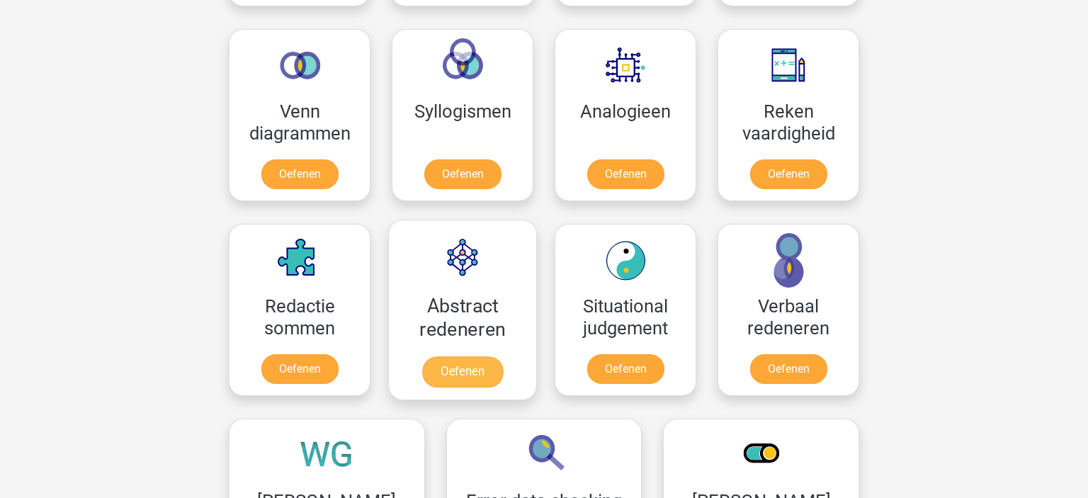
scroll to position [748, 0]
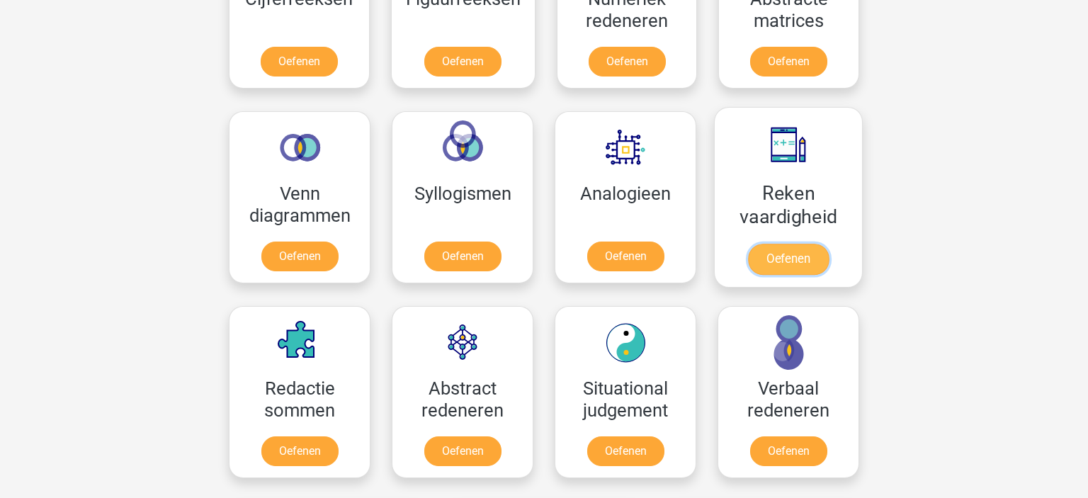
click at [811, 255] on link "Oefenen" at bounding box center [788, 259] width 81 height 31
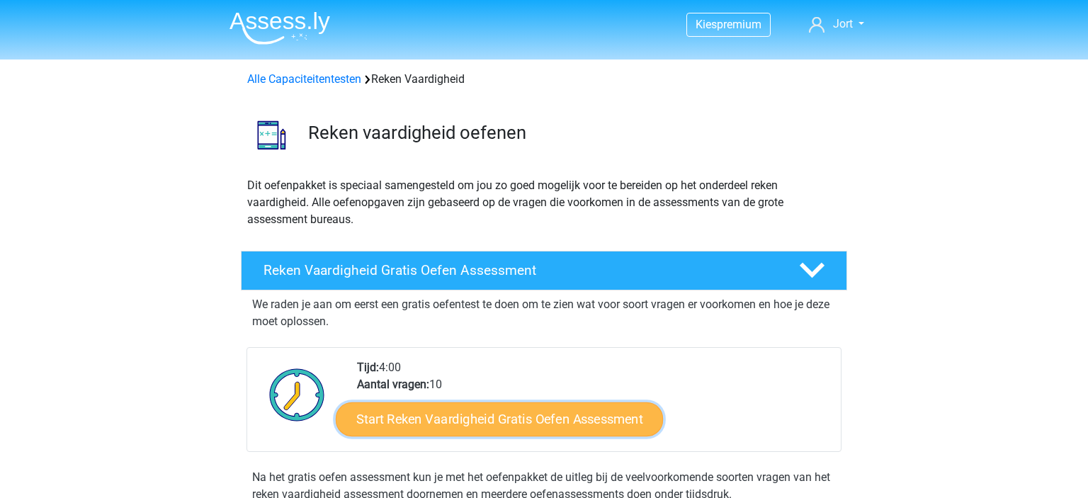
click at [460, 414] on link "Start Reken Vaardigheid Gratis Oefen Assessment" at bounding box center [499, 419] width 327 height 34
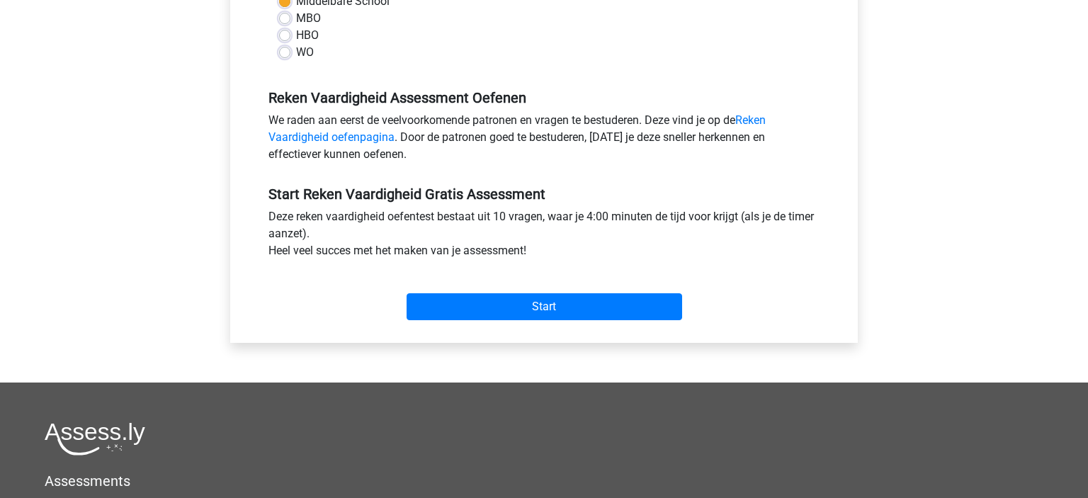
scroll to position [499, 0]
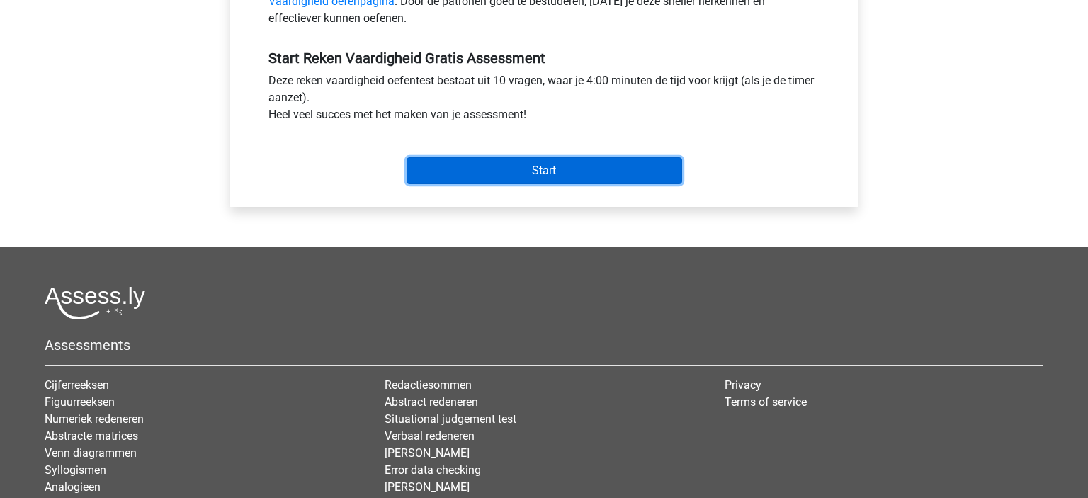
click at [611, 181] on input "Start" at bounding box center [545, 170] width 276 height 27
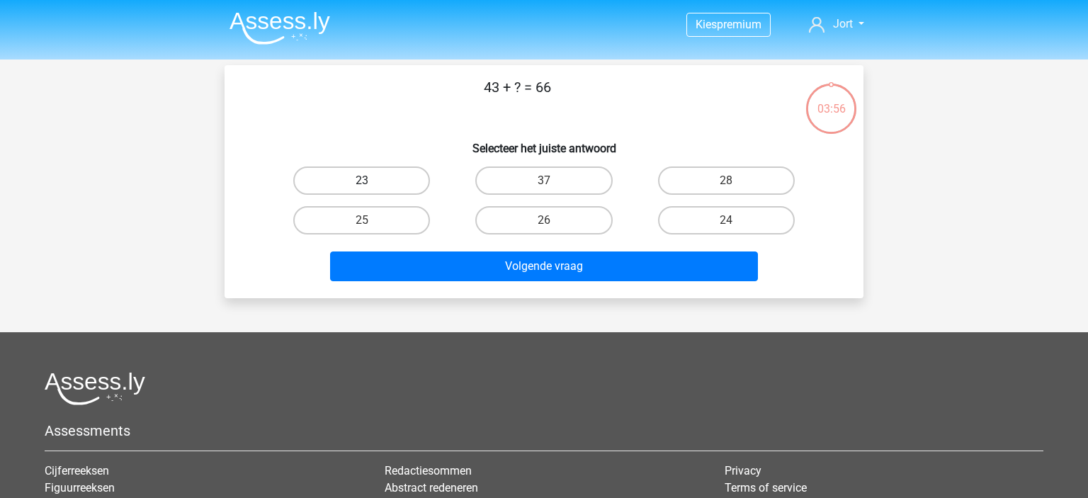
click at [387, 167] on label "23" at bounding box center [361, 180] width 137 height 28
click at [371, 181] on input "23" at bounding box center [366, 185] width 9 height 9
radio input "true"
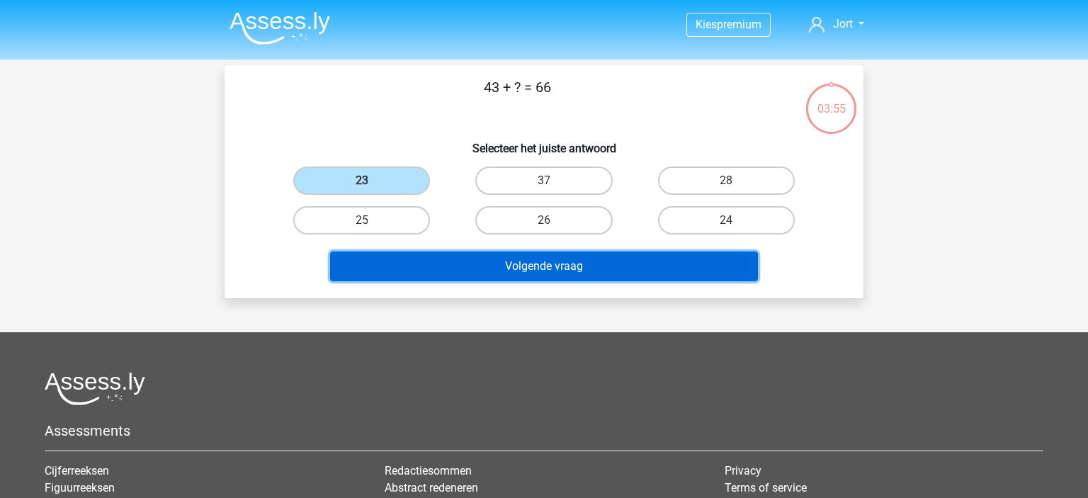
click at [506, 263] on button "Volgende vraag" at bounding box center [544, 266] width 429 height 30
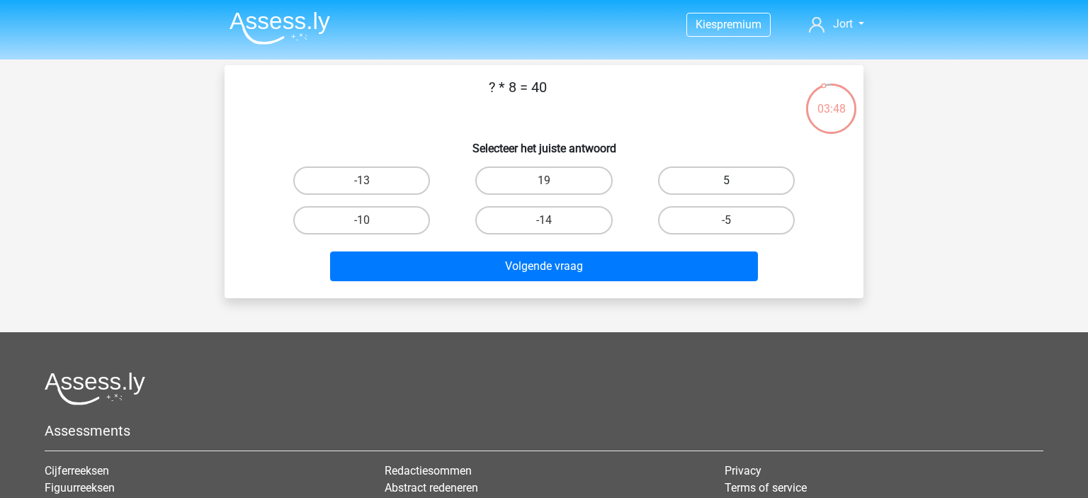
click at [720, 184] on label "5" at bounding box center [726, 180] width 137 height 28
click at [726, 184] on input "5" at bounding box center [730, 185] width 9 height 9
radio input "true"
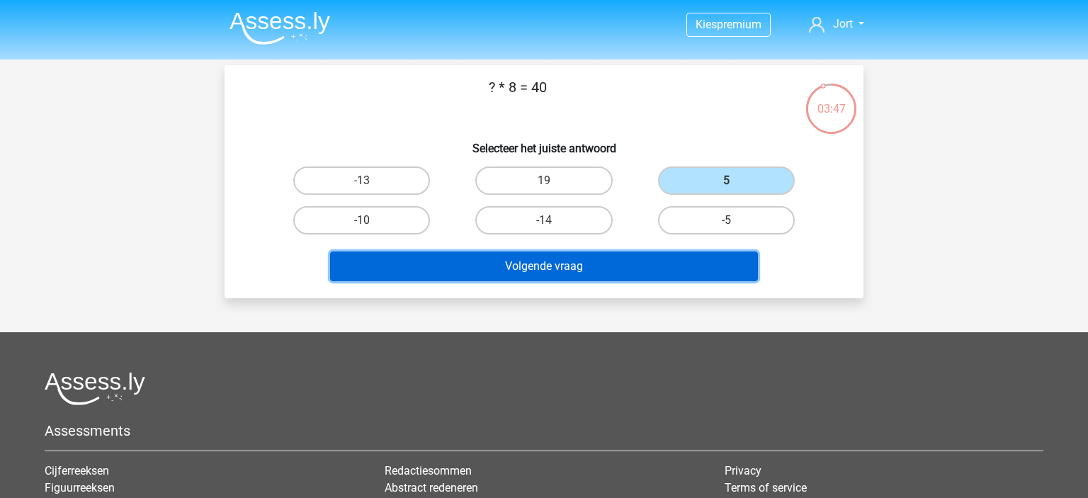
click at [690, 259] on button "Volgende vraag" at bounding box center [544, 266] width 429 height 30
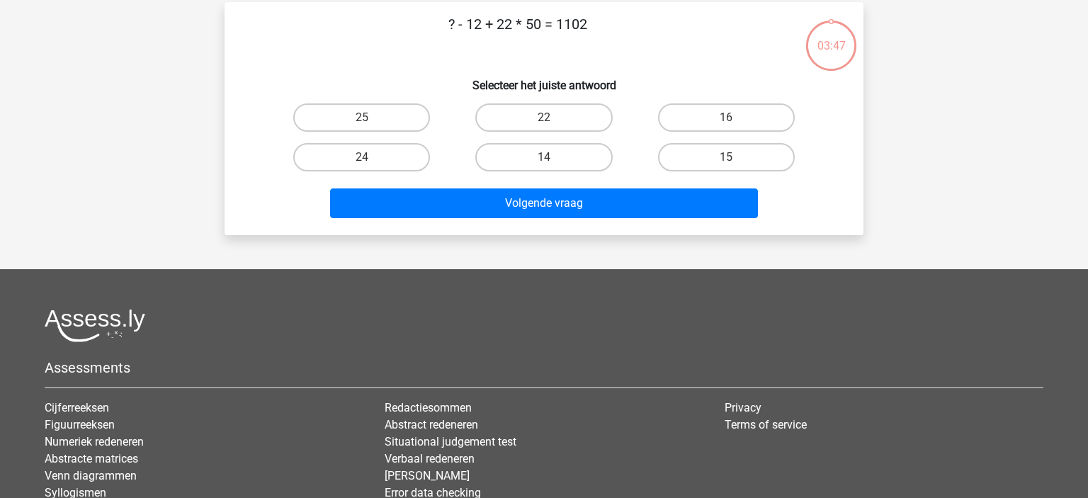
scroll to position [65, 0]
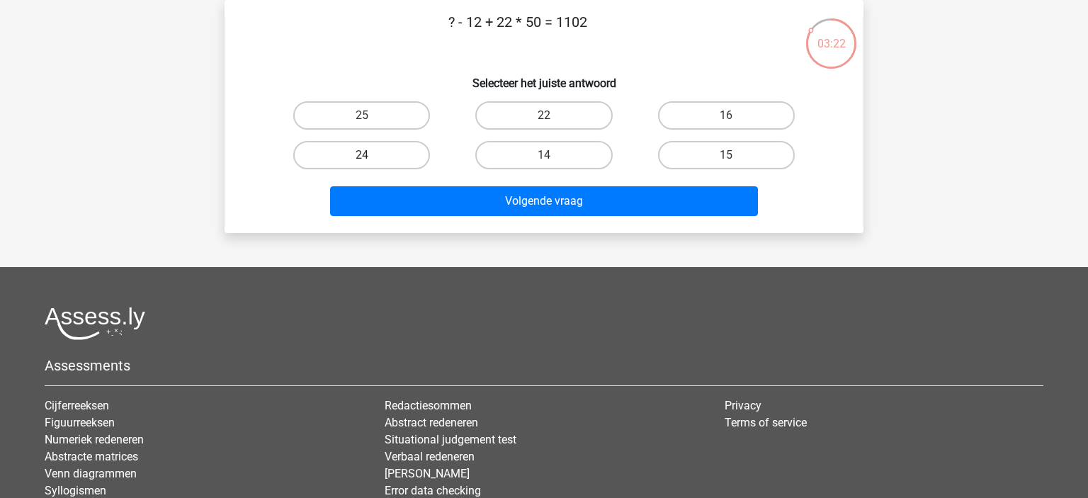
click at [389, 154] on label "24" at bounding box center [361, 155] width 137 height 28
click at [371, 155] on input "24" at bounding box center [366, 159] width 9 height 9
radio input "true"
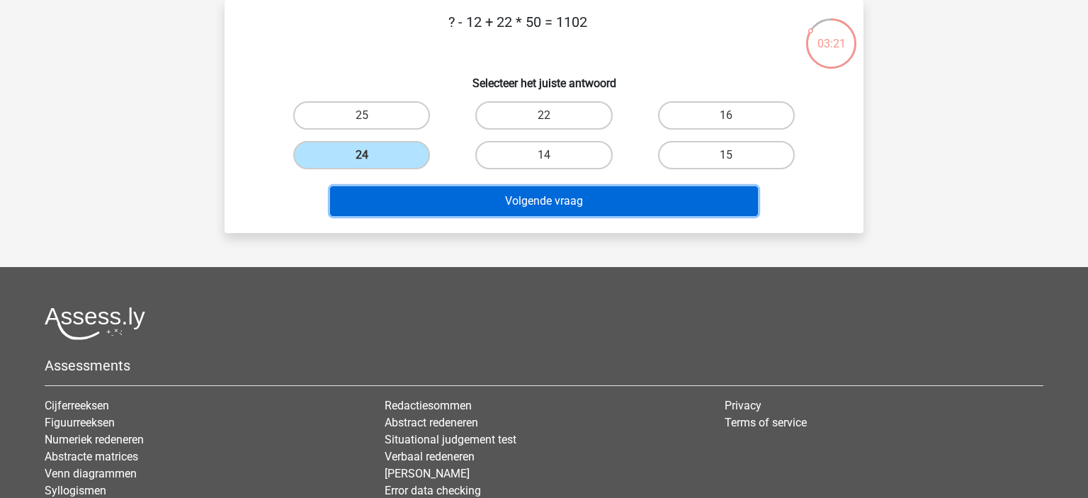
click at [543, 199] on button "Volgende vraag" at bounding box center [544, 201] width 429 height 30
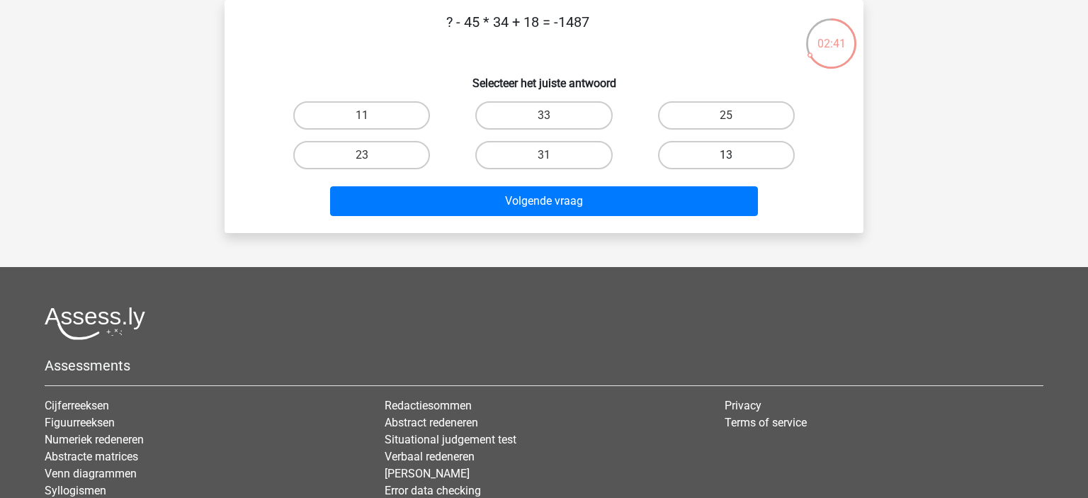
click at [703, 159] on label "13" at bounding box center [726, 155] width 137 height 28
click at [726, 159] on input "13" at bounding box center [730, 159] width 9 height 9
radio input "true"
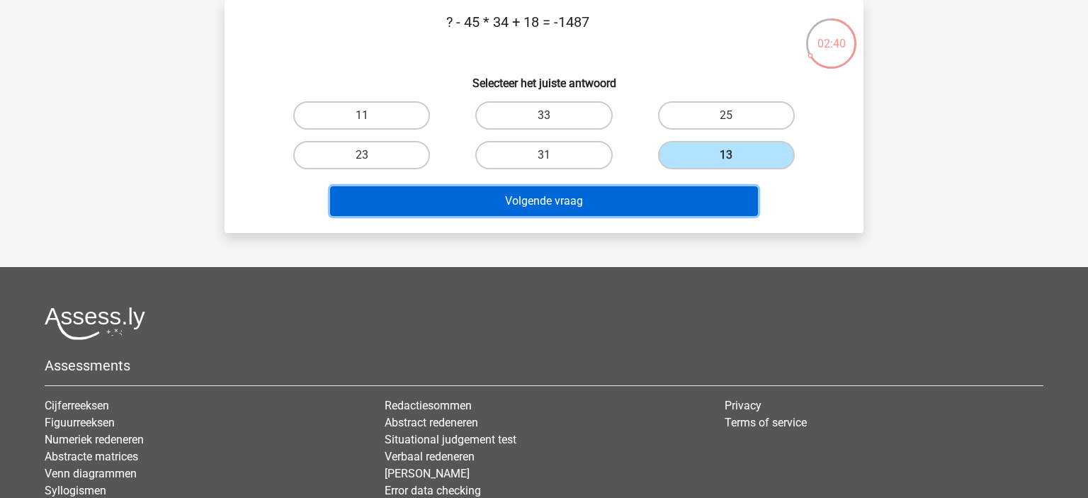
click at [690, 211] on button "Volgende vraag" at bounding box center [544, 201] width 429 height 30
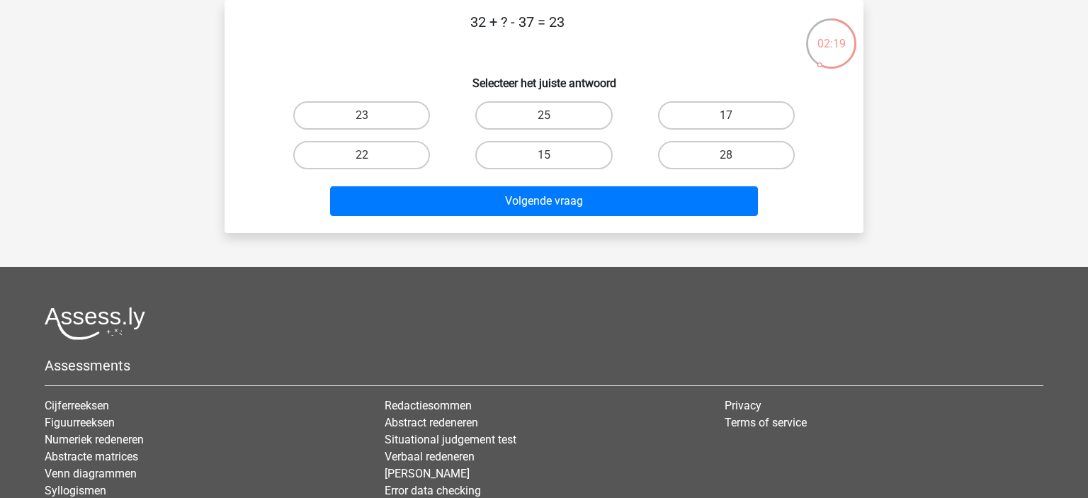
click at [732, 164] on div "28" at bounding box center [726, 155] width 171 height 28
click at [727, 154] on div "28" at bounding box center [726, 155] width 171 height 28
click at [727, 164] on input "28" at bounding box center [730, 159] width 9 height 9
radio input "true"
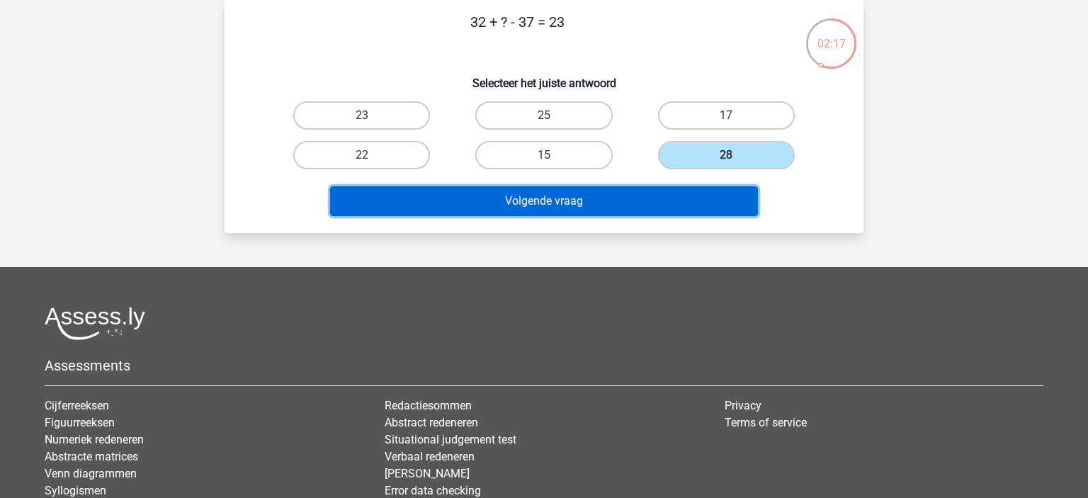
click at [717, 208] on button "Volgende vraag" at bounding box center [544, 201] width 429 height 30
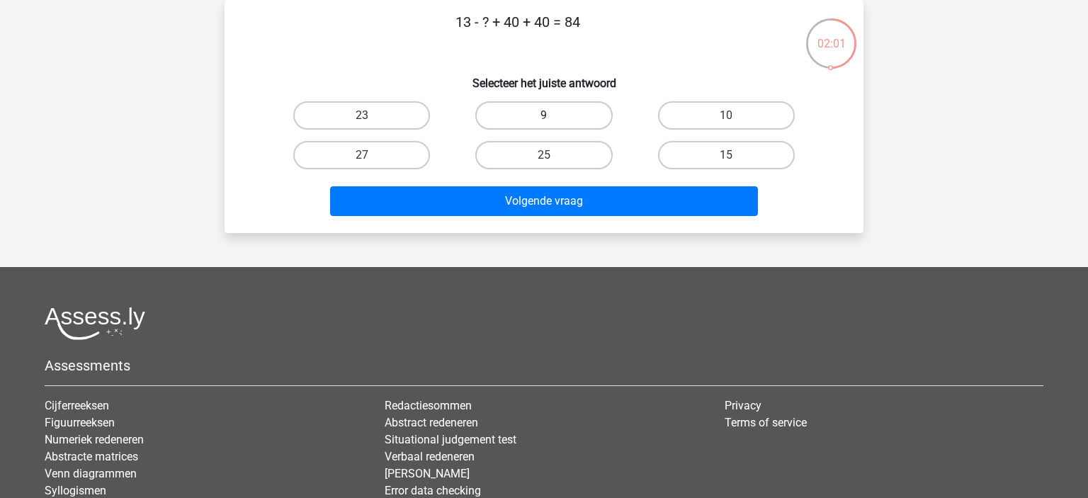
click at [569, 118] on label "9" at bounding box center [543, 115] width 137 height 28
click at [553, 118] on input "9" at bounding box center [548, 119] width 9 height 9
radio input "true"
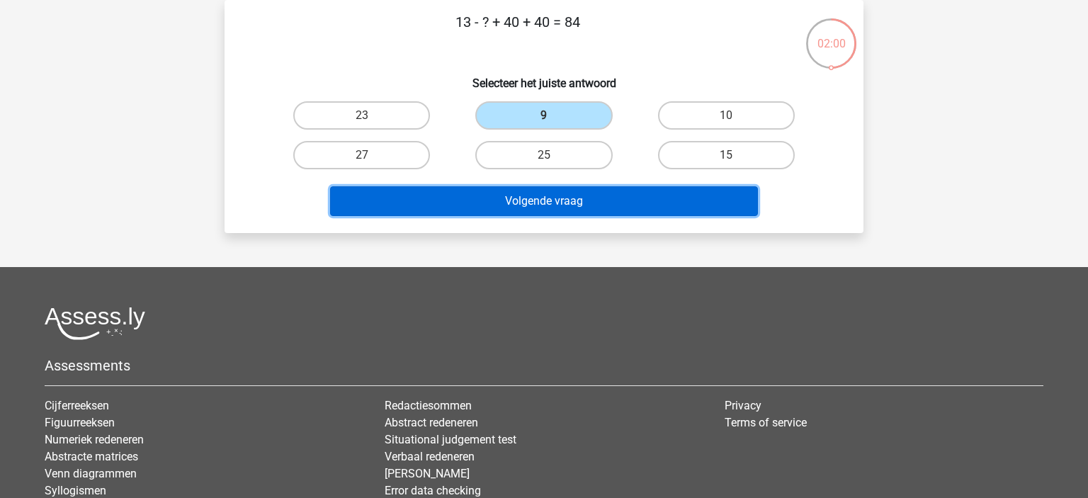
click at [607, 200] on button "Volgende vraag" at bounding box center [544, 201] width 429 height 30
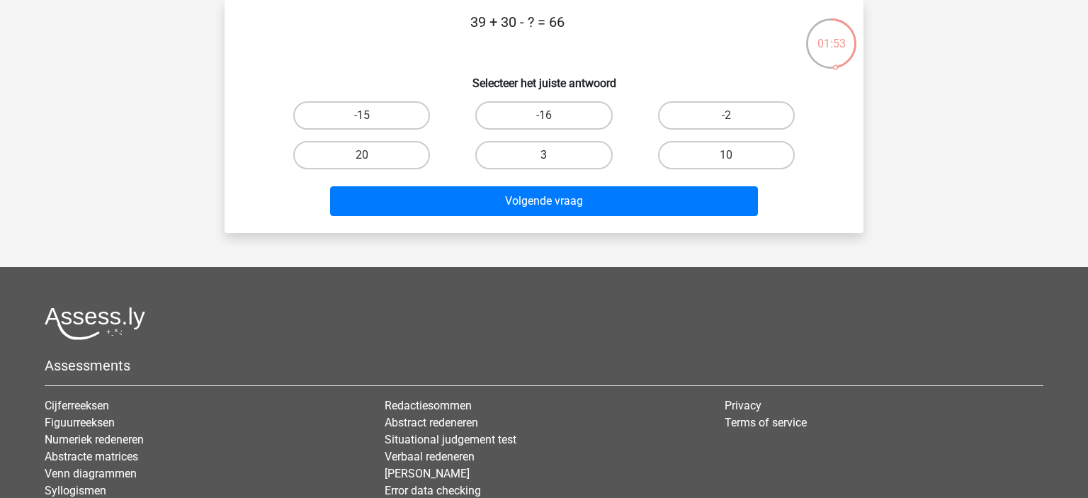
click at [560, 154] on label "3" at bounding box center [543, 155] width 137 height 28
click at [553, 155] on input "3" at bounding box center [548, 159] width 9 height 9
radio input "true"
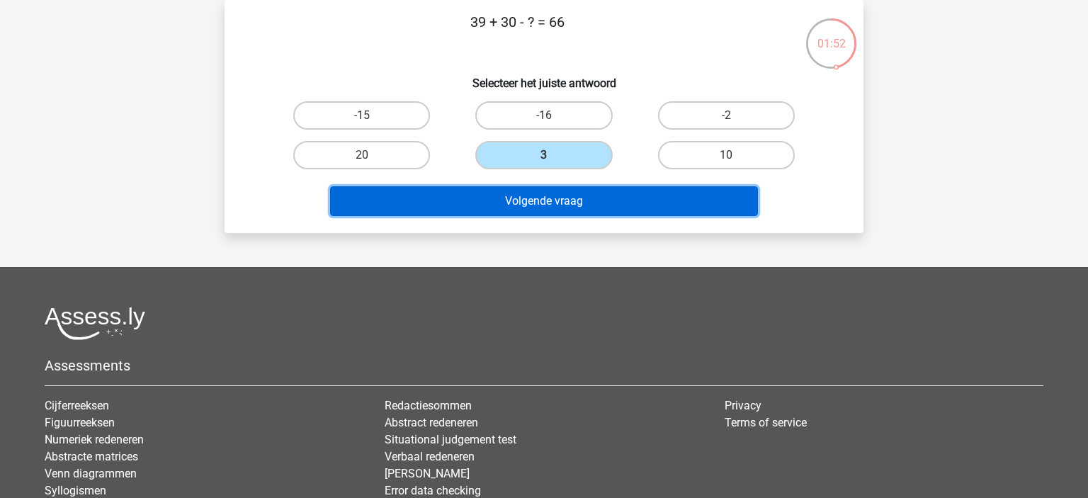
click at [583, 191] on button "Volgende vraag" at bounding box center [544, 201] width 429 height 30
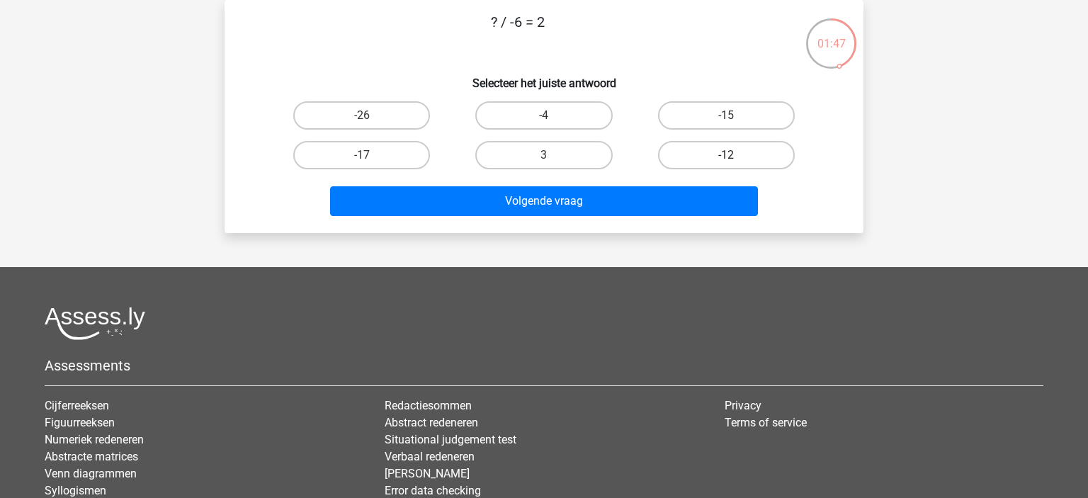
click at [752, 159] on label "-12" at bounding box center [726, 155] width 137 height 28
click at [735, 159] on input "-12" at bounding box center [730, 159] width 9 height 9
radio input "true"
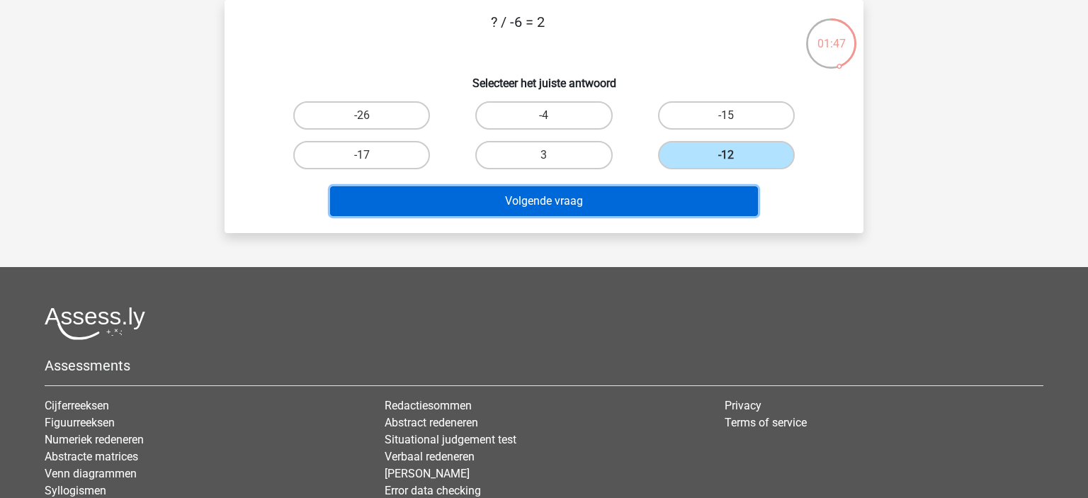
click at [705, 192] on button "Volgende vraag" at bounding box center [544, 201] width 429 height 30
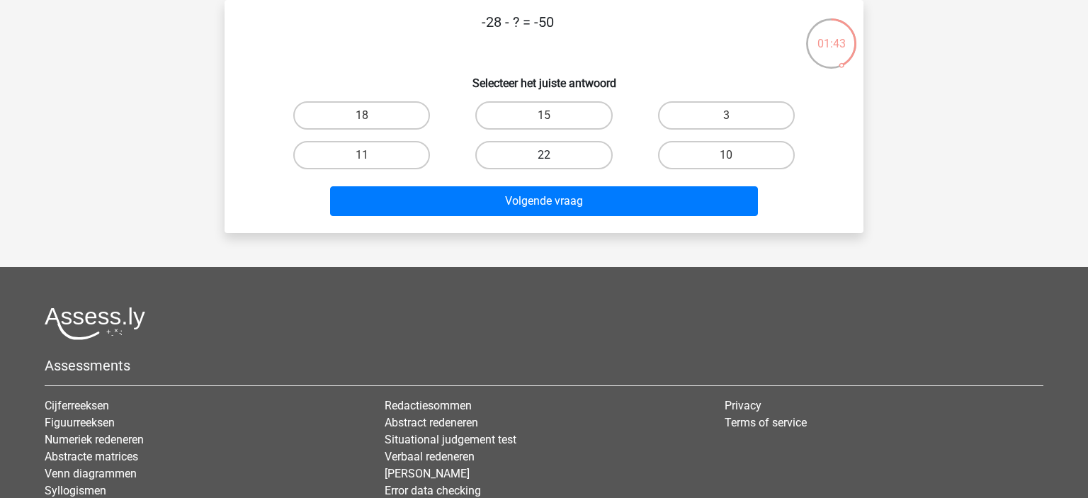
click at [534, 150] on label "22" at bounding box center [543, 155] width 137 height 28
click at [544, 155] on input "22" at bounding box center [548, 159] width 9 height 9
radio input "true"
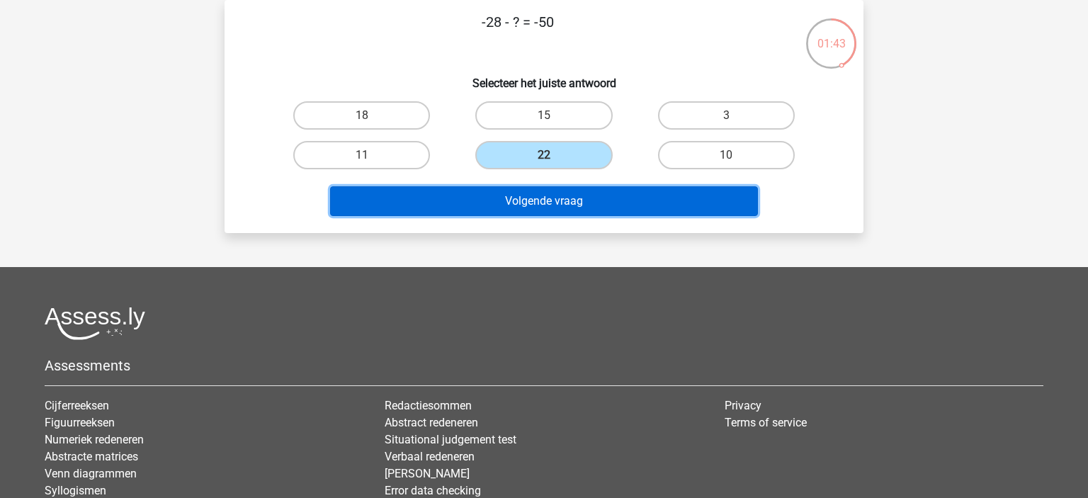
click at [564, 189] on button "Volgende vraag" at bounding box center [544, 201] width 429 height 30
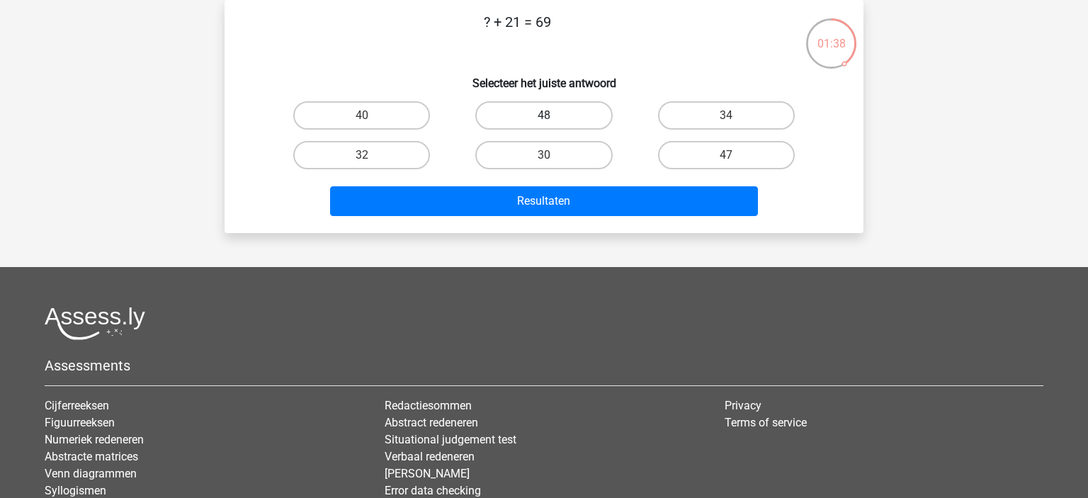
click at [540, 110] on label "48" at bounding box center [543, 115] width 137 height 28
click at [544, 115] on input "48" at bounding box center [548, 119] width 9 height 9
radio input "true"
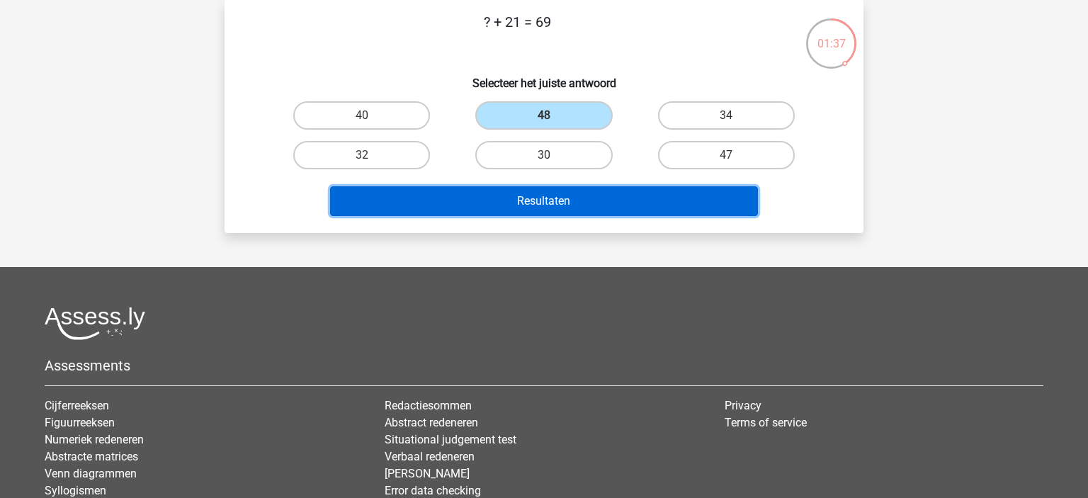
click at [613, 204] on button "Resultaten" at bounding box center [544, 201] width 429 height 30
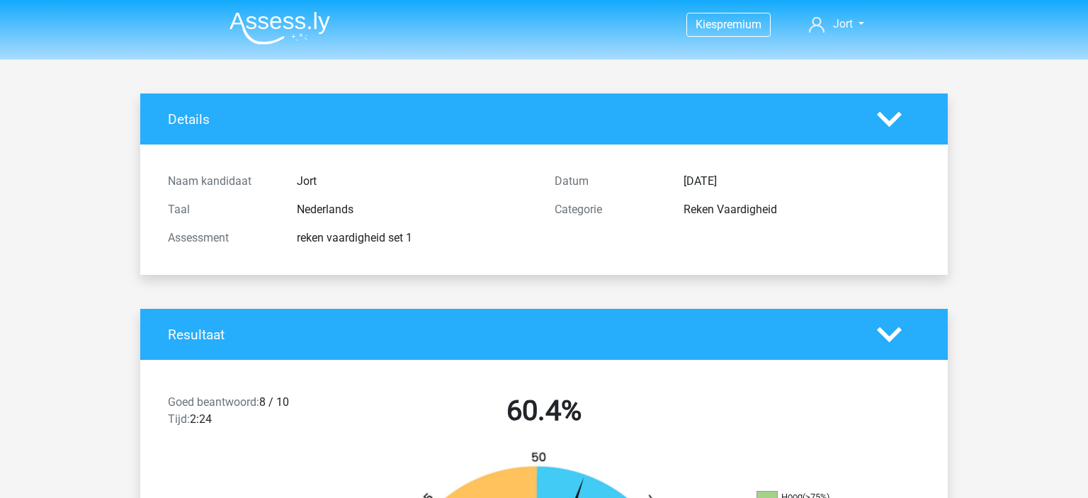
click at [265, 21] on img at bounding box center [280, 27] width 101 height 33
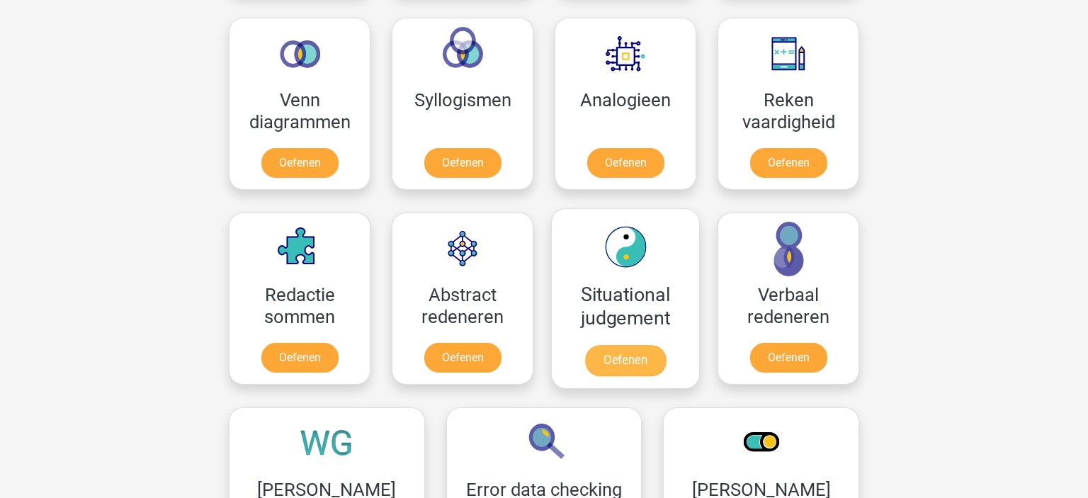
scroll to position [748, 0]
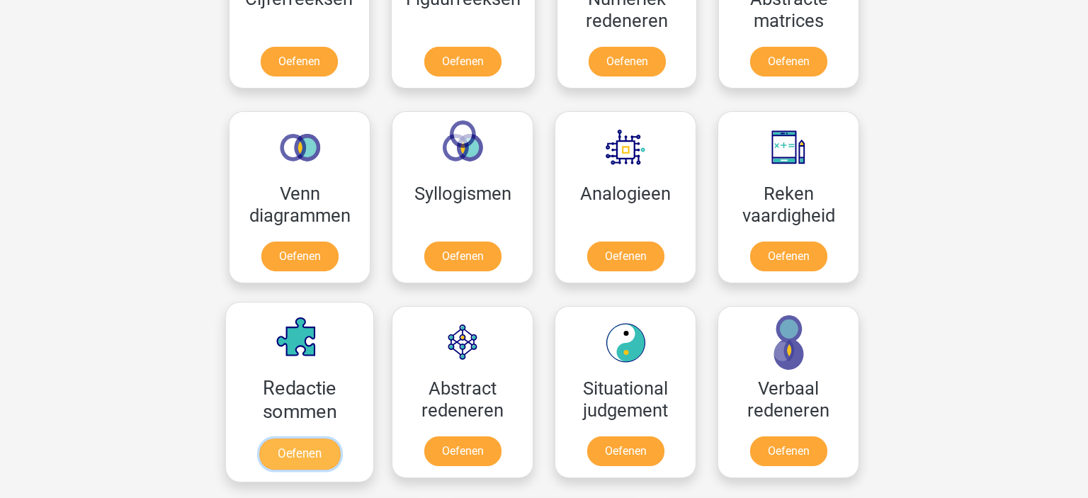
click at [319, 449] on link "Oefenen" at bounding box center [299, 453] width 81 height 31
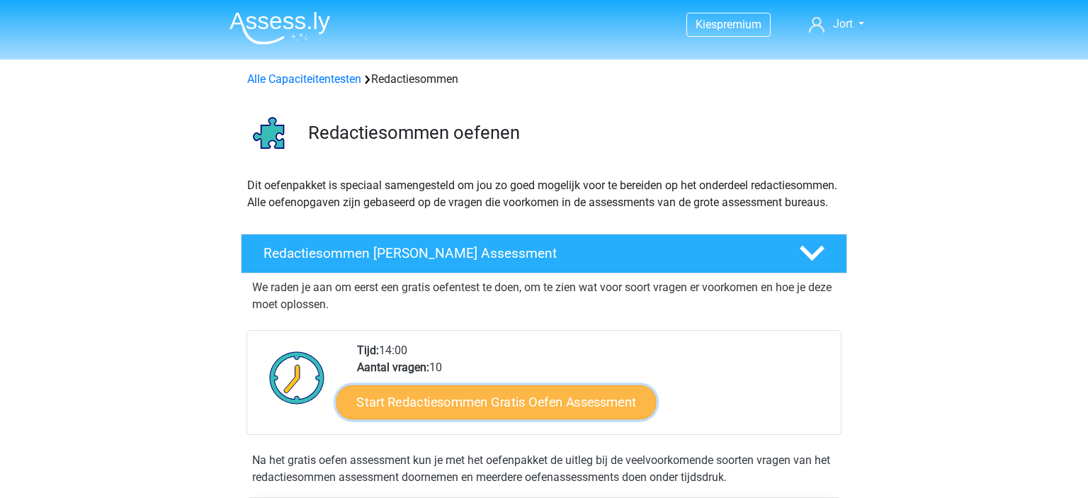
click at [578, 415] on link "Start Redactiesommen Gratis Oefen Assessment" at bounding box center [496, 402] width 320 height 34
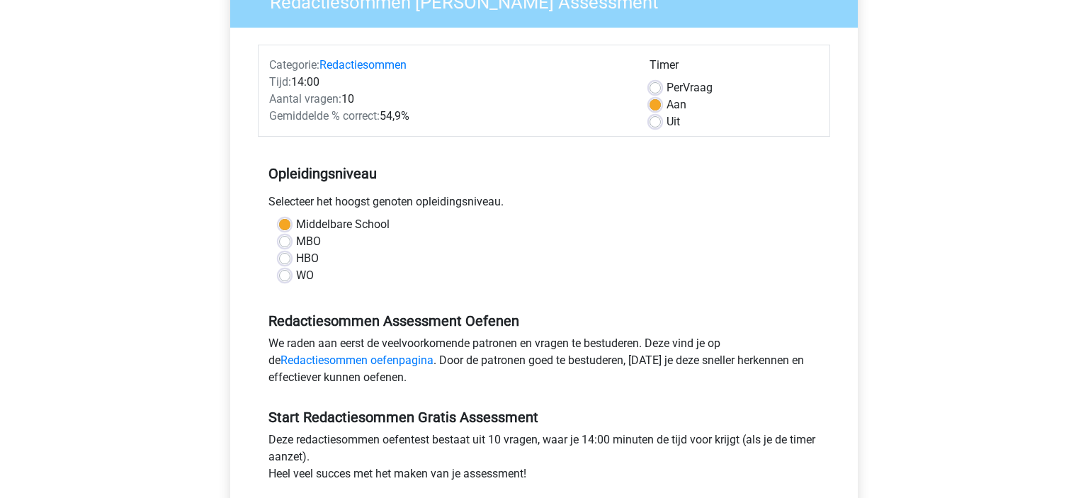
scroll to position [249, 0]
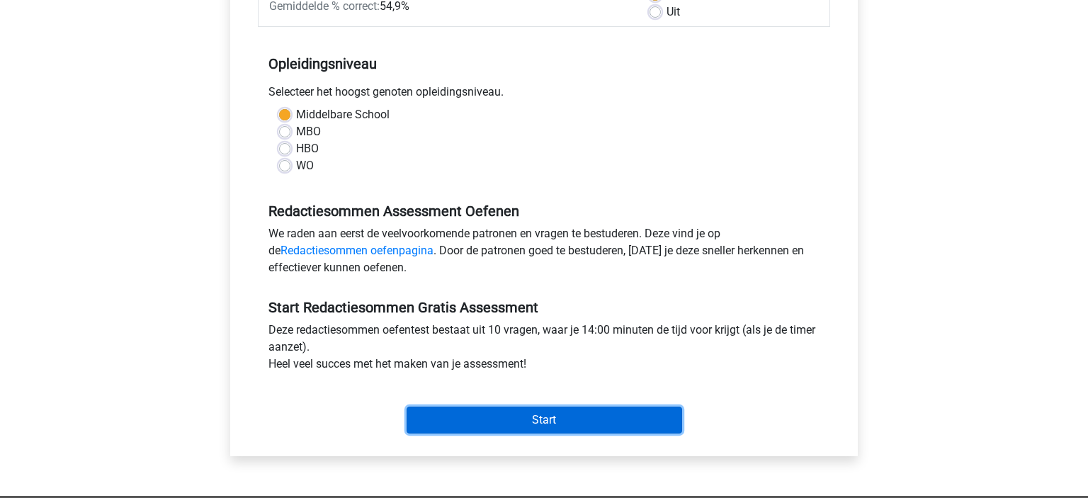
click at [622, 417] on input "Start" at bounding box center [545, 420] width 276 height 27
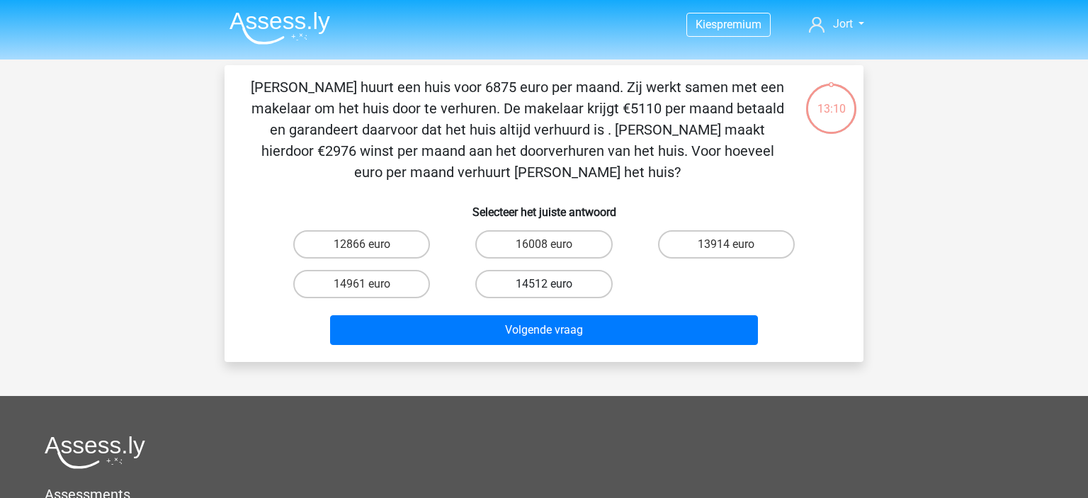
click at [559, 289] on label "14512 euro" at bounding box center [543, 284] width 137 height 28
click at [553, 289] on input "14512 euro" at bounding box center [548, 288] width 9 height 9
radio input "true"
click at [408, 274] on label "14961 euro" at bounding box center [361, 284] width 137 height 28
click at [371, 284] on input "14961 euro" at bounding box center [366, 288] width 9 height 9
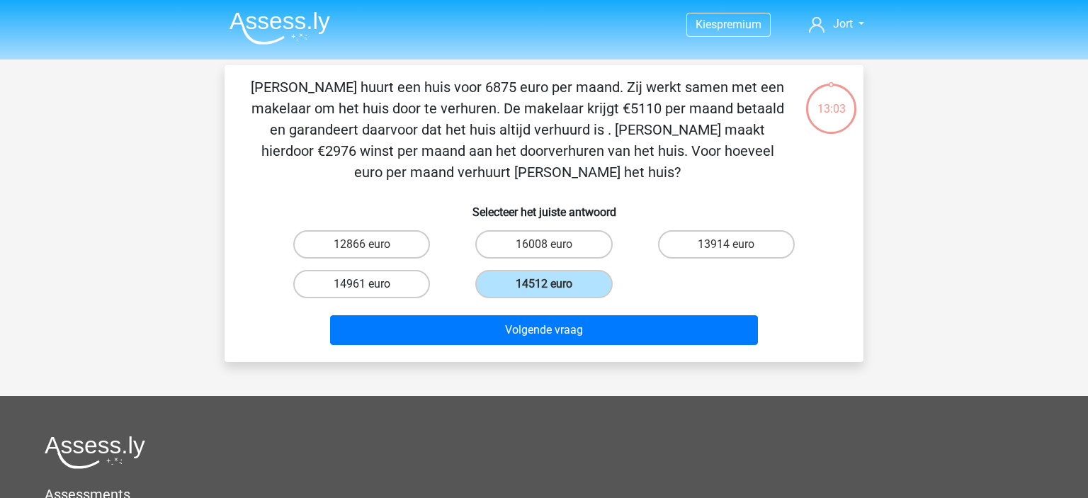
radio input "true"
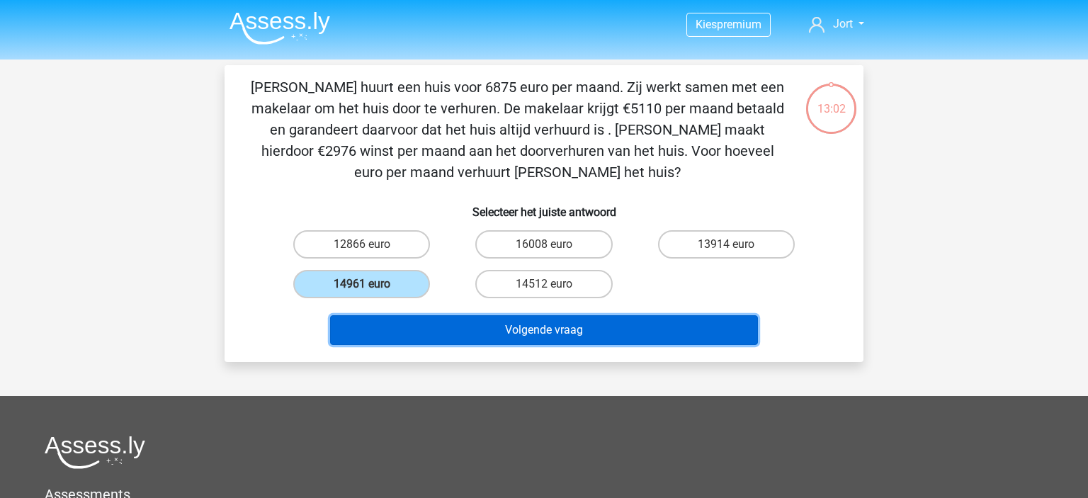
click at [565, 328] on button "Volgende vraag" at bounding box center [544, 330] width 429 height 30
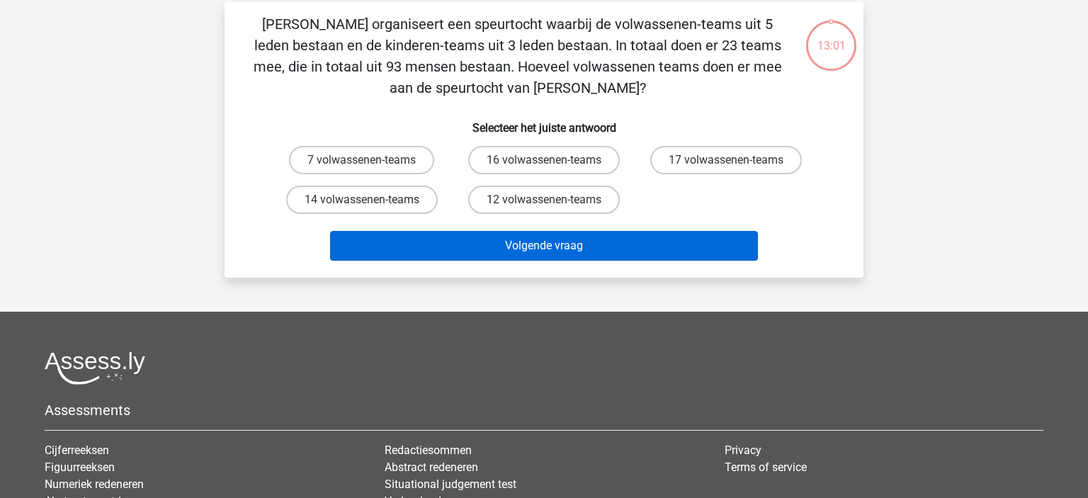
scroll to position [65, 0]
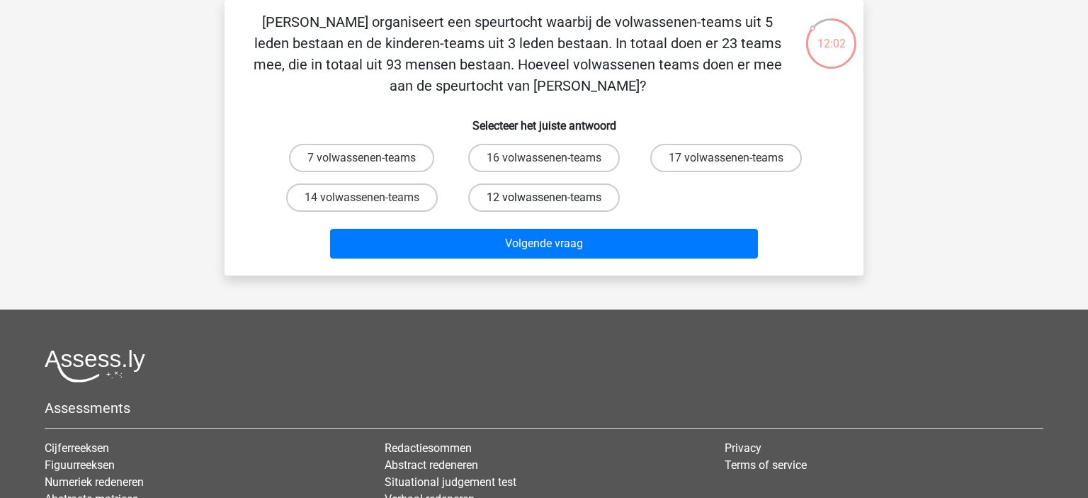
click at [583, 196] on label "12 volwassenen-teams" at bounding box center [544, 197] width 152 height 28
click at [553, 198] on input "12 volwassenen-teams" at bounding box center [548, 202] width 9 height 9
radio input "true"
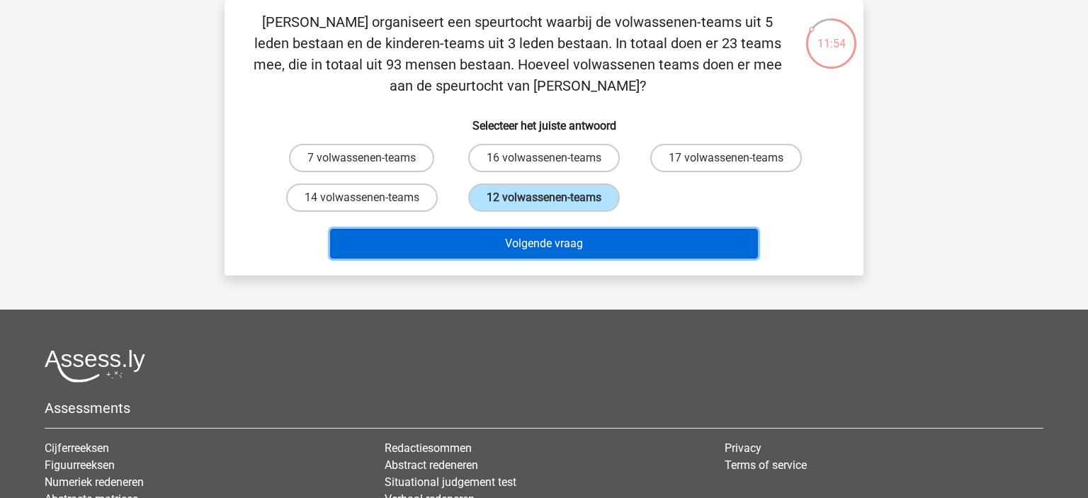
click at [590, 234] on button "Volgende vraag" at bounding box center [544, 244] width 429 height 30
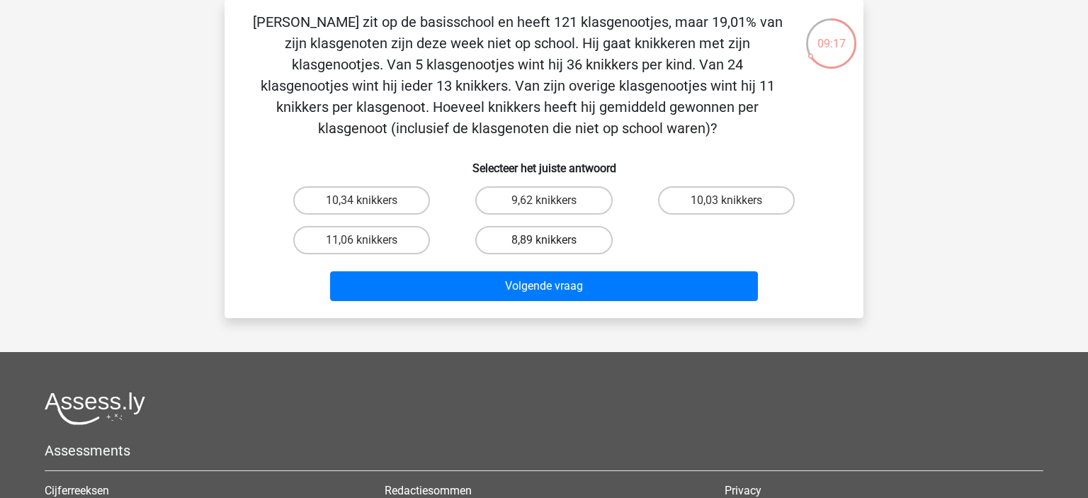
click at [594, 239] on label "8,89 knikkers" at bounding box center [543, 240] width 137 height 28
click at [553, 240] on input "8,89 knikkers" at bounding box center [548, 244] width 9 height 9
radio input "true"
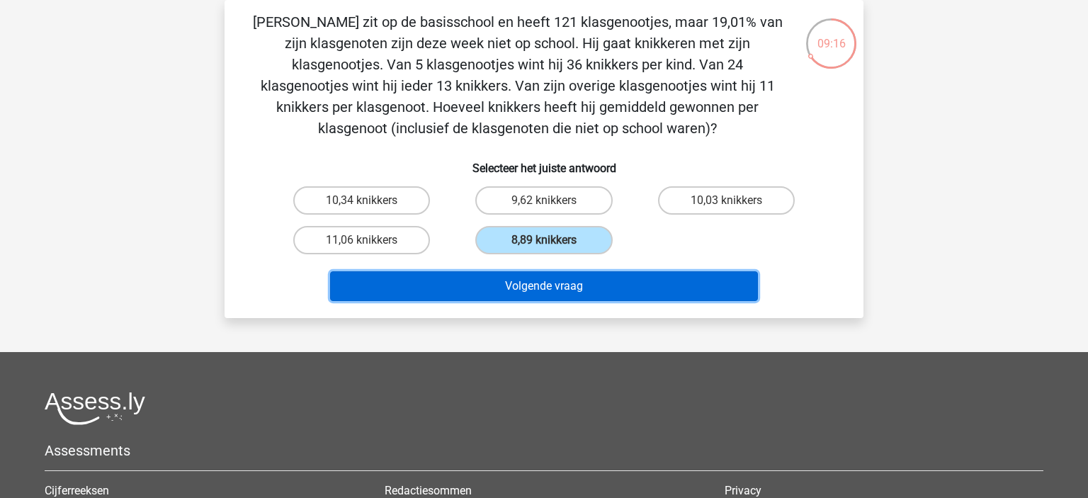
click at [622, 282] on button "Volgende vraag" at bounding box center [544, 286] width 429 height 30
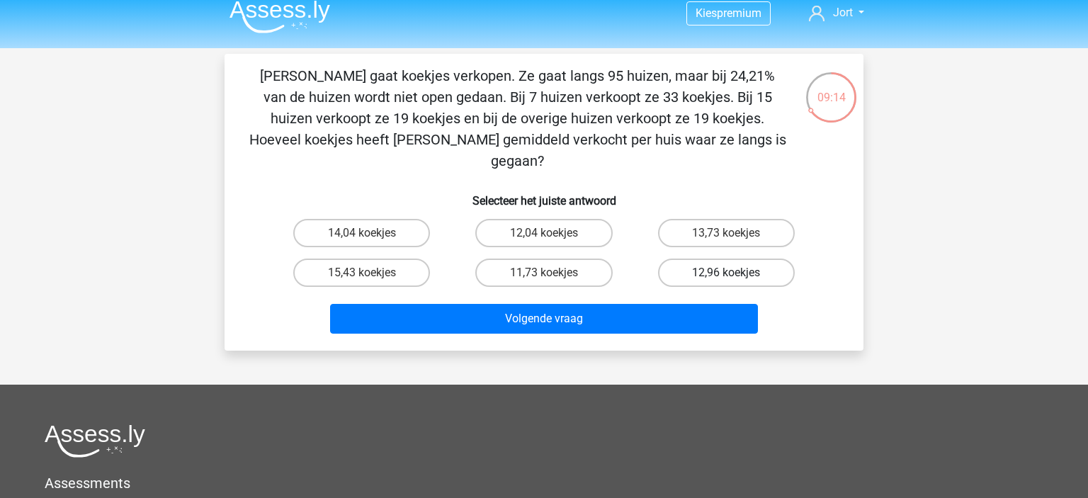
scroll to position [0, 0]
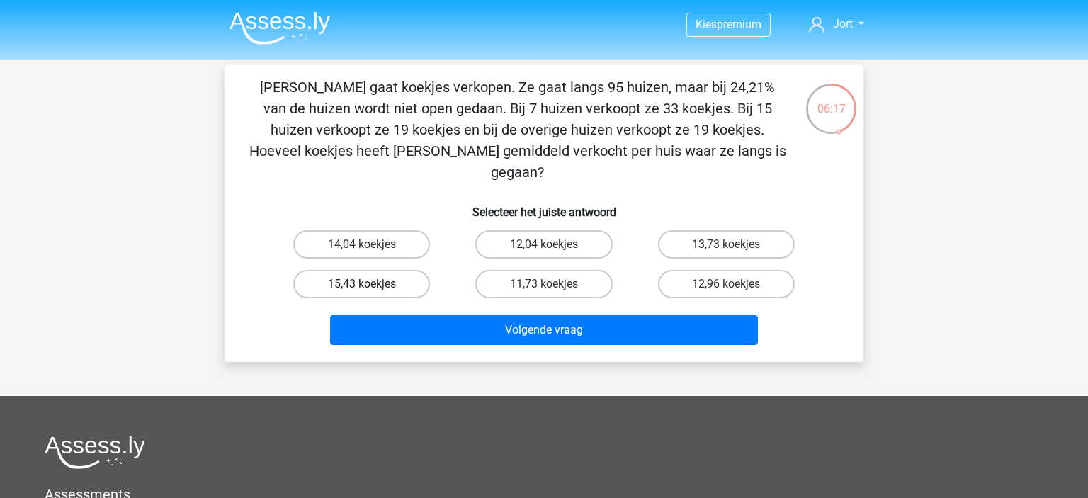
click at [383, 270] on label "15,43 koekjes" at bounding box center [361, 284] width 137 height 28
click at [371, 284] on input "15,43 koekjes" at bounding box center [366, 288] width 9 height 9
radio input "true"
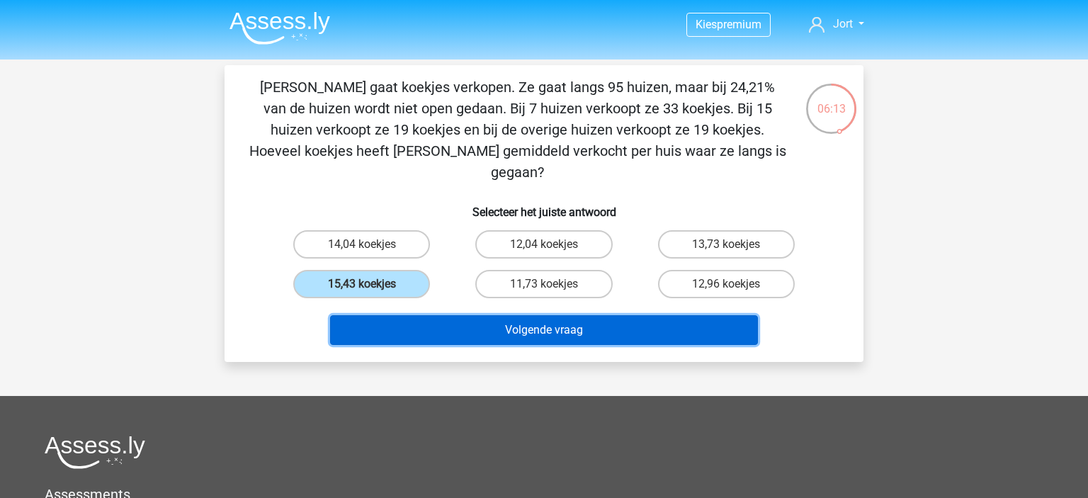
click at [545, 315] on button "Volgende vraag" at bounding box center [544, 330] width 429 height 30
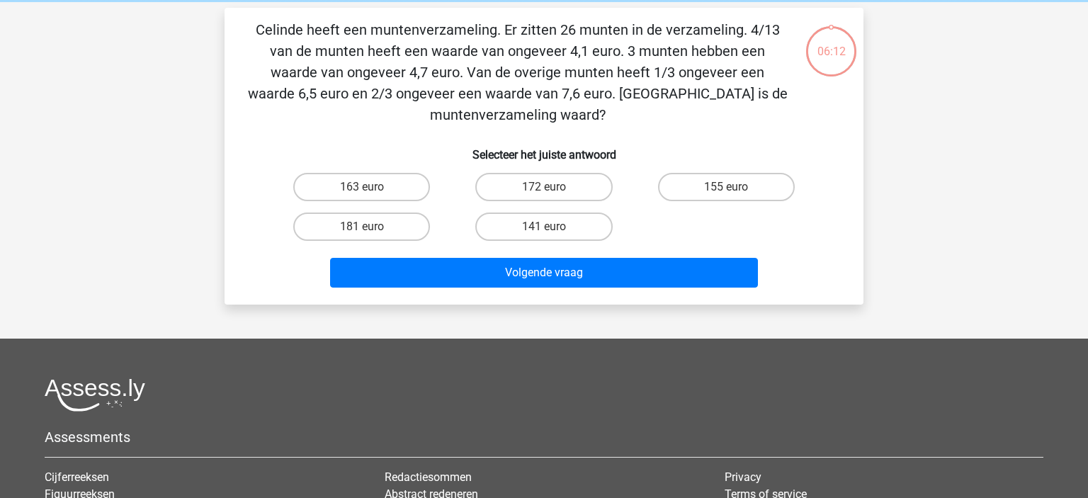
scroll to position [65, 0]
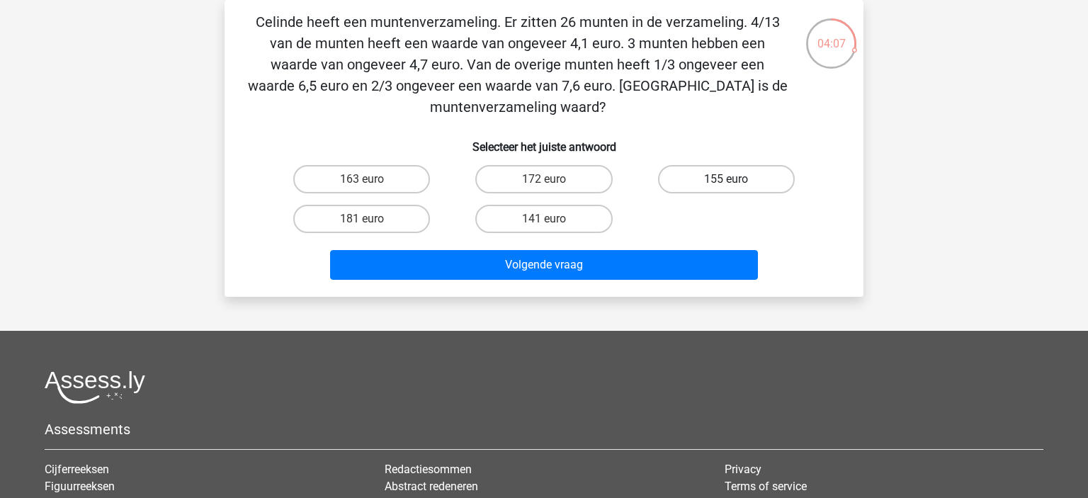
click at [721, 181] on label "155 euro" at bounding box center [726, 179] width 137 height 28
click at [726, 181] on input "155 euro" at bounding box center [730, 183] width 9 height 9
radio input "true"
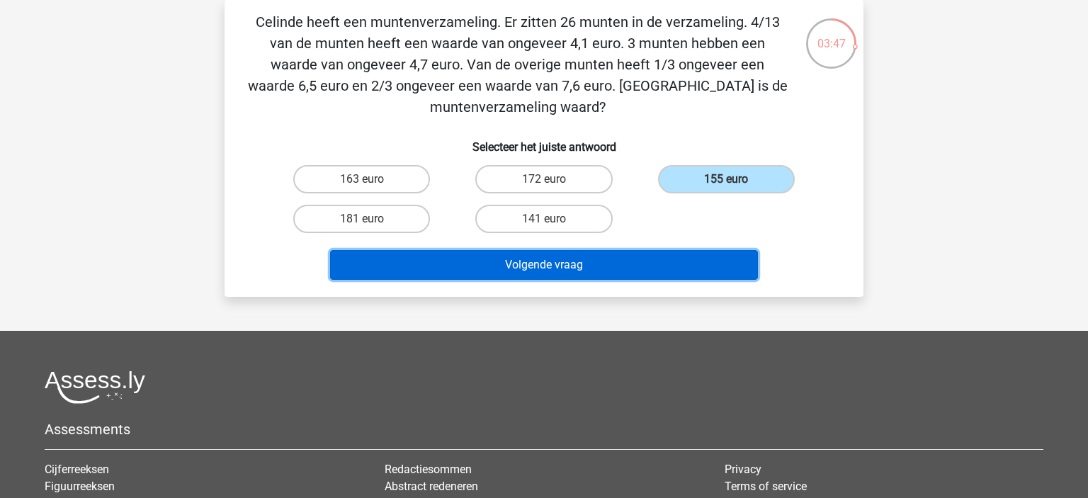
click at [650, 263] on button "Volgende vraag" at bounding box center [544, 265] width 429 height 30
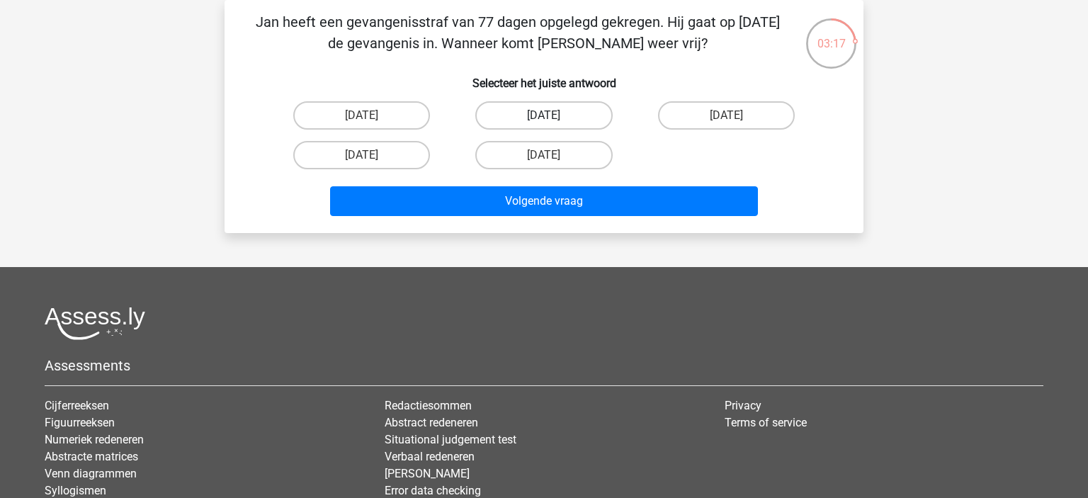
click at [516, 120] on label "18 augustus" at bounding box center [543, 115] width 137 height 28
click at [544, 120] on input "18 augustus" at bounding box center [548, 119] width 9 height 9
radio input "true"
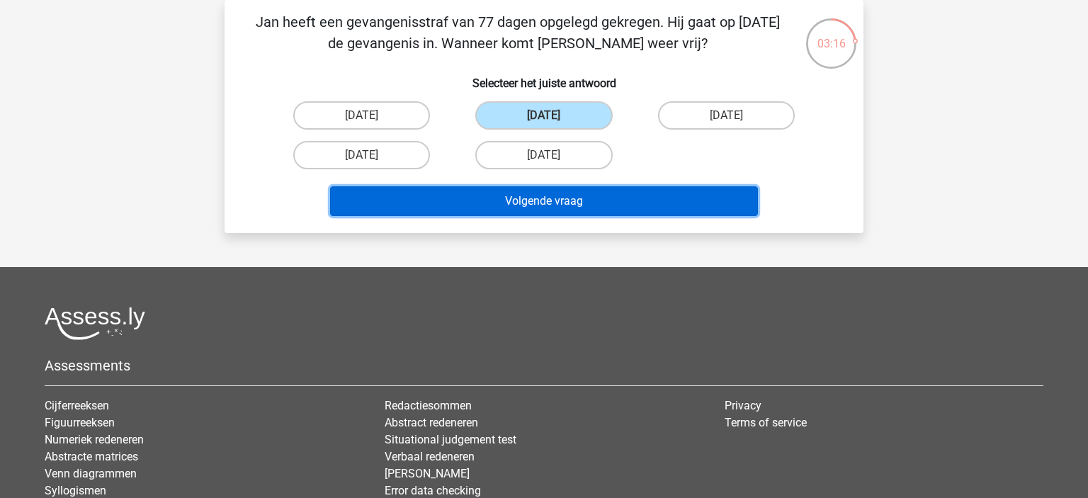
click at [596, 195] on button "Volgende vraag" at bounding box center [544, 201] width 429 height 30
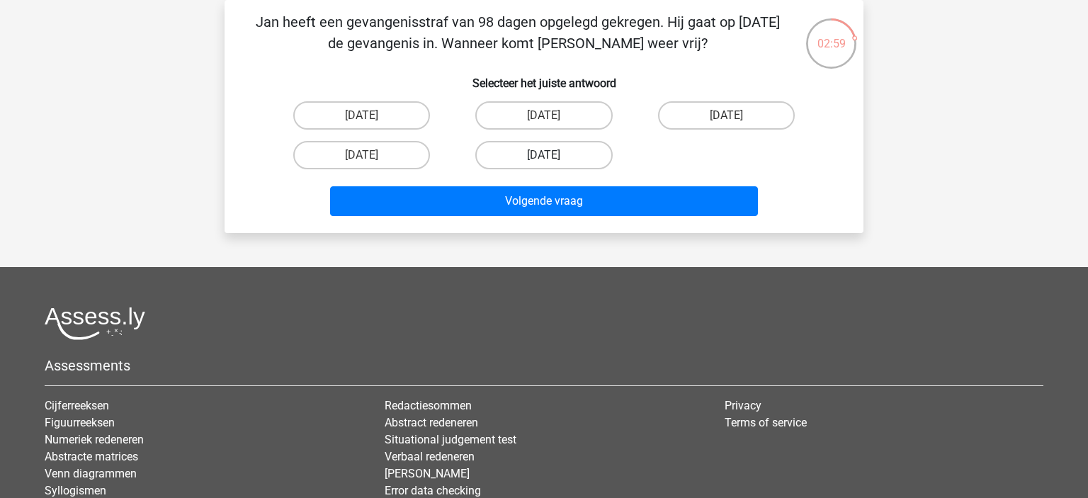
click at [554, 152] on label "22 augustus" at bounding box center [543, 155] width 137 height 28
click at [553, 155] on input "22 augustus" at bounding box center [548, 159] width 9 height 9
radio input "true"
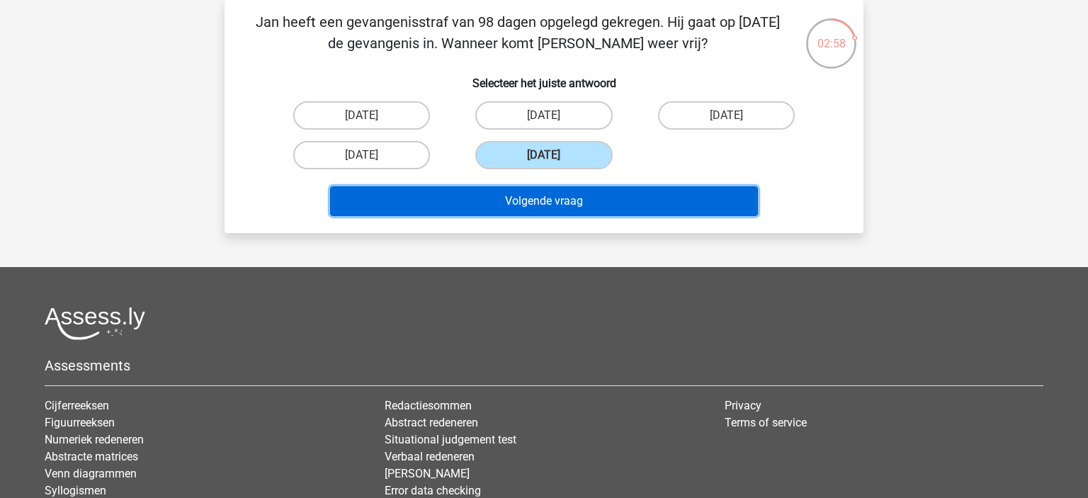
click at [602, 193] on button "Volgende vraag" at bounding box center [544, 201] width 429 height 30
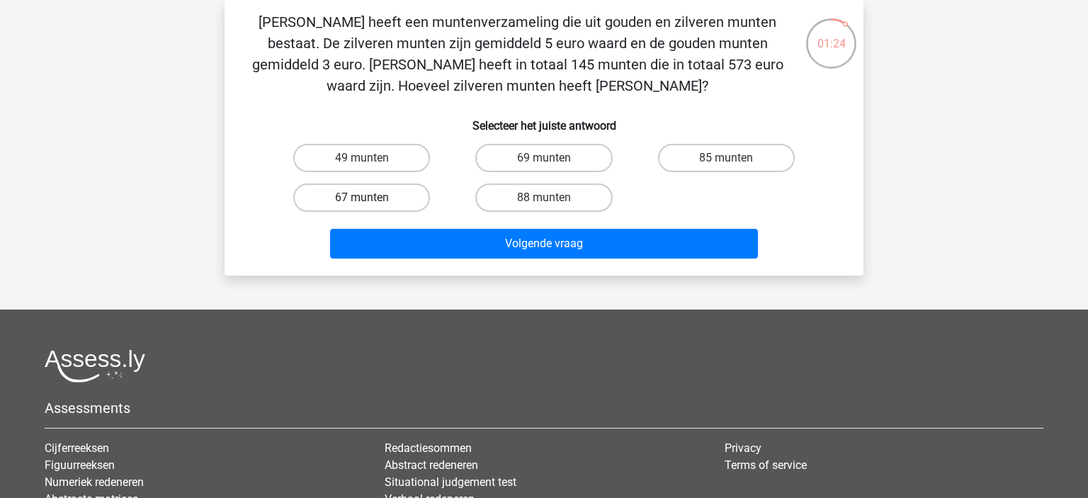
click at [397, 196] on label "67 munten" at bounding box center [361, 197] width 137 height 28
click at [371, 198] on input "67 munten" at bounding box center [366, 202] width 9 height 9
radio input "true"
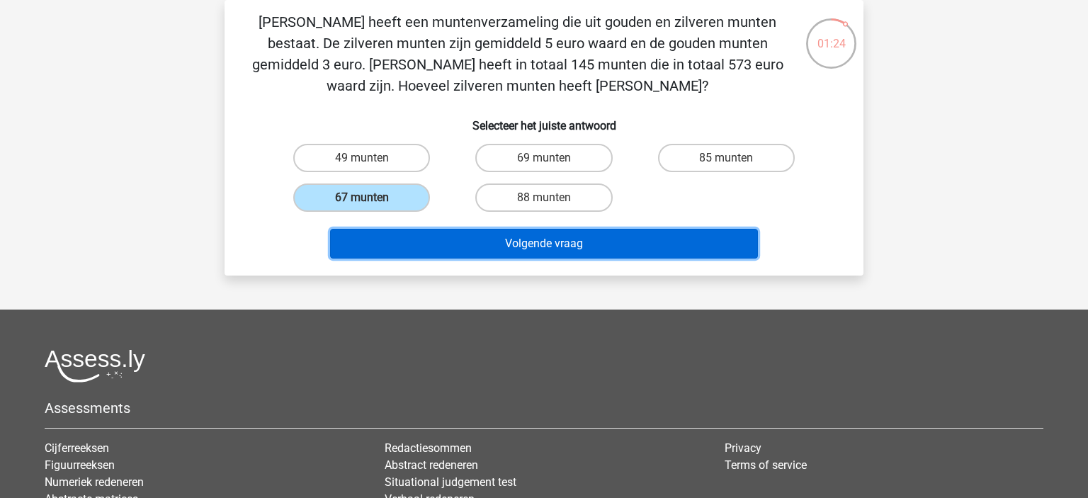
click at [514, 232] on button "Volgende vraag" at bounding box center [544, 244] width 429 height 30
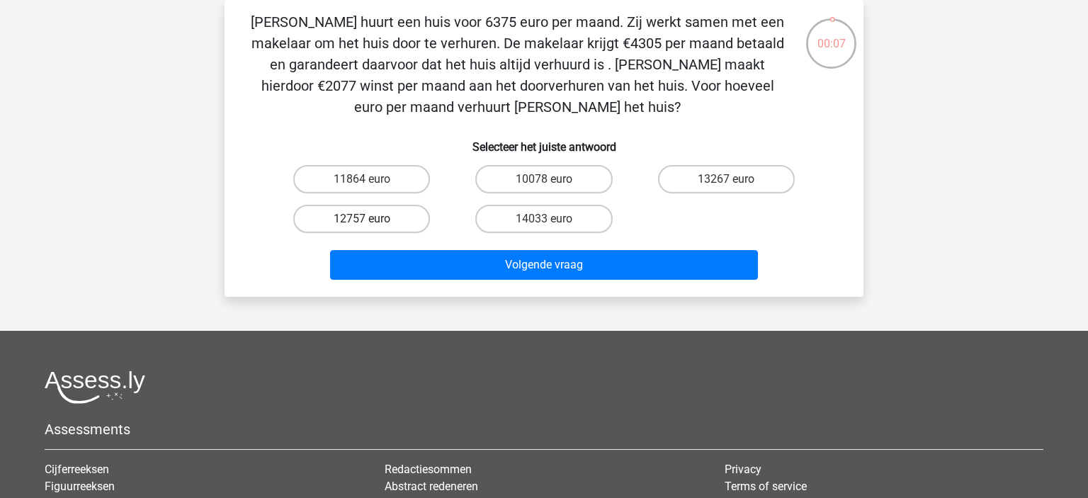
click at [384, 222] on label "12757 euro" at bounding box center [361, 219] width 137 height 28
click at [371, 222] on input "12757 euro" at bounding box center [366, 223] width 9 height 9
radio input "true"
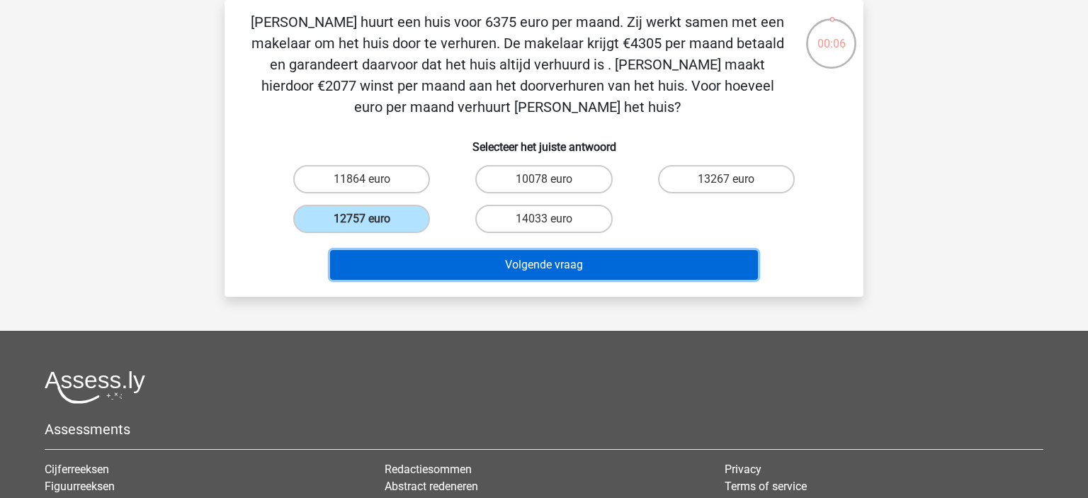
click at [616, 263] on button "Volgende vraag" at bounding box center [544, 265] width 429 height 30
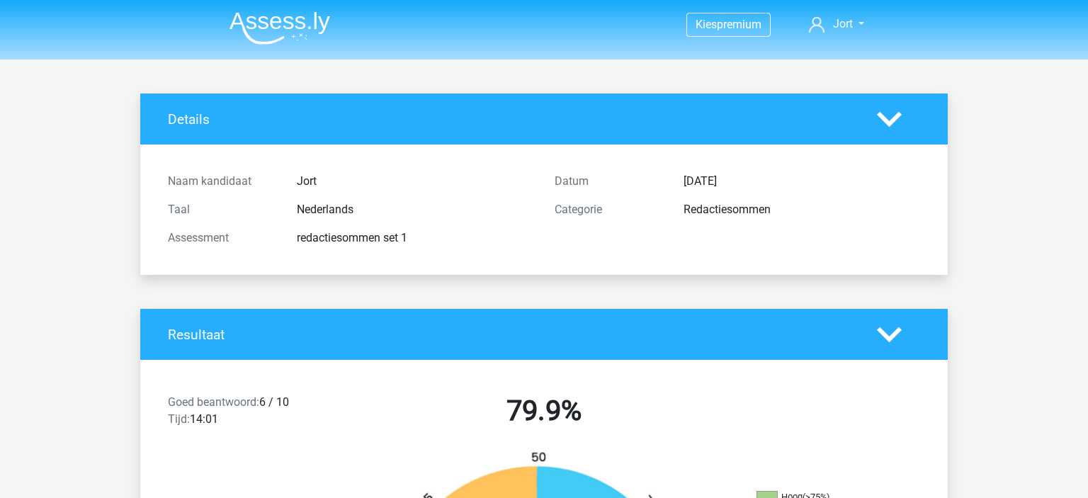
click at [261, 15] on img at bounding box center [280, 27] width 101 height 33
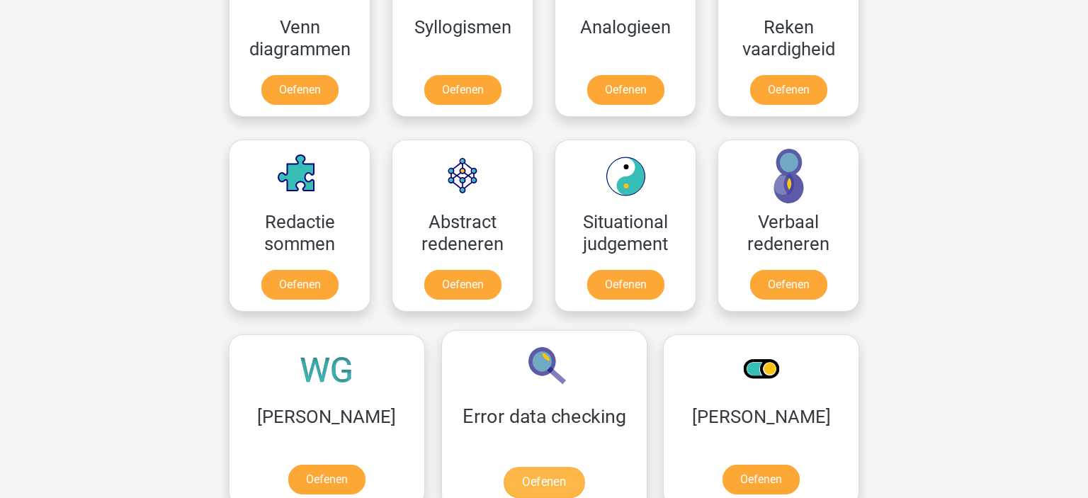
scroll to position [997, 0]
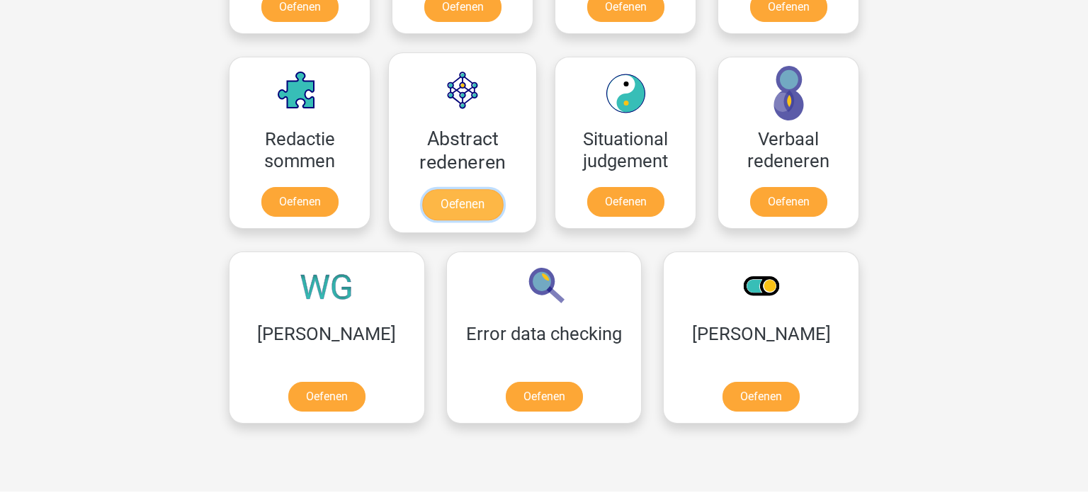
click at [470, 201] on link "Oefenen" at bounding box center [462, 204] width 81 height 31
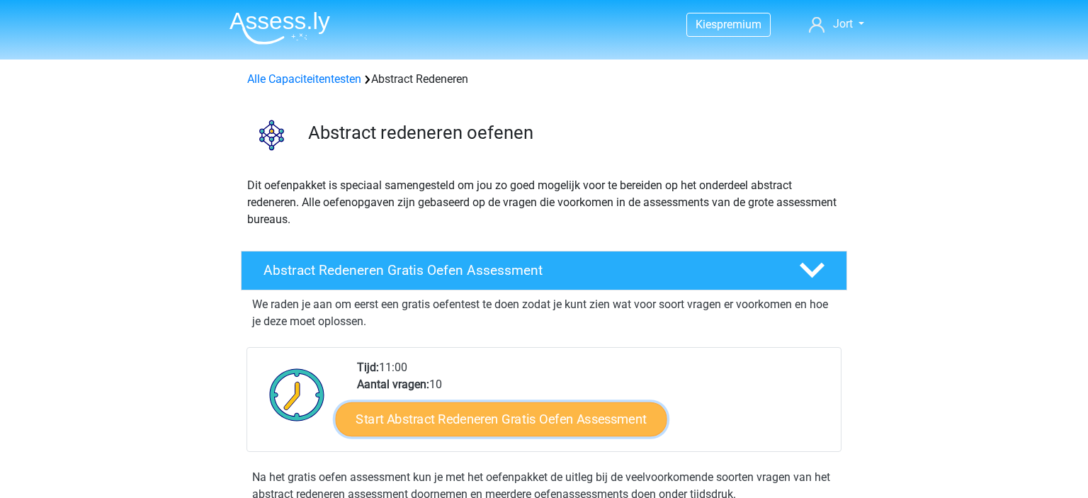
click at [582, 418] on link "Start Abstract Redeneren Gratis Oefen Assessment" at bounding box center [502, 419] width 332 height 34
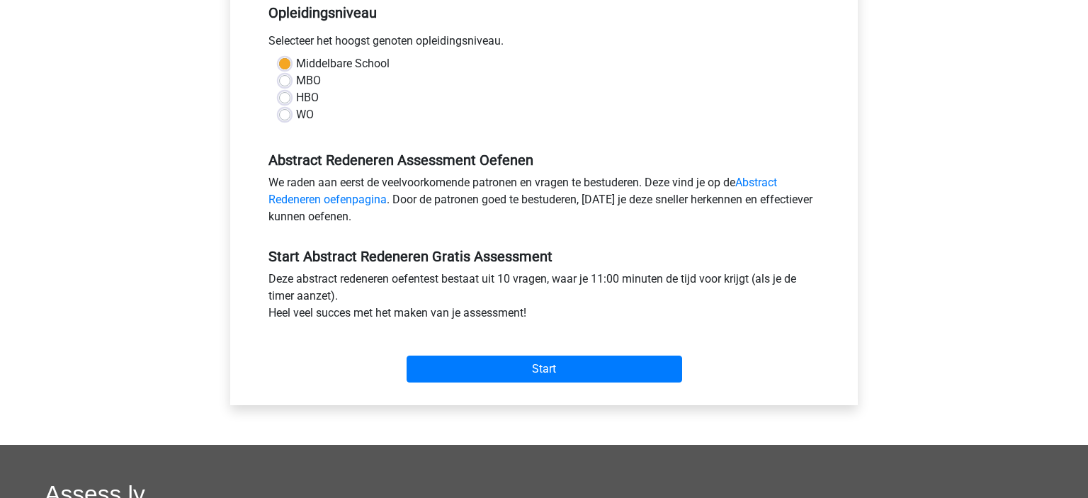
scroll to position [499, 0]
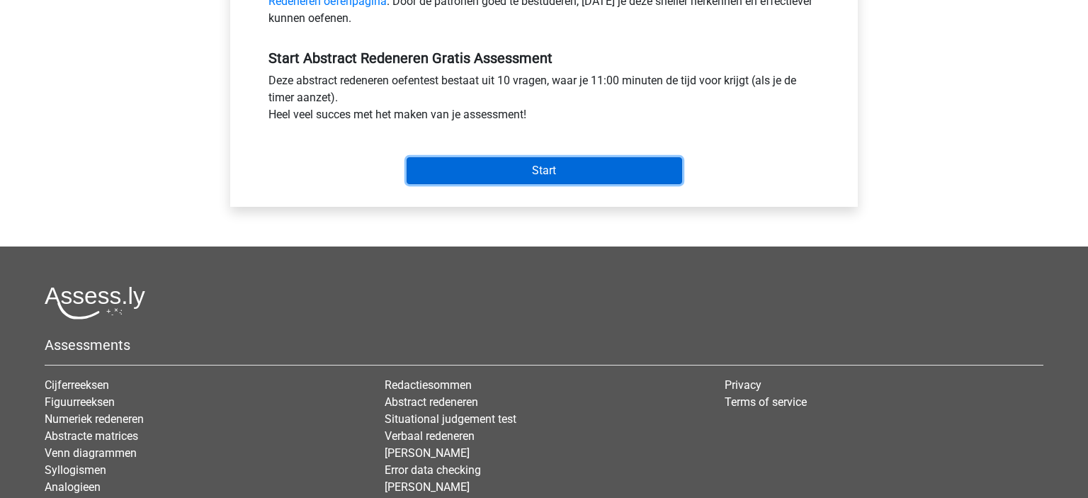
click at [578, 171] on input "Start" at bounding box center [545, 170] width 276 height 27
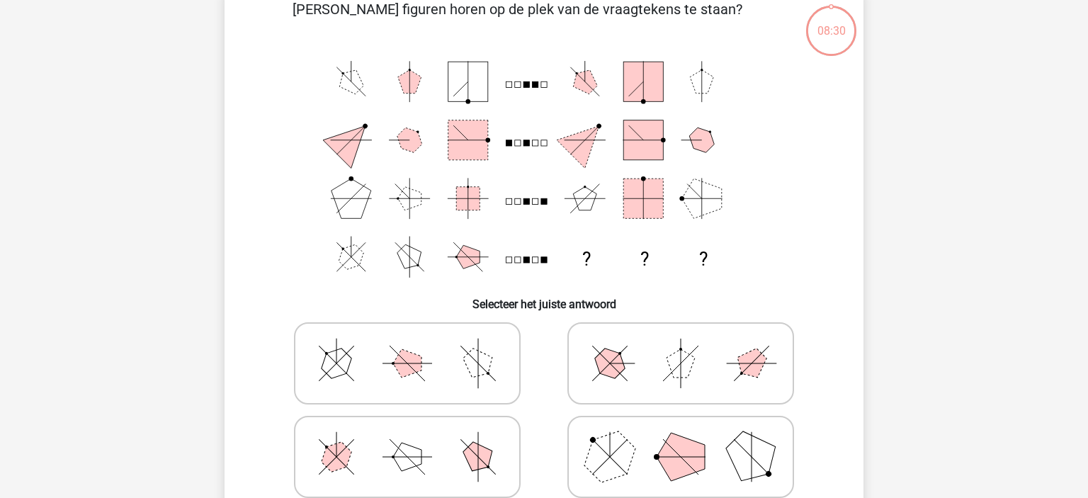
scroll to position [249, 0]
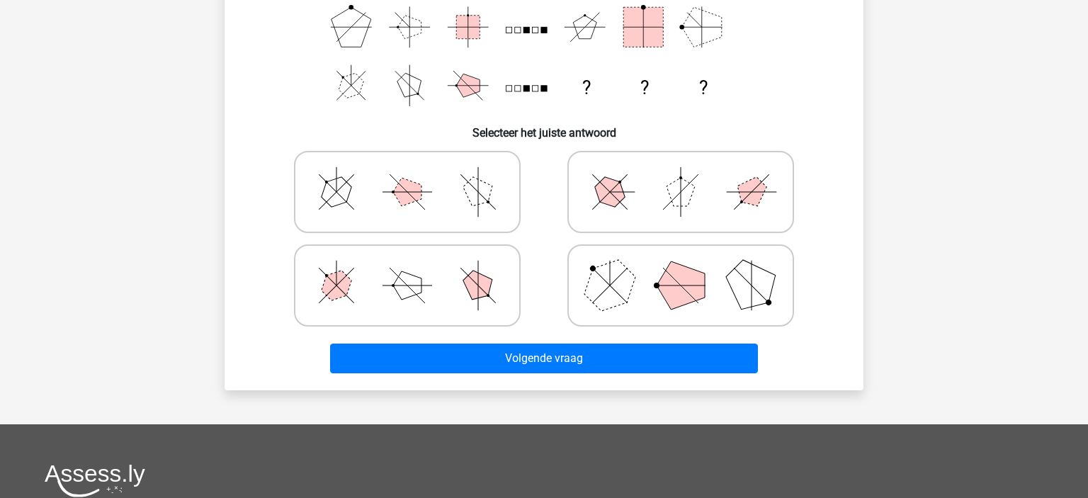
click at [451, 277] on icon at bounding box center [407, 285] width 213 height 71
click at [417, 268] on input "radio" at bounding box center [411, 263] width 9 height 9
radio input "true"
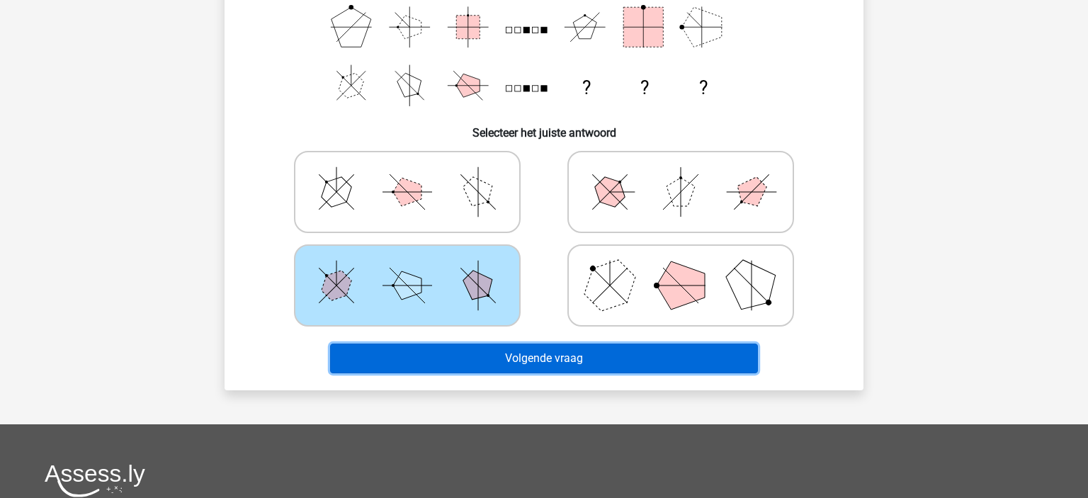
click at [651, 370] on button "Volgende vraag" at bounding box center [544, 359] width 429 height 30
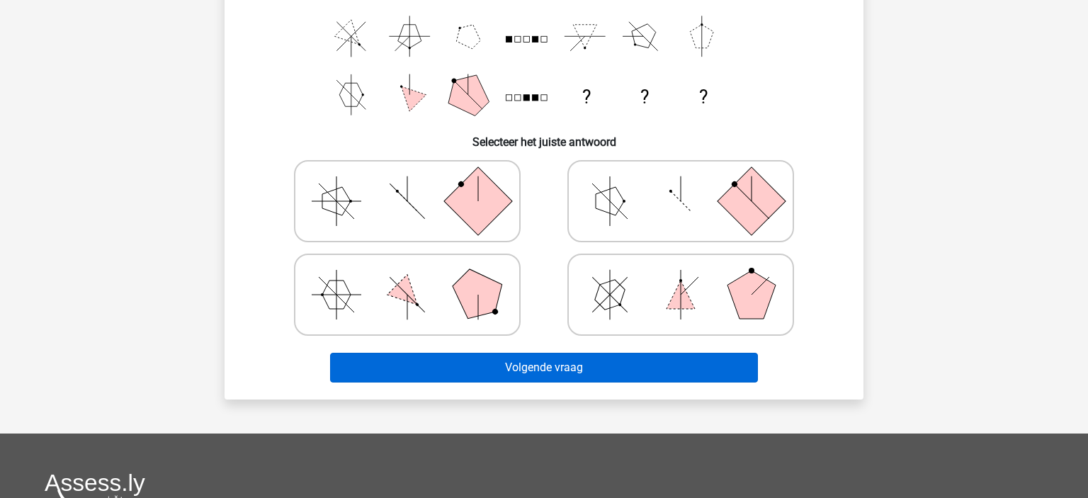
scroll to position [315, 0]
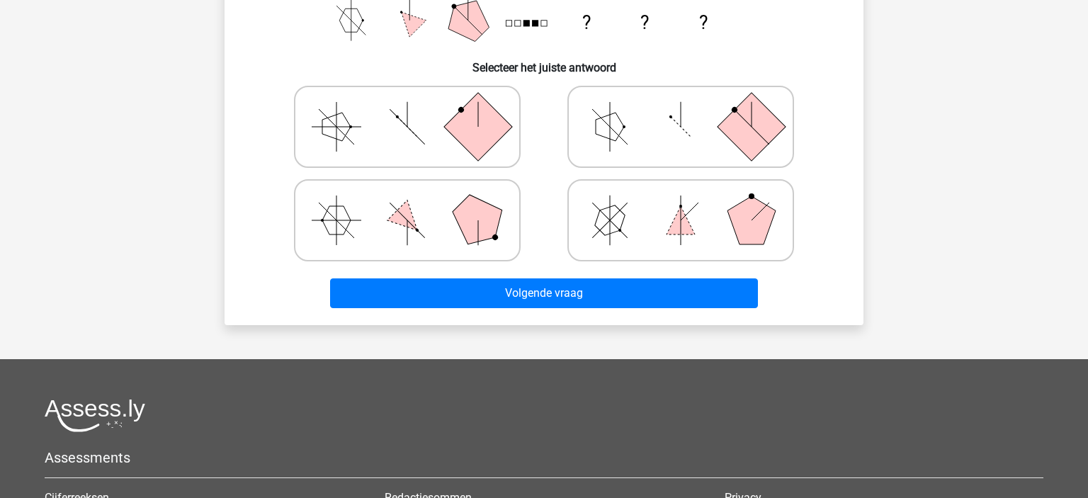
click at [418, 140] on icon at bounding box center [407, 126] width 213 height 71
click at [417, 109] on input "radio" at bounding box center [411, 104] width 9 height 9
radio input "true"
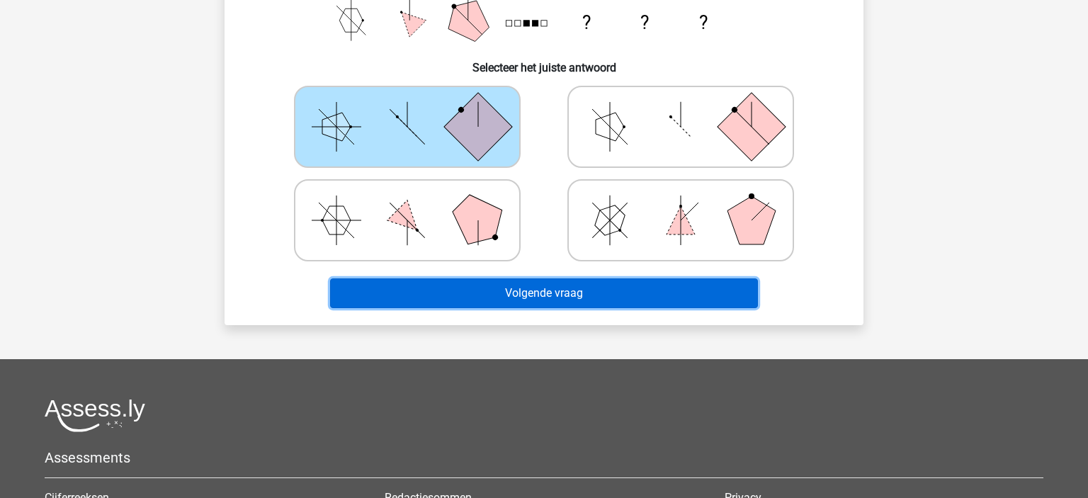
click at [644, 291] on button "Volgende vraag" at bounding box center [544, 293] width 429 height 30
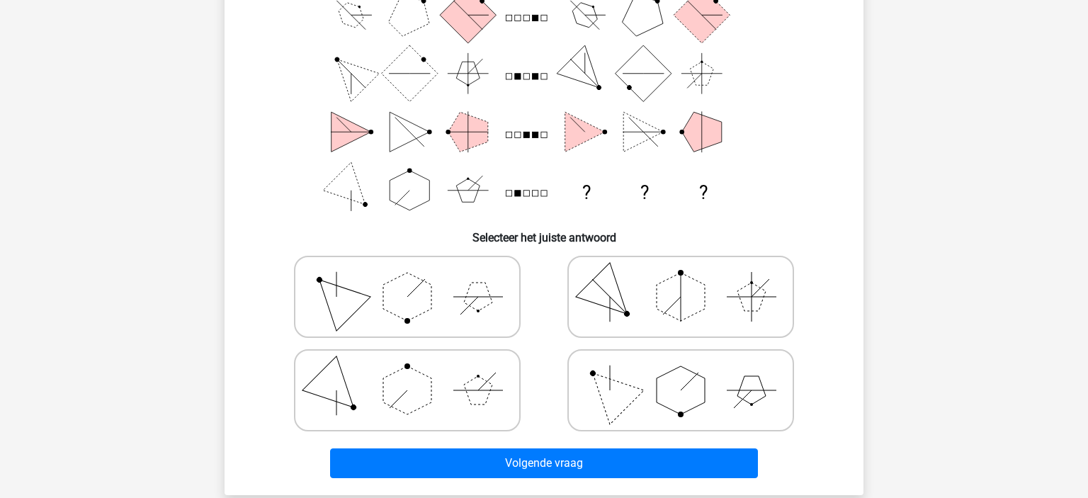
scroll to position [249, 0]
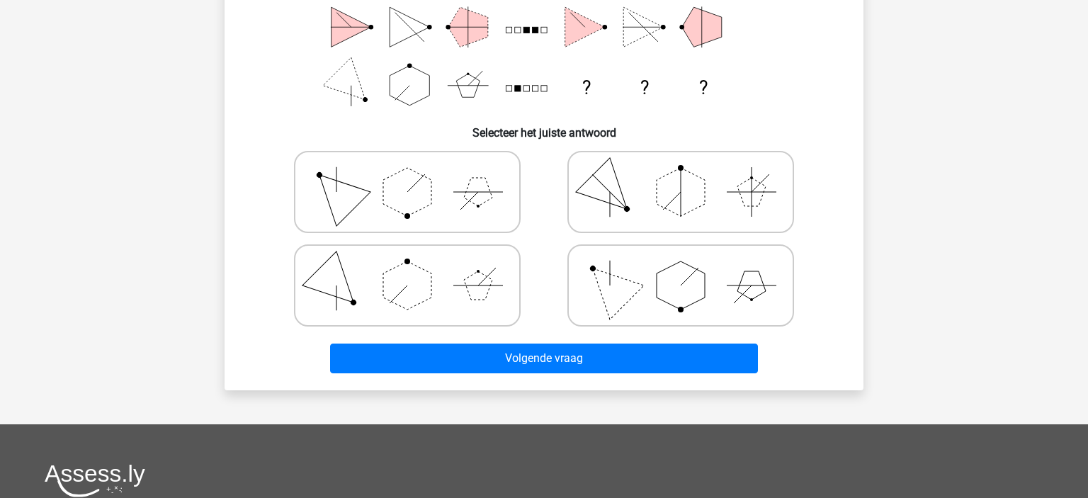
click at [386, 293] on polygon at bounding box center [407, 285] width 48 height 48
click at [407, 268] on input "radio" at bounding box center [411, 263] width 9 height 9
radio input "true"
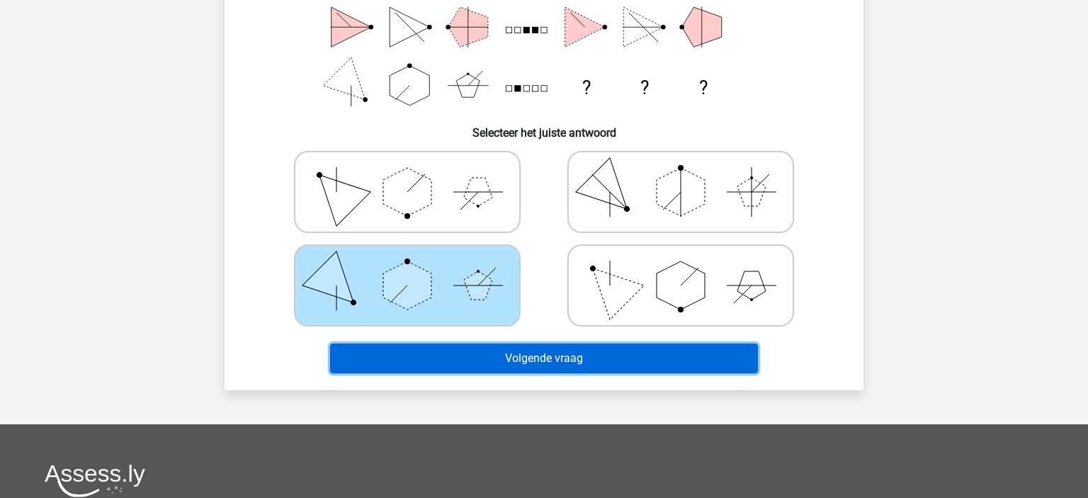
click at [650, 357] on button "Volgende vraag" at bounding box center [544, 359] width 429 height 30
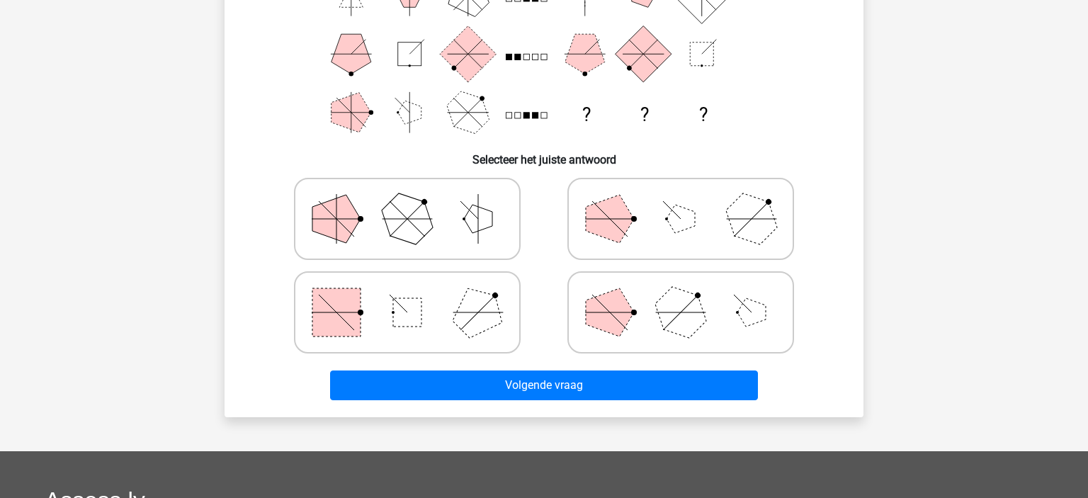
scroll to position [315, 0]
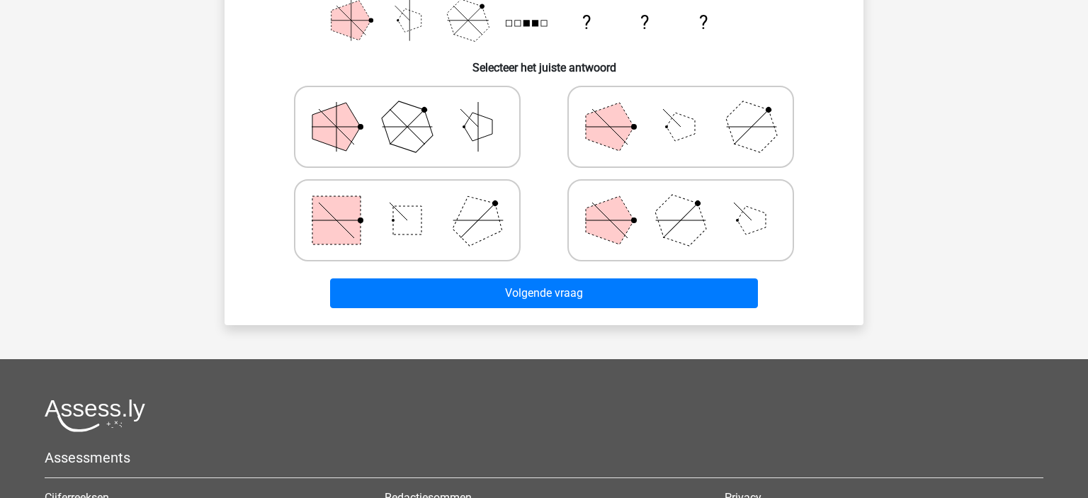
click at [621, 134] on polygon at bounding box center [610, 127] width 48 height 48
click at [681, 109] on input "radio" at bounding box center [685, 104] width 9 height 9
radio input "true"
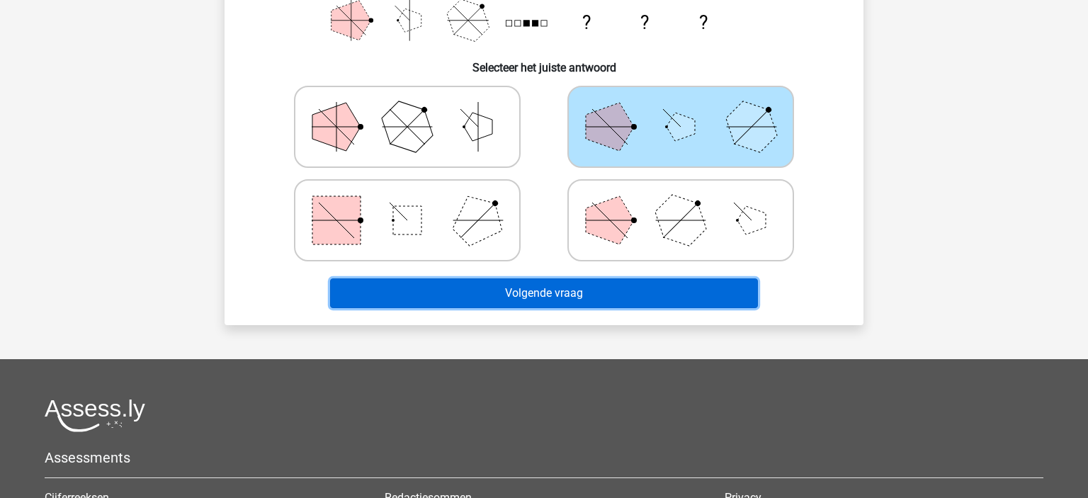
click at [696, 278] on button "Volgende vraag" at bounding box center [544, 293] width 429 height 30
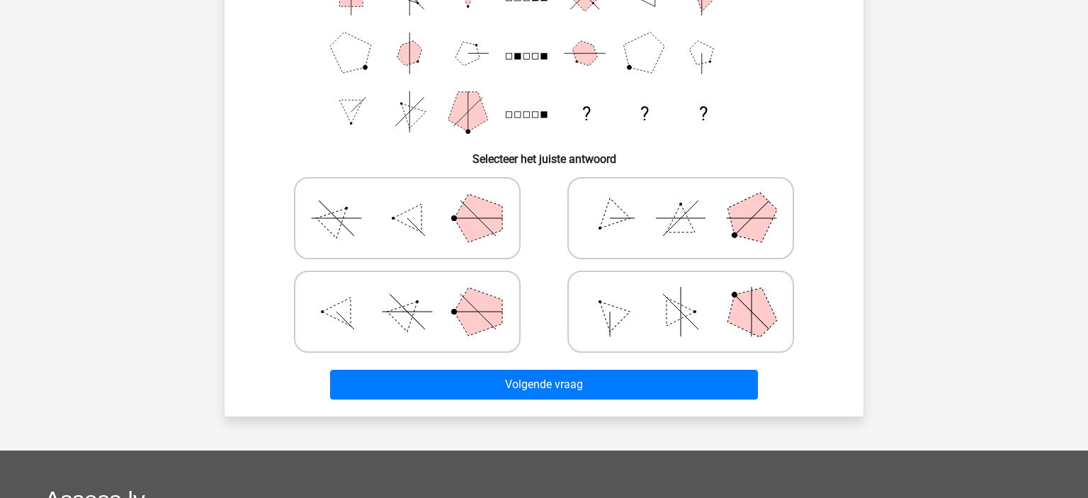
scroll to position [299, 0]
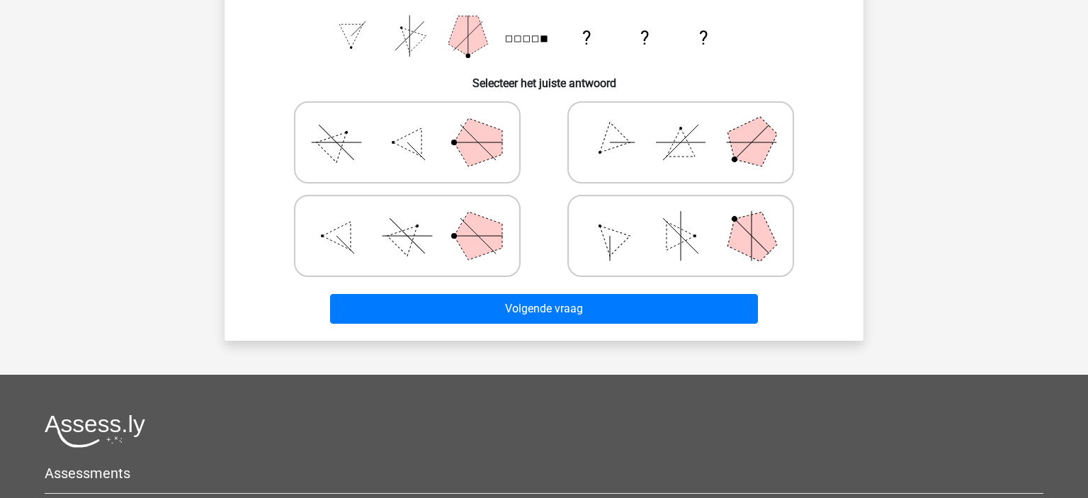
click at [454, 244] on icon at bounding box center [407, 235] width 213 height 71
click at [417, 218] on input "radio" at bounding box center [411, 213] width 9 height 9
radio input "true"
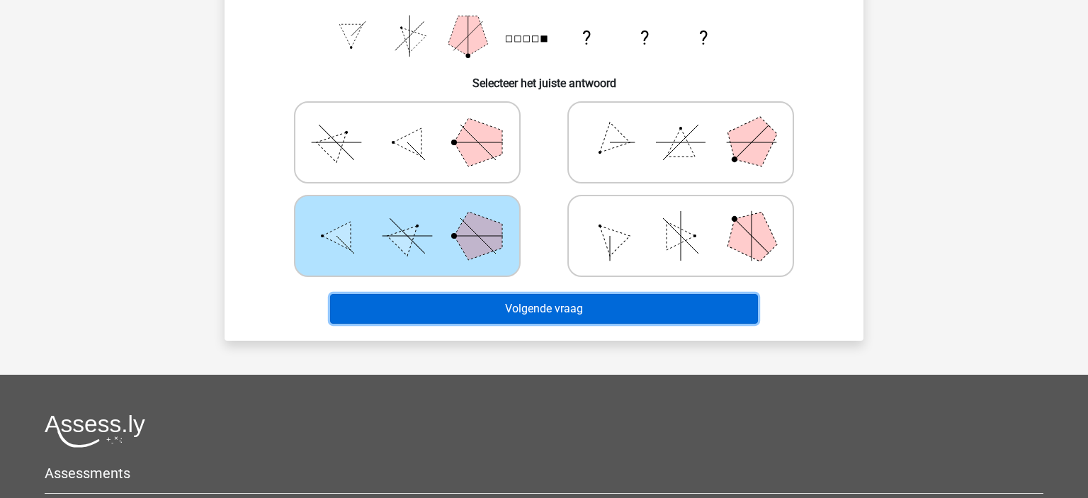
click at [644, 309] on button "Volgende vraag" at bounding box center [544, 309] width 429 height 30
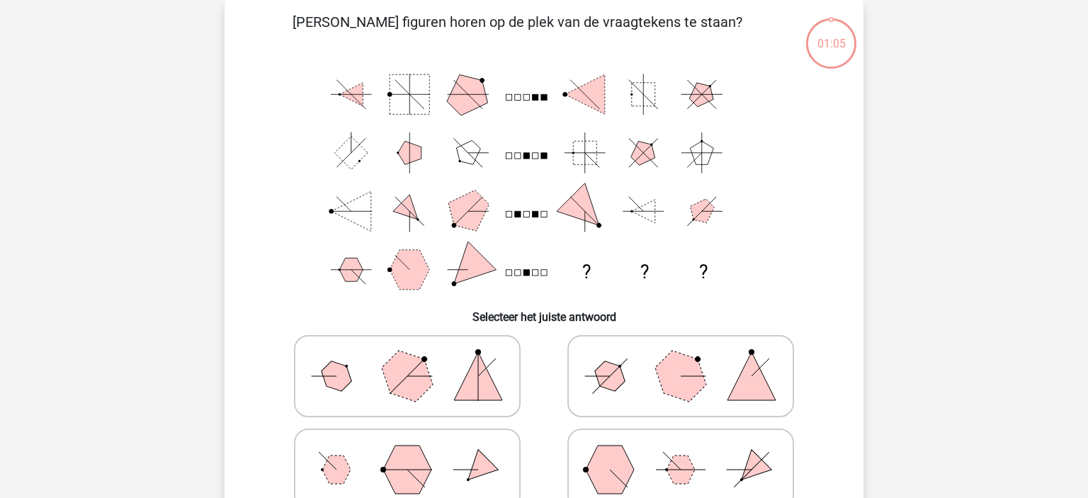
scroll to position [65, 0]
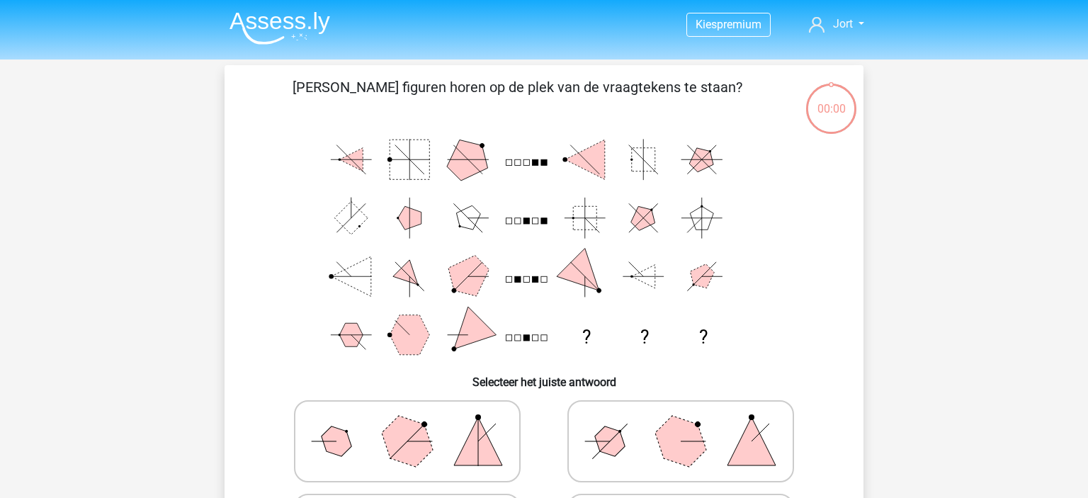
scroll to position [249, 0]
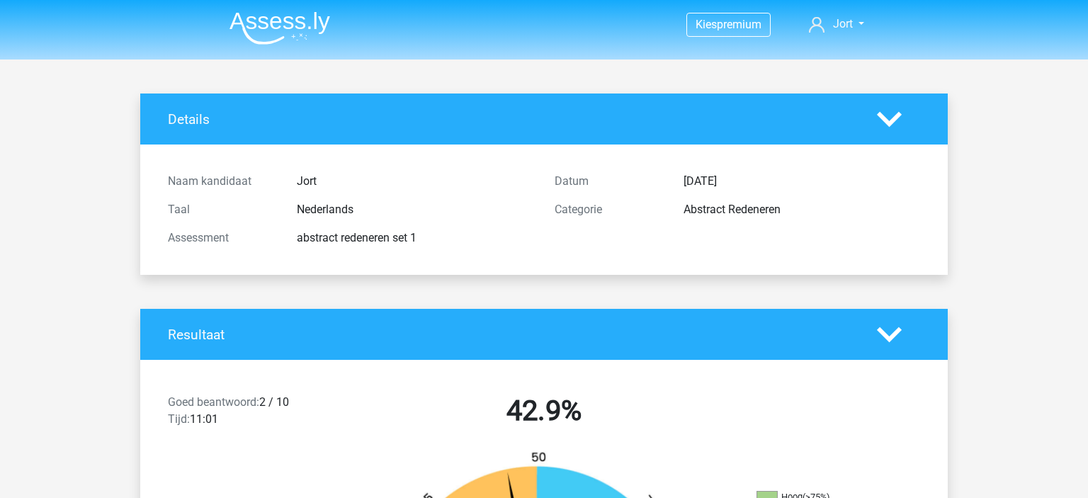
click at [268, 26] on img at bounding box center [280, 27] width 101 height 33
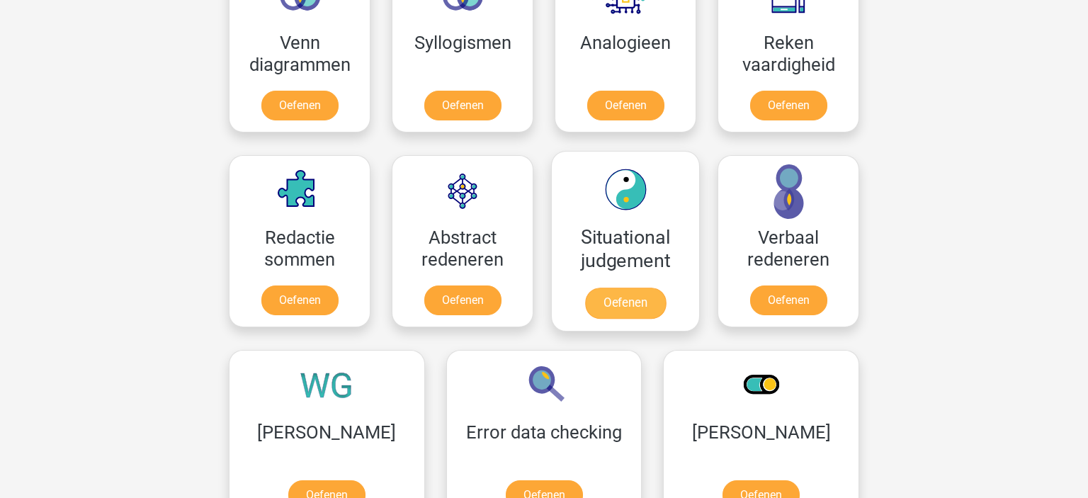
scroll to position [997, 0]
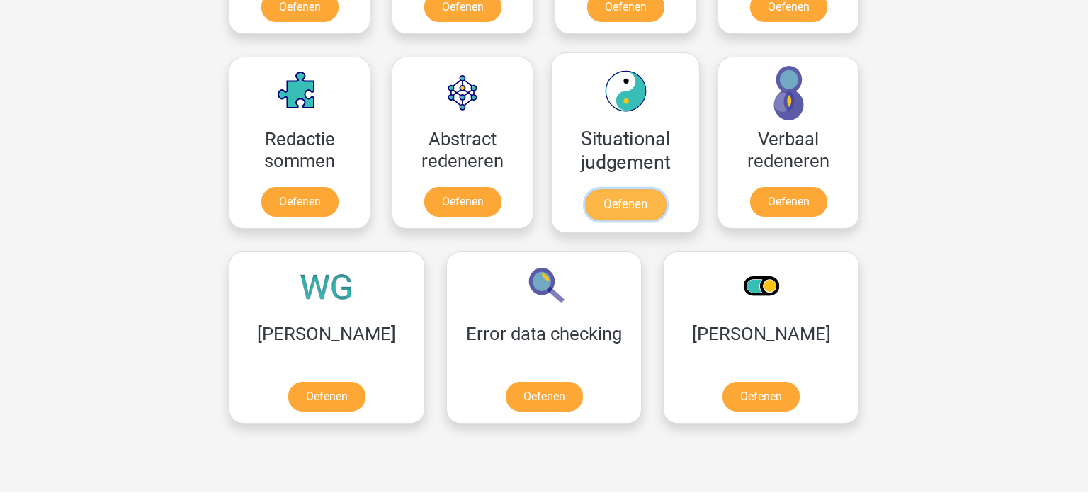
click at [636, 205] on link "Oefenen" at bounding box center [625, 204] width 81 height 31
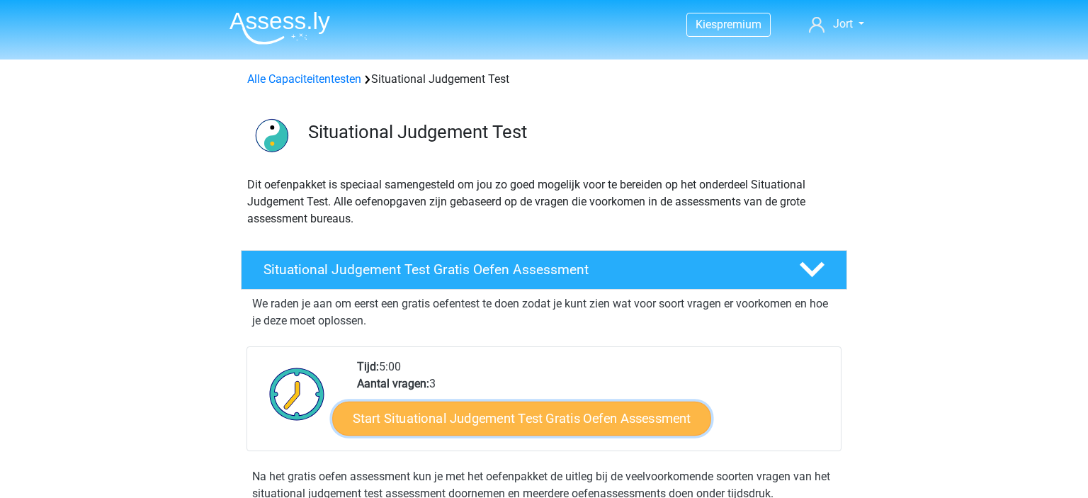
click at [535, 409] on link "Start Situational Judgement Test Gratis Oefen Assessment" at bounding box center [521, 419] width 379 height 34
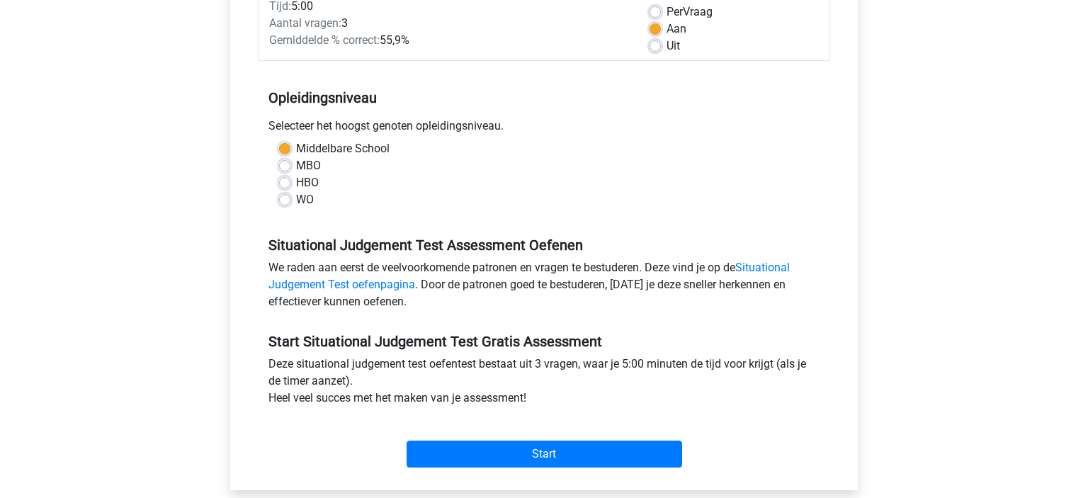
scroll to position [499, 0]
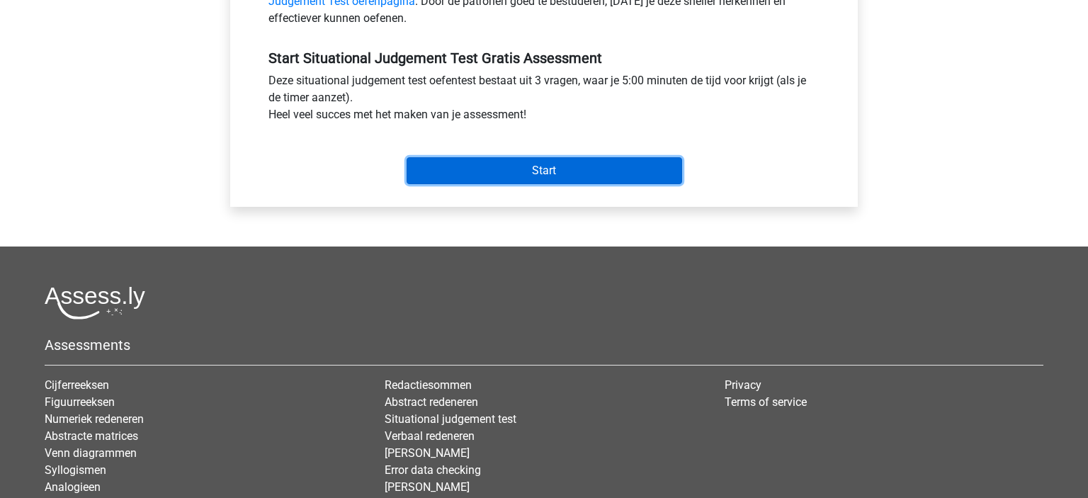
click at [574, 166] on input "Start" at bounding box center [545, 170] width 276 height 27
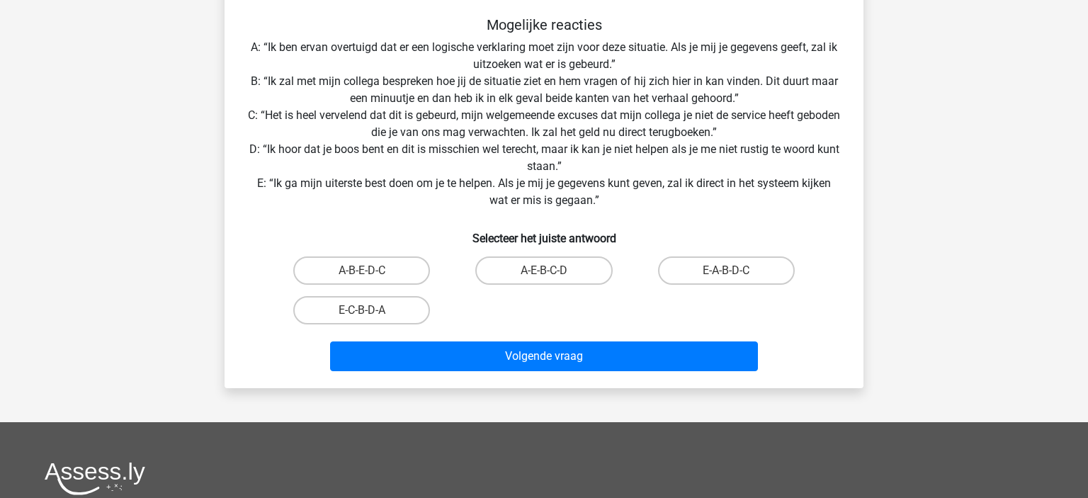
scroll to position [249, 0]
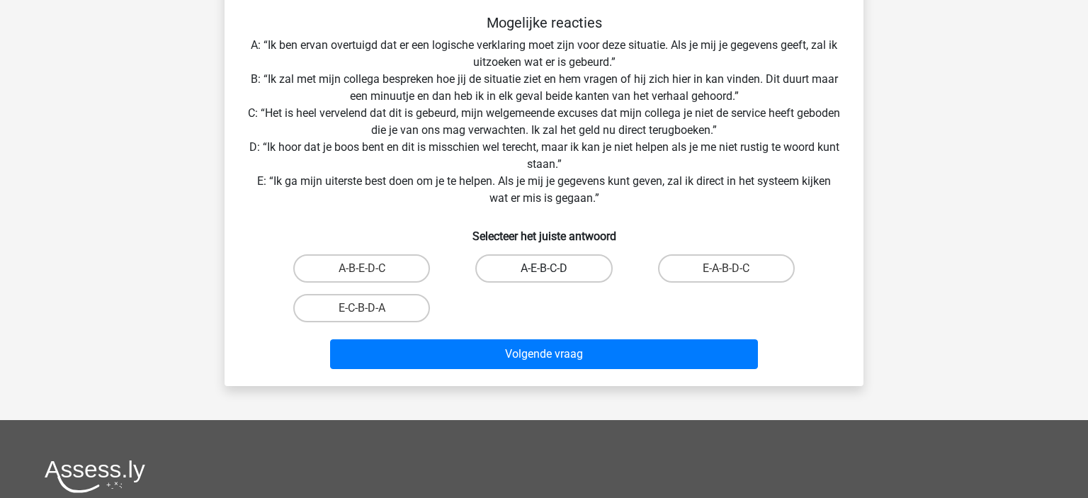
click at [565, 268] on label "A-E-B-C-D" at bounding box center [543, 268] width 137 height 28
click at [553, 268] on input "A-E-B-C-D" at bounding box center [548, 272] width 9 height 9
radio input "true"
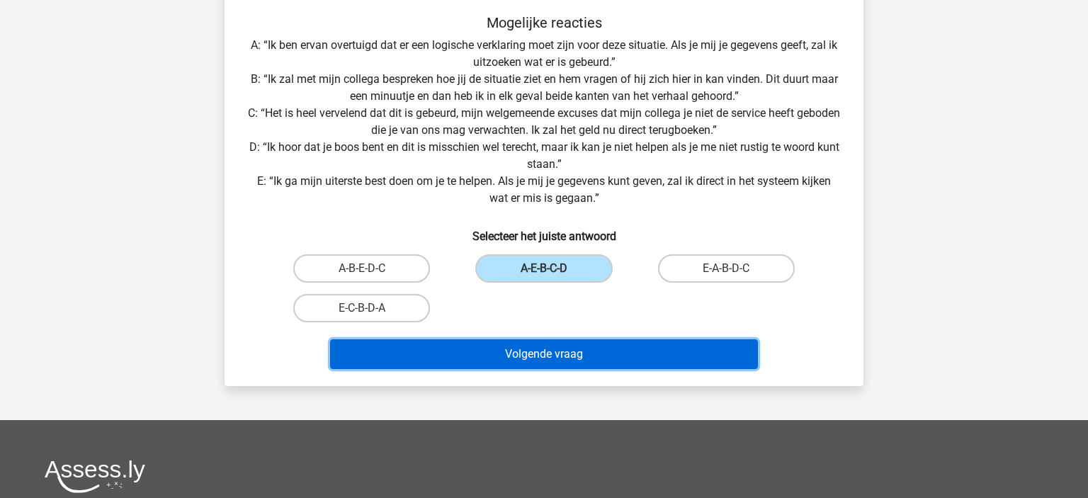
click at [656, 353] on button "Volgende vraag" at bounding box center [544, 354] width 429 height 30
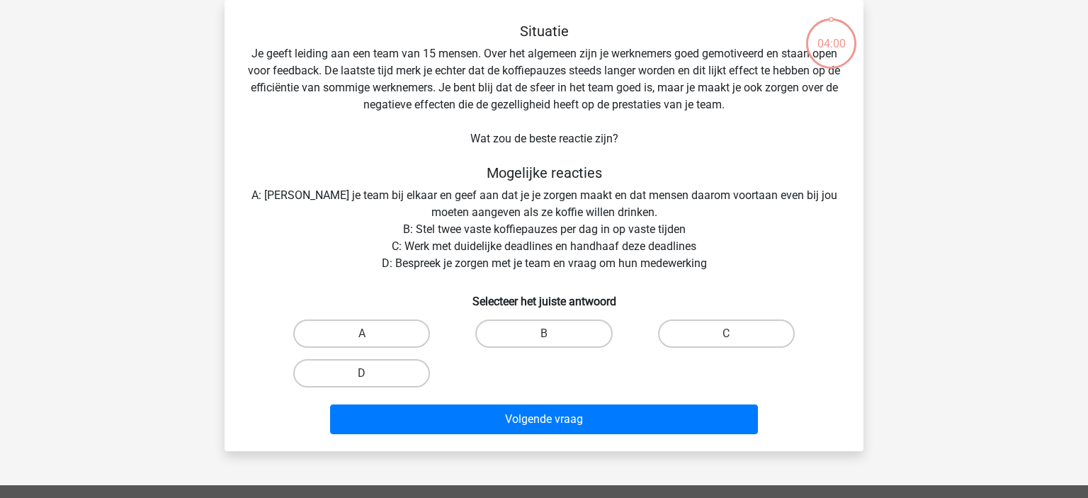
scroll to position [65, 0]
click at [752, 339] on label "C" at bounding box center [726, 333] width 137 height 28
click at [735, 339] on input "C" at bounding box center [730, 338] width 9 height 9
radio input "true"
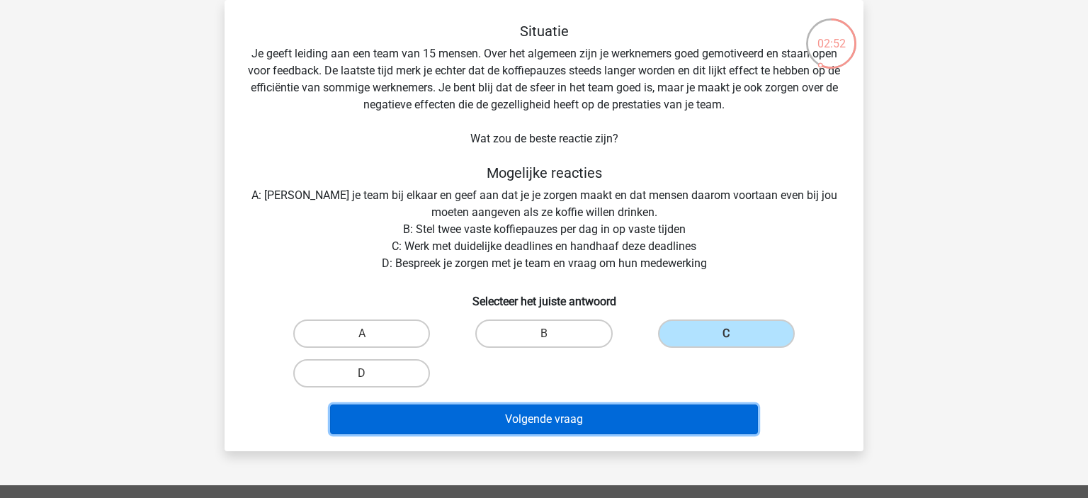
click at [670, 416] on button "Volgende vraag" at bounding box center [544, 419] width 429 height 30
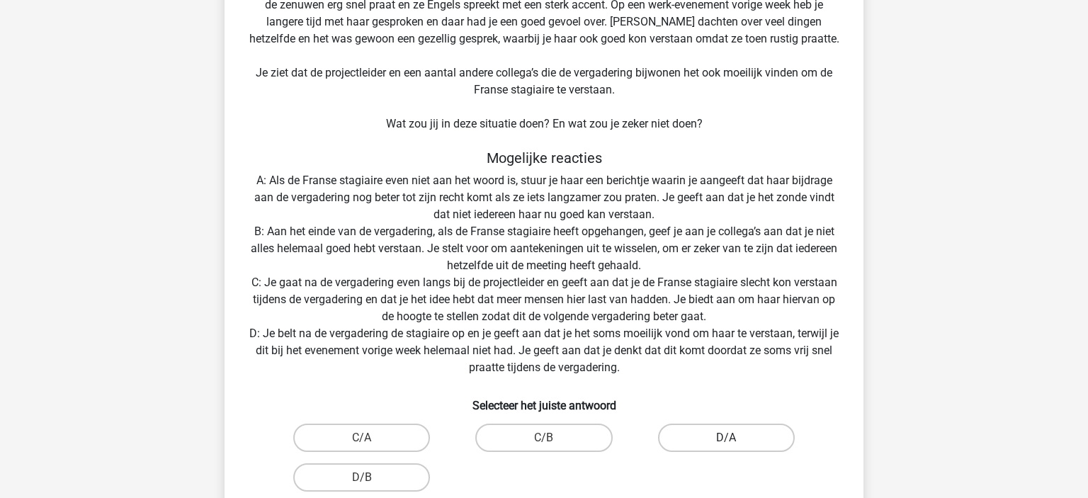
scroll to position [249, 0]
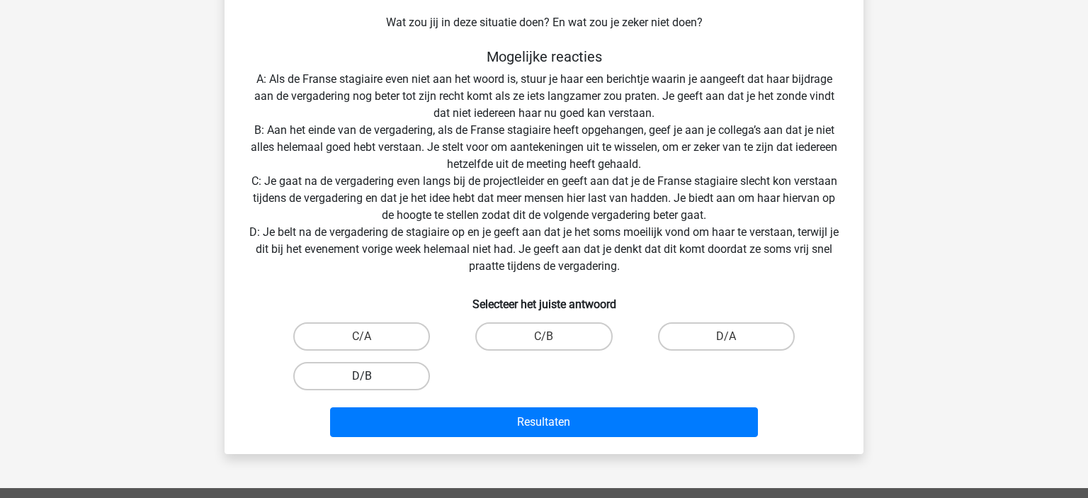
click at [384, 381] on label "D/B" at bounding box center [361, 376] width 137 height 28
click at [371, 381] on input "D/B" at bounding box center [366, 380] width 9 height 9
radio input "true"
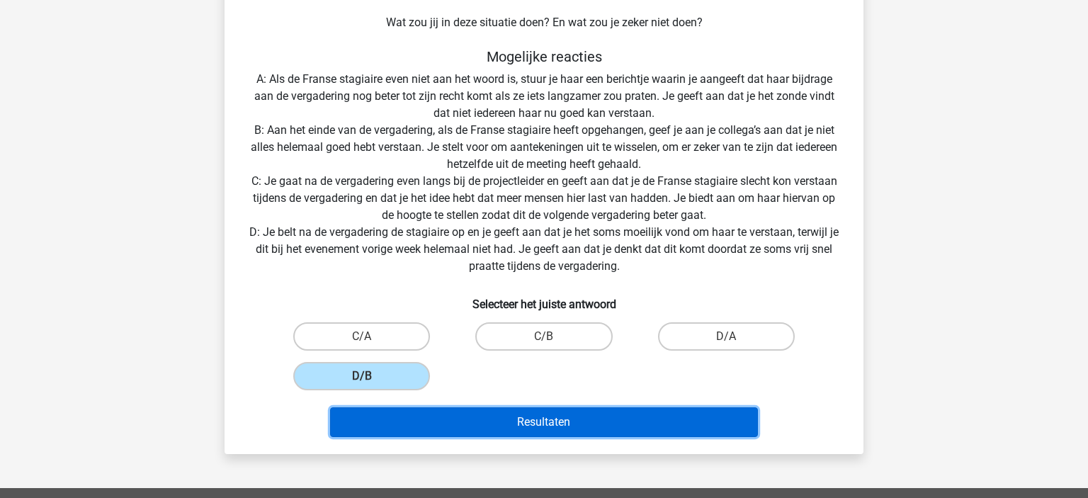
click at [557, 420] on button "Resultaten" at bounding box center [544, 422] width 429 height 30
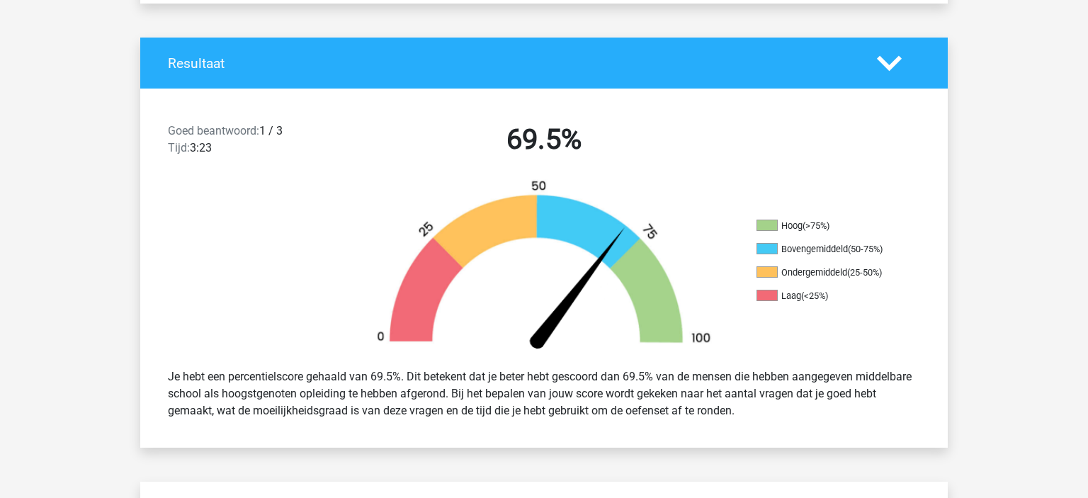
scroll to position [997, 0]
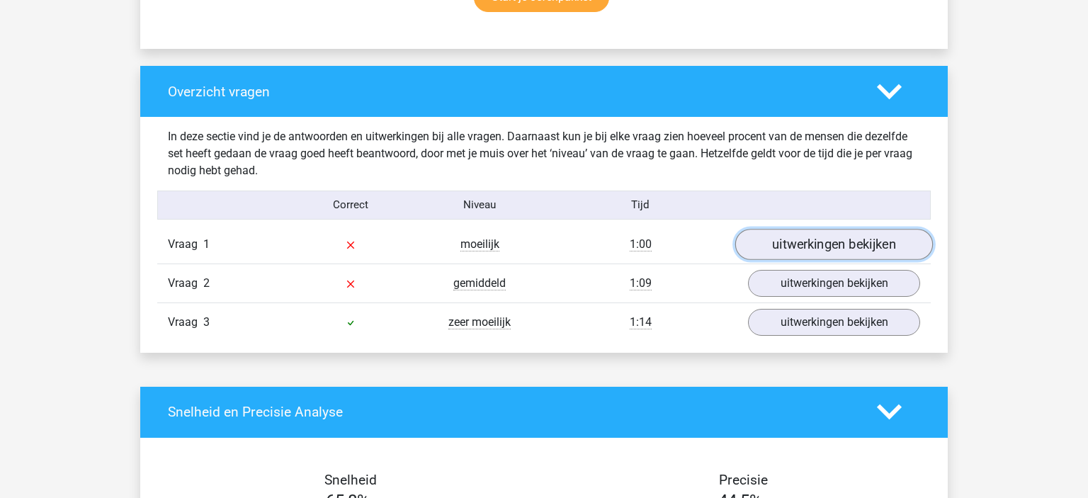
click at [846, 250] on link "uitwerkingen bekijken" at bounding box center [834, 244] width 198 height 31
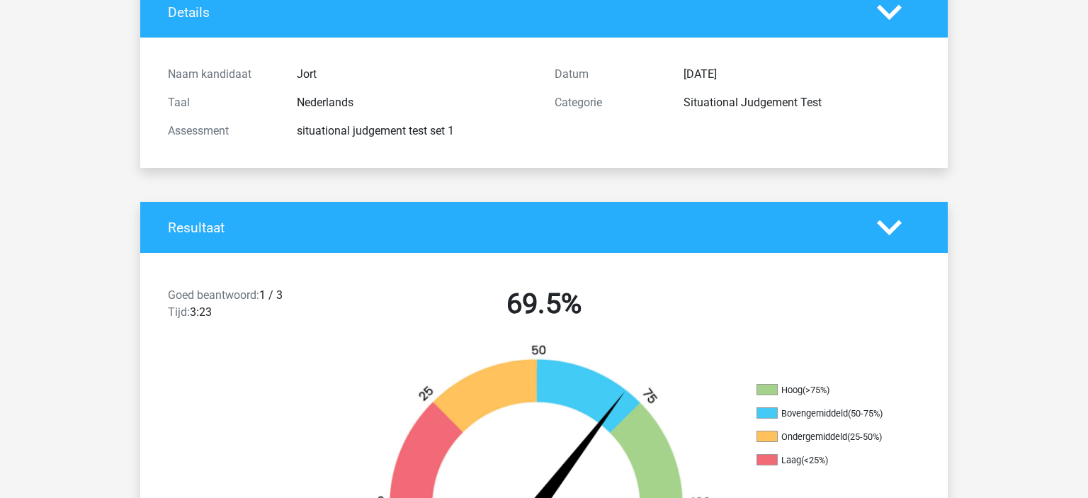
scroll to position [0, 0]
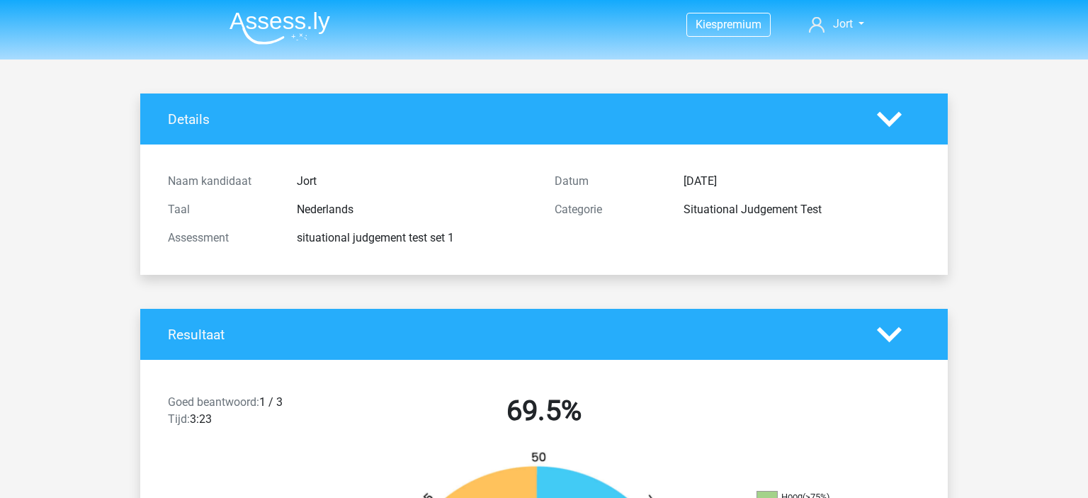
click at [263, 23] on img at bounding box center [280, 27] width 101 height 33
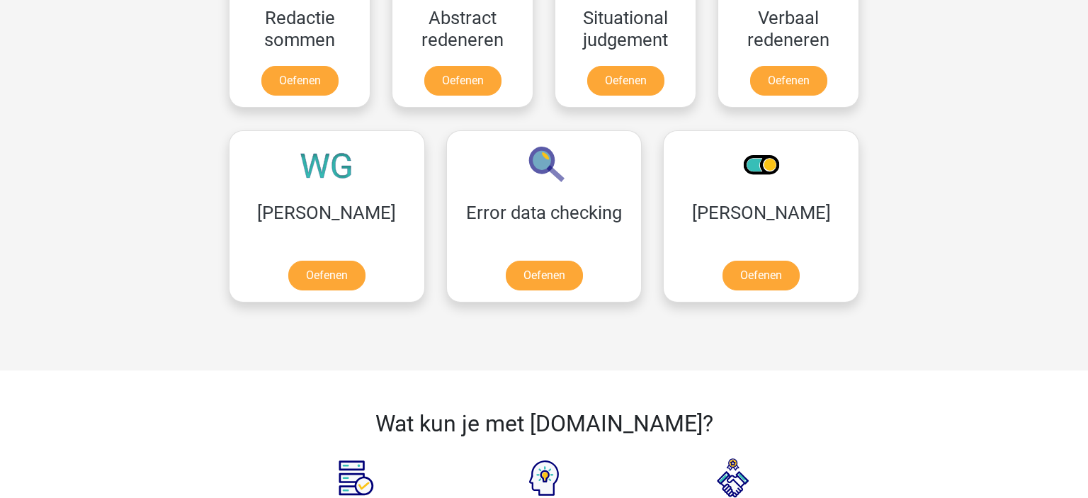
scroll to position [997, 0]
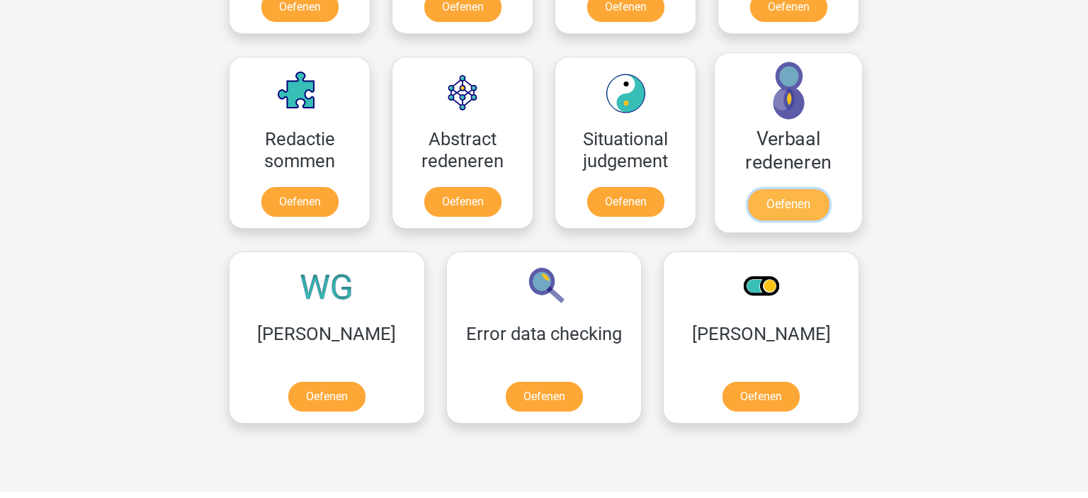
click at [781, 200] on link "Oefenen" at bounding box center [788, 204] width 81 height 31
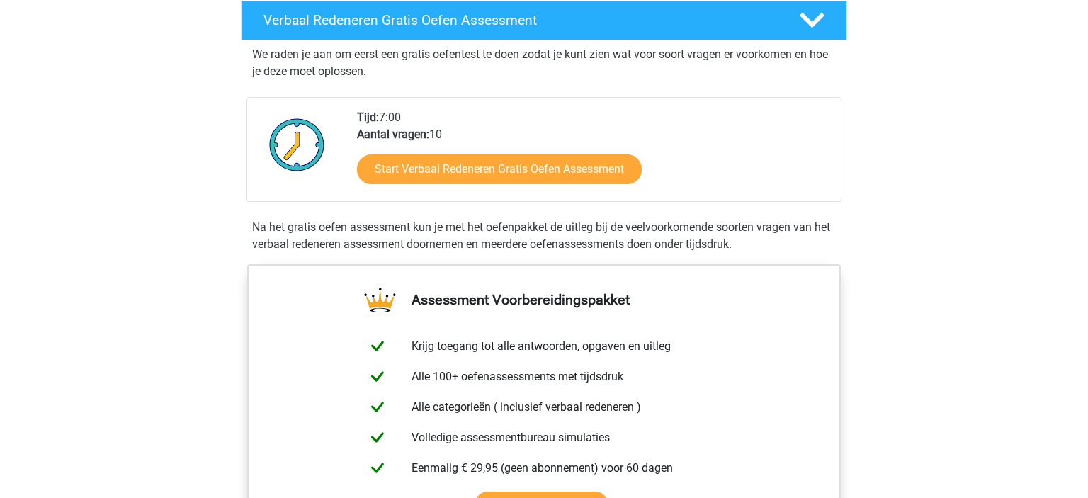
scroll to position [249, 0]
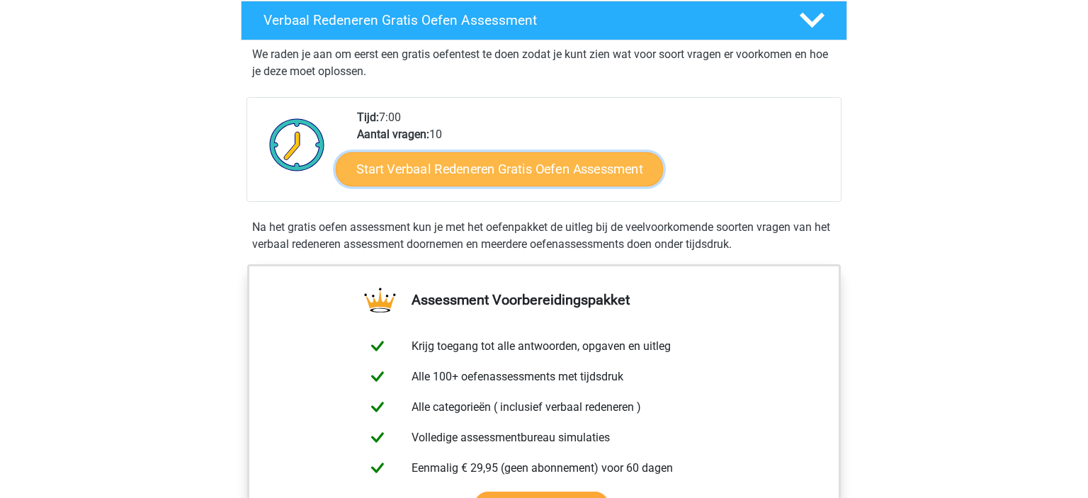
click at [548, 166] on link "Start Verbaal Redeneren Gratis Oefen Assessment" at bounding box center [499, 169] width 327 height 34
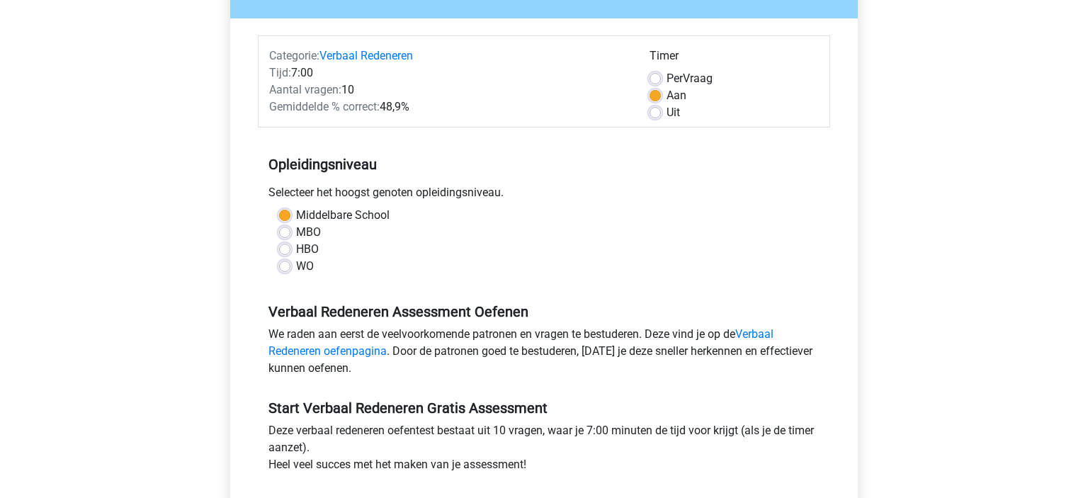
scroll to position [249, 0]
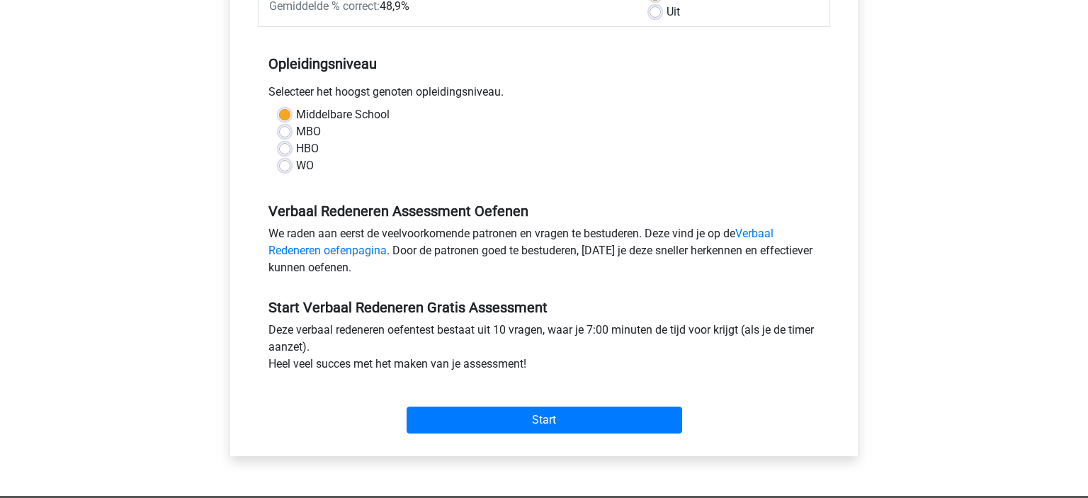
click at [616, 443] on div "Categorie: Verbaal Redeneren Tijd: 7:00 Aantal vragen: 10 Gemiddelde % correct:…" at bounding box center [544, 187] width 606 height 538
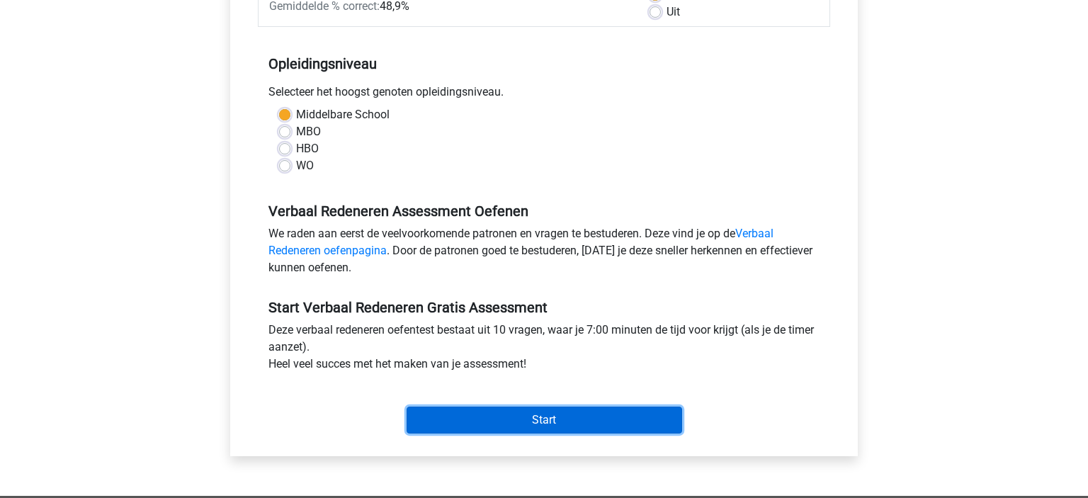
click at [622, 425] on input "Start" at bounding box center [545, 420] width 276 height 27
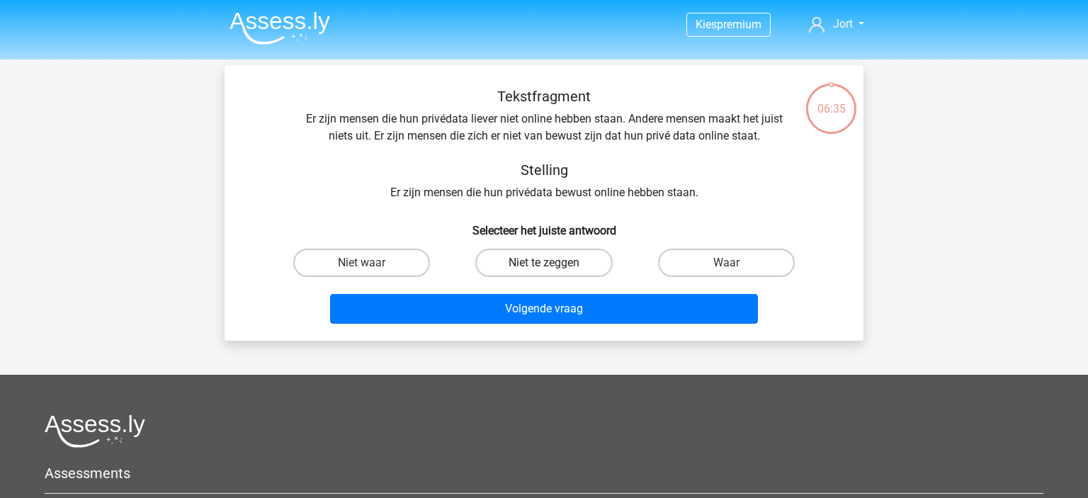
click at [567, 262] on label "Niet te zeggen" at bounding box center [543, 263] width 137 height 28
click at [553, 263] on input "Niet te zeggen" at bounding box center [548, 267] width 9 height 9
radio input "true"
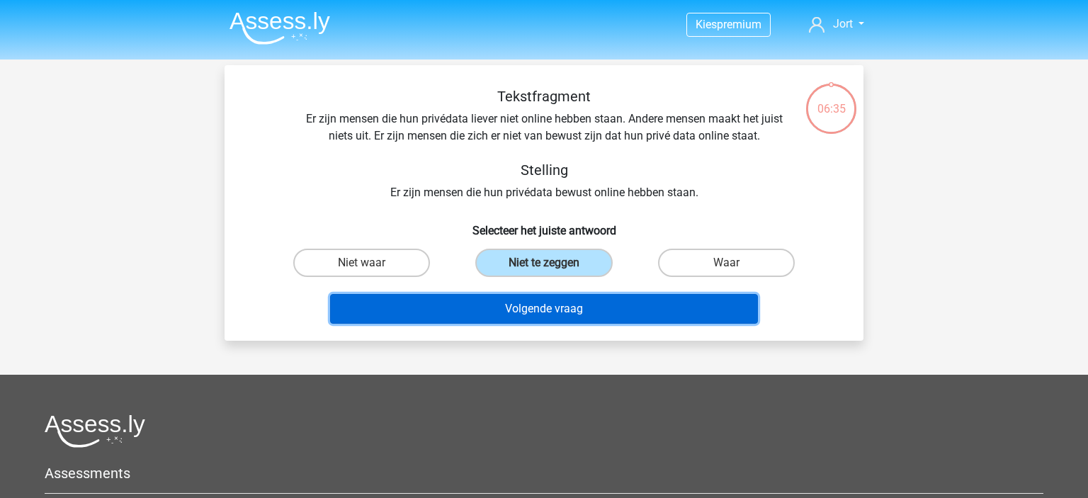
click at [605, 308] on button "Volgende vraag" at bounding box center [544, 309] width 429 height 30
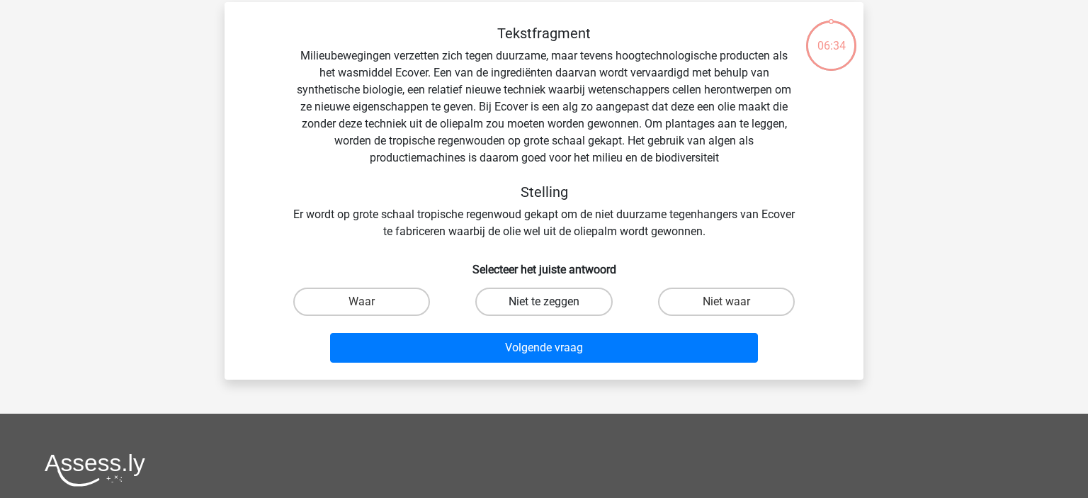
scroll to position [65, 0]
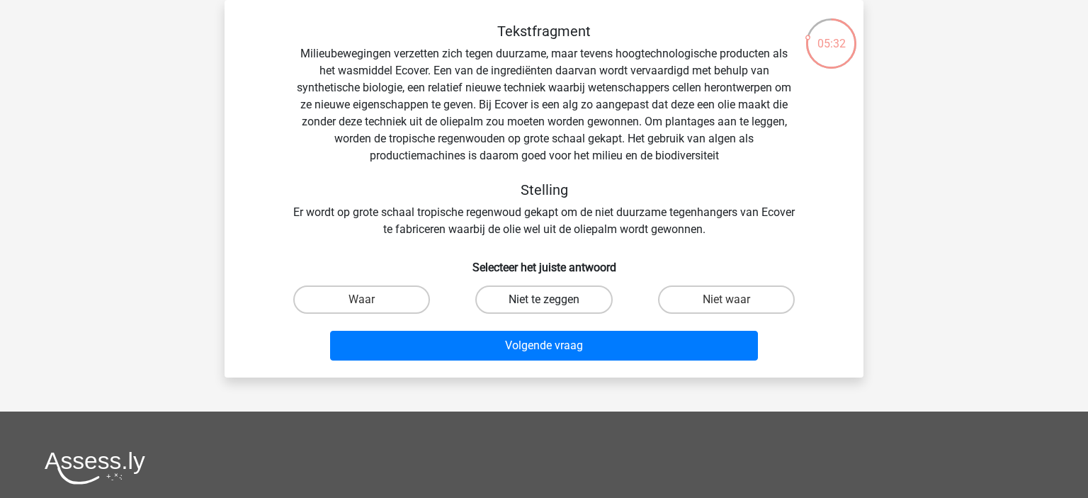
click at [571, 297] on label "Niet te zeggen" at bounding box center [543, 299] width 137 height 28
click at [553, 300] on input "Niet te zeggen" at bounding box center [548, 304] width 9 height 9
radio input "true"
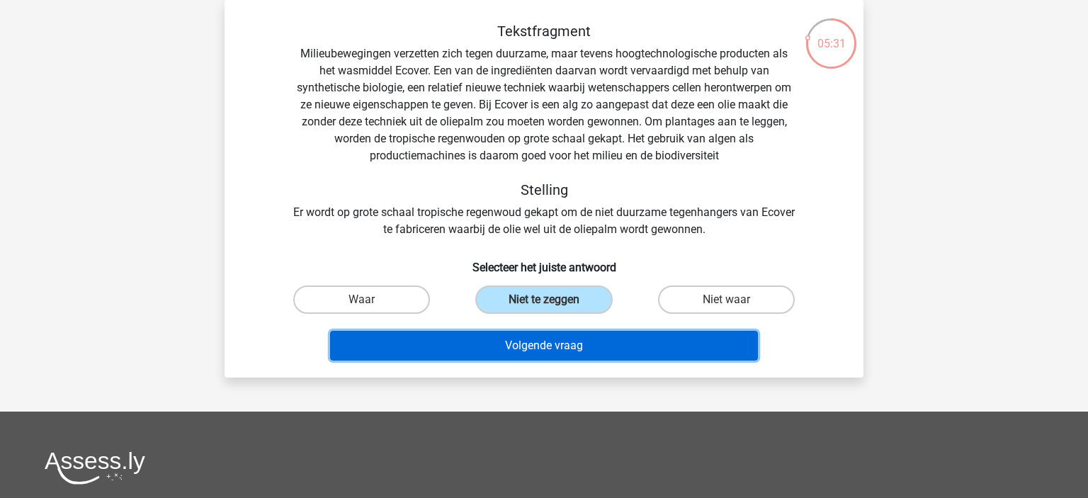
click at [597, 350] on button "Volgende vraag" at bounding box center [544, 346] width 429 height 30
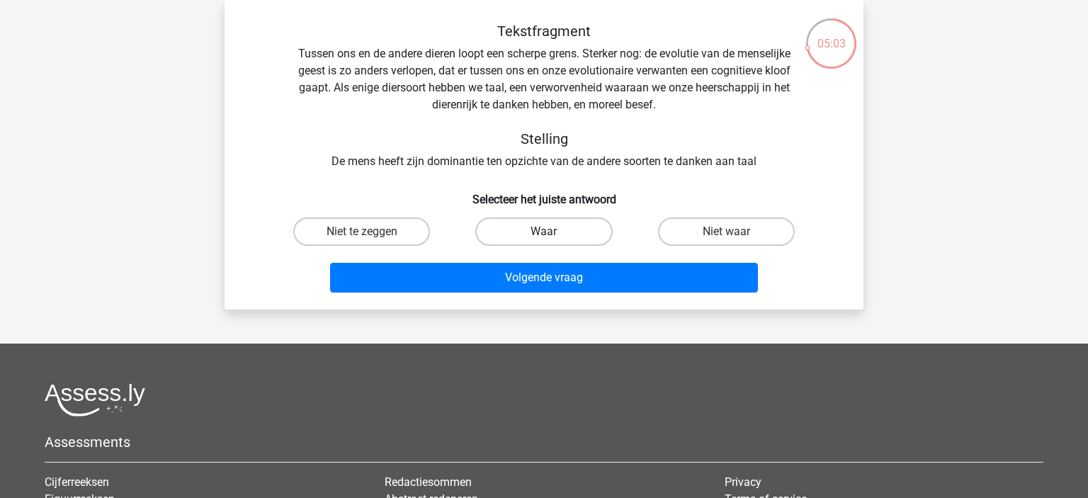
click at [583, 227] on label "Waar" at bounding box center [543, 231] width 137 height 28
click at [553, 232] on input "Waar" at bounding box center [548, 236] width 9 height 9
radio input "true"
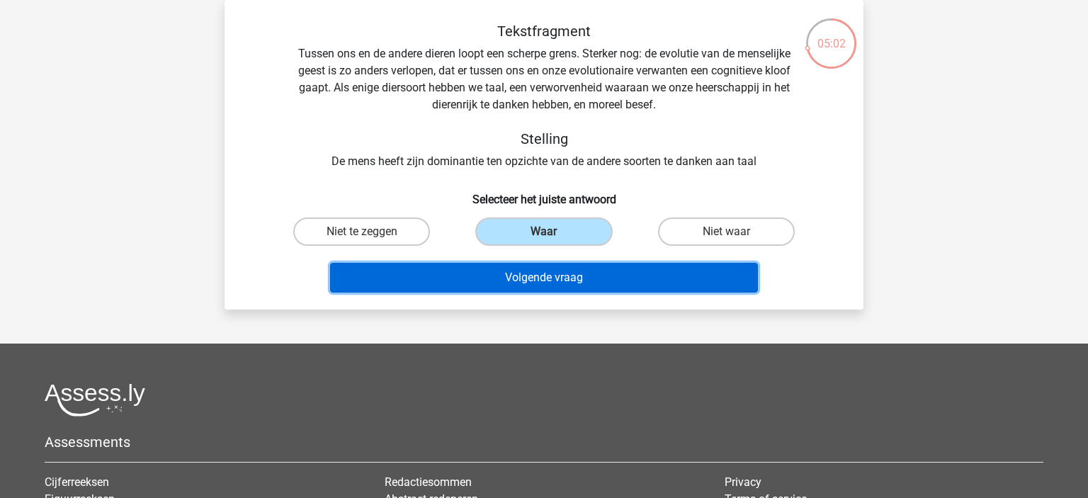
click at [623, 271] on button "Volgende vraag" at bounding box center [544, 278] width 429 height 30
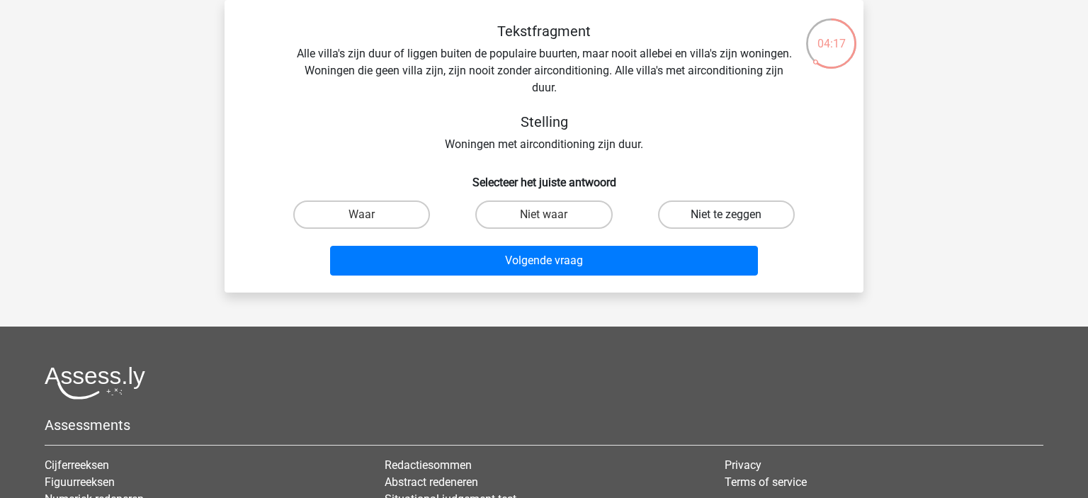
click at [745, 215] on label "Niet te zeggen" at bounding box center [726, 214] width 137 height 28
click at [735, 215] on input "Niet te zeggen" at bounding box center [730, 219] width 9 height 9
radio input "true"
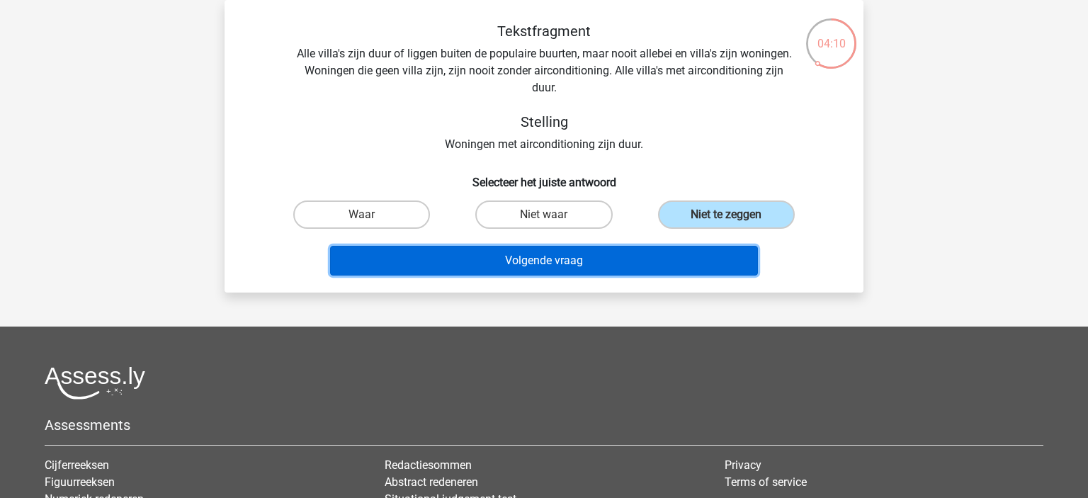
click at [677, 257] on button "Volgende vraag" at bounding box center [544, 261] width 429 height 30
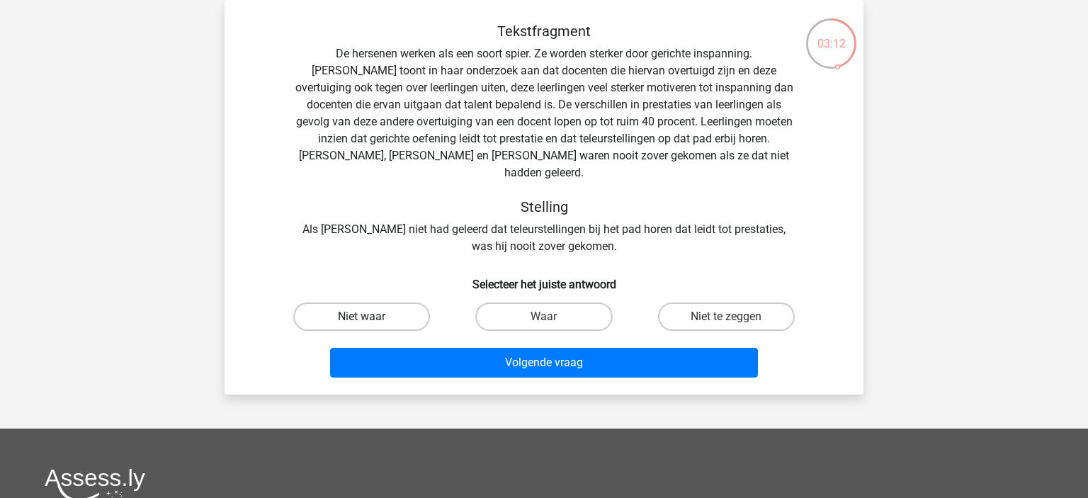
click at [409, 302] on label "Niet waar" at bounding box center [361, 316] width 137 height 28
click at [371, 317] on input "Niet waar" at bounding box center [366, 321] width 9 height 9
radio input "true"
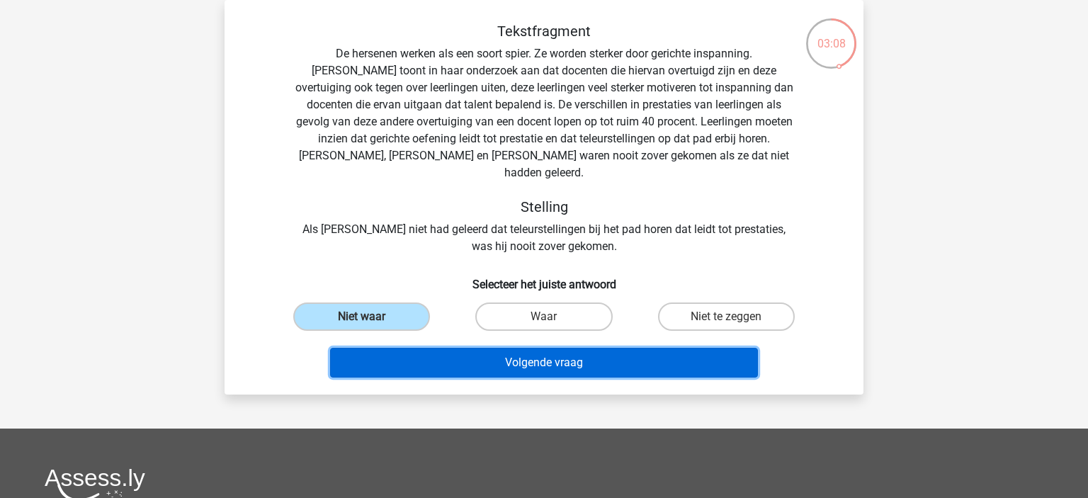
click at [684, 348] on button "Volgende vraag" at bounding box center [544, 363] width 429 height 30
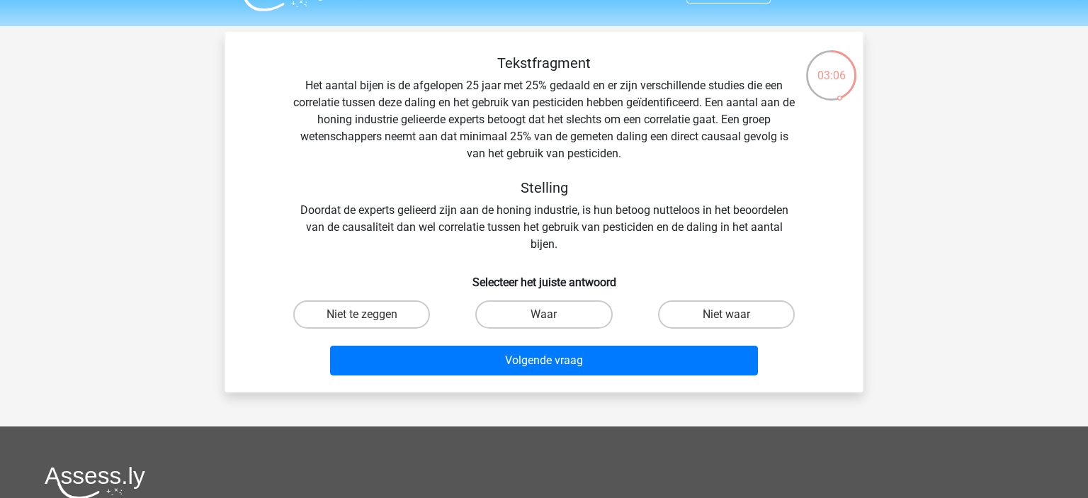
scroll to position [0, 0]
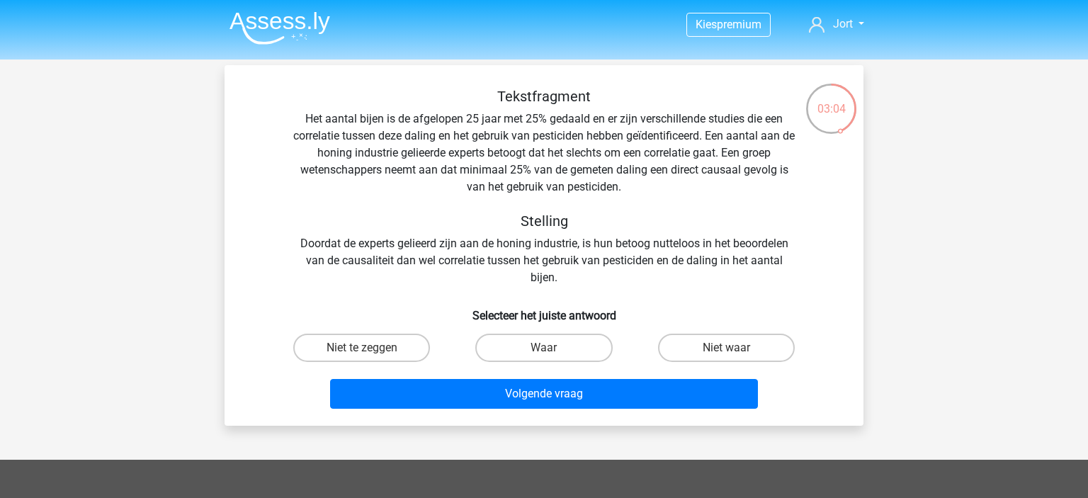
click at [293, 33] on img at bounding box center [280, 27] width 101 height 33
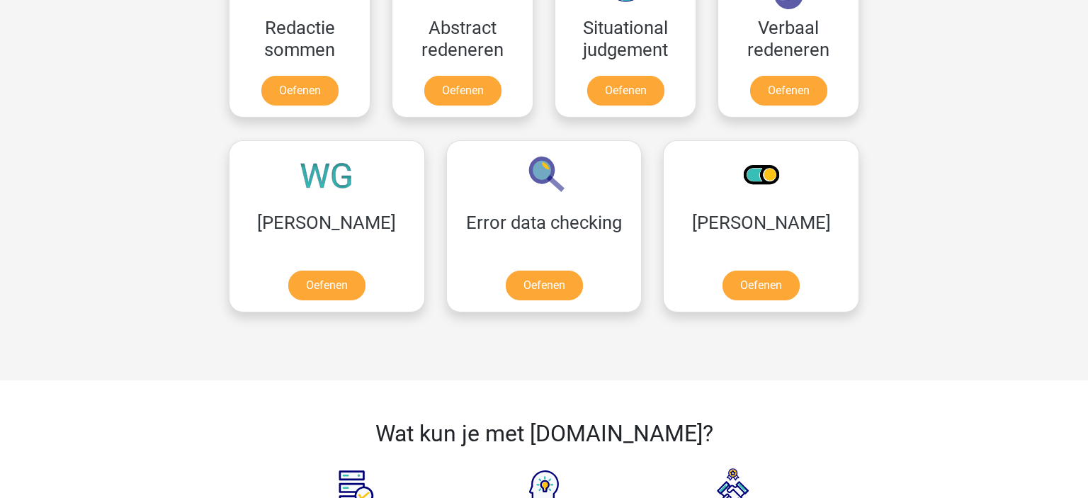
scroll to position [997, 0]
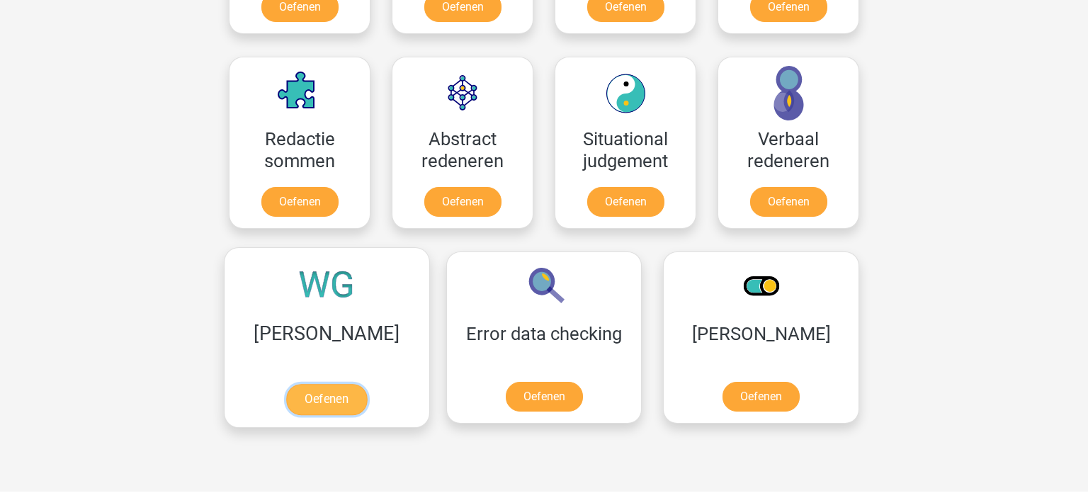
click at [319, 392] on link "Oefenen" at bounding box center [326, 399] width 81 height 31
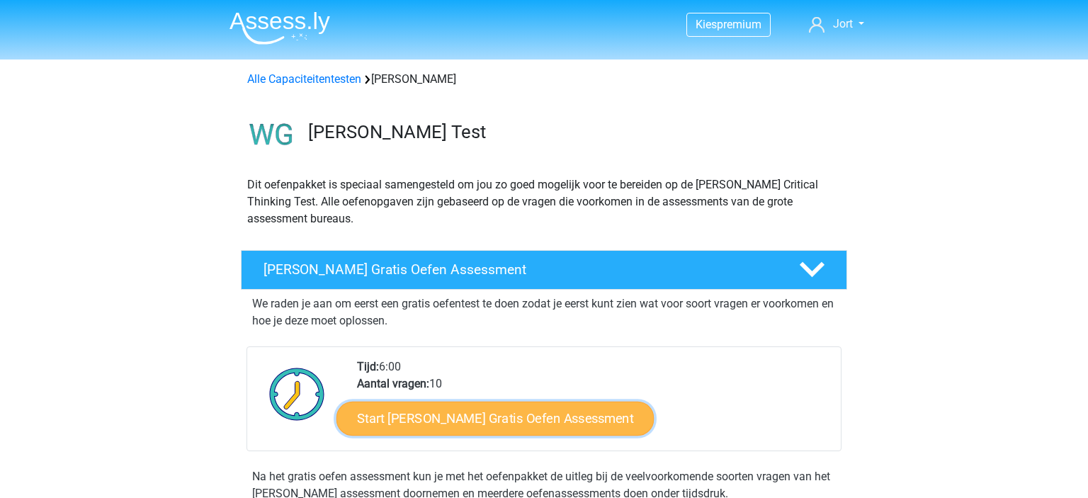
click at [568, 429] on link "Start [PERSON_NAME] Gratis Oefen Assessment" at bounding box center [495, 419] width 318 height 34
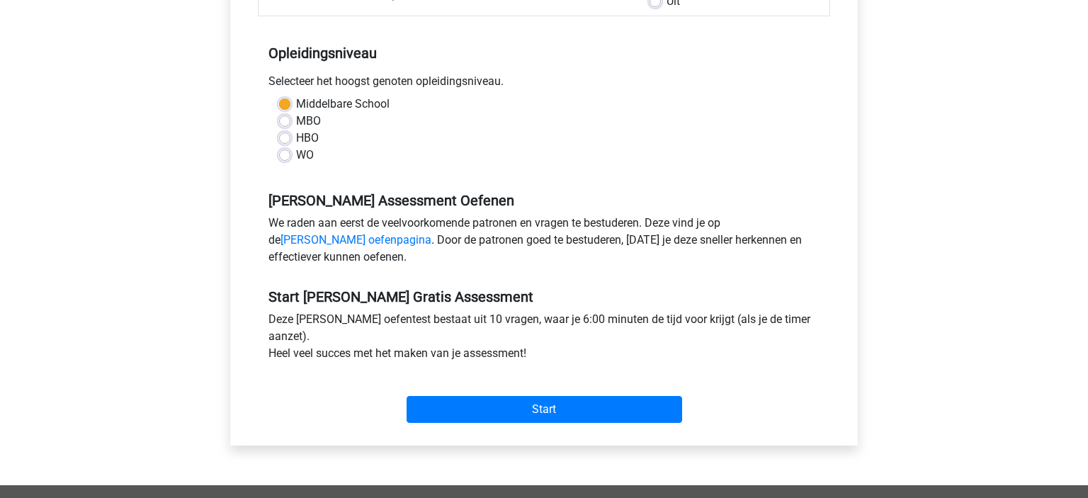
scroll to position [499, 0]
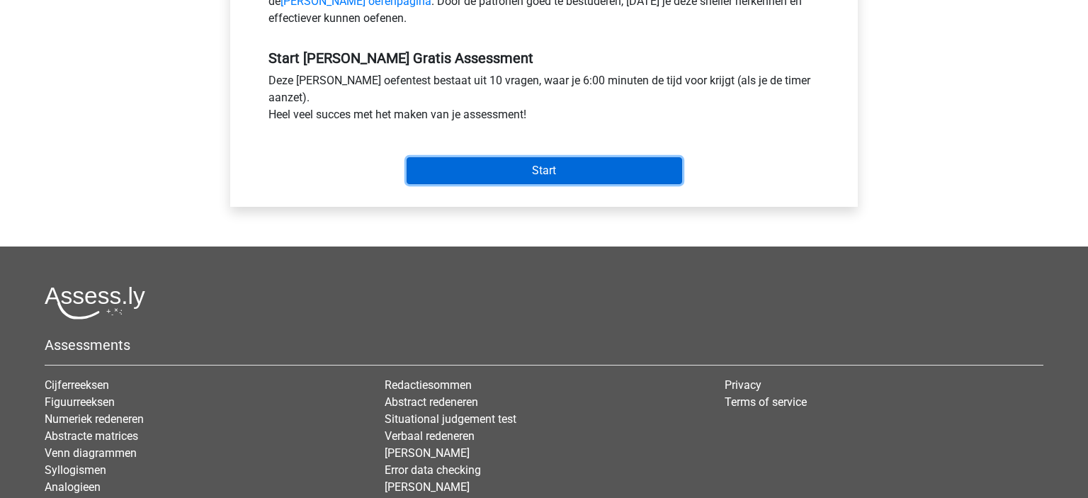
click at [627, 171] on input "Start" at bounding box center [545, 170] width 276 height 27
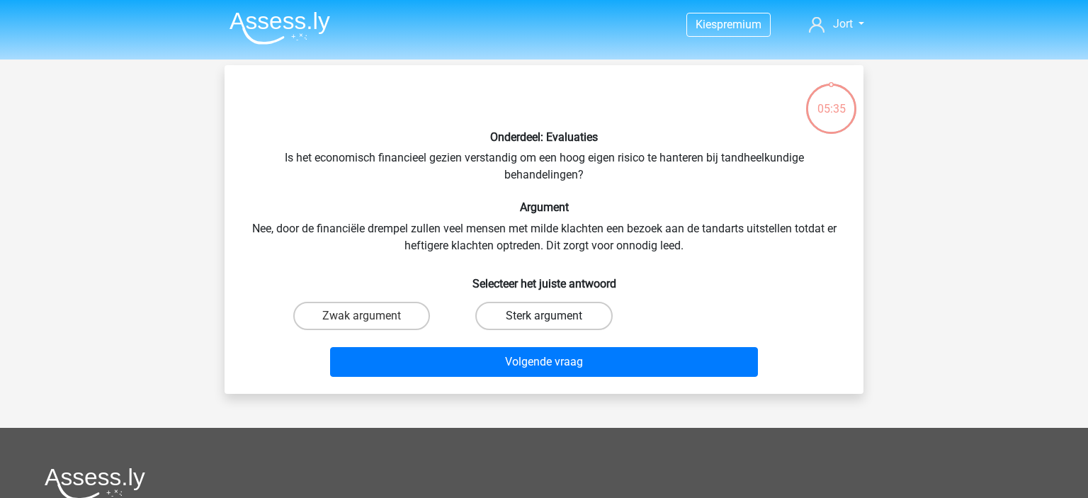
click at [539, 313] on label "Sterk argument" at bounding box center [543, 316] width 137 height 28
click at [544, 316] on input "Sterk argument" at bounding box center [548, 320] width 9 height 9
radio input "true"
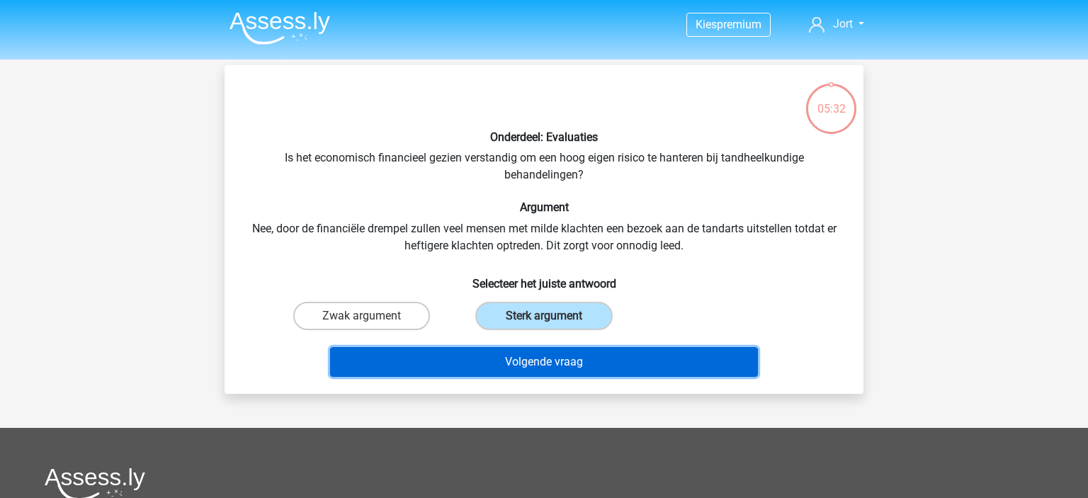
click at [582, 362] on button "Volgende vraag" at bounding box center [544, 362] width 429 height 30
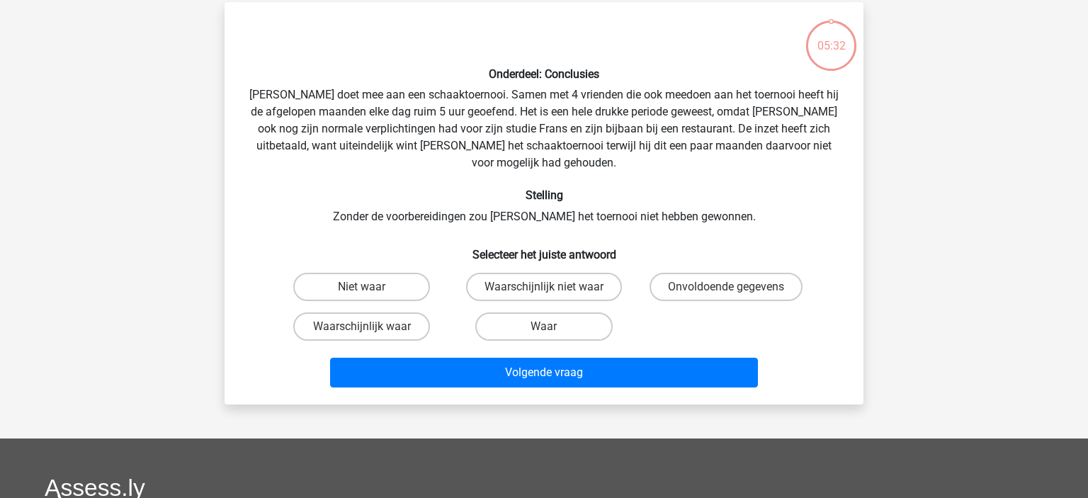
scroll to position [65, 0]
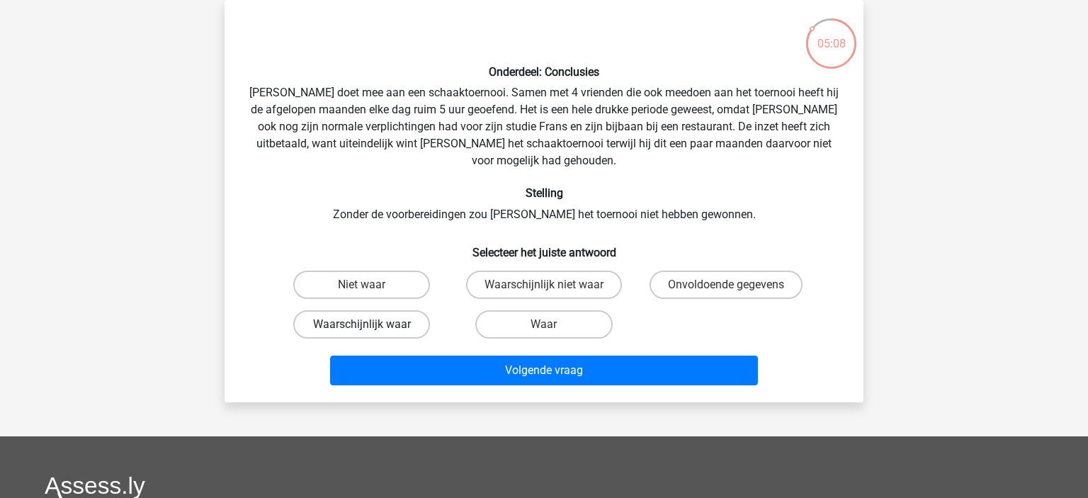
click at [399, 310] on label "Waarschijnlijk waar" at bounding box center [361, 324] width 137 height 28
click at [371, 324] on input "Waarschijnlijk waar" at bounding box center [366, 328] width 9 height 9
radio input "true"
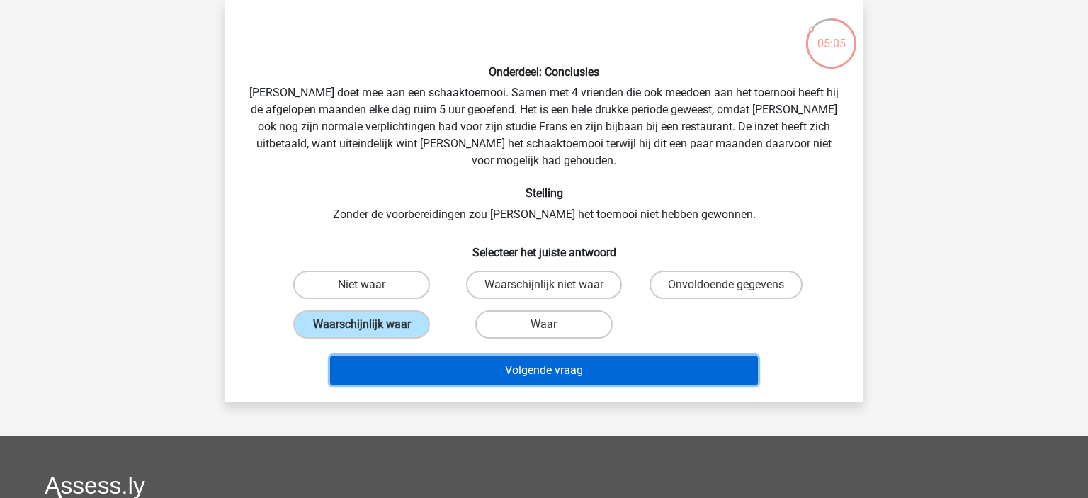
click at [616, 361] on button "Volgende vraag" at bounding box center [544, 371] width 429 height 30
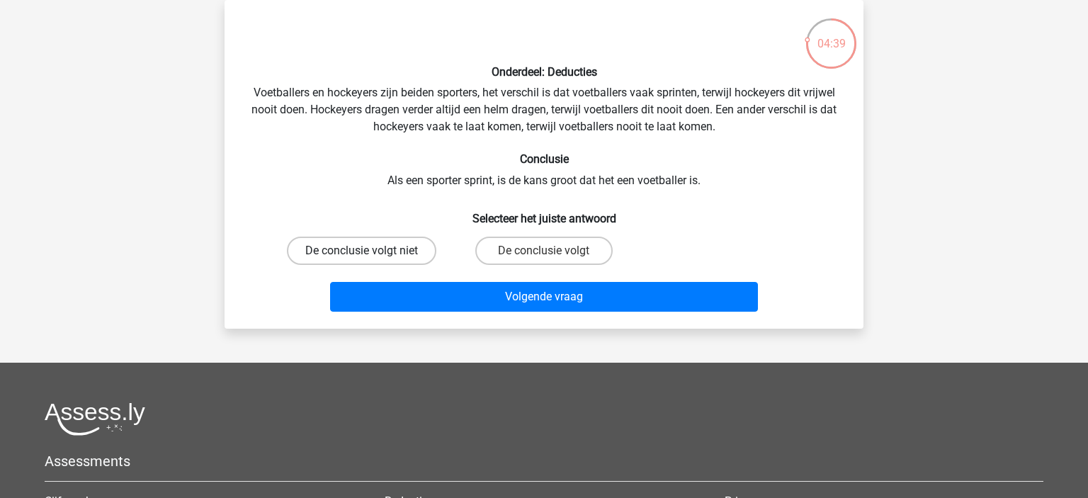
click at [395, 259] on label "De conclusie volgt niet" at bounding box center [361, 251] width 149 height 28
click at [371, 259] on input "De conclusie volgt niet" at bounding box center [366, 255] width 9 height 9
radio input "true"
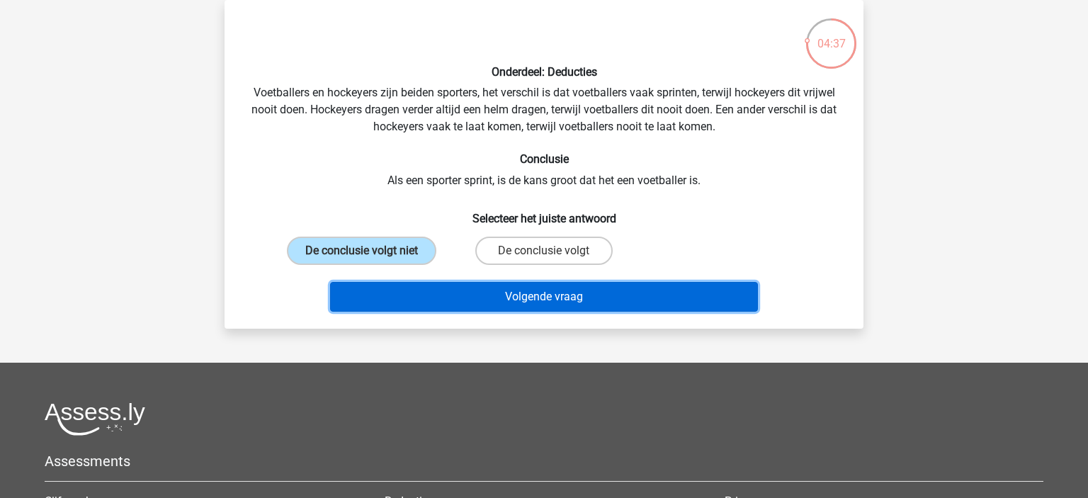
click at [594, 300] on button "Volgende vraag" at bounding box center [544, 297] width 429 height 30
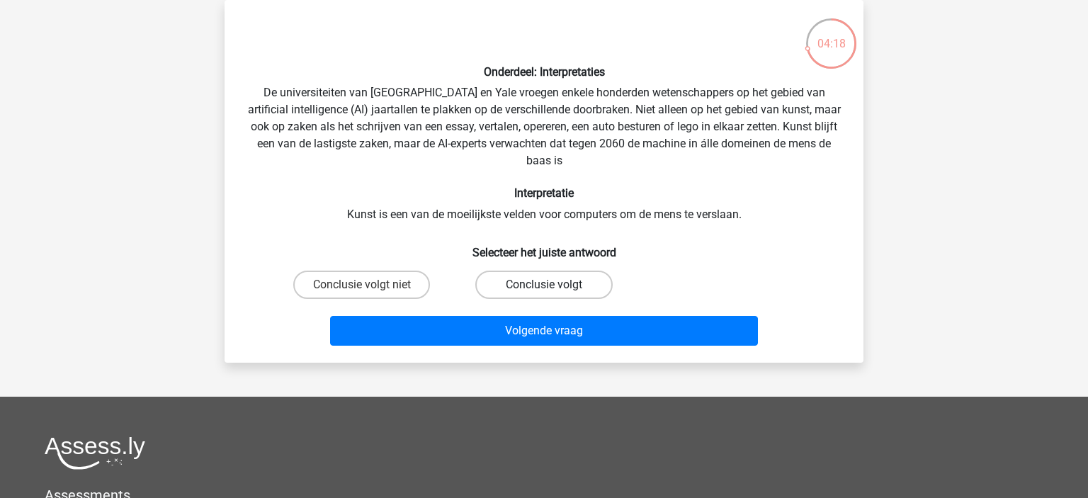
click at [570, 281] on label "Conclusie volgt" at bounding box center [543, 285] width 137 height 28
click at [553, 285] on input "Conclusie volgt" at bounding box center [548, 289] width 9 height 9
radio input "true"
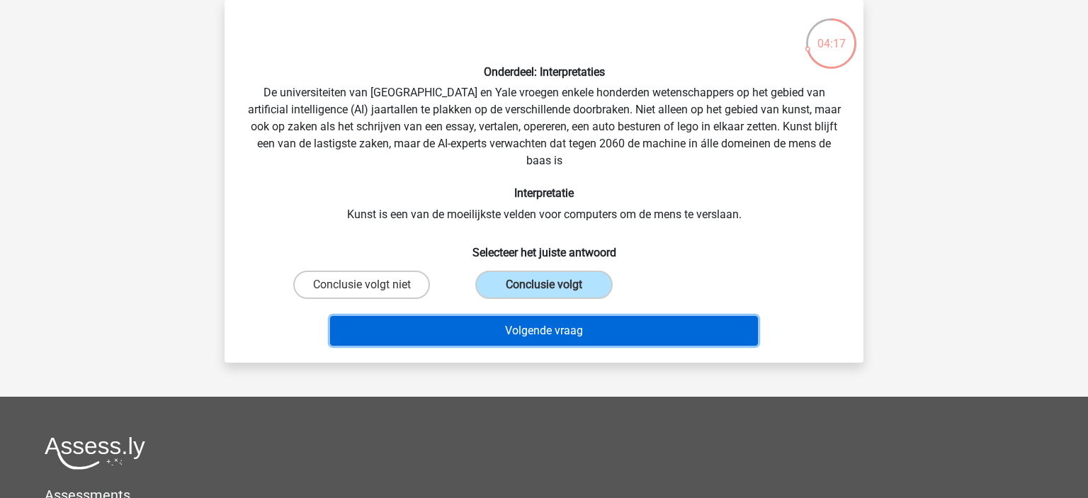
click at [630, 333] on button "Volgende vraag" at bounding box center [544, 331] width 429 height 30
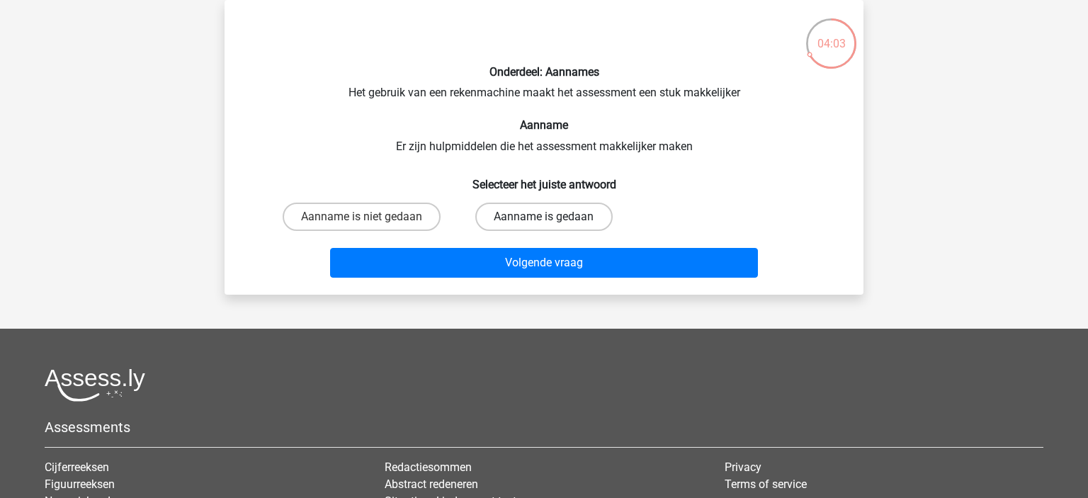
click at [536, 217] on label "Aanname is gedaan" at bounding box center [543, 217] width 137 height 28
click at [544, 217] on input "Aanname is gedaan" at bounding box center [548, 221] width 9 height 9
radio input "true"
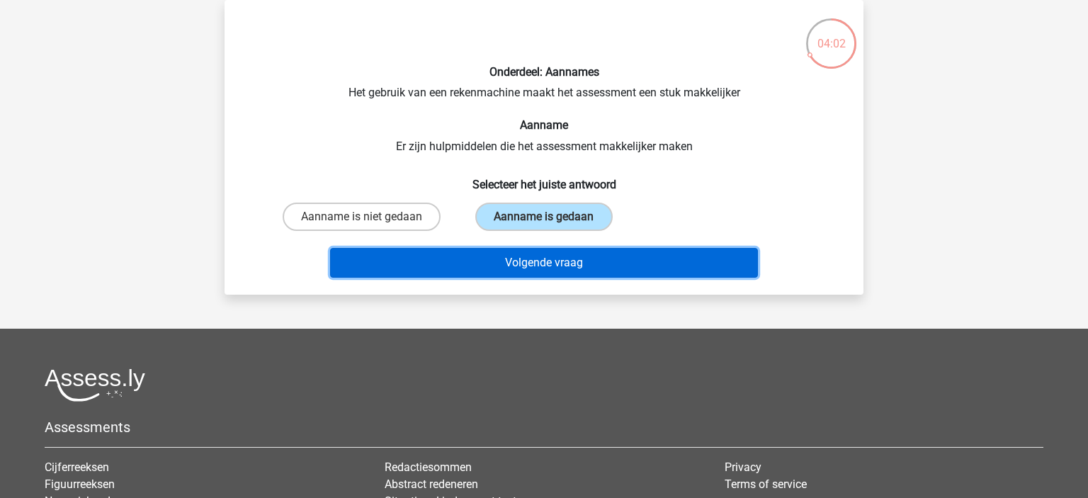
click at [588, 260] on button "Volgende vraag" at bounding box center [544, 263] width 429 height 30
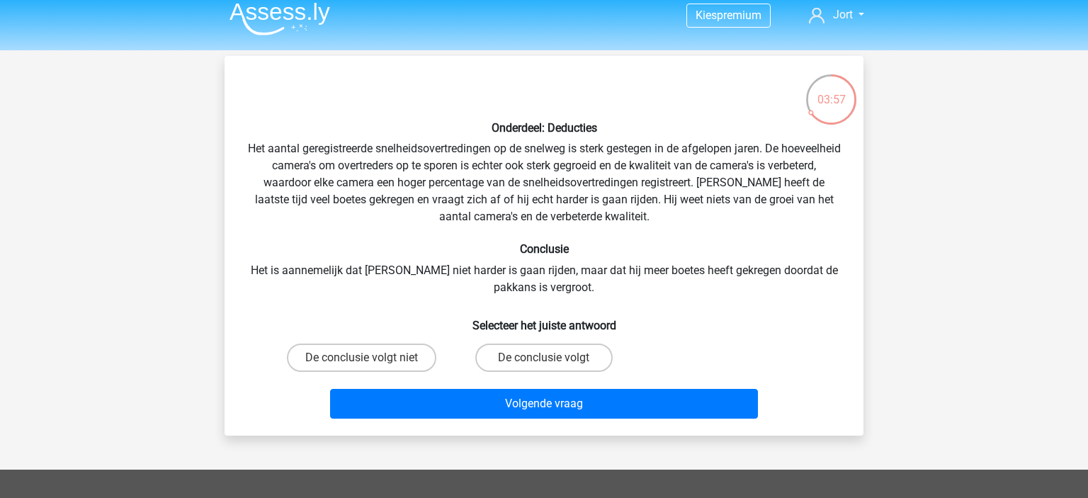
scroll to position [0, 0]
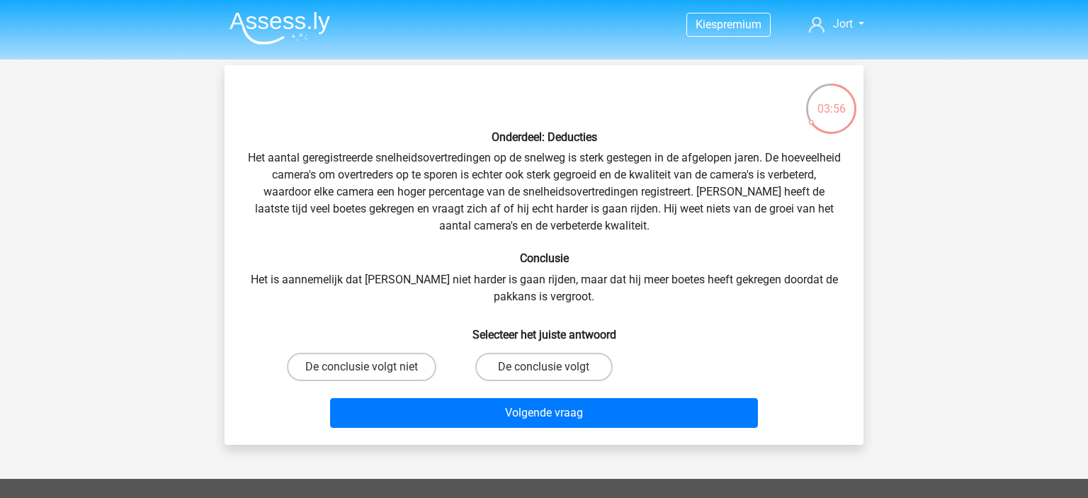
click at [289, 25] on img at bounding box center [280, 27] width 101 height 33
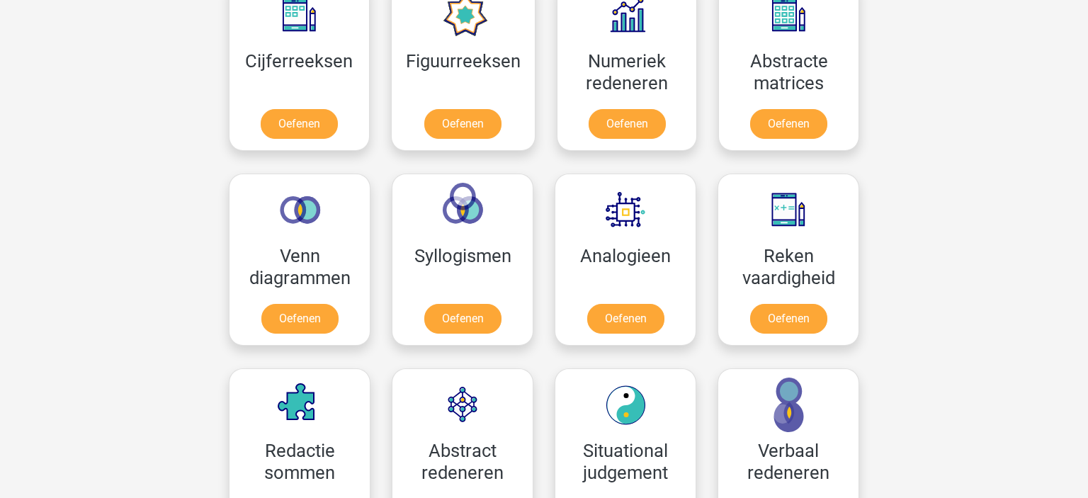
scroll to position [997, 0]
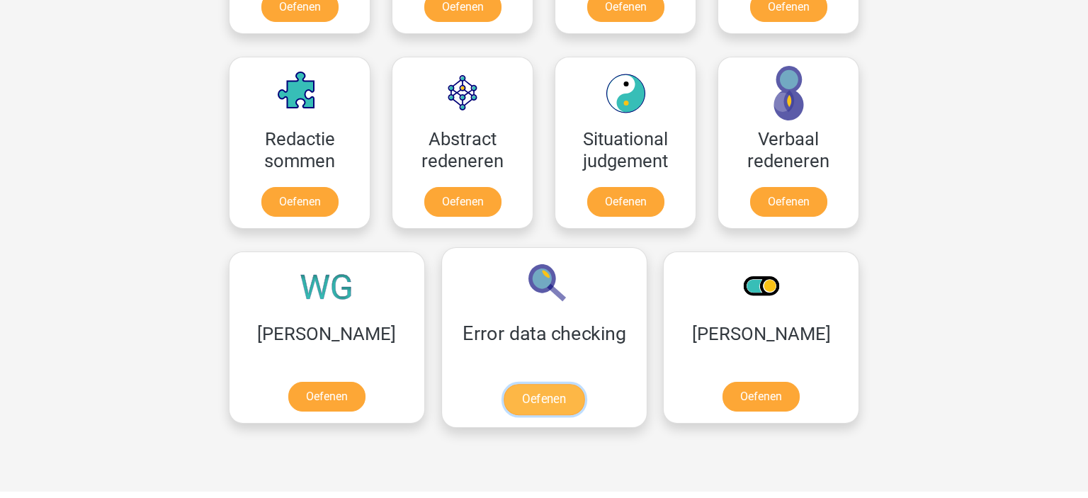
click at [504, 397] on link "Oefenen" at bounding box center [544, 399] width 81 height 31
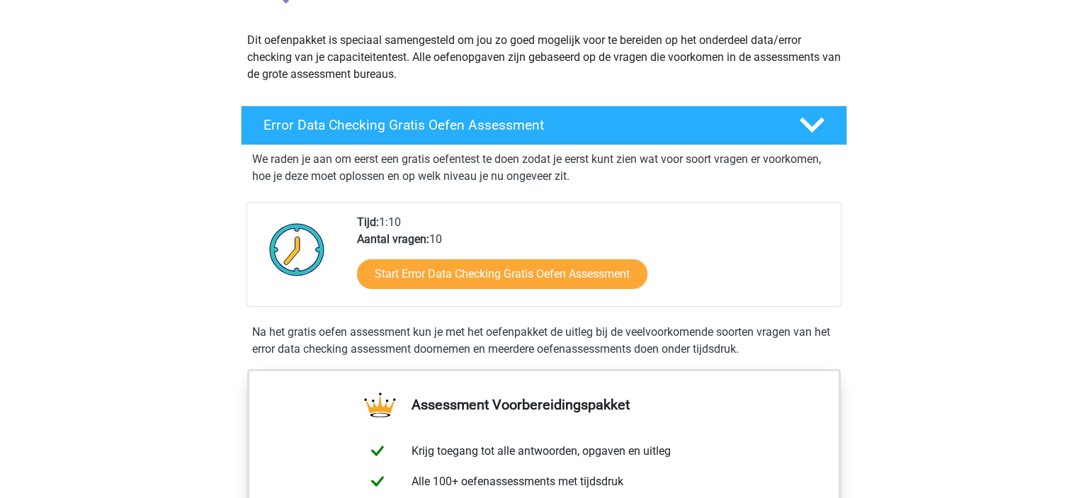
scroll to position [249, 0]
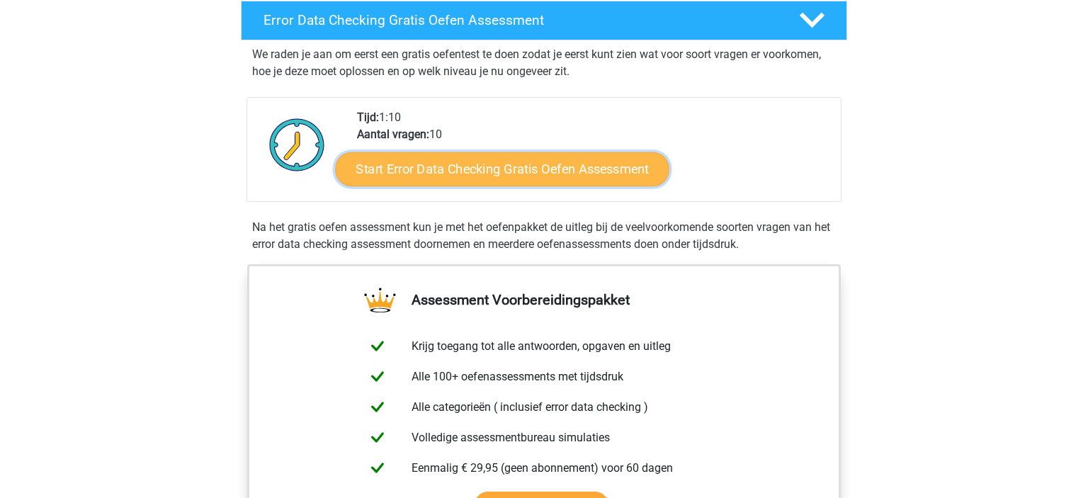
click at [622, 177] on link "Start Error Data Checking Gratis Oefen Assessment" at bounding box center [503, 169] width 334 height 34
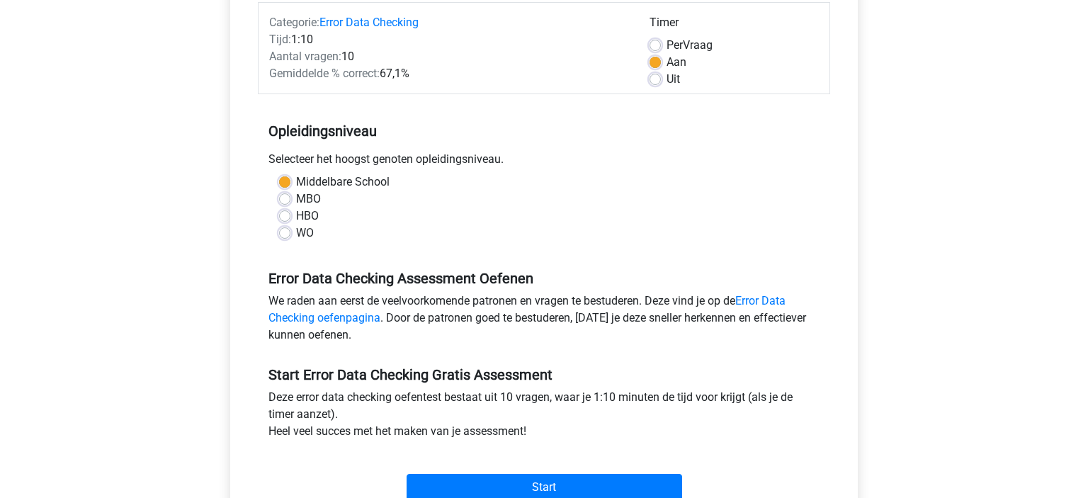
scroll to position [249, 0]
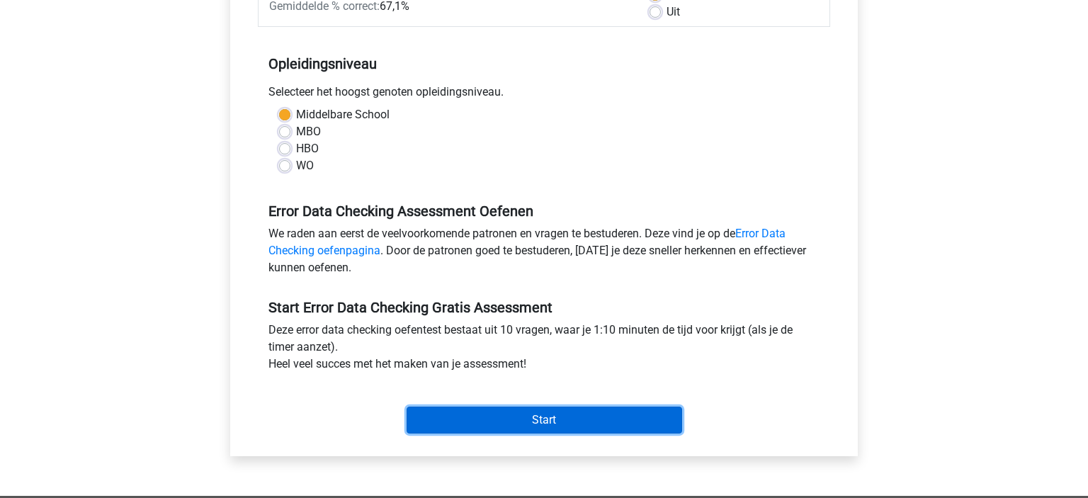
click at [614, 407] on input "Start" at bounding box center [545, 420] width 276 height 27
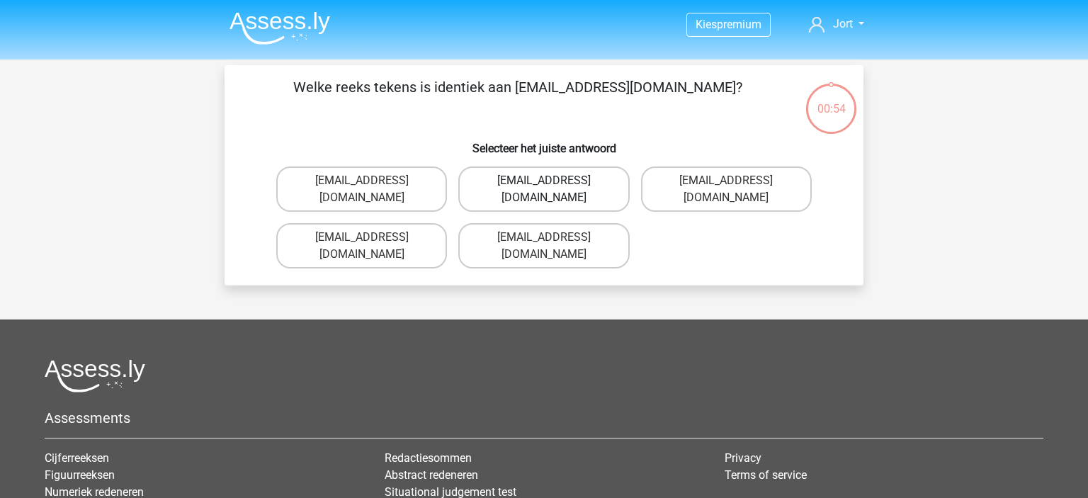
click at [594, 180] on label "[EMAIL_ADDRESS][DOMAIN_NAME]" at bounding box center [543, 188] width 171 height 45
click at [553, 181] on input "[EMAIL_ADDRESS][DOMAIN_NAME]" at bounding box center [548, 185] width 9 height 9
radio input "true"
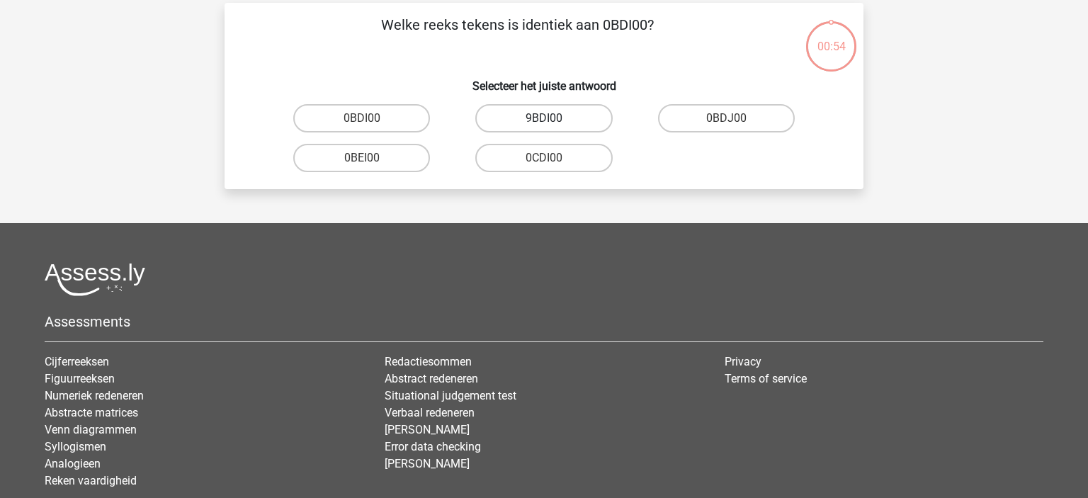
scroll to position [65, 0]
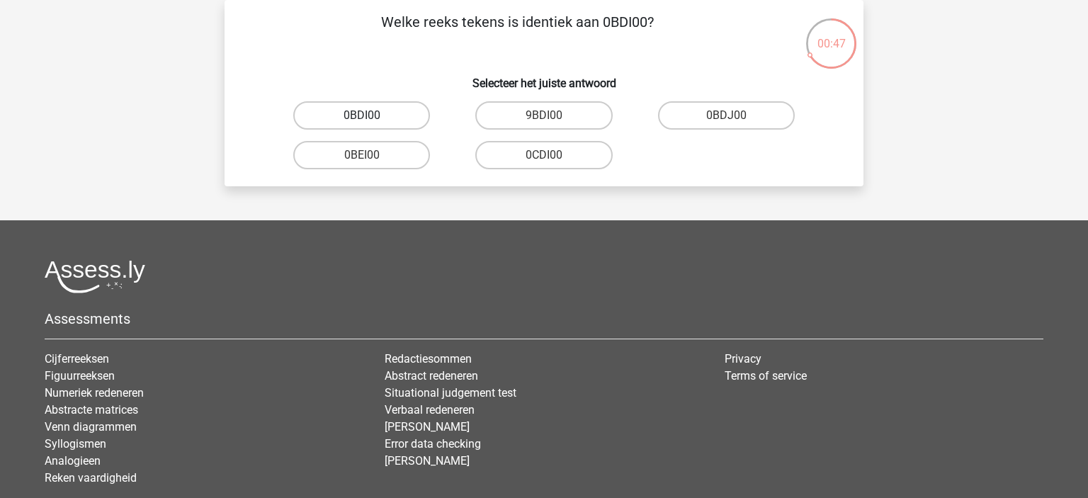
click at [407, 118] on label "0BDI00" at bounding box center [361, 115] width 137 height 28
click at [371, 118] on input "0BDI00" at bounding box center [366, 119] width 9 height 9
radio input "true"
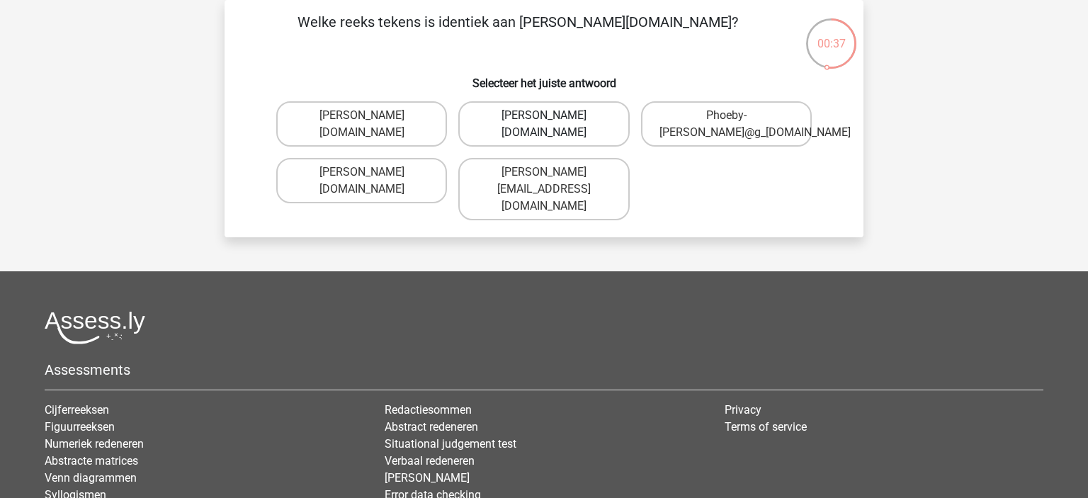
click at [585, 127] on label "[PERSON_NAME][DOMAIN_NAME]" at bounding box center [543, 123] width 171 height 45
click at [553, 125] on input "Phoebe-Patterson@g_mail.gr" at bounding box center [548, 119] width 9 height 9
radio input "true"
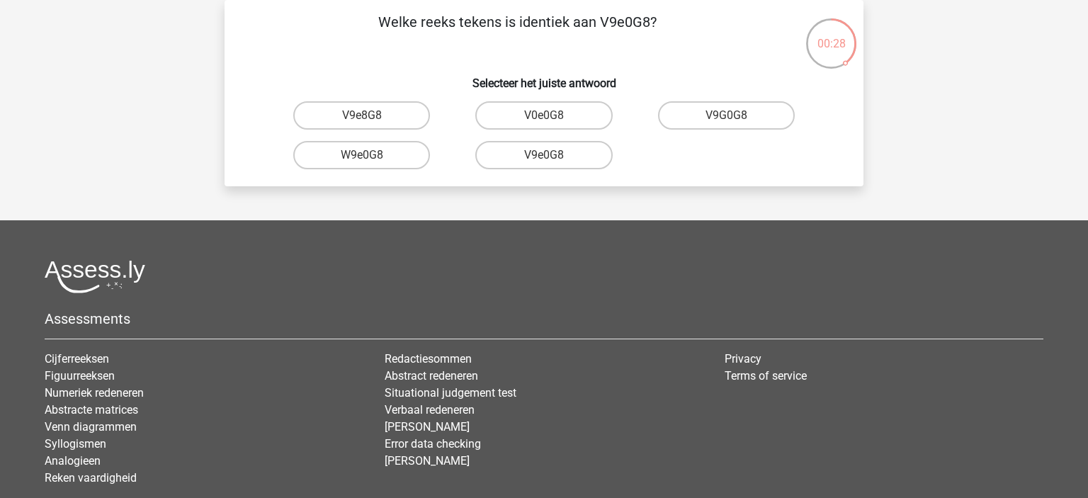
click at [551, 163] on input "V9e0G8" at bounding box center [548, 159] width 9 height 9
radio input "true"
click at [395, 154] on label "91051S" at bounding box center [361, 155] width 137 height 28
click at [371, 155] on input "91051S" at bounding box center [366, 159] width 9 height 9
radio input "true"
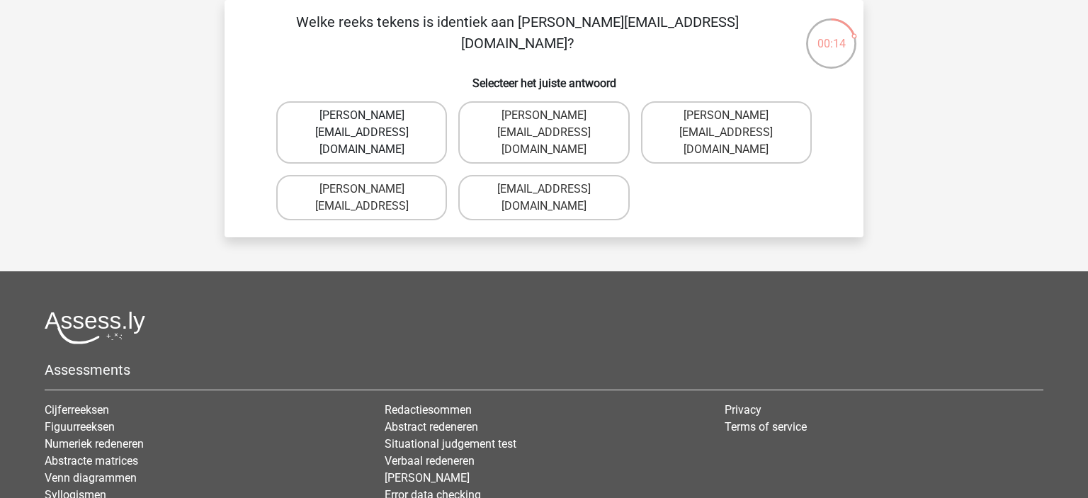
click at [431, 114] on label "Connor.Paterson@mailme.com" at bounding box center [361, 132] width 171 height 62
click at [371, 115] on input "Connor.Paterson@mailme.com" at bounding box center [366, 119] width 9 height 9
radio input "true"
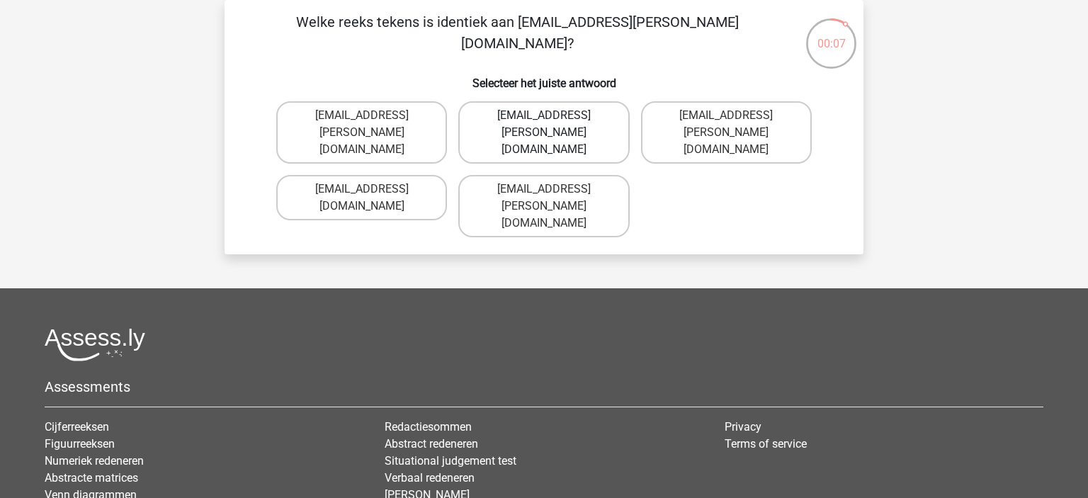
click at [589, 123] on label "Ave-Carroll@mailme.uk.com" at bounding box center [543, 132] width 171 height 62
click at [553, 123] on input "Ave-Carroll@mailme.uk.com" at bounding box center [548, 119] width 9 height 9
radio input "true"
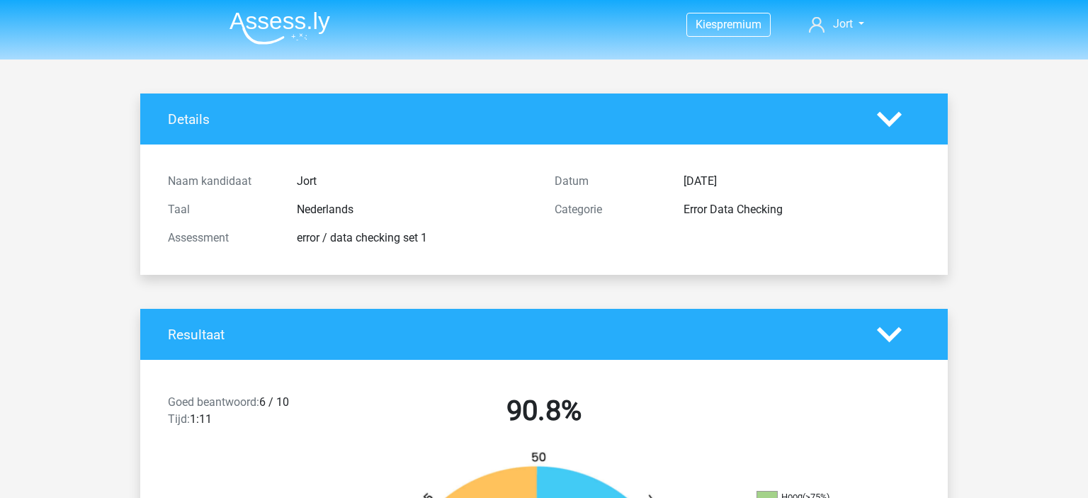
click at [239, 23] on img at bounding box center [280, 27] width 101 height 33
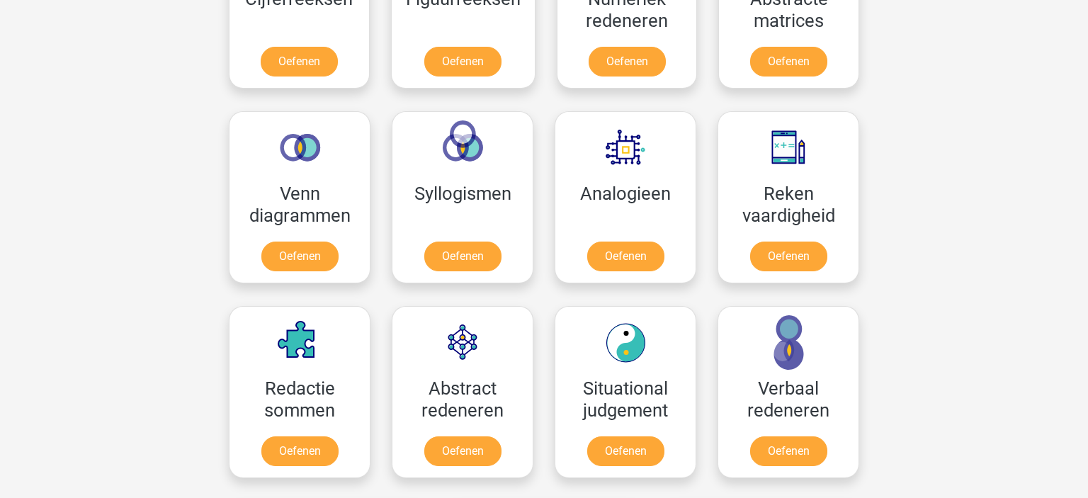
scroll to position [997, 0]
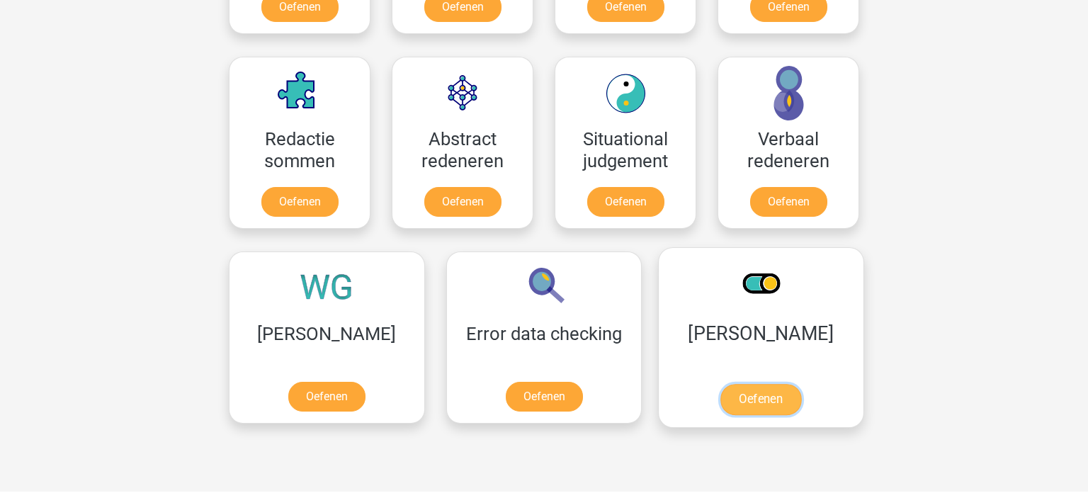
click at [720, 387] on link "Oefenen" at bounding box center [760, 399] width 81 height 31
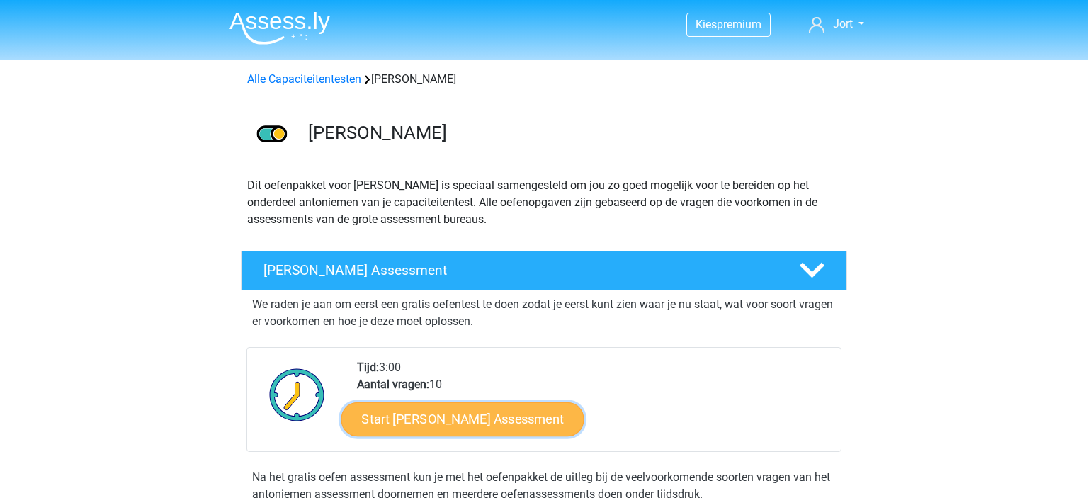
click at [551, 426] on link "Start Antoniemen Gratis Oefen Assessment" at bounding box center [462, 419] width 243 height 34
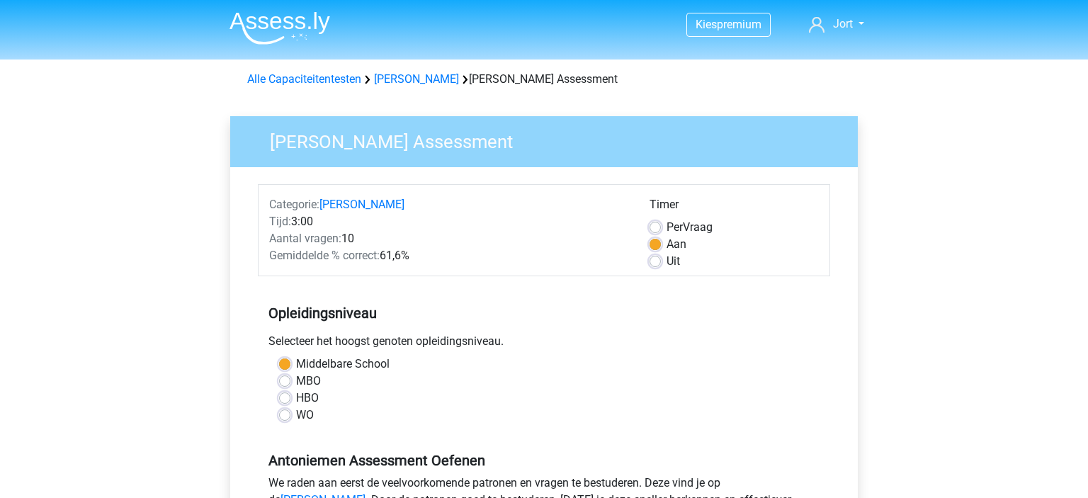
scroll to position [499, 0]
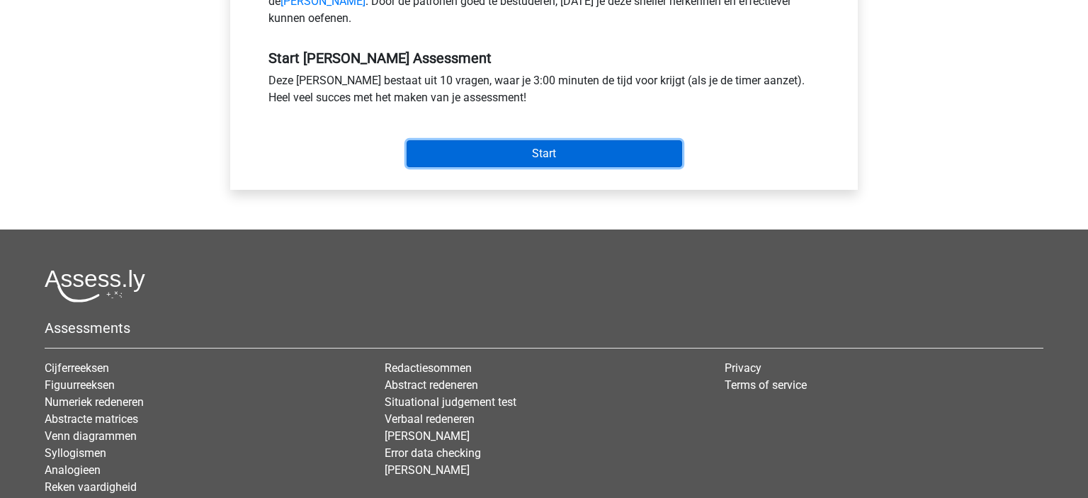
click at [633, 163] on input "Start" at bounding box center [545, 153] width 276 height 27
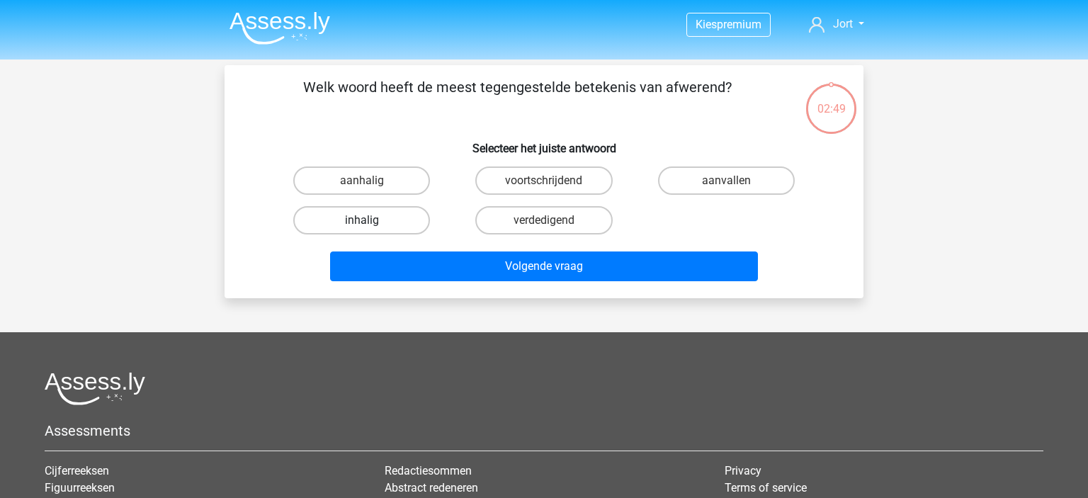
click at [401, 217] on label "inhalig" at bounding box center [361, 220] width 137 height 28
click at [371, 220] on input "inhalig" at bounding box center [366, 224] width 9 height 9
radio input "true"
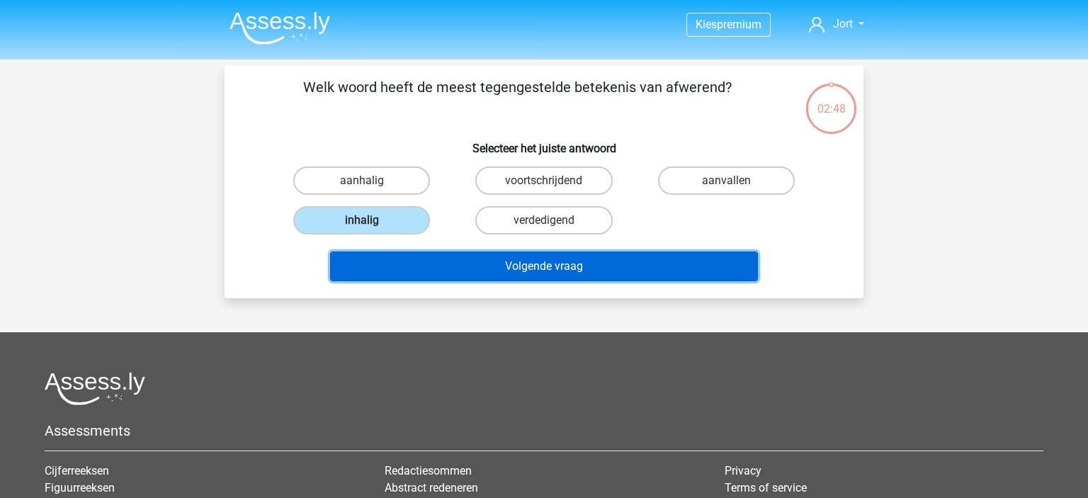
click at [663, 266] on button "Volgende vraag" at bounding box center [544, 266] width 429 height 30
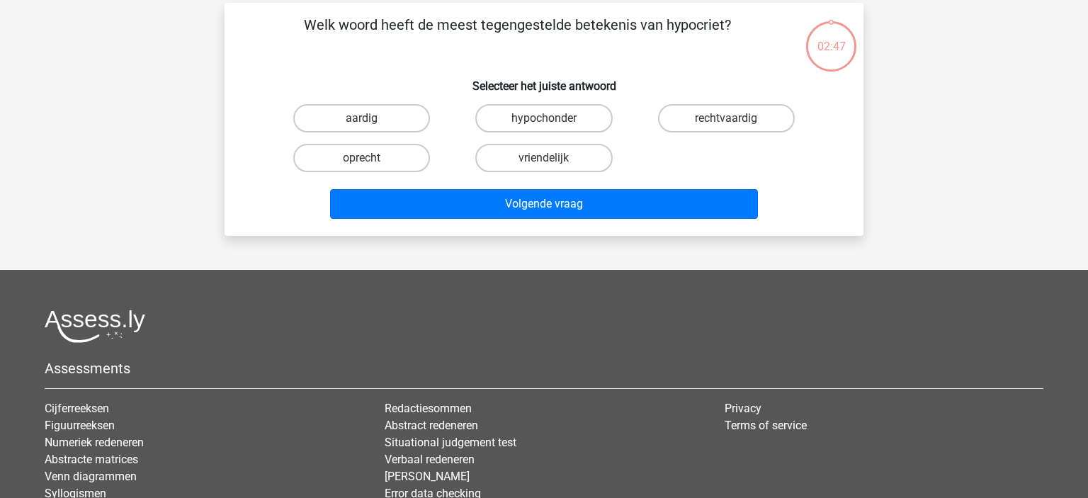
scroll to position [65, 0]
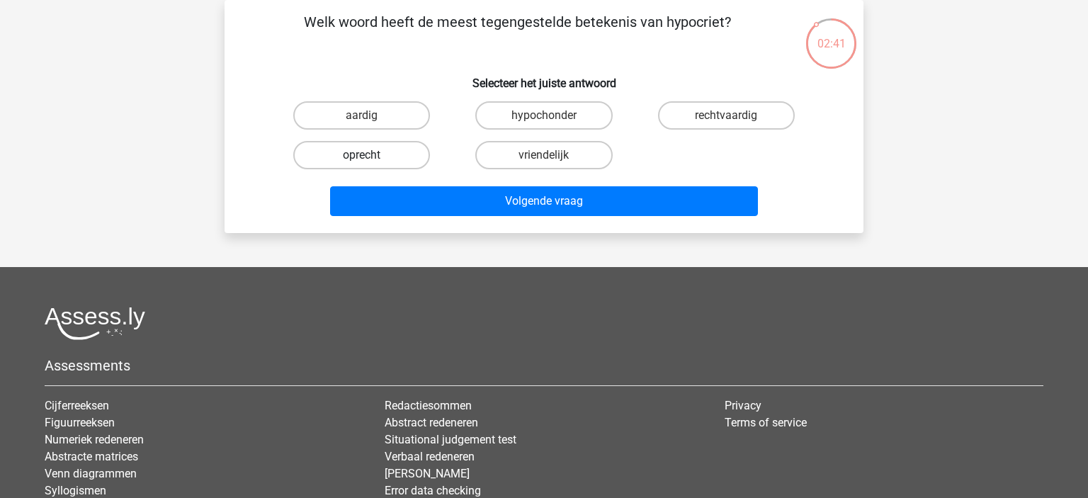
click at [358, 151] on label "oprecht" at bounding box center [361, 155] width 137 height 28
click at [362, 155] on input "oprecht" at bounding box center [366, 159] width 9 height 9
radio input "true"
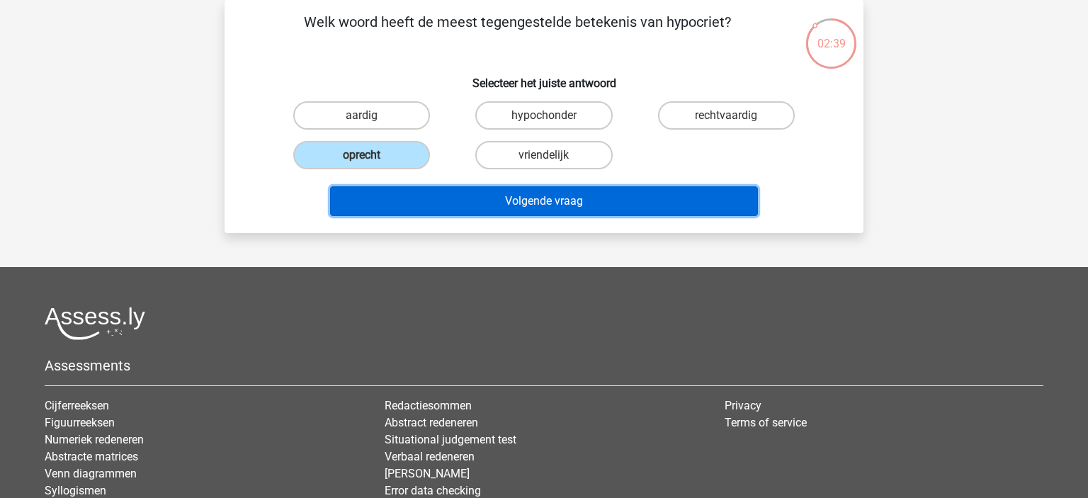
click at [574, 198] on button "Volgende vraag" at bounding box center [544, 201] width 429 height 30
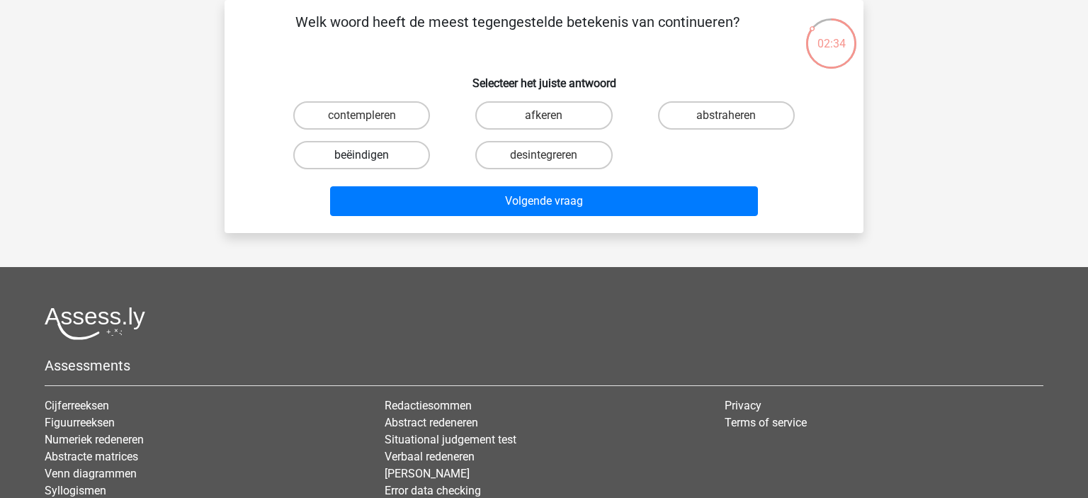
click at [395, 157] on label "beëindigen" at bounding box center [361, 155] width 137 height 28
click at [371, 157] on input "beëindigen" at bounding box center [366, 159] width 9 height 9
radio input "true"
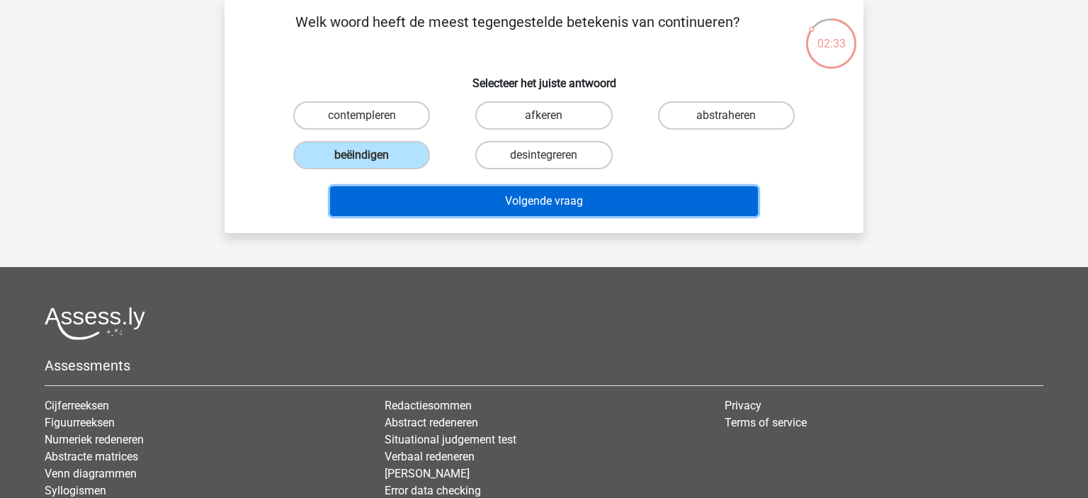
click at [594, 203] on button "Volgende vraag" at bounding box center [544, 201] width 429 height 30
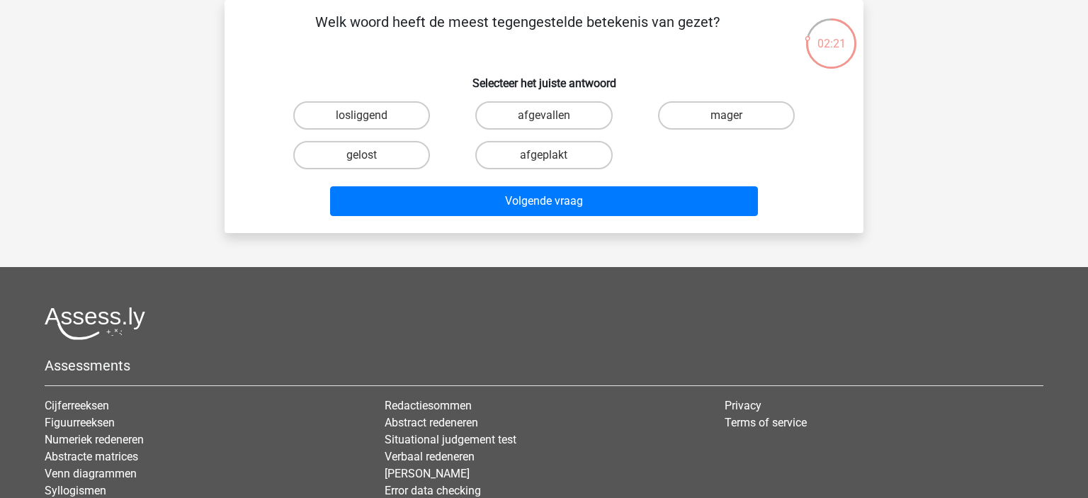
click at [732, 115] on input "mager" at bounding box center [730, 119] width 9 height 9
radio input "true"
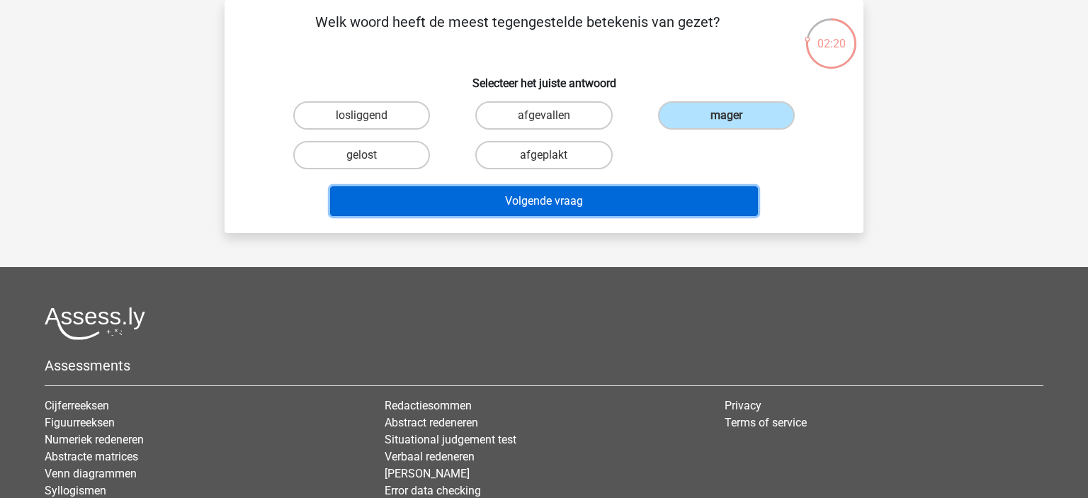
click at [650, 198] on button "Volgende vraag" at bounding box center [544, 201] width 429 height 30
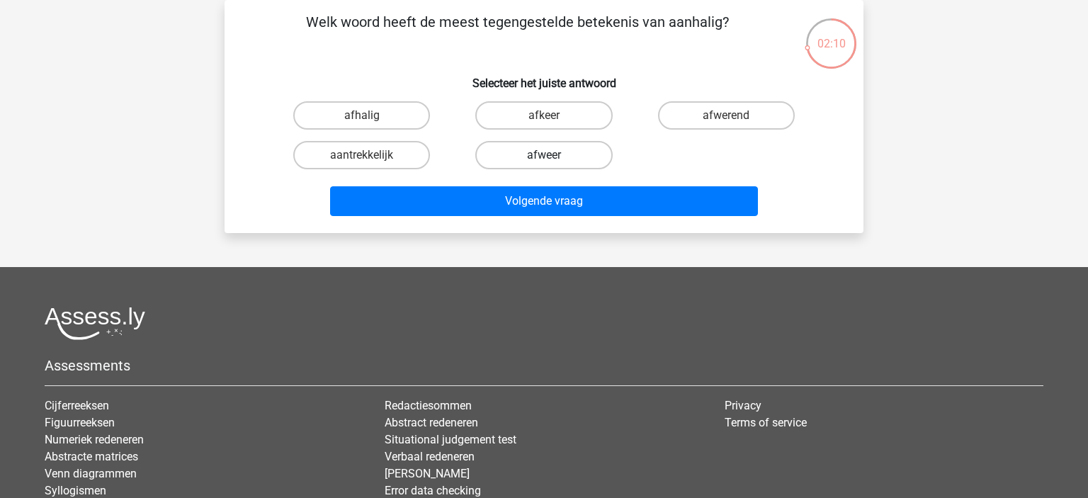
click at [560, 159] on label "afweer" at bounding box center [543, 155] width 137 height 28
click at [553, 159] on input "afweer" at bounding box center [548, 159] width 9 height 9
radio input "true"
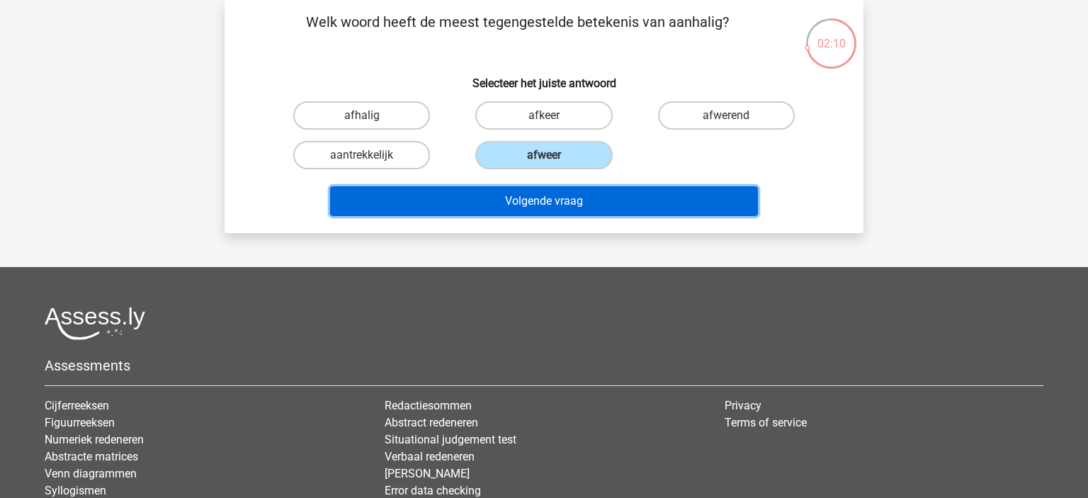
click at [589, 195] on button "Volgende vraag" at bounding box center [544, 201] width 429 height 30
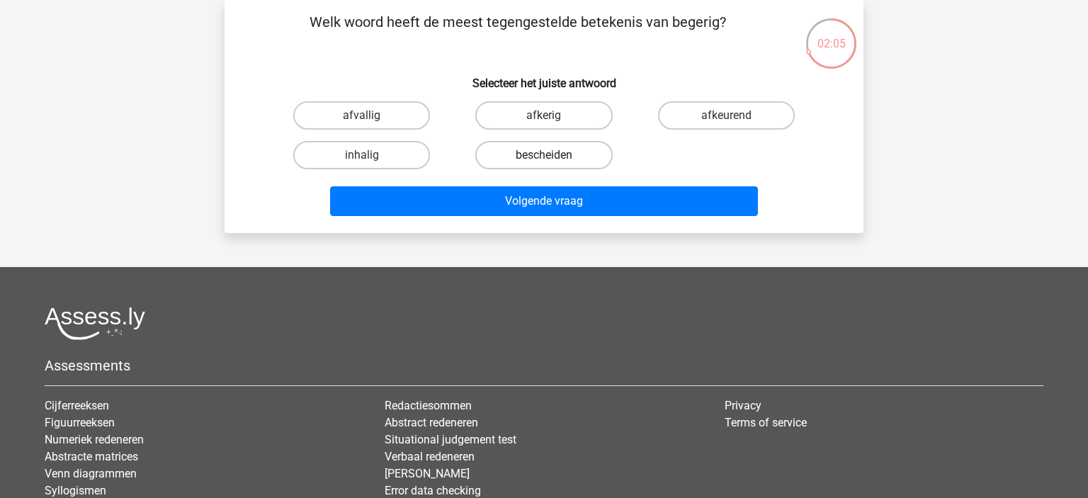
click at [556, 159] on label "bescheiden" at bounding box center [543, 155] width 137 height 28
click at [553, 159] on input "bescheiden" at bounding box center [548, 159] width 9 height 9
radio input "true"
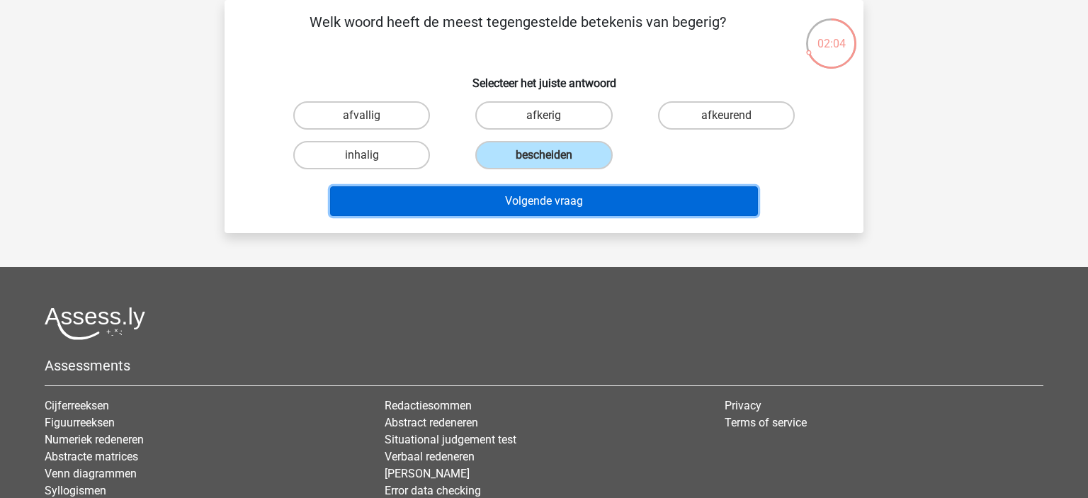
click at [571, 196] on button "Volgende vraag" at bounding box center [544, 201] width 429 height 30
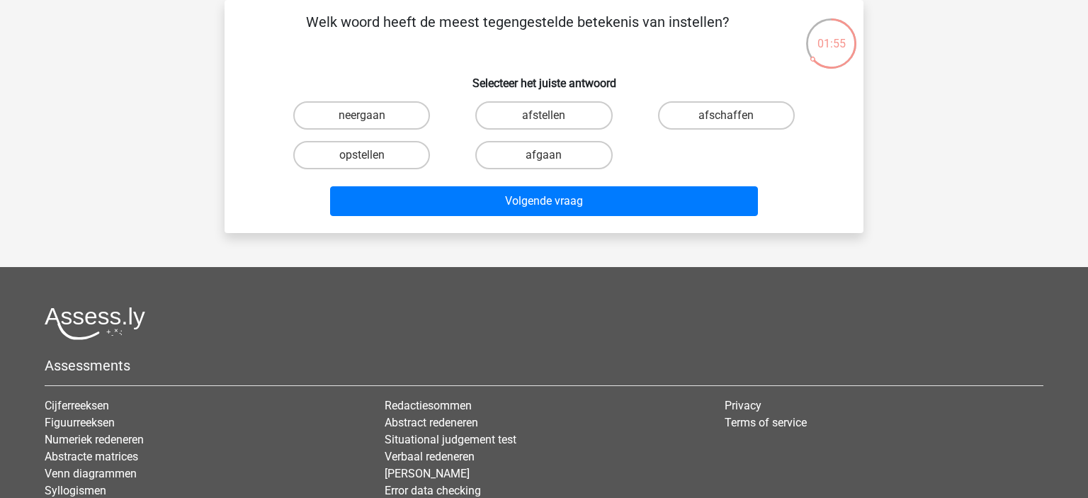
click at [730, 120] on input "afschaffen" at bounding box center [730, 119] width 9 height 9
radio input "true"
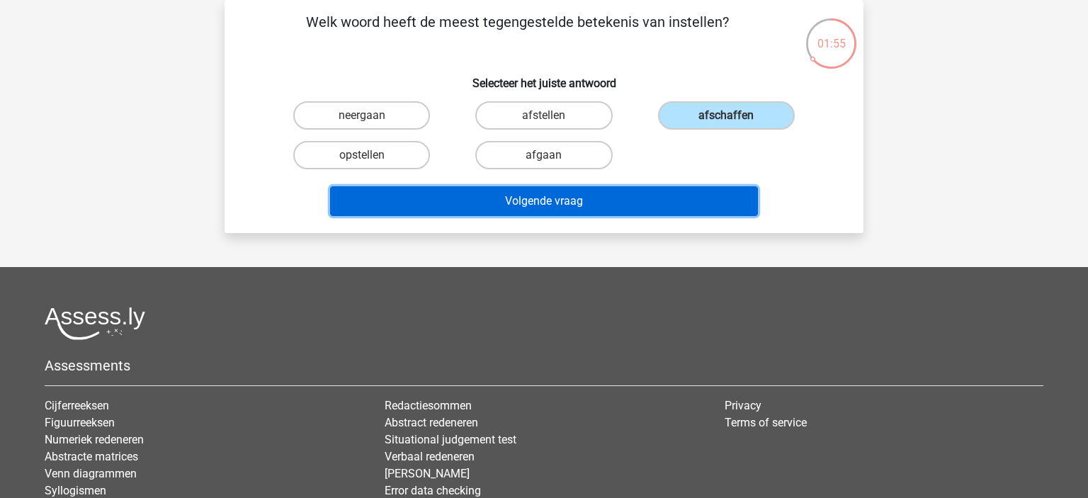
click at [628, 200] on button "Volgende vraag" at bounding box center [544, 201] width 429 height 30
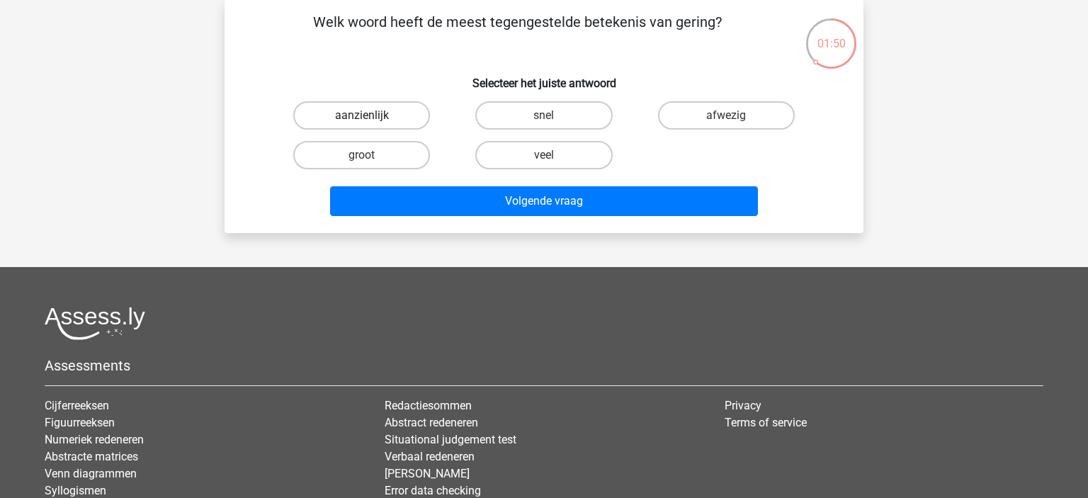
click at [378, 115] on label "aanzienlijk" at bounding box center [361, 115] width 137 height 28
click at [371, 115] on input "aanzienlijk" at bounding box center [366, 119] width 9 height 9
radio input "true"
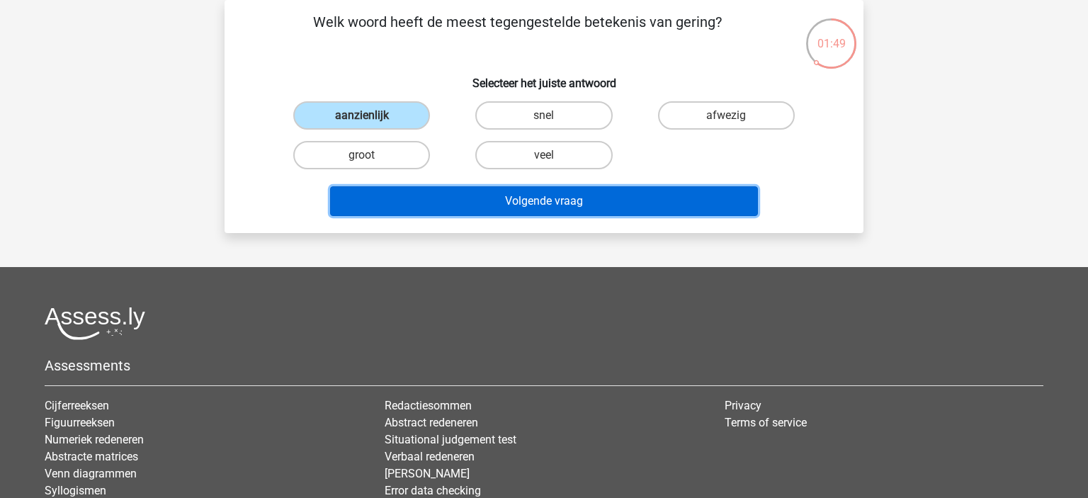
click at [593, 197] on button "Volgende vraag" at bounding box center [544, 201] width 429 height 30
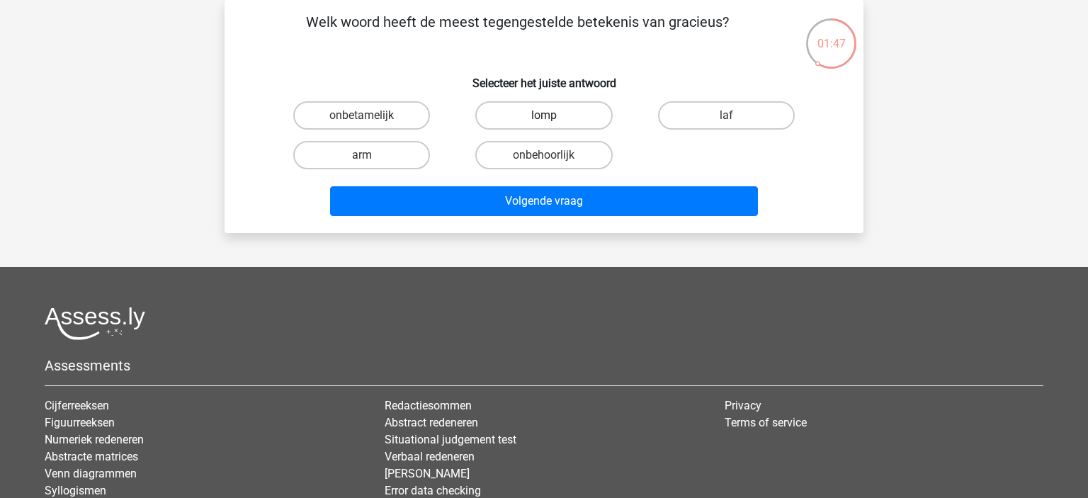
click at [568, 120] on label "lomp" at bounding box center [543, 115] width 137 height 28
click at [553, 120] on input "lomp" at bounding box center [548, 119] width 9 height 9
radio input "true"
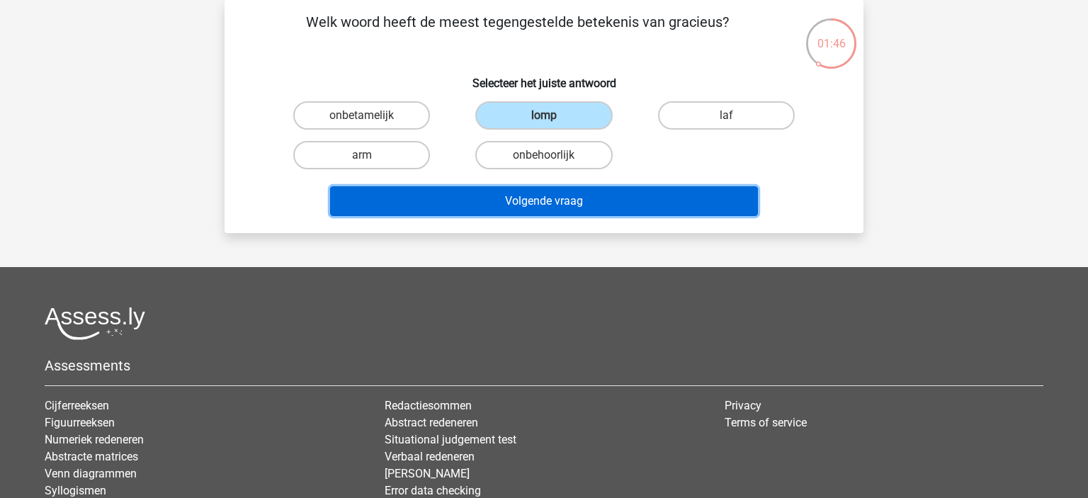
click at [587, 197] on button "Volgende vraag" at bounding box center [544, 201] width 429 height 30
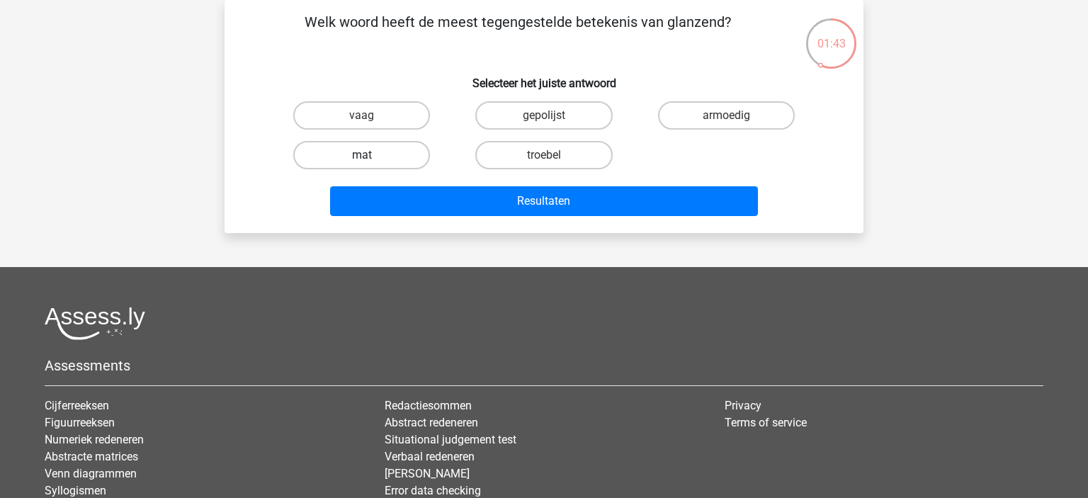
click at [384, 154] on label "mat" at bounding box center [361, 155] width 137 height 28
click at [371, 155] on input "mat" at bounding box center [366, 159] width 9 height 9
radio input "true"
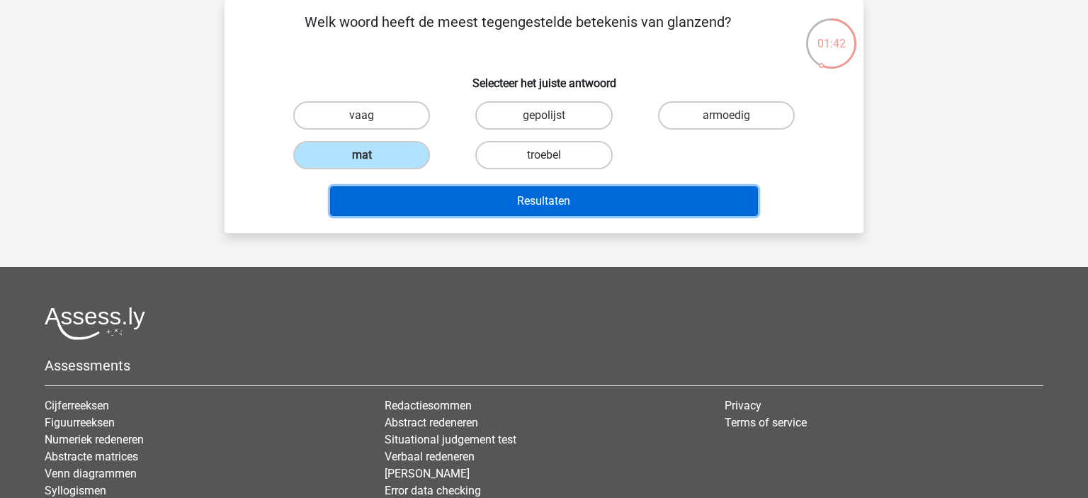
click at [602, 201] on button "Resultaten" at bounding box center [544, 201] width 429 height 30
